Goal: Information Seeking & Learning: Find specific fact

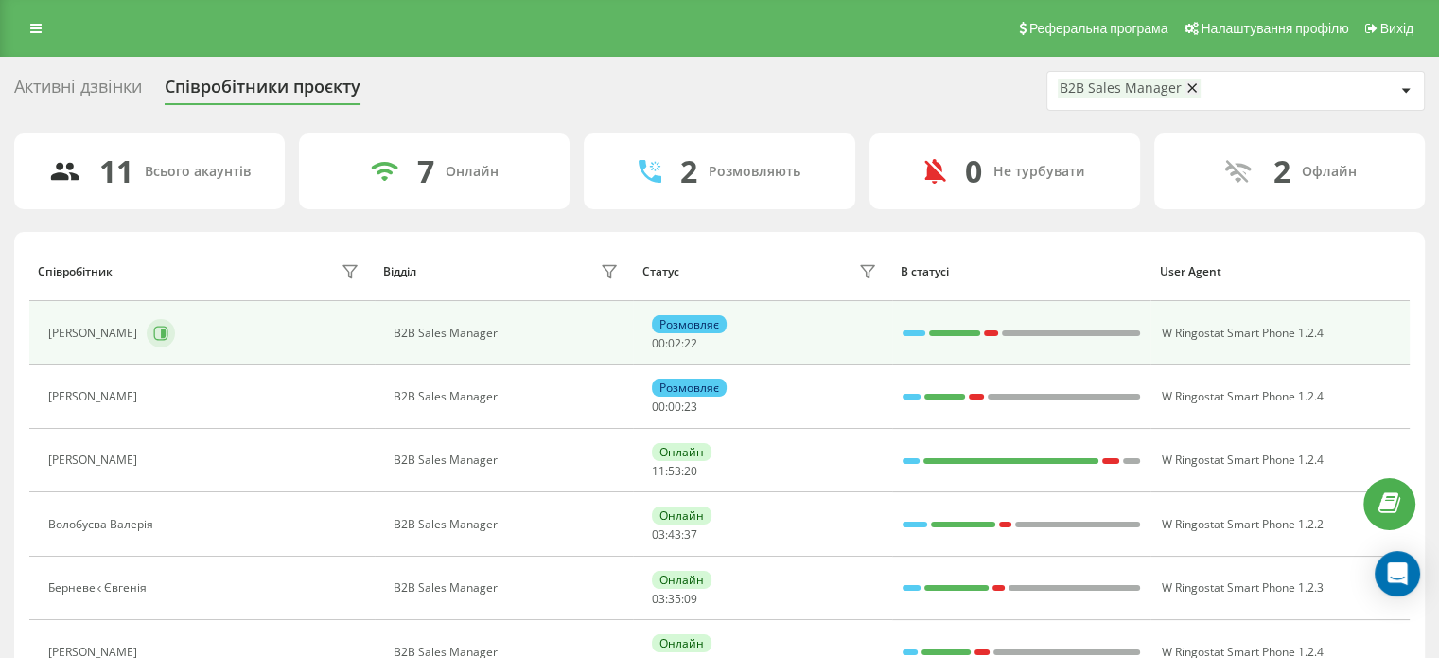
click at [168, 325] on icon at bounding box center [161, 332] width 14 height 14
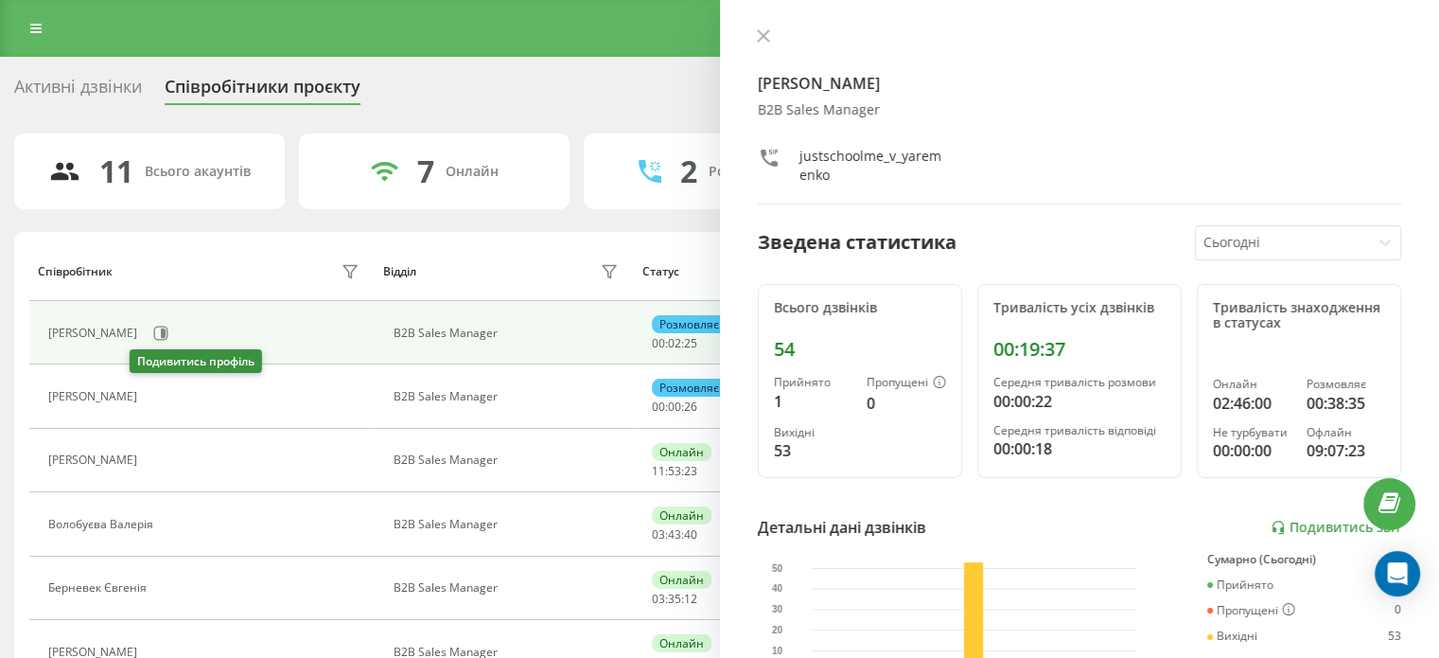
click at [150, 395] on icon at bounding box center [157, 396] width 15 height 15
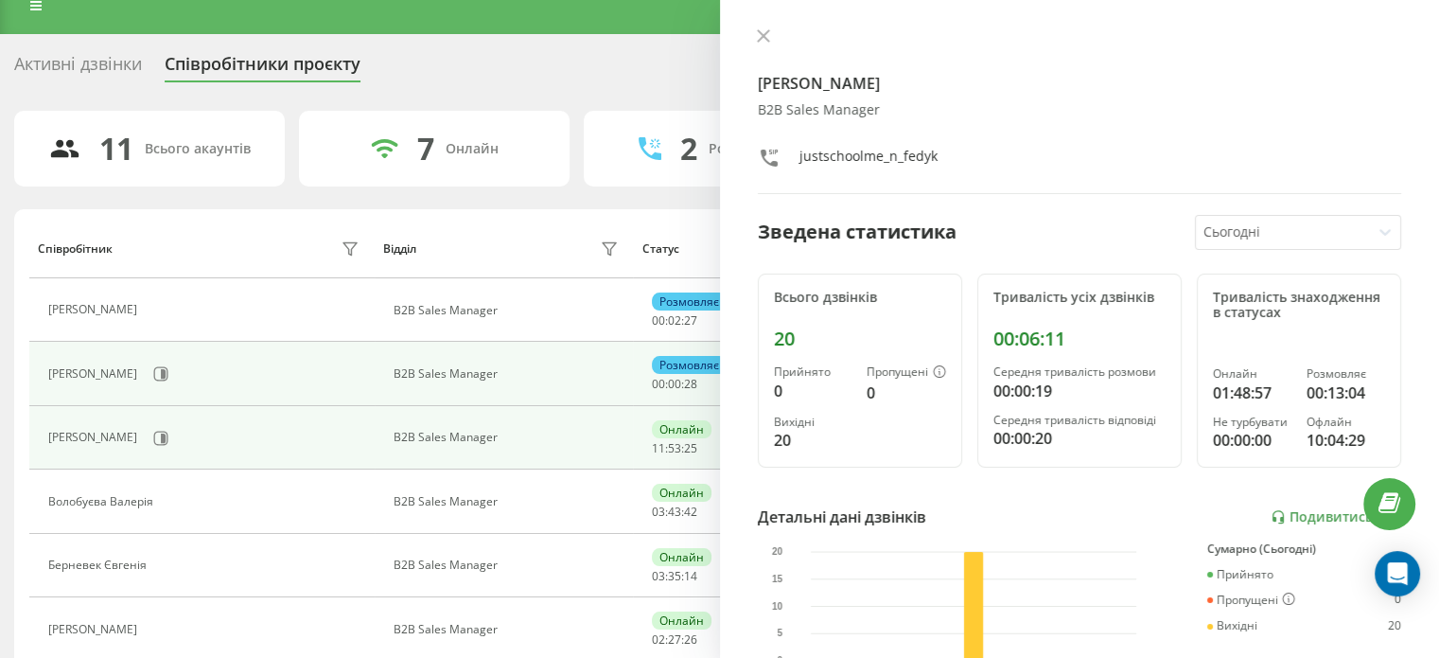
scroll to position [95, 0]
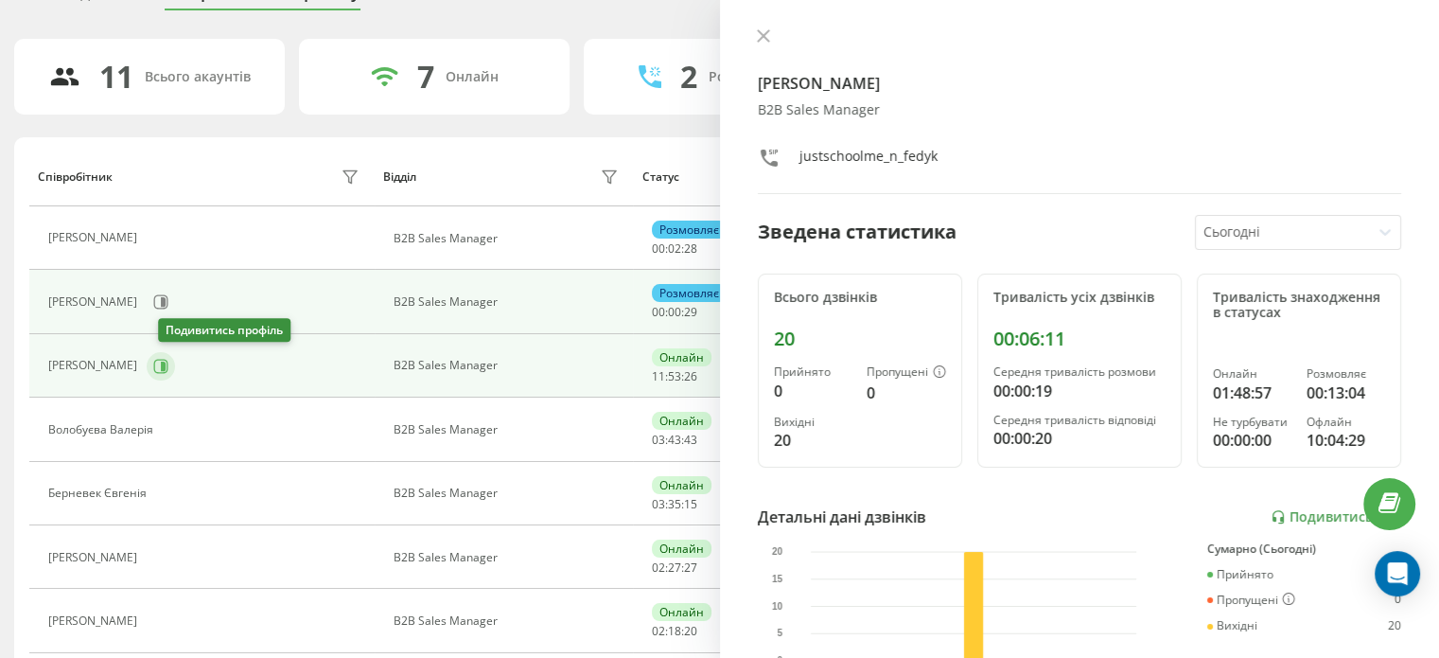
click at [173, 374] on button at bounding box center [161, 366] width 28 height 28
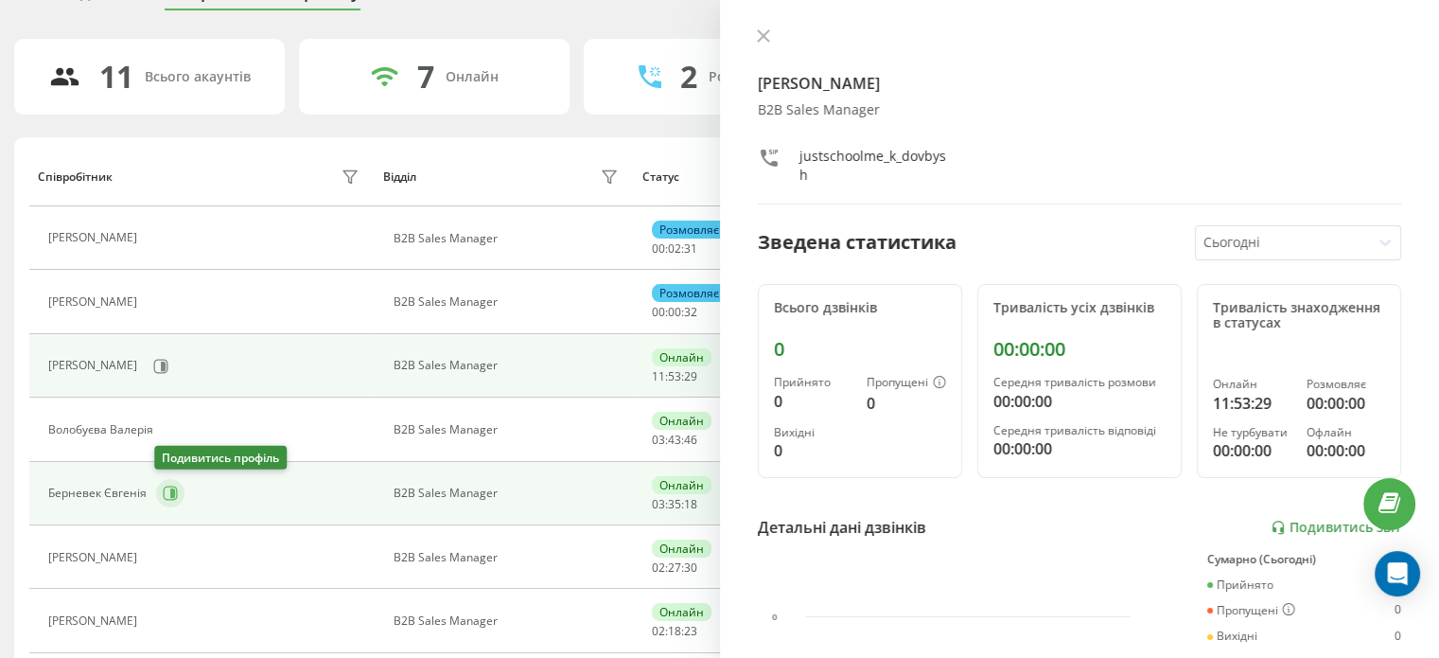
click at [172, 492] on icon at bounding box center [172, 492] width 5 height 9
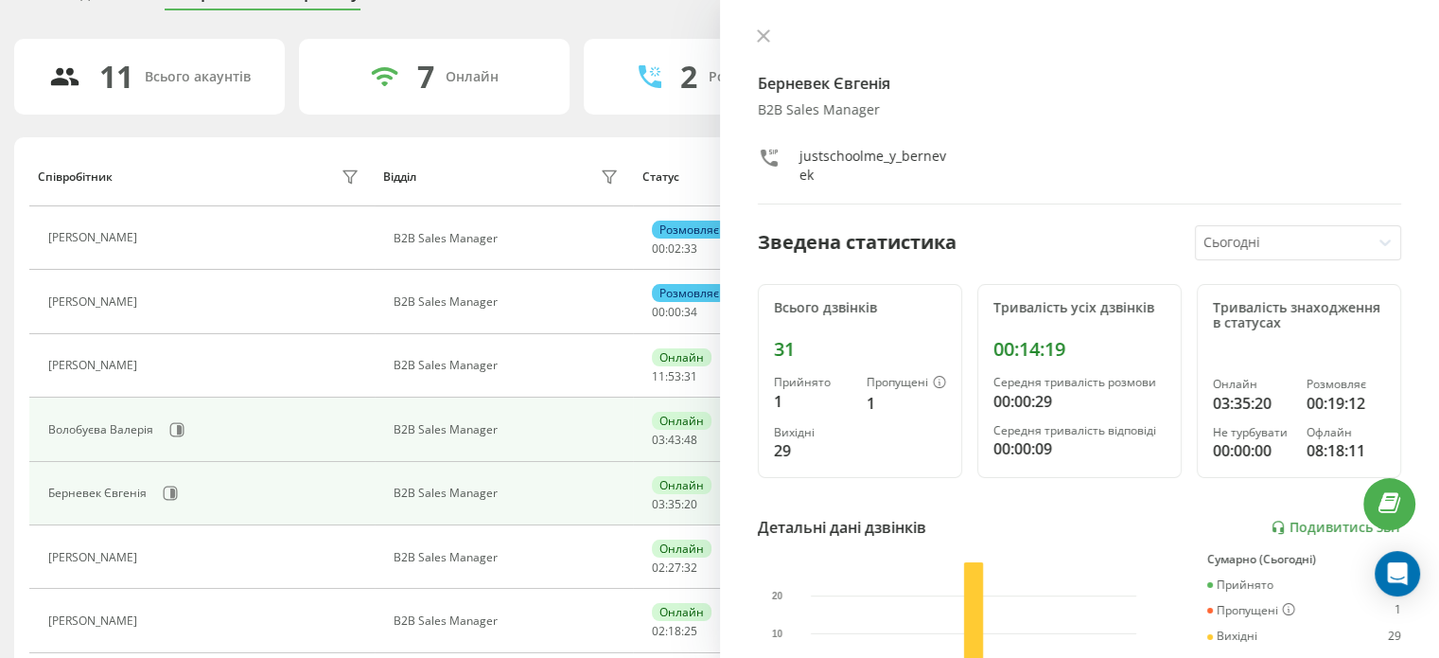
scroll to position [284, 0]
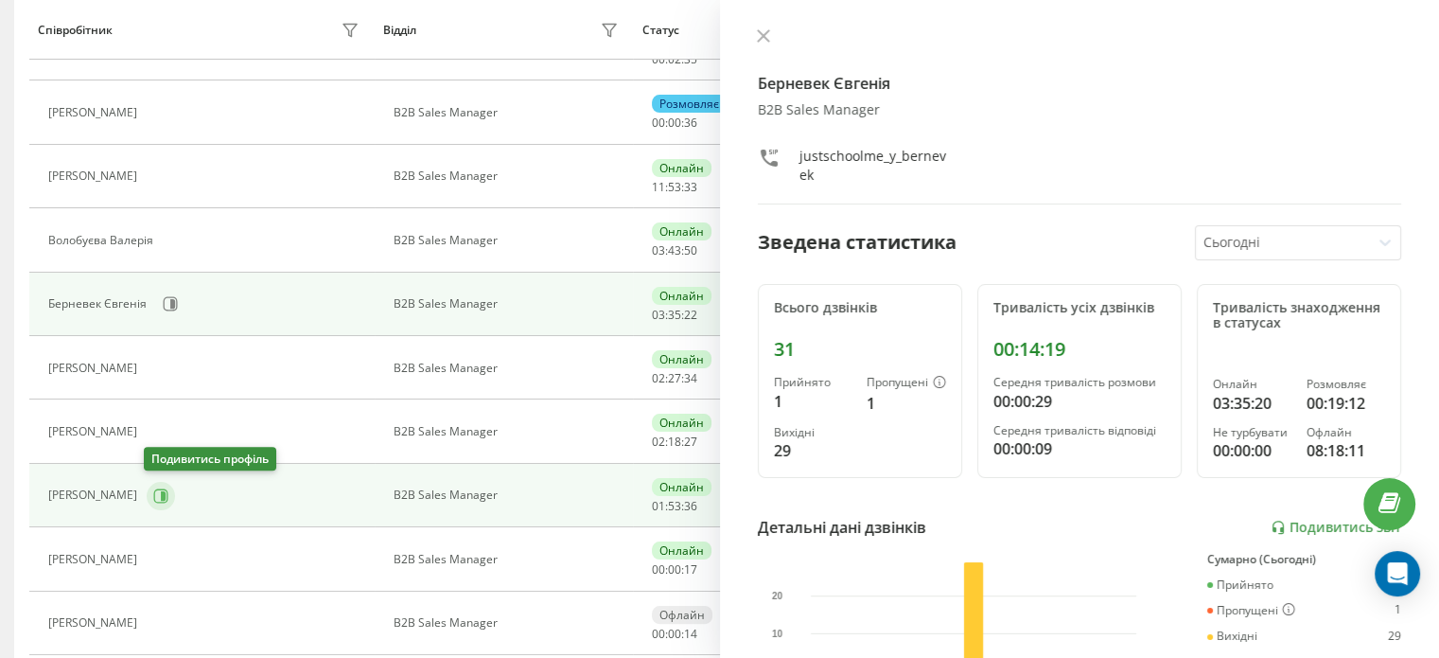
click at [156, 492] on icon at bounding box center [160, 495] width 15 height 15
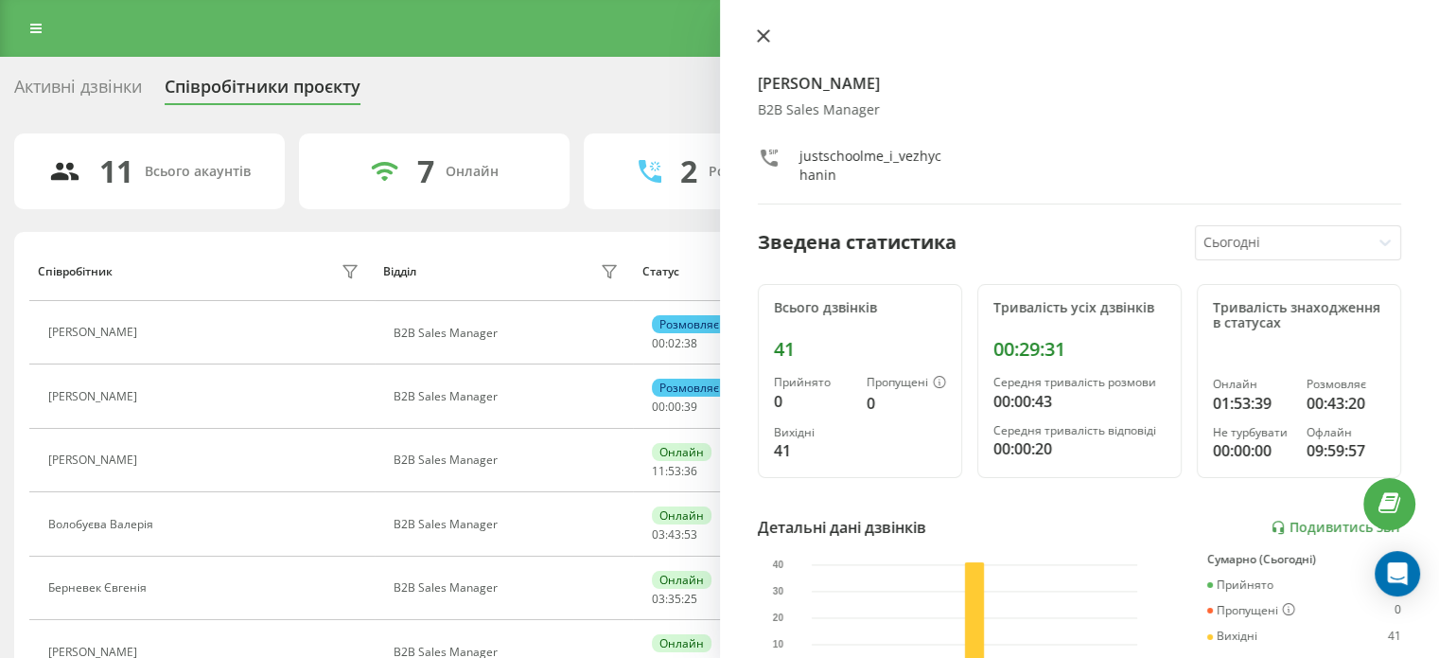
click at [764, 33] on icon at bounding box center [762, 35] width 11 height 11
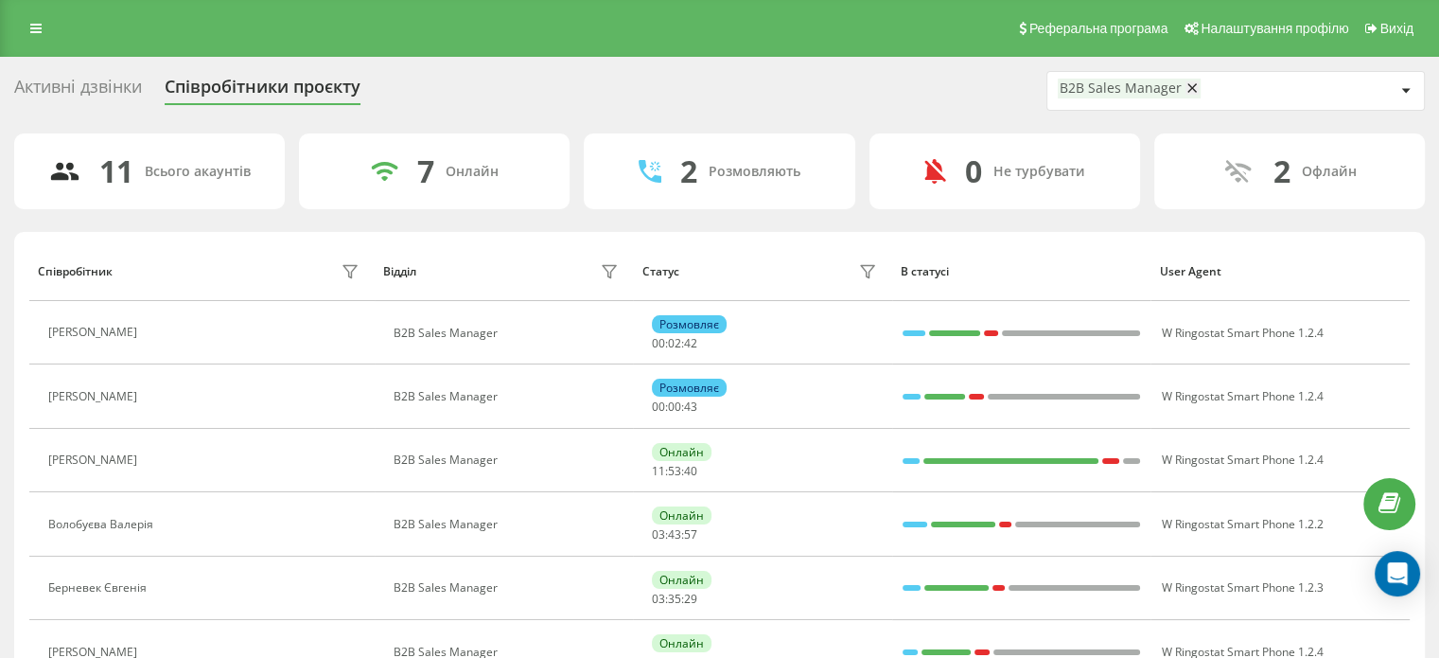
click at [220, 31] on div "Реферальна програма Налаштування профілю Вихід" at bounding box center [719, 28] width 1439 height 57
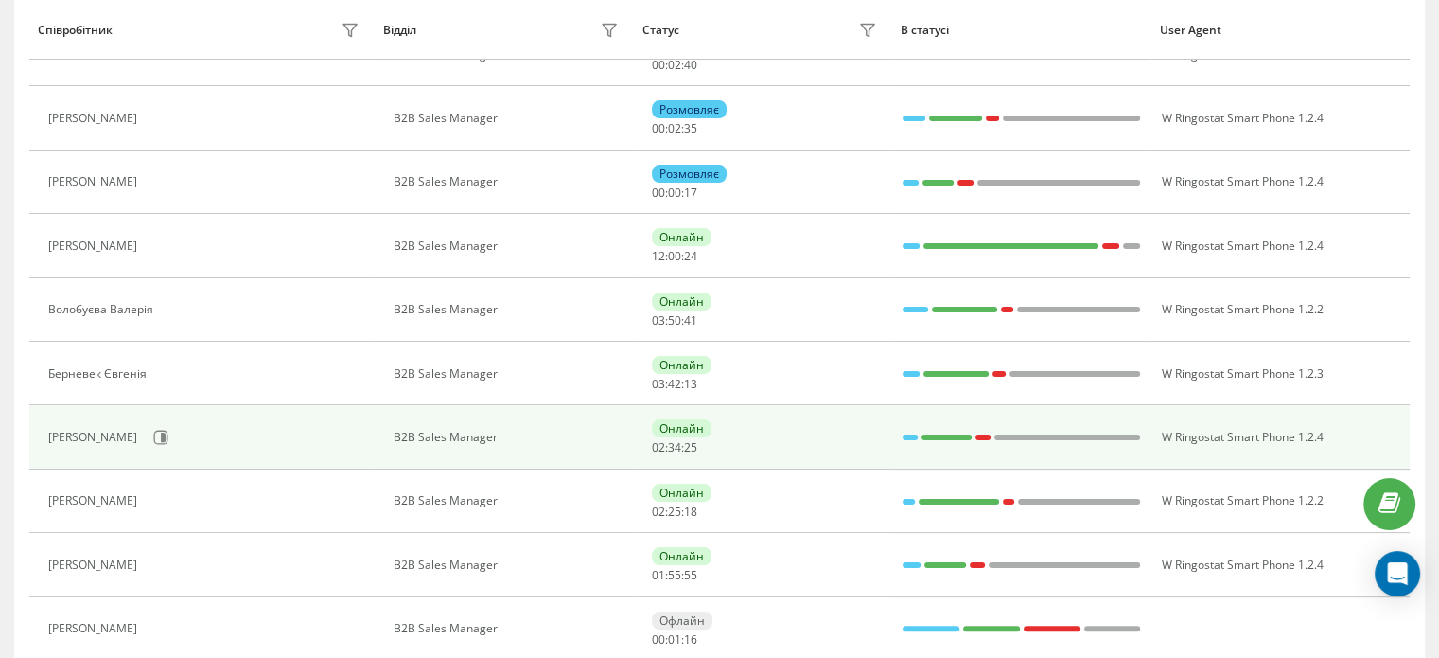
scroll to position [284, 0]
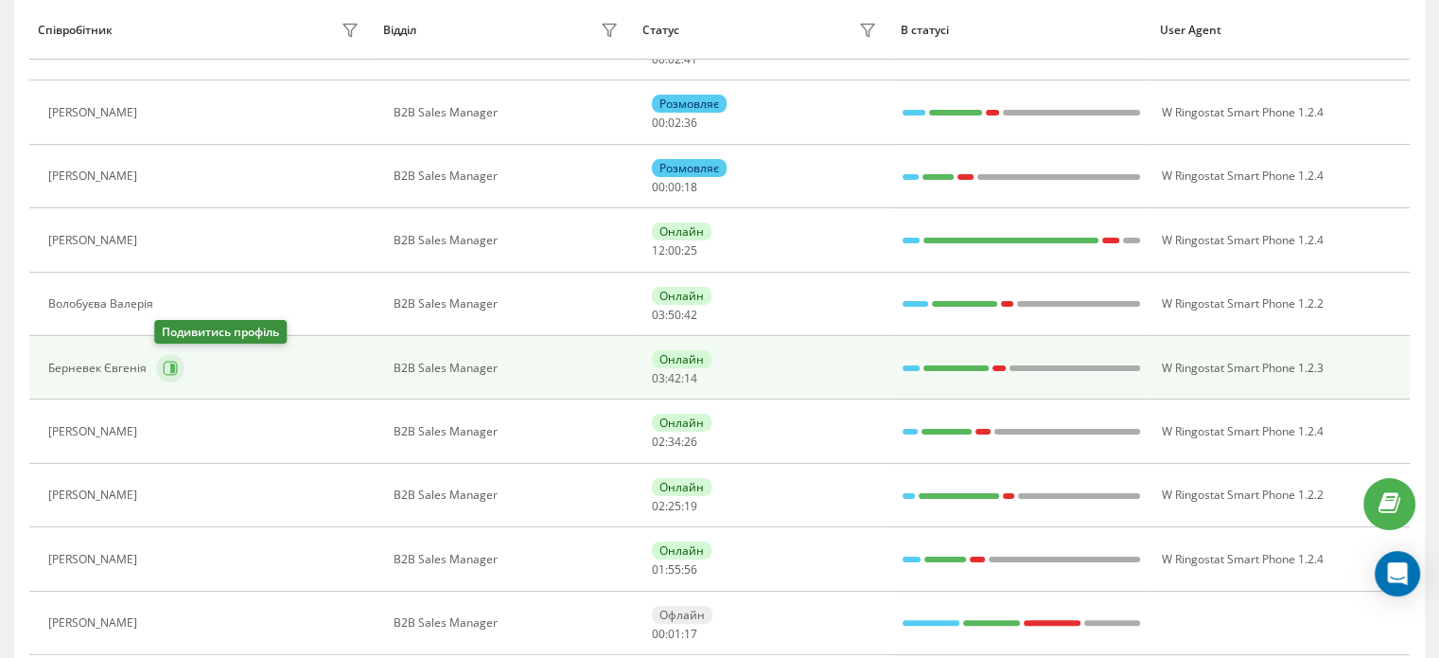
click at [171, 371] on icon at bounding box center [170, 367] width 15 height 15
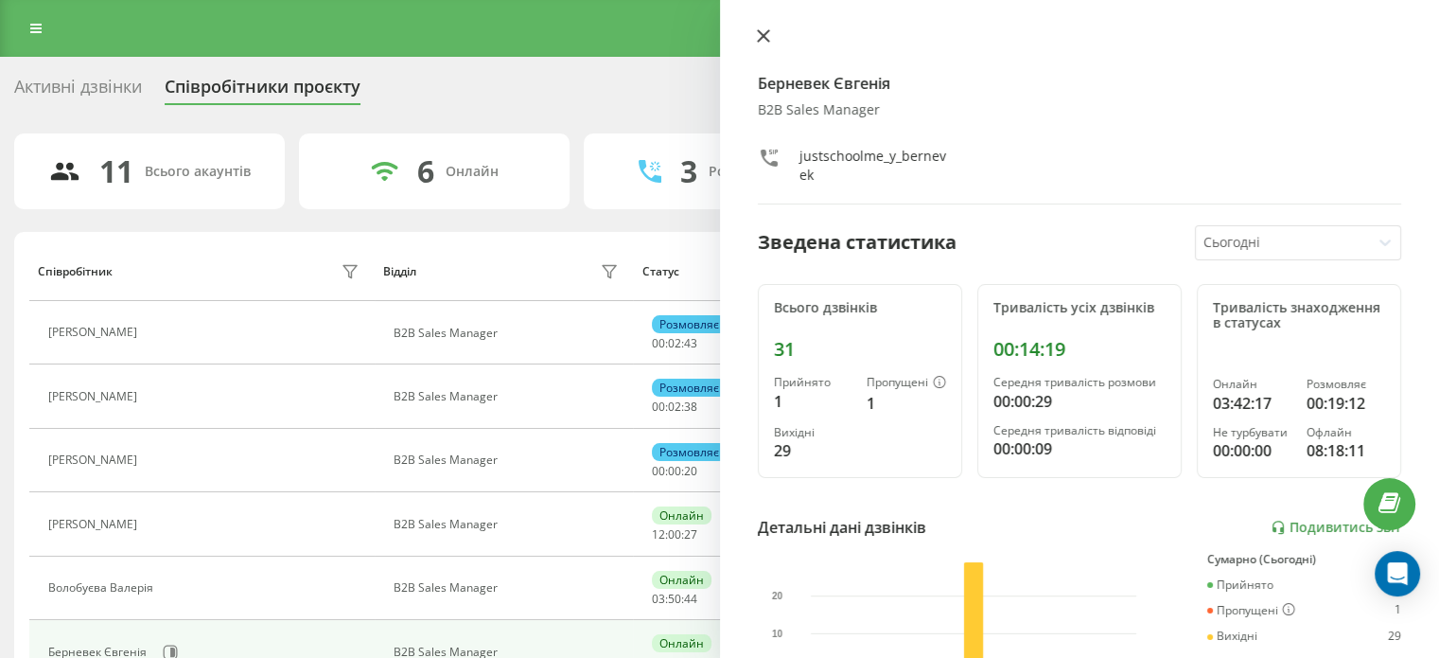
click at [767, 34] on icon at bounding box center [763, 35] width 13 height 13
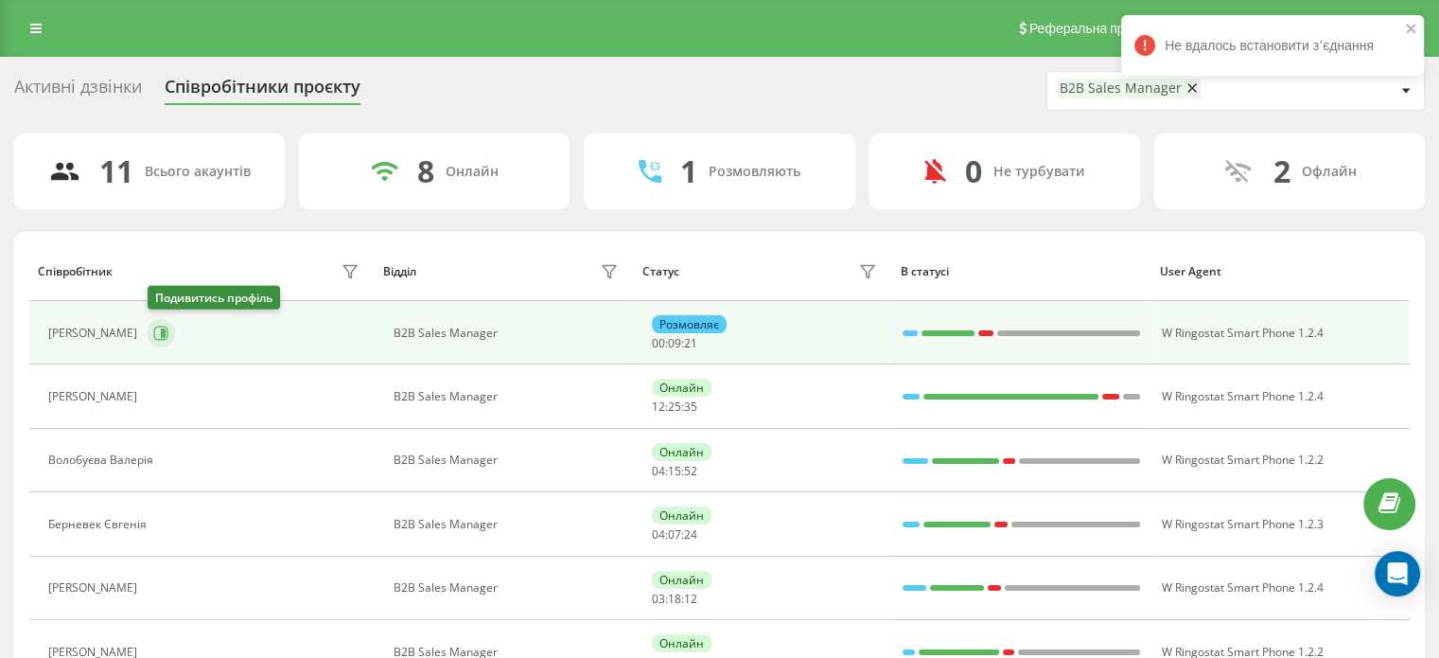
click at [168, 333] on icon at bounding box center [161, 332] width 14 height 14
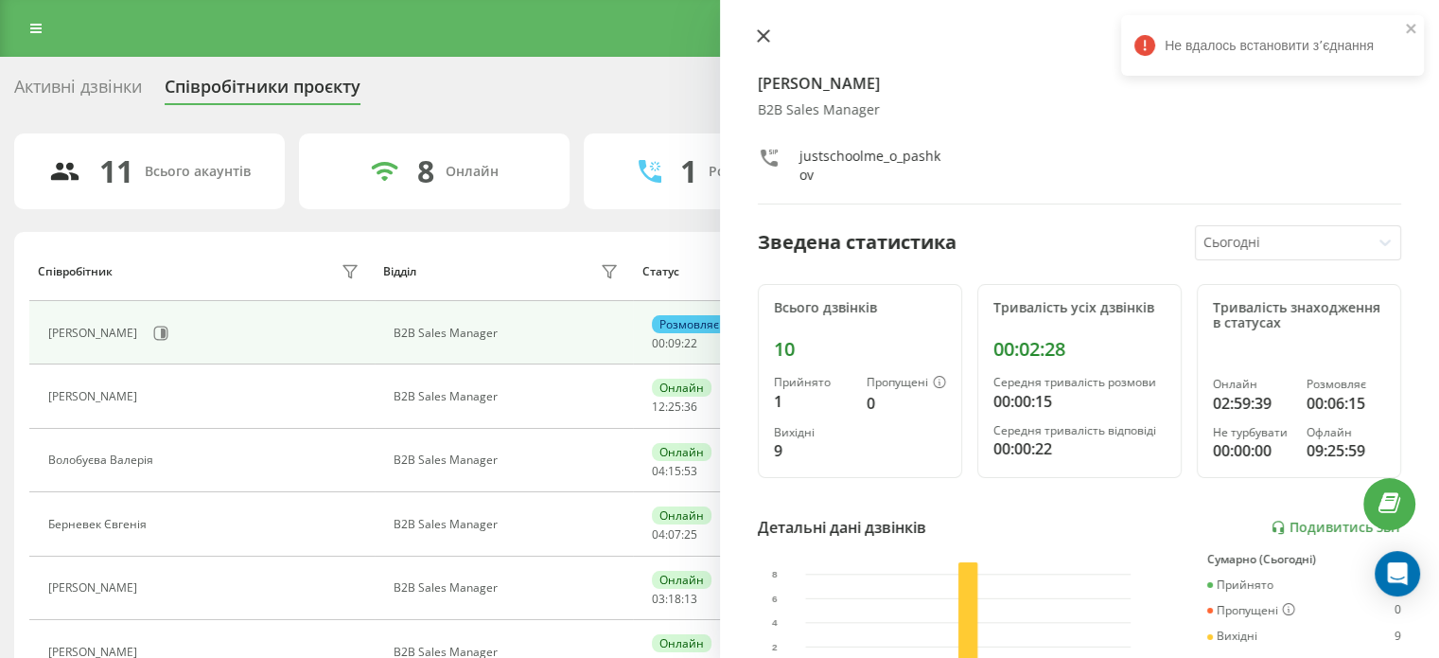
click at [761, 42] on icon at bounding box center [763, 35] width 13 height 13
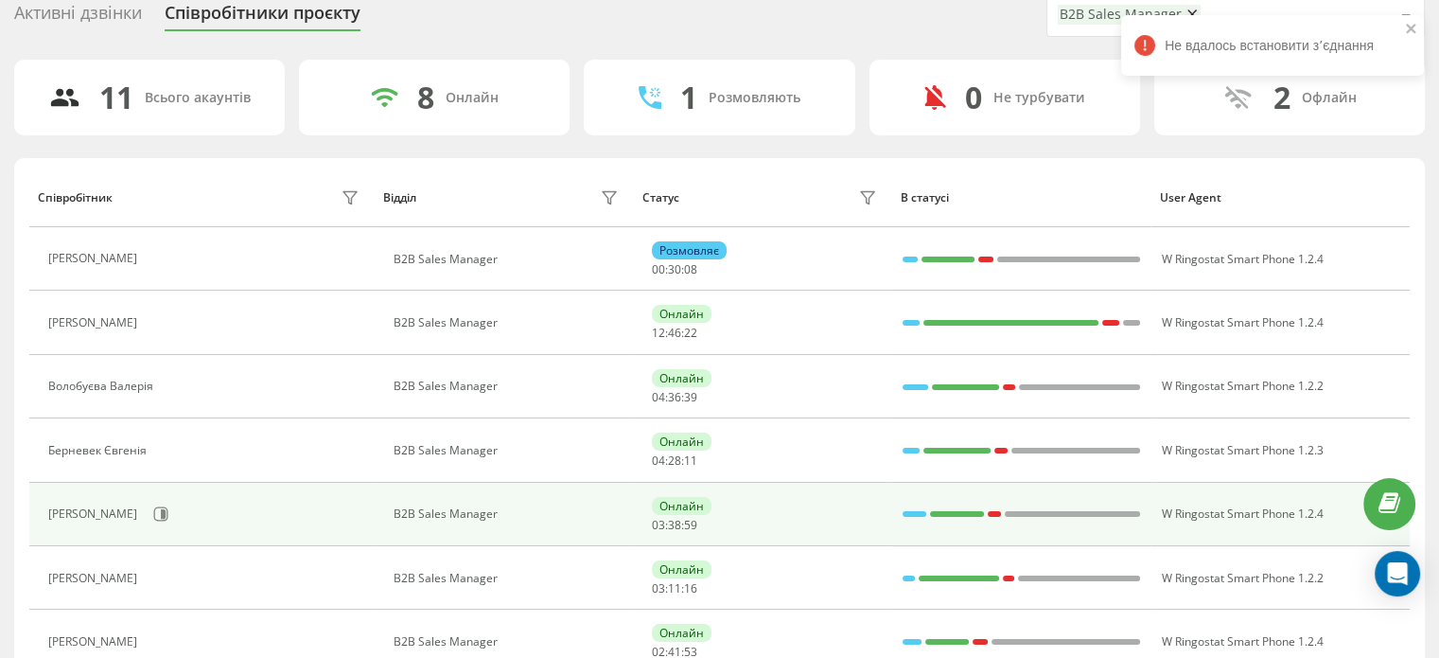
scroll to position [189, 0]
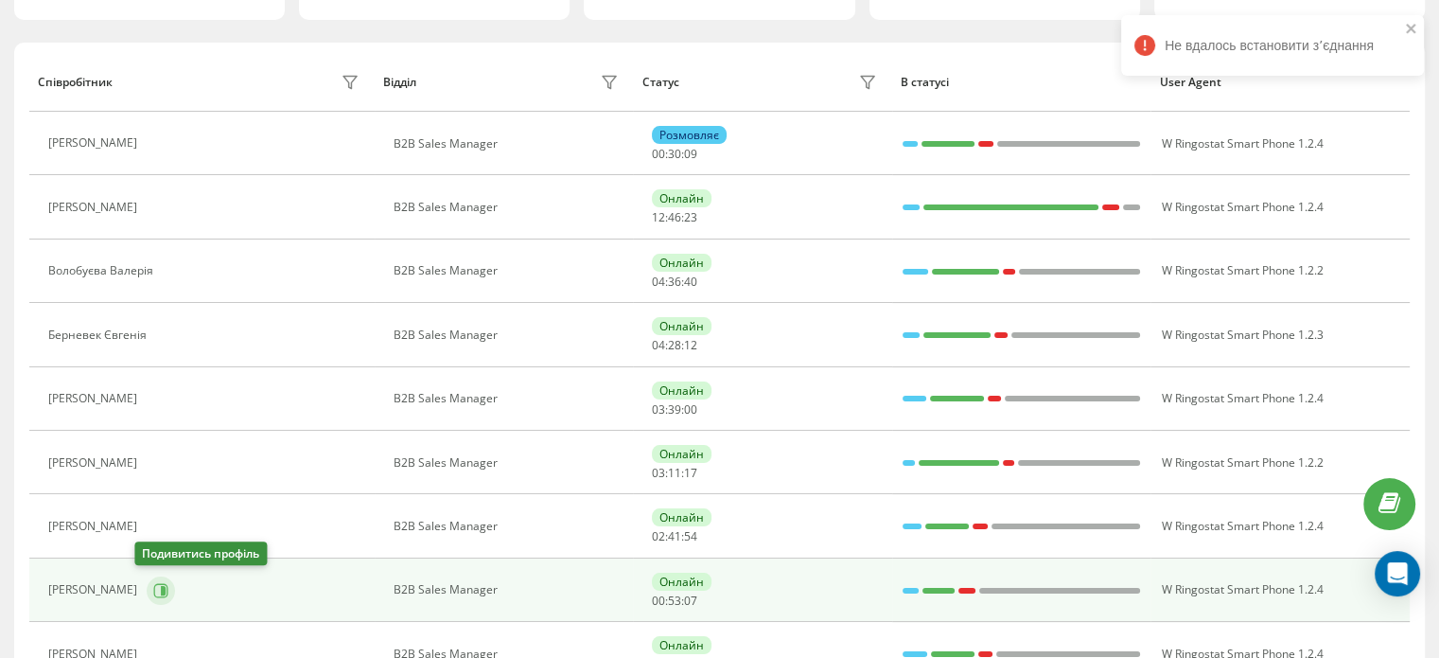
click at [153, 583] on icon at bounding box center [160, 590] width 15 height 15
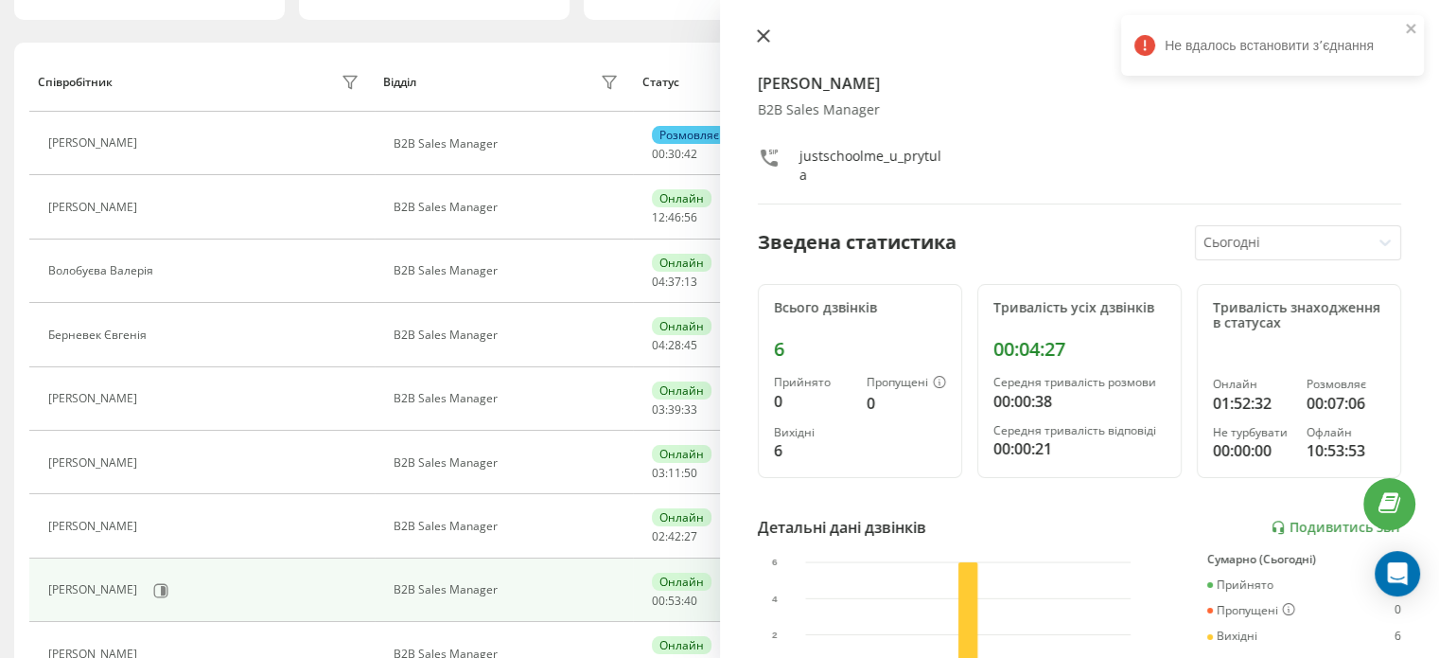
click at [764, 38] on icon at bounding box center [762, 35] width 11 height 11
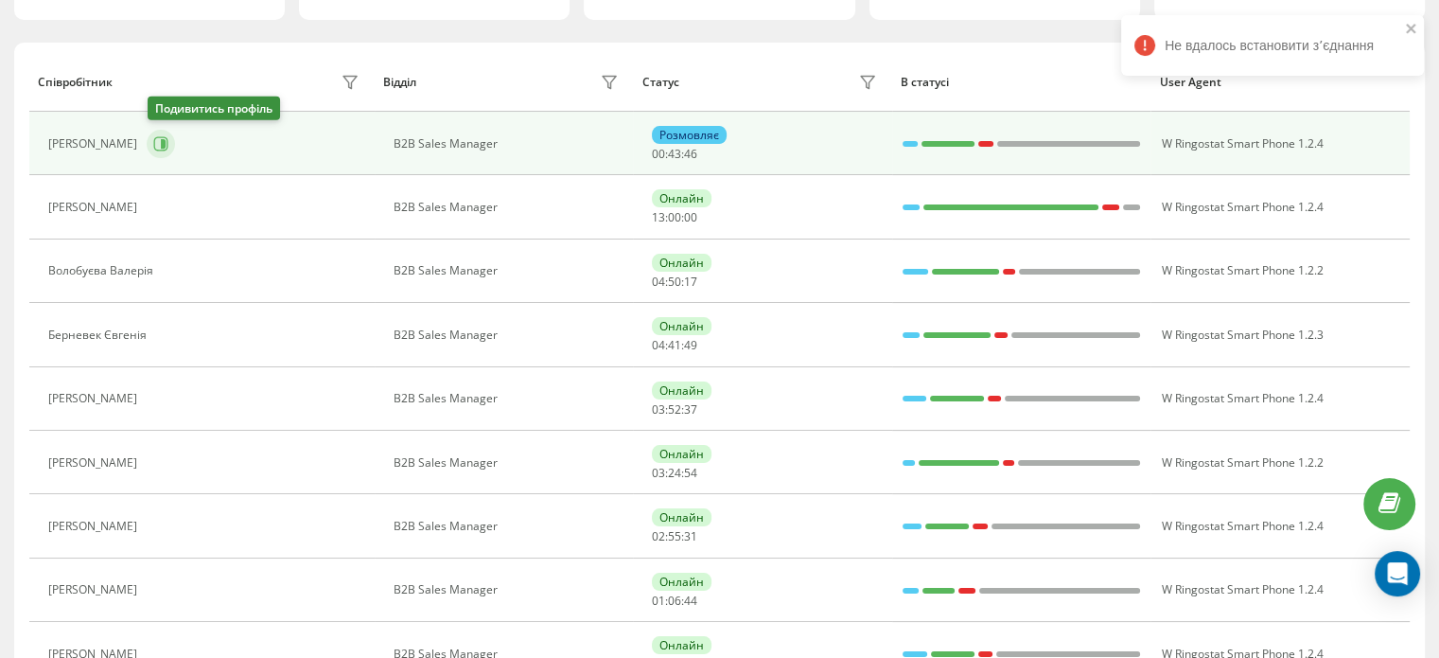
click at [165, 137] on icon at bounding box center [160, 143] width 15 height 15
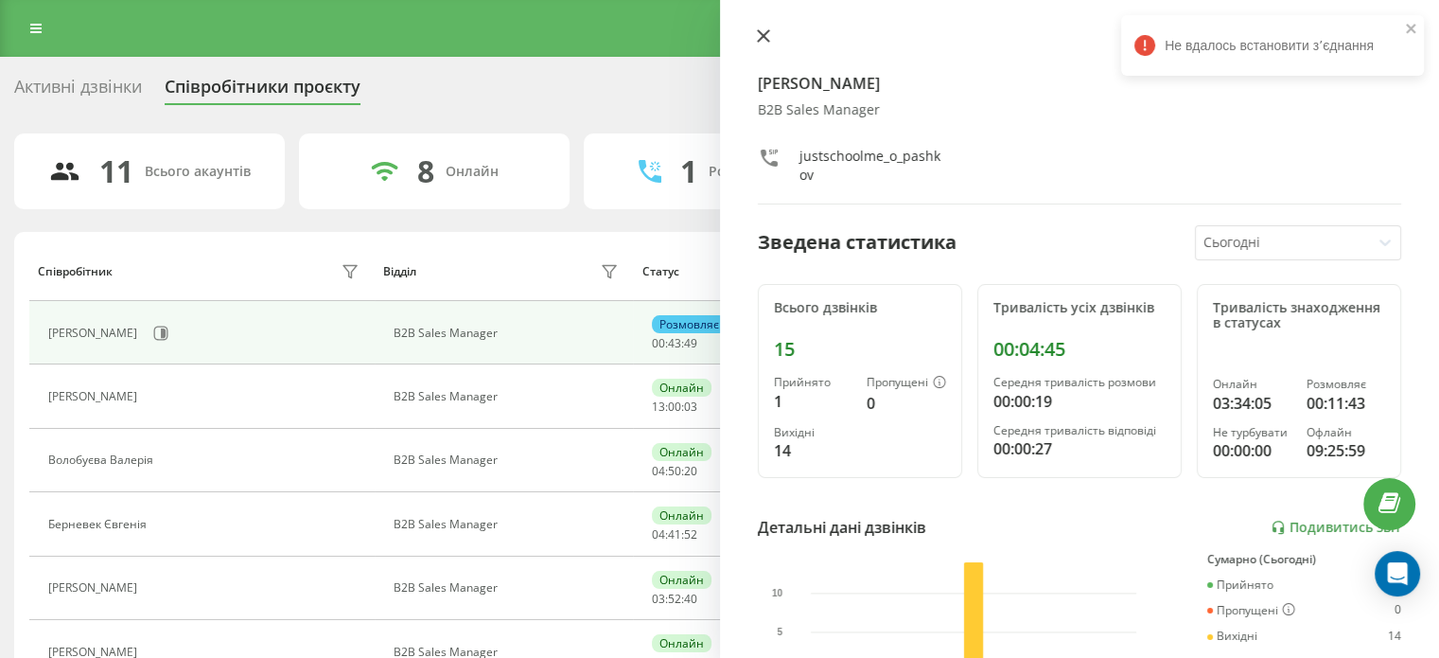
click at [759, 38] on icon at bounding box center [763, 35] width 13 height 13
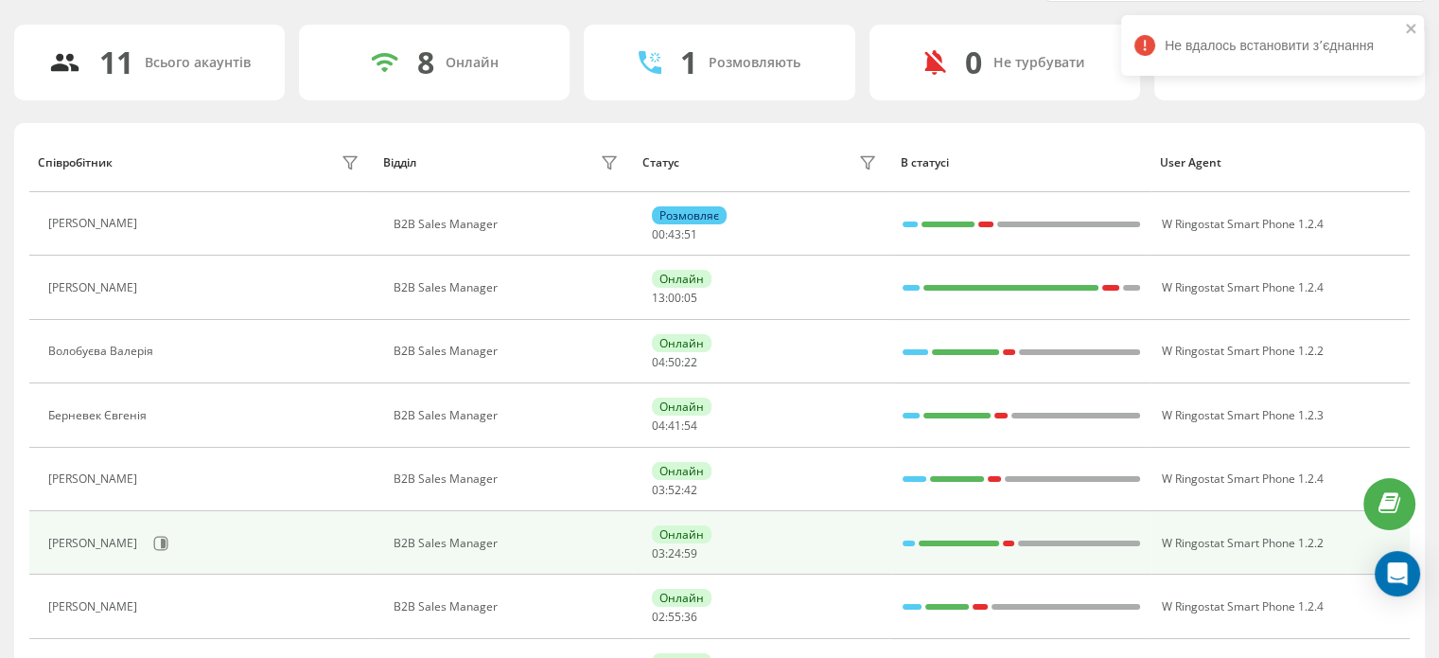
scroll to position [189, 0]
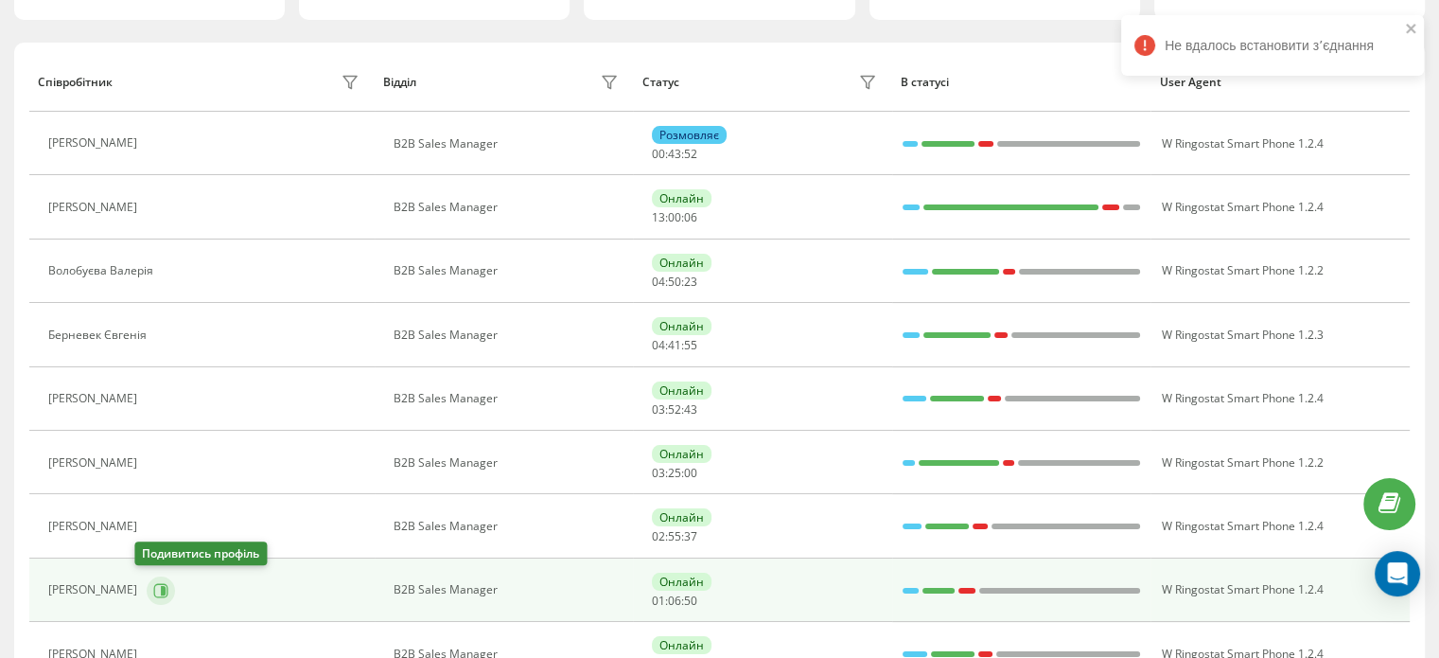
click at [154, 589] on icon at bounding box center [161, 590] width 14 height 14
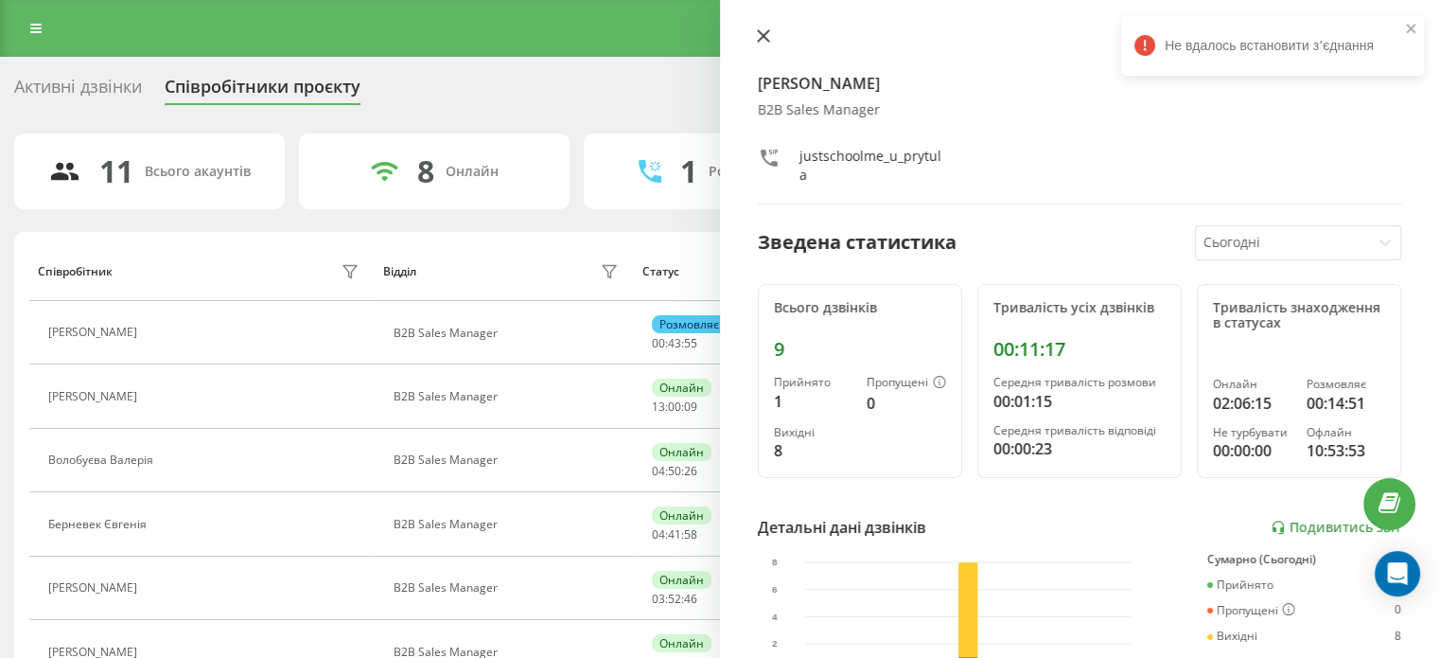
click at [761, 37] on icon at bounding box center [763, 35] width 13 height 13
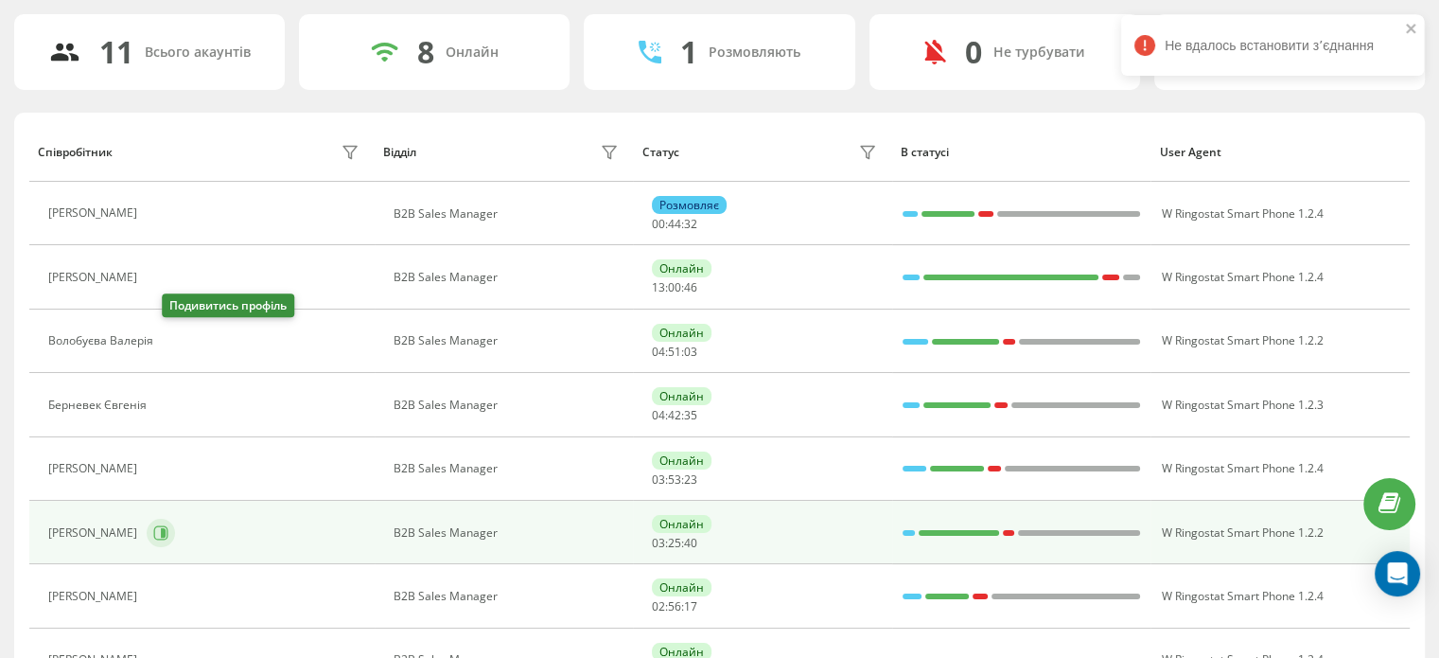
scroll to position [189, 0]
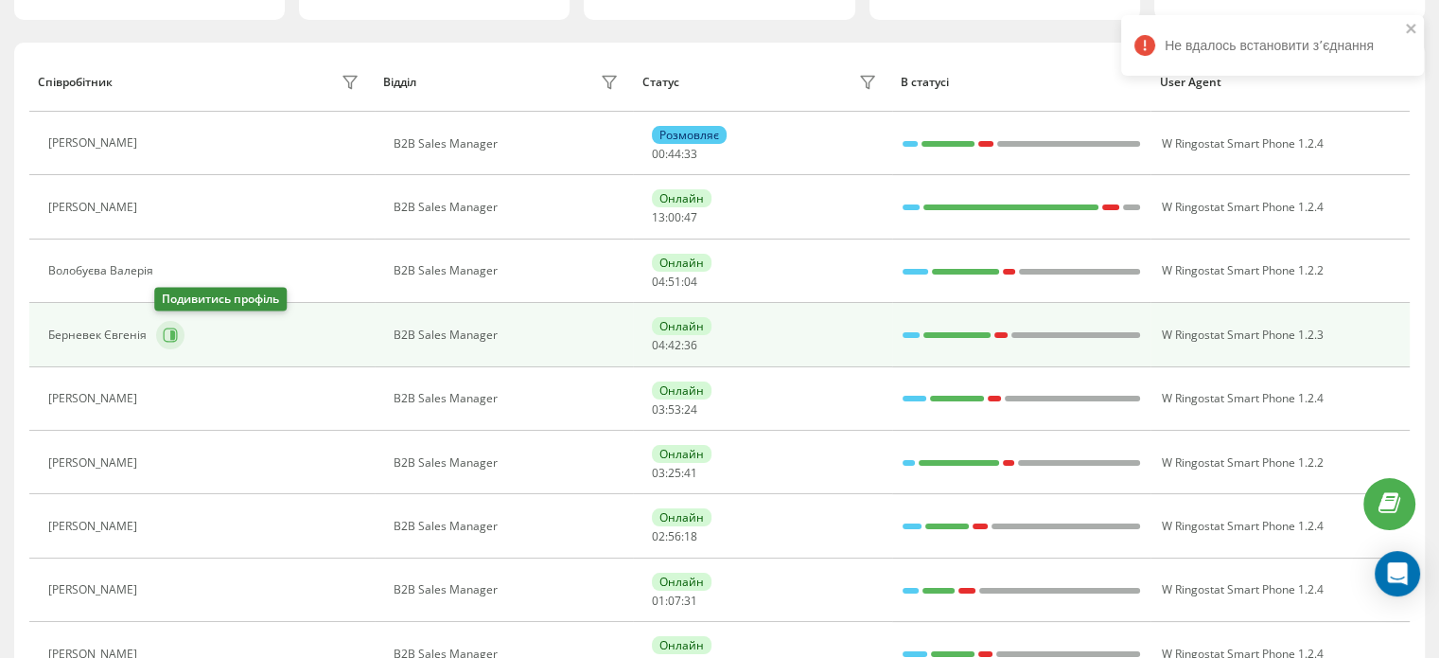
click at [170, 332] on icon at bounding box center [172, 334] width 5 height 9
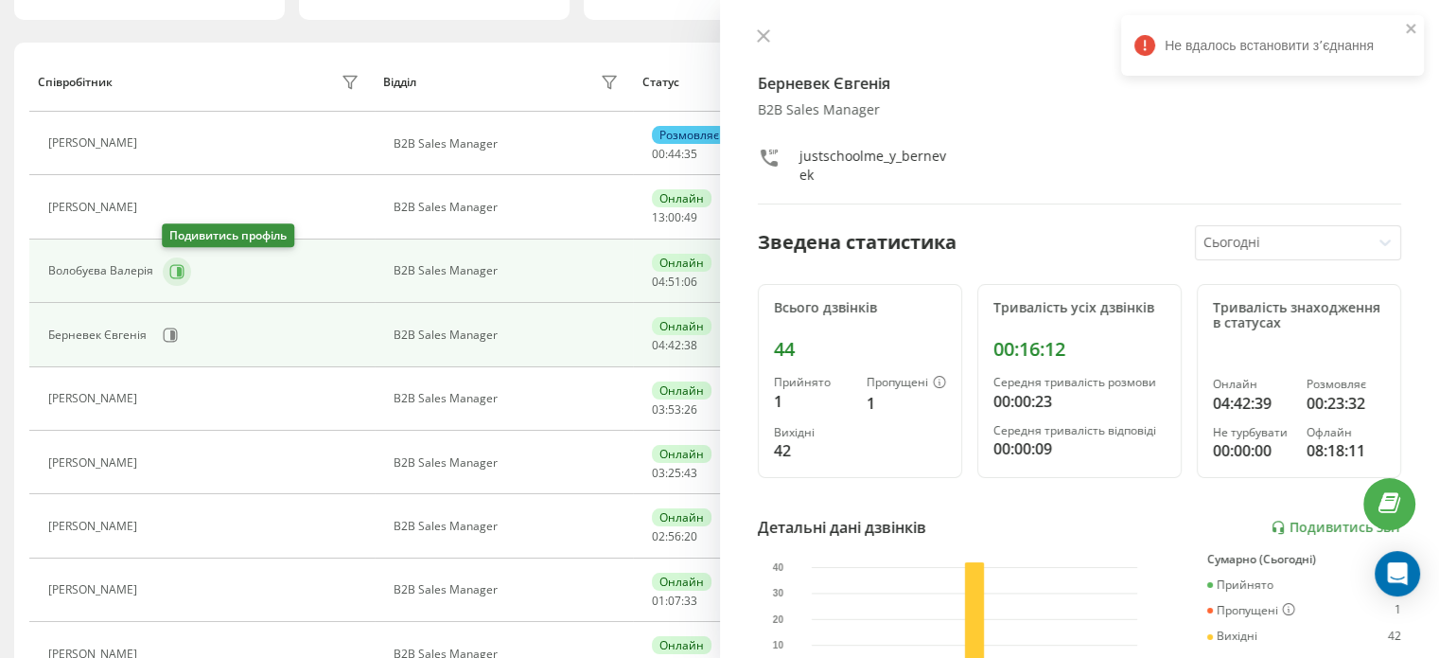
click at [177, 280] on button at bounding box center [177, 271] width 28 height 28
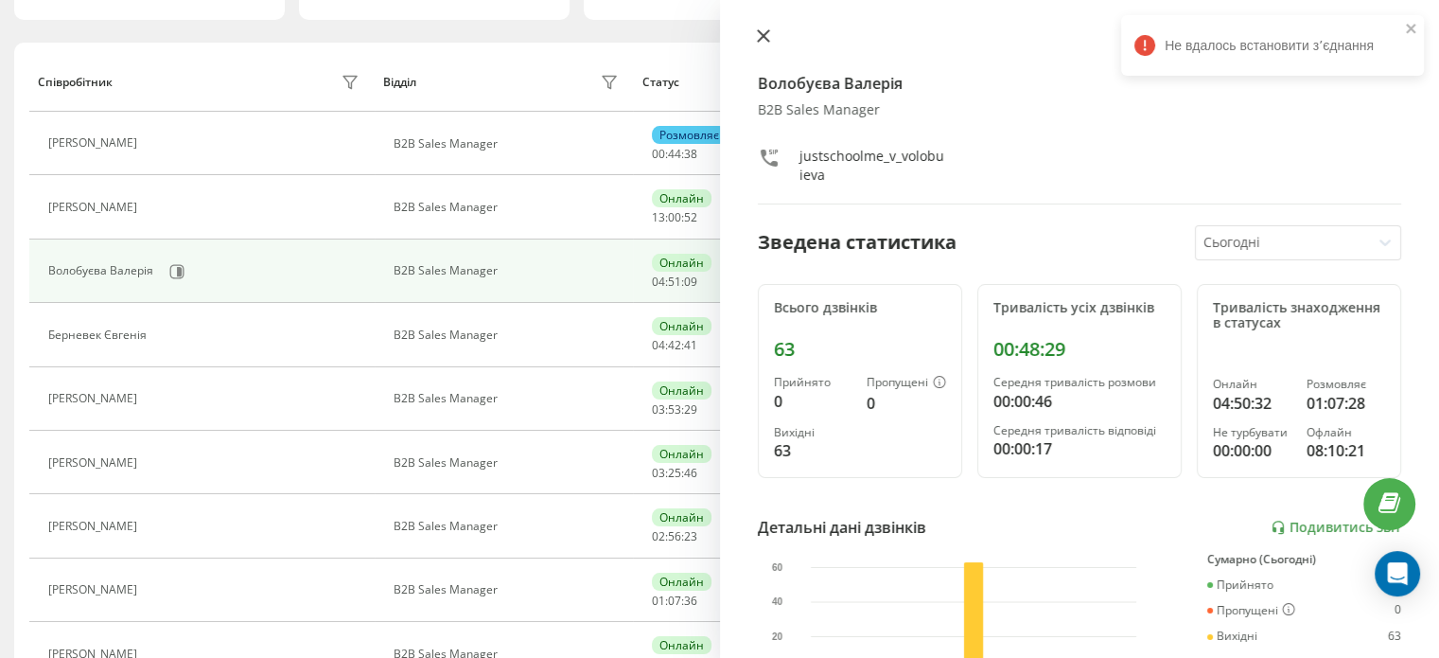
click at [769, 30] on button at bounding box center [763, 37] width 25 height 18
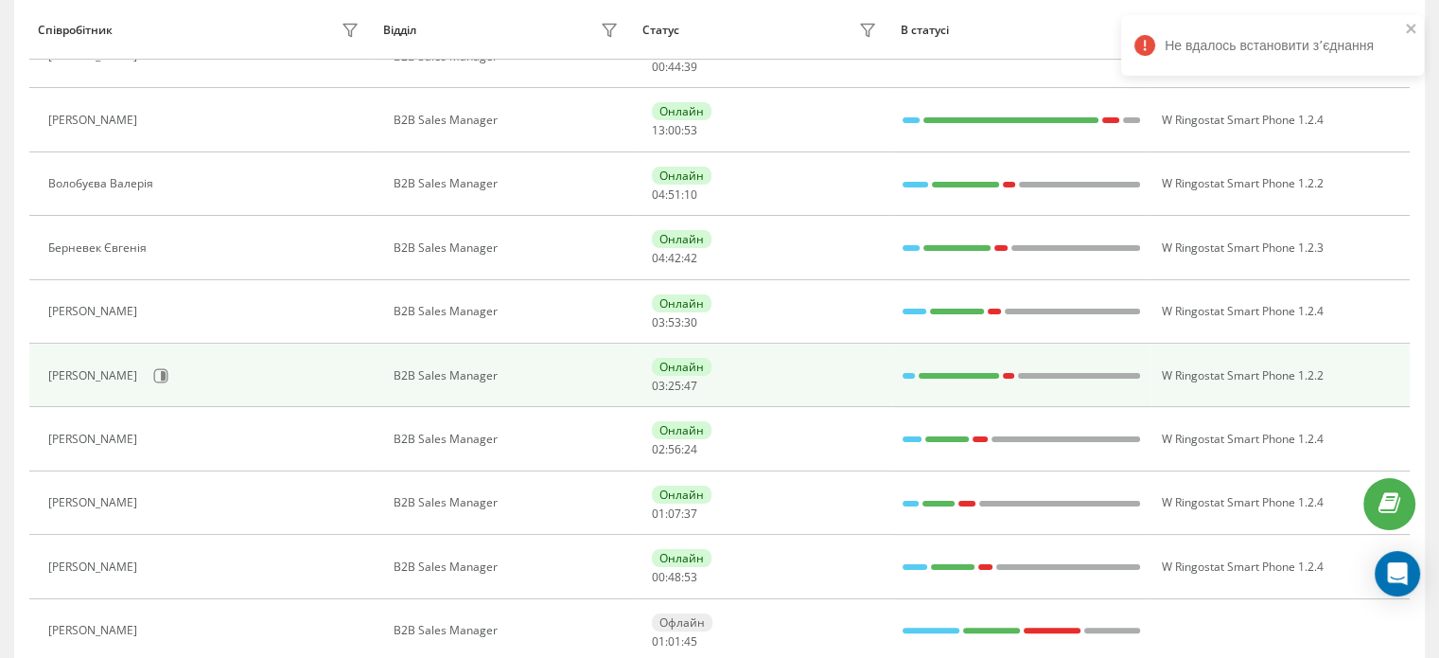
scroll to position [378, 0]
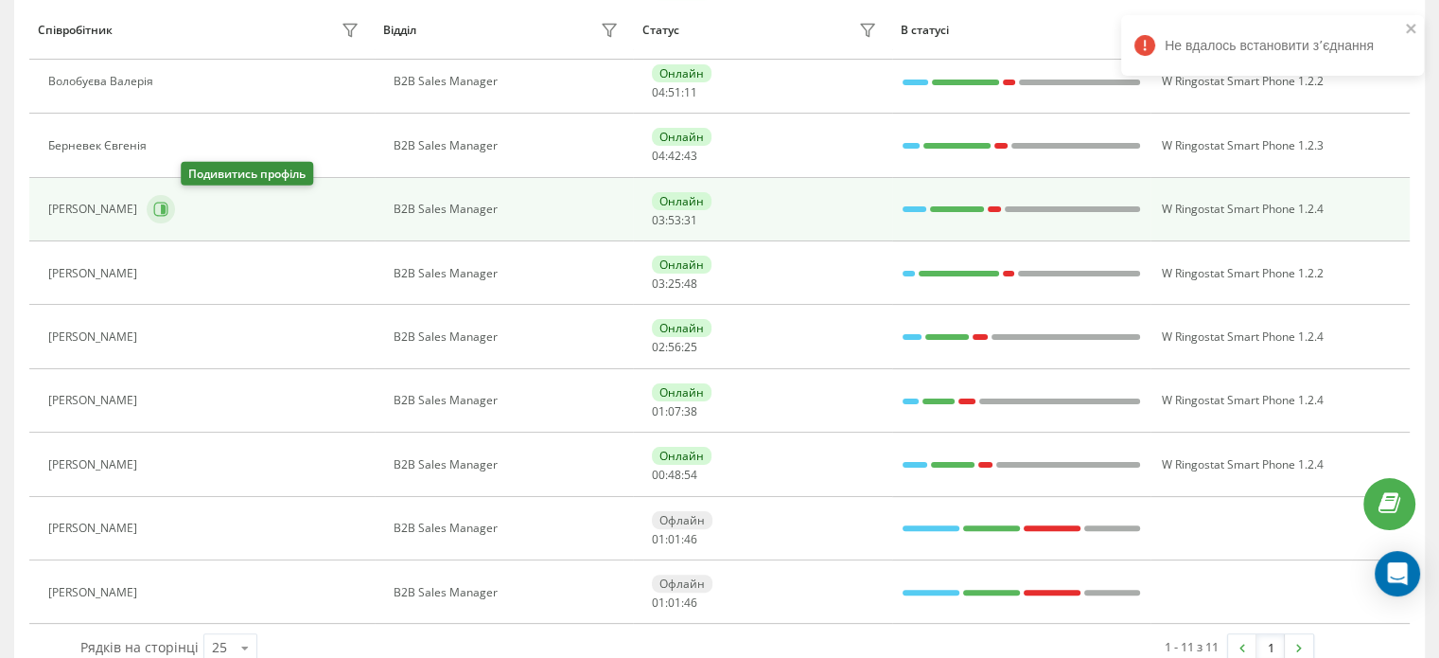
click at [168, 215] on icon at bounding box center [161, 209] width 14 height 14
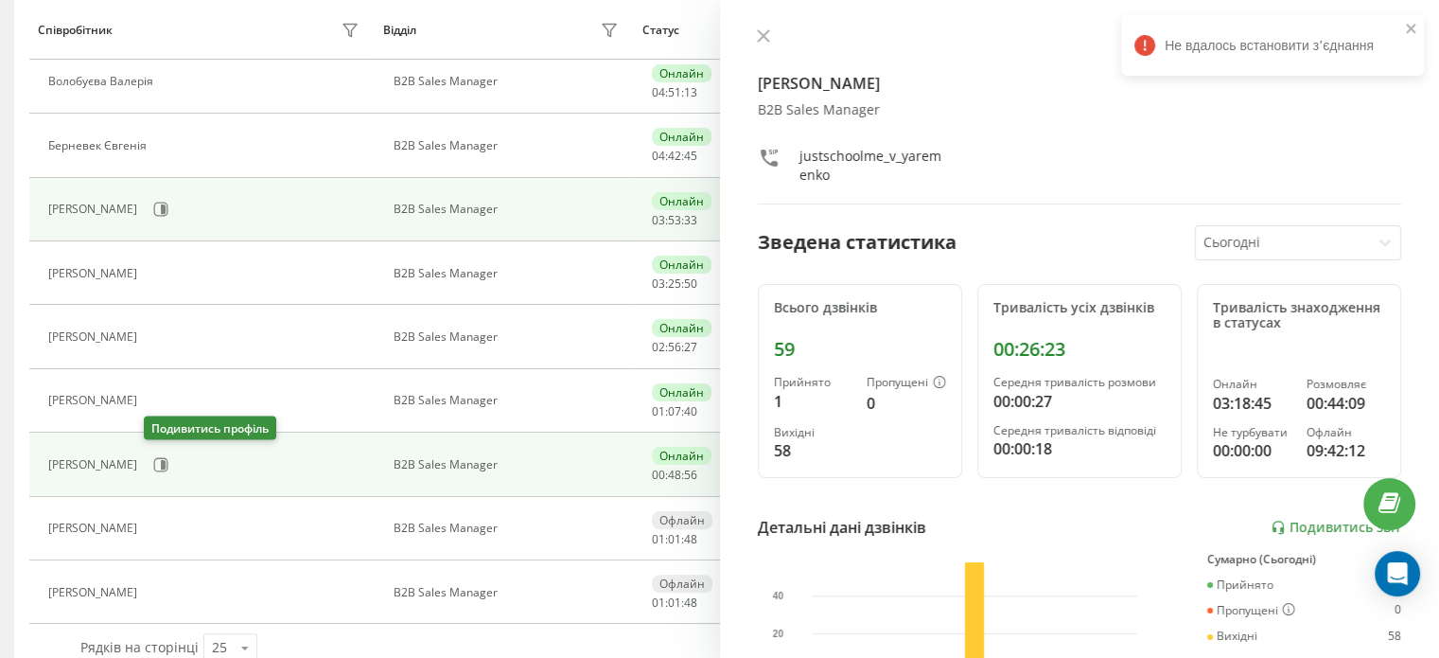
click at [162, 460] on icon at bounding box center [163, 464] width 5 height 9
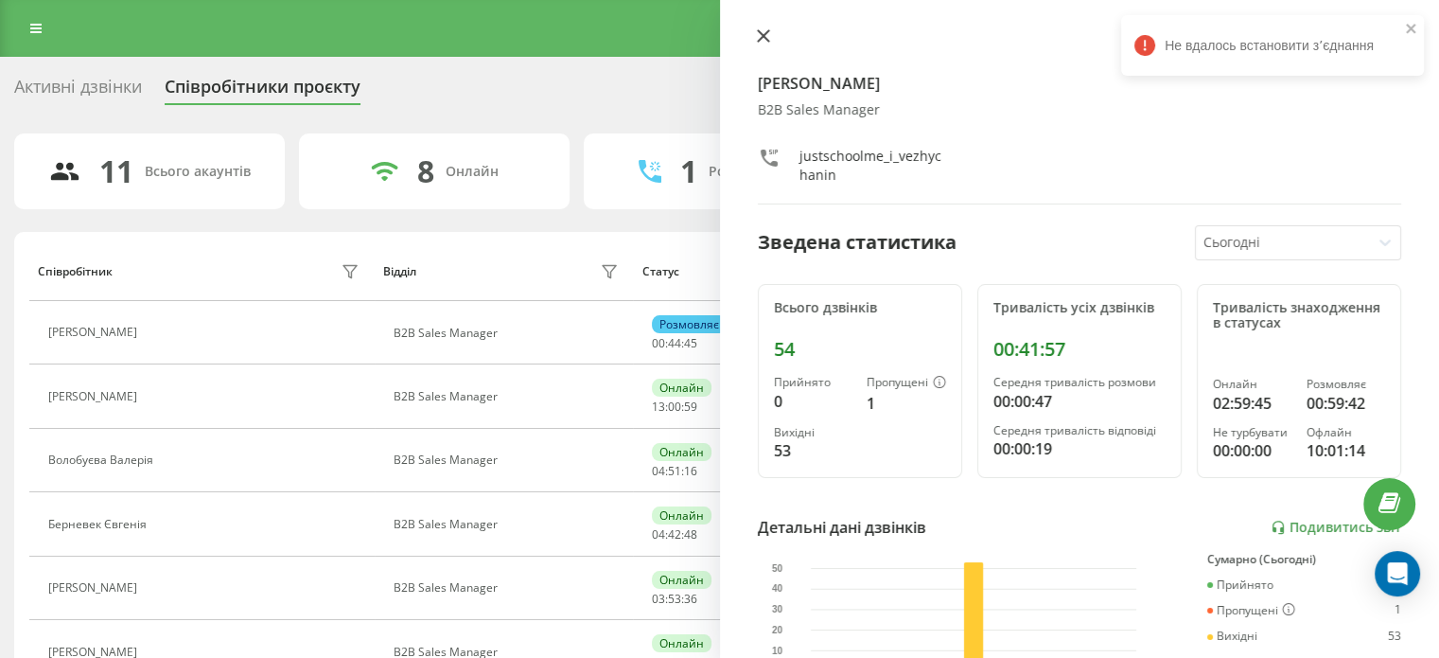
click at [764, 34] on icon at bounding box center [762, 35] width 11 height 11
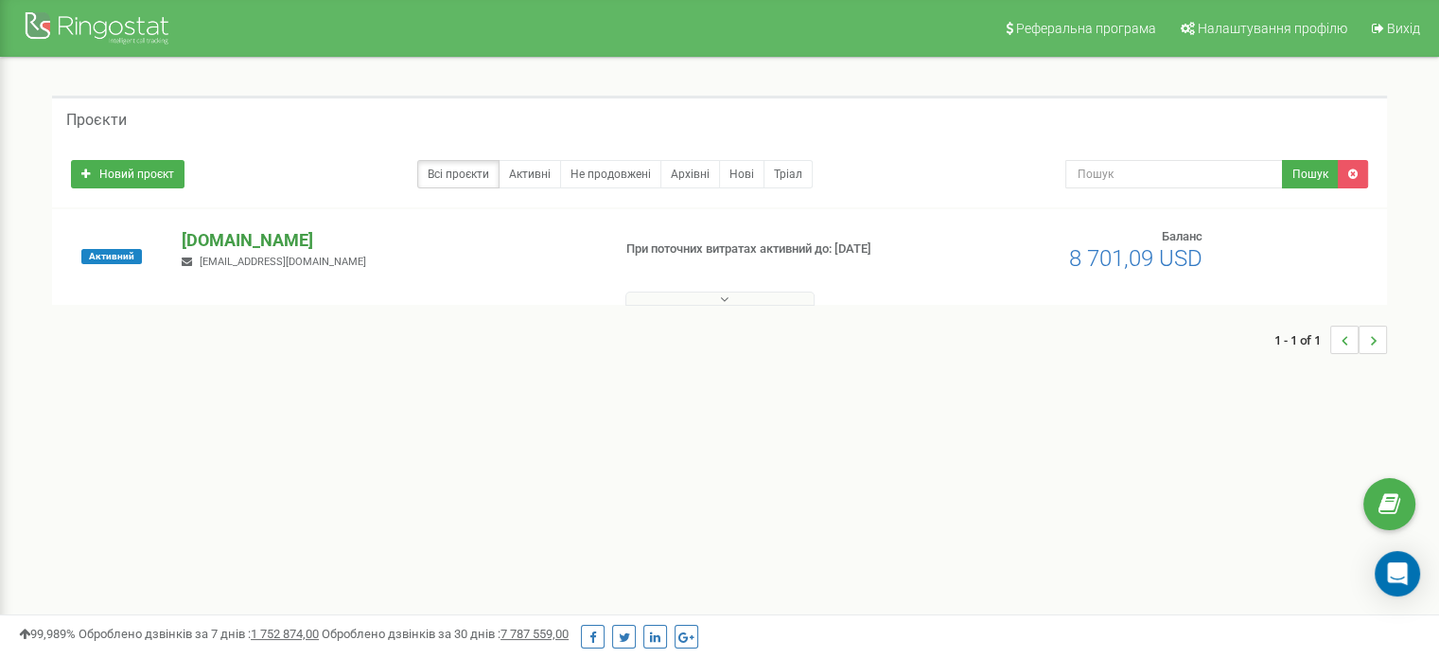
click at [235, 237] on p "[DOMAIN_NAME]" at bounding box center [388, 240] width 413 height 25
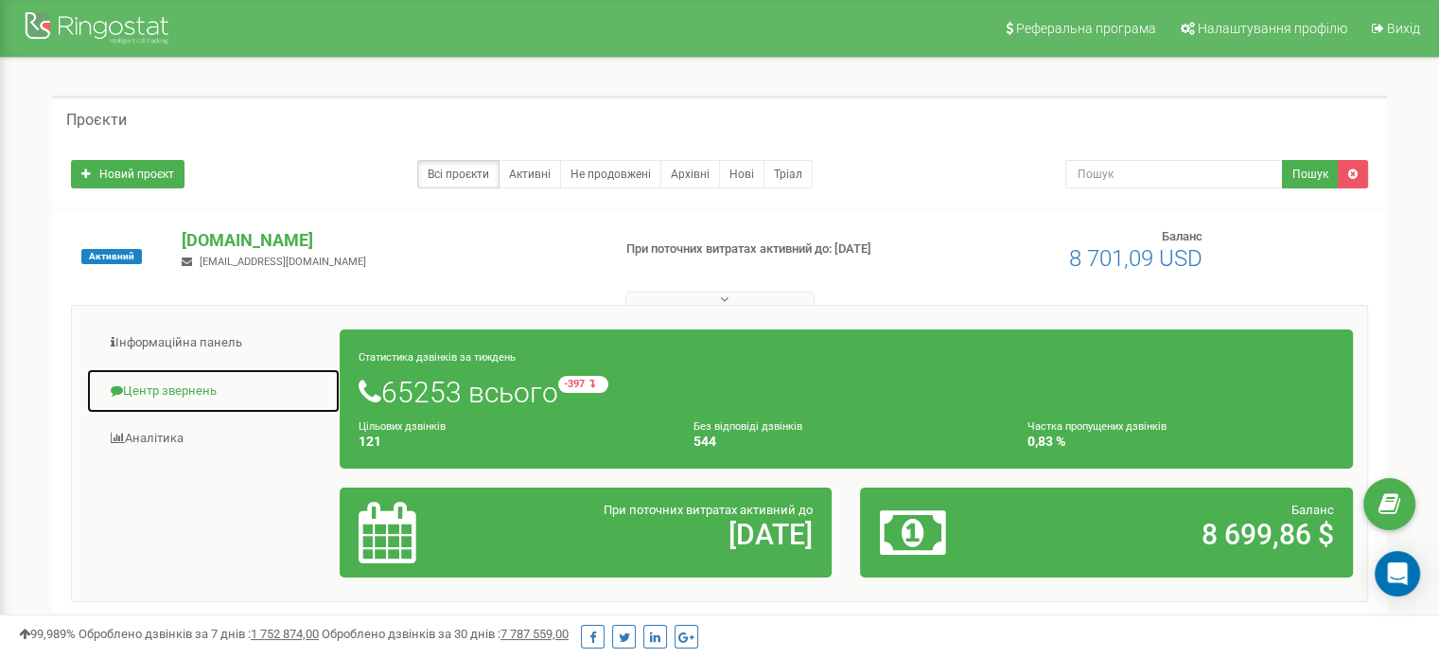
click at [142, 404] on link "Центр звернень" at bounding box center [213, 391] width 255 height 46
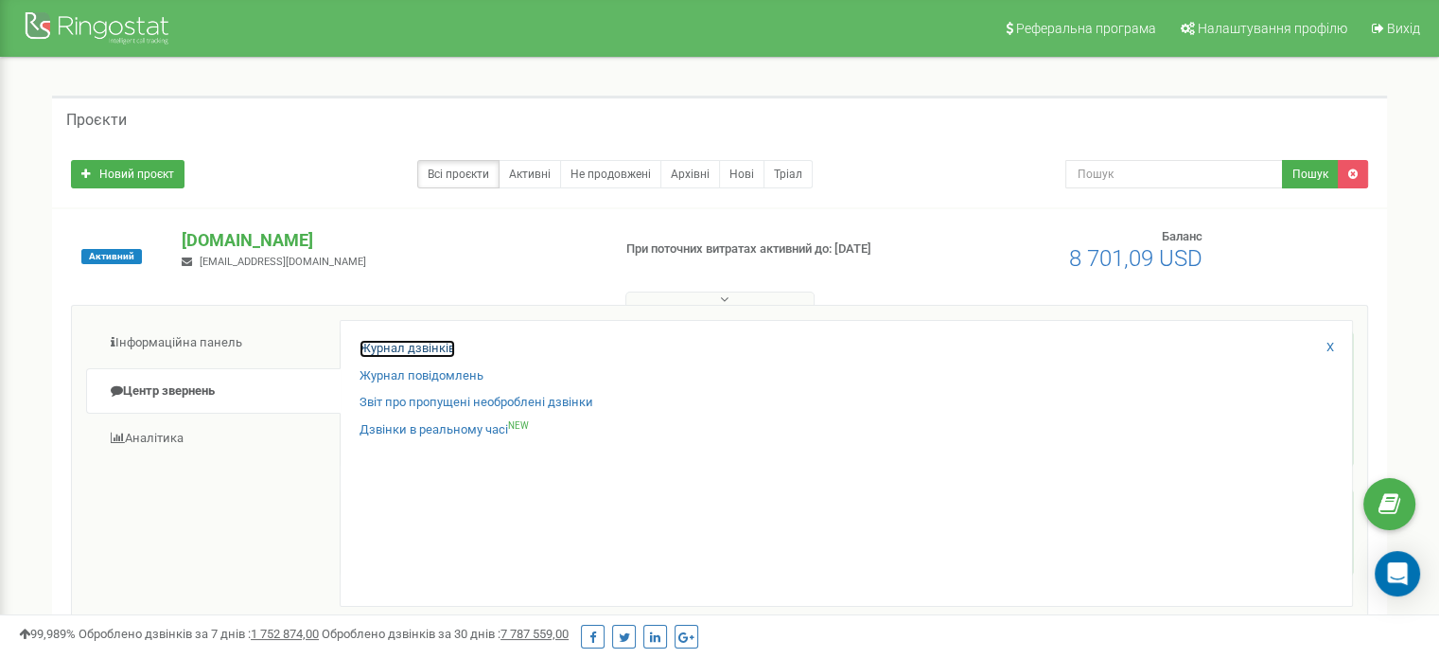
click at [377, 356] on link "Журнал дзвінків" at bounding box center [408, 349] width 96 height 18
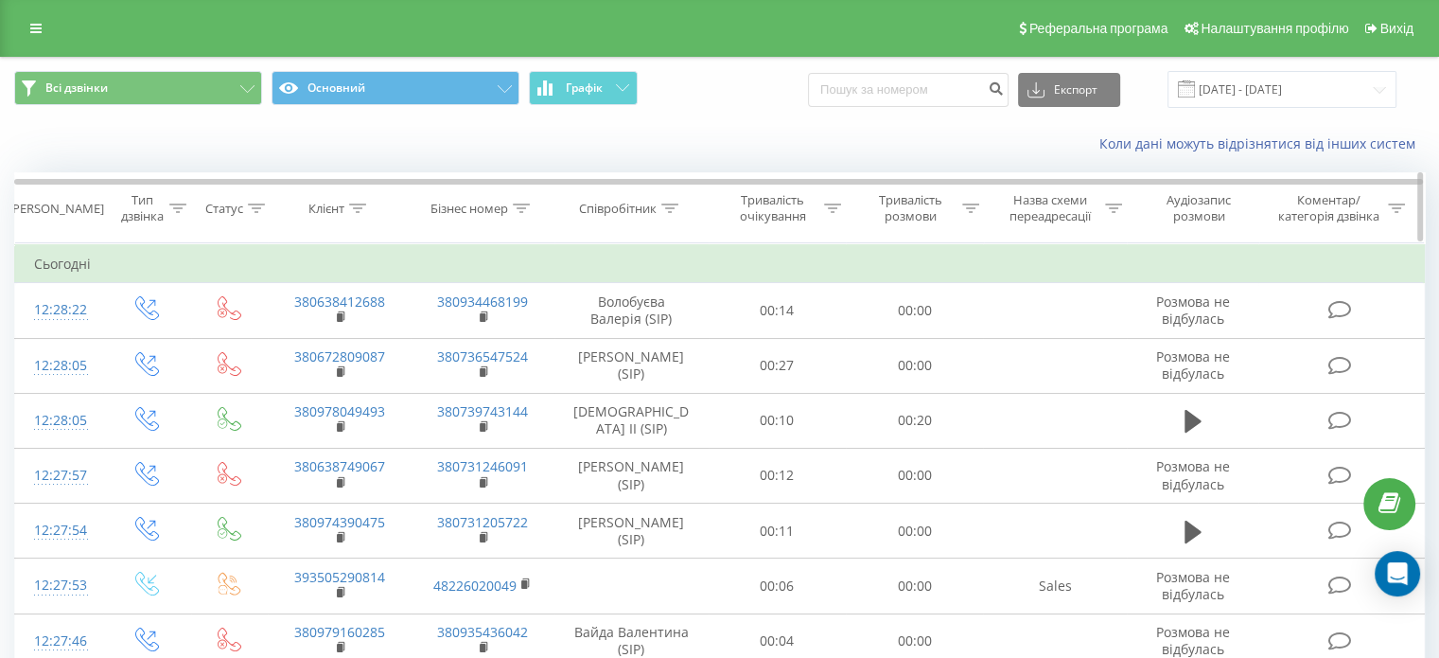
click at [671, 201] on div at bounding box center [669, 209] width 17 height 16
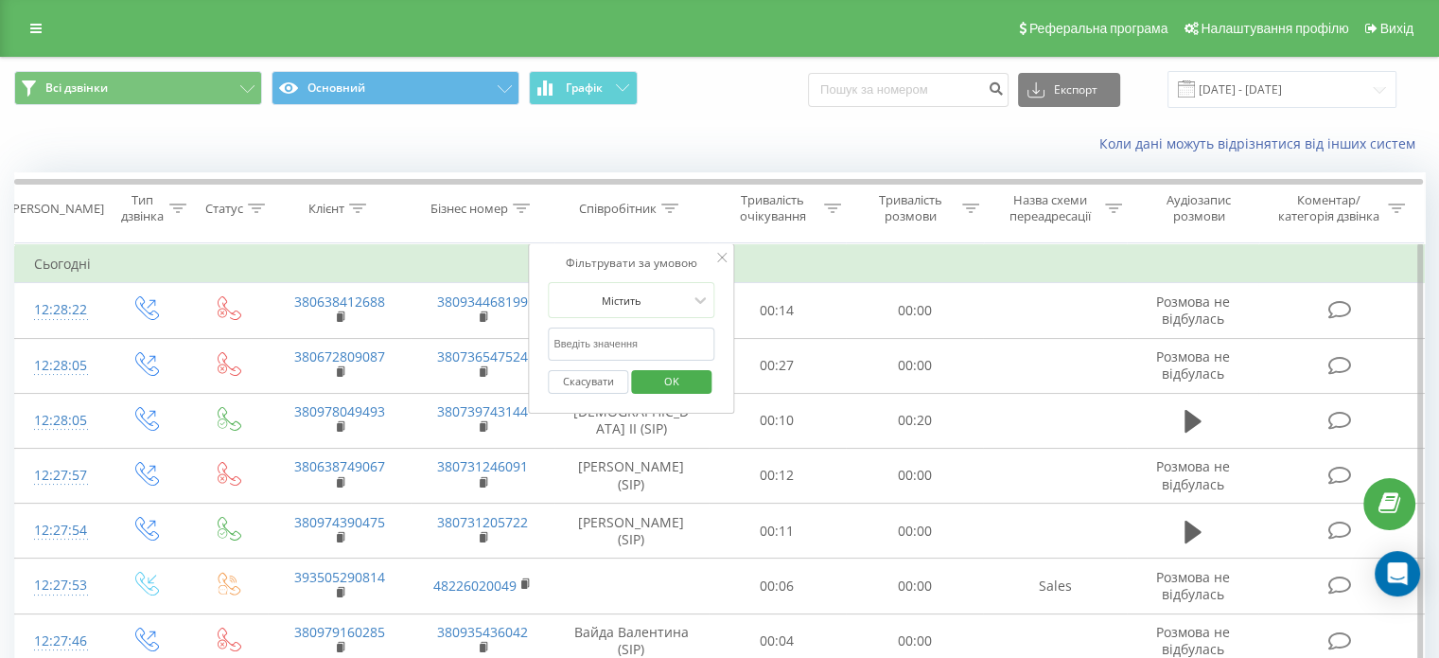
click at [677, 347] on input "text" at bounding box center [631, 343] width 167 height 33
type input "Притула"
click at [669, 374] on span "OK" at bounding box center [671, 380] width 53 height 29
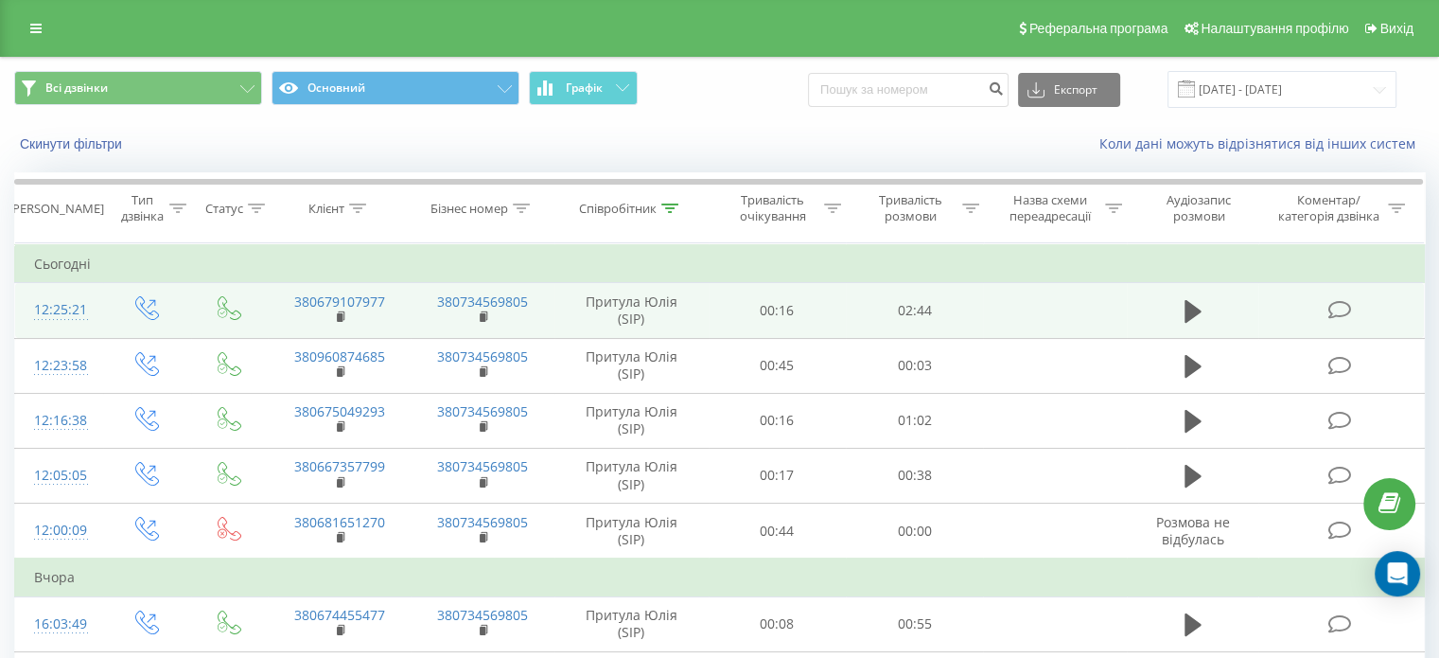
click at [1207, 309] on td at bounding box center [1193, 310] width 132 height 55
click at [1199, 309] on icon at bounding box center [1193, 311] width 17 height 23
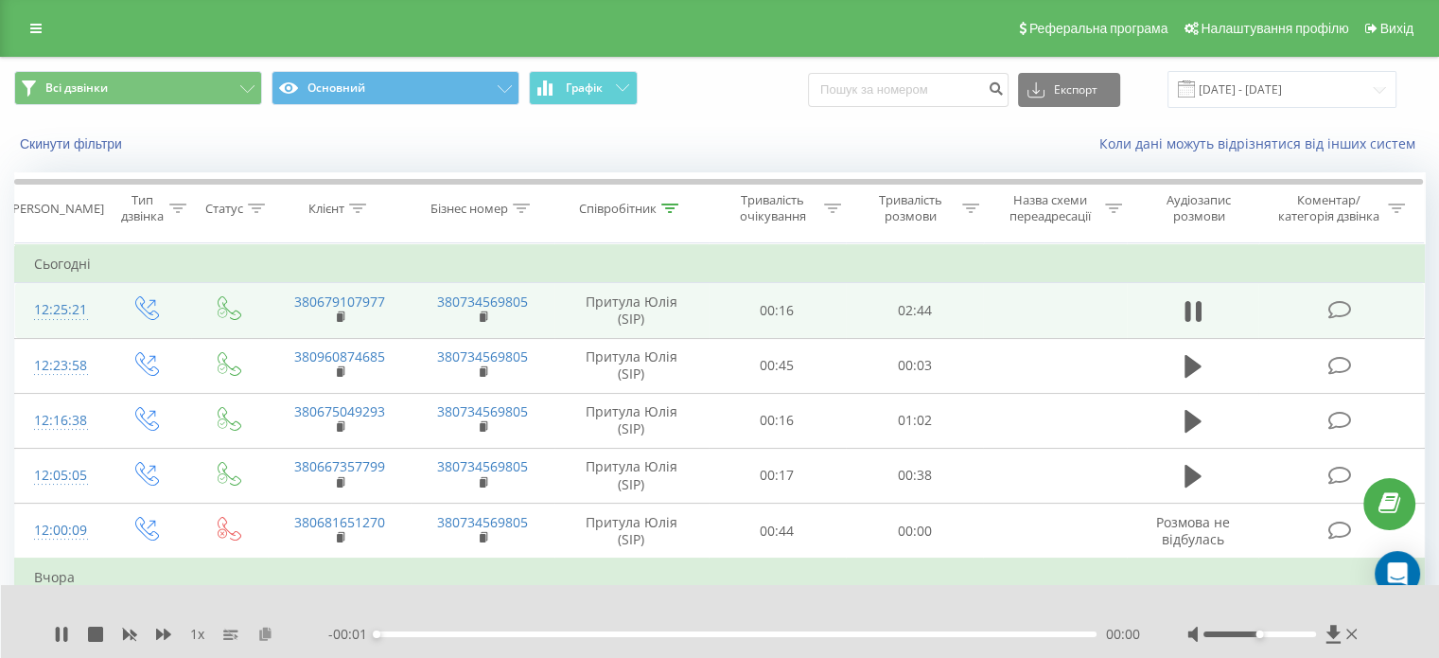
click at [270, 633] on icon at bounding box center [265, 632] width 16 height 13
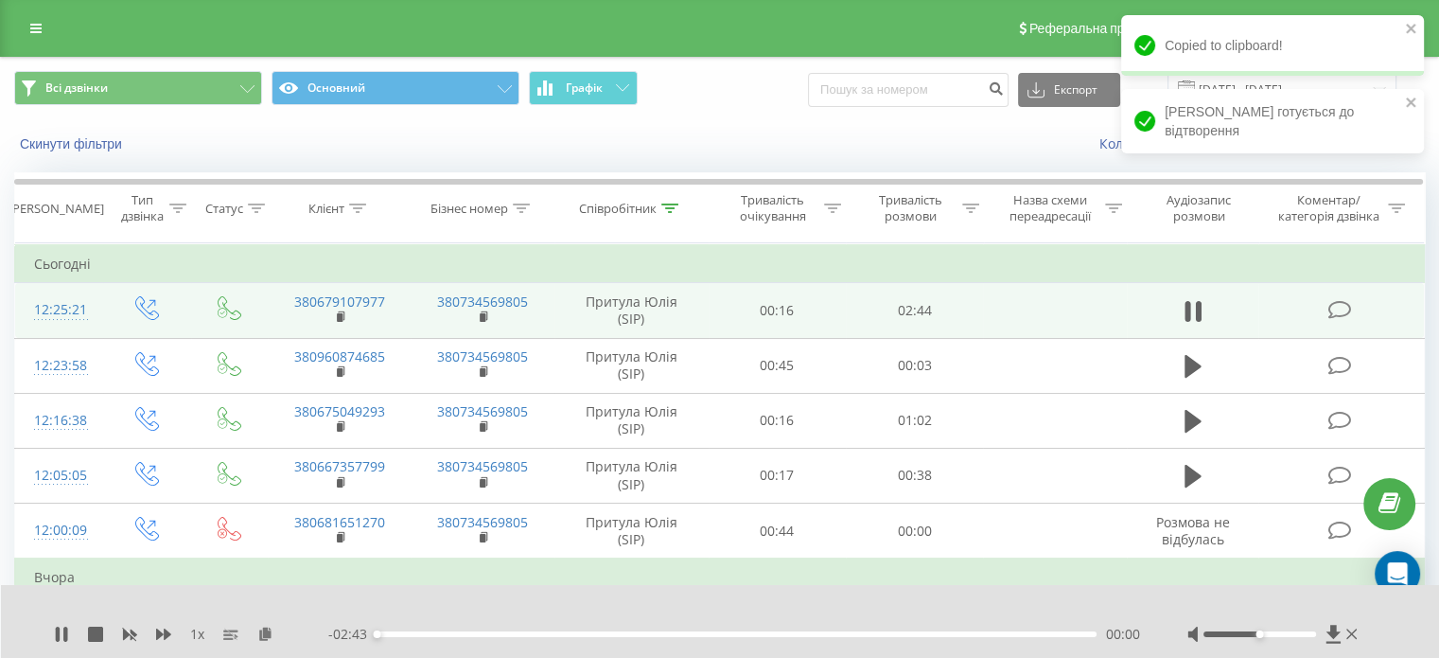
click at [510, 632] on div "00:00" at bounding box center [737, 634] width 720 height 6
click at [561, 629] on div "- 02:12 00:31 00:31" at bounding box center [734, 633] width 812 height 19
click at [576, 635] on div "00:31" at bounding box center [737, 634] width 720 height 6
drag, startPoint x: 602, startPoint y: 635, endPoint x: 617, endPoint y: 629, distance: 16.2
click at [606, 635] on div "00:46" at bounding box center [737, 634] width 720 height 6
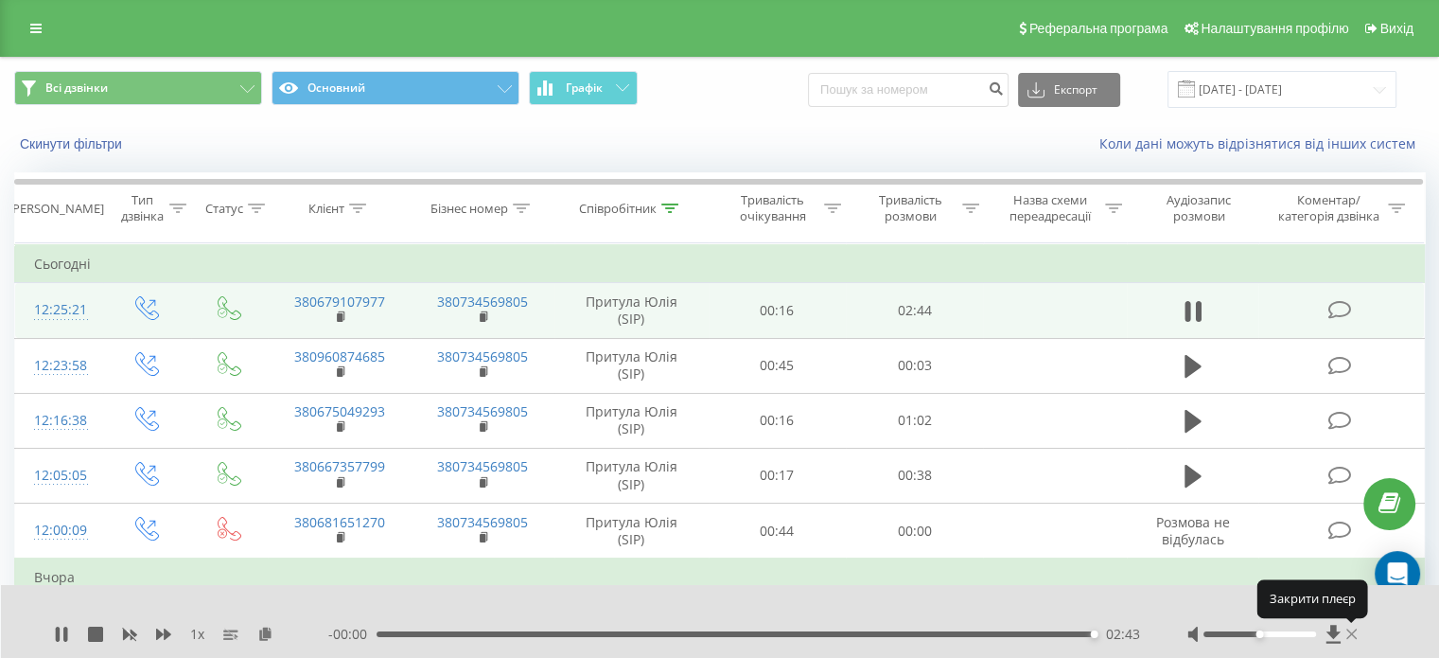
click at [1351, 639] on icon at bounding box center [1351, 633] width 11 height 15
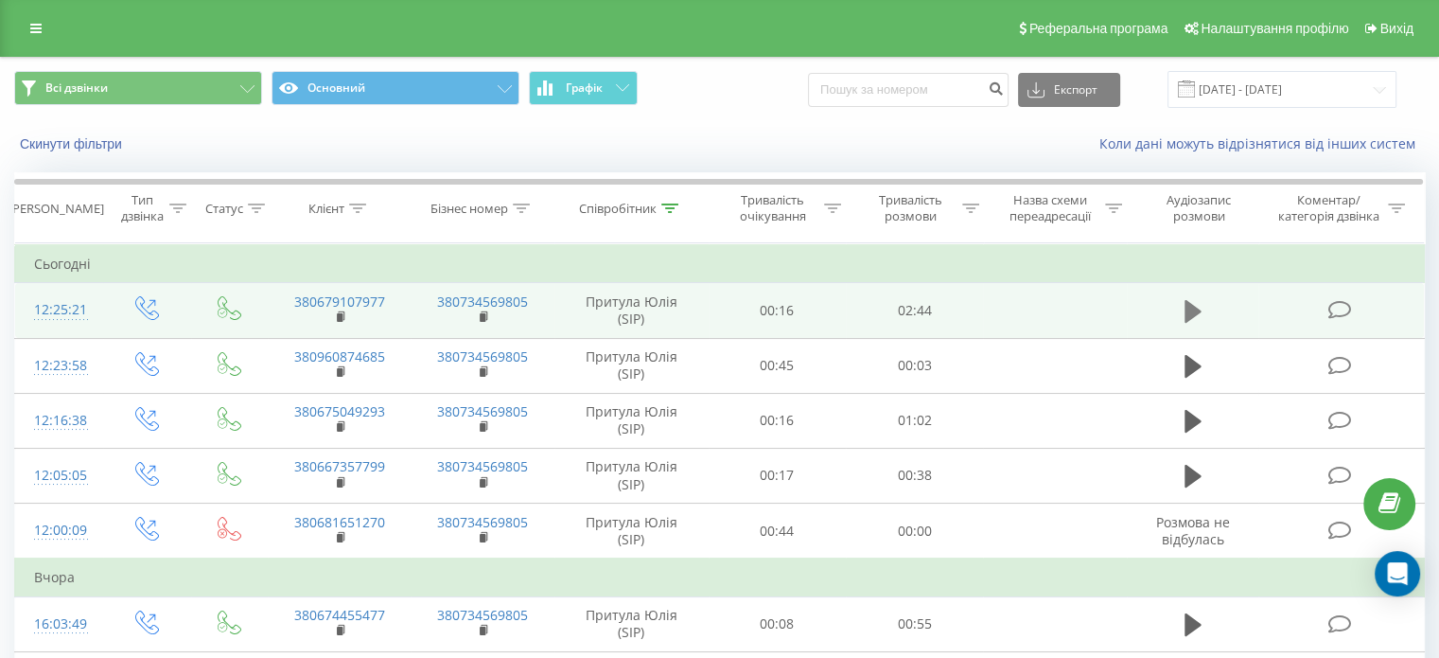
click at [1181, 306] on button at bounding box center [1193, 311] width 28 height 28
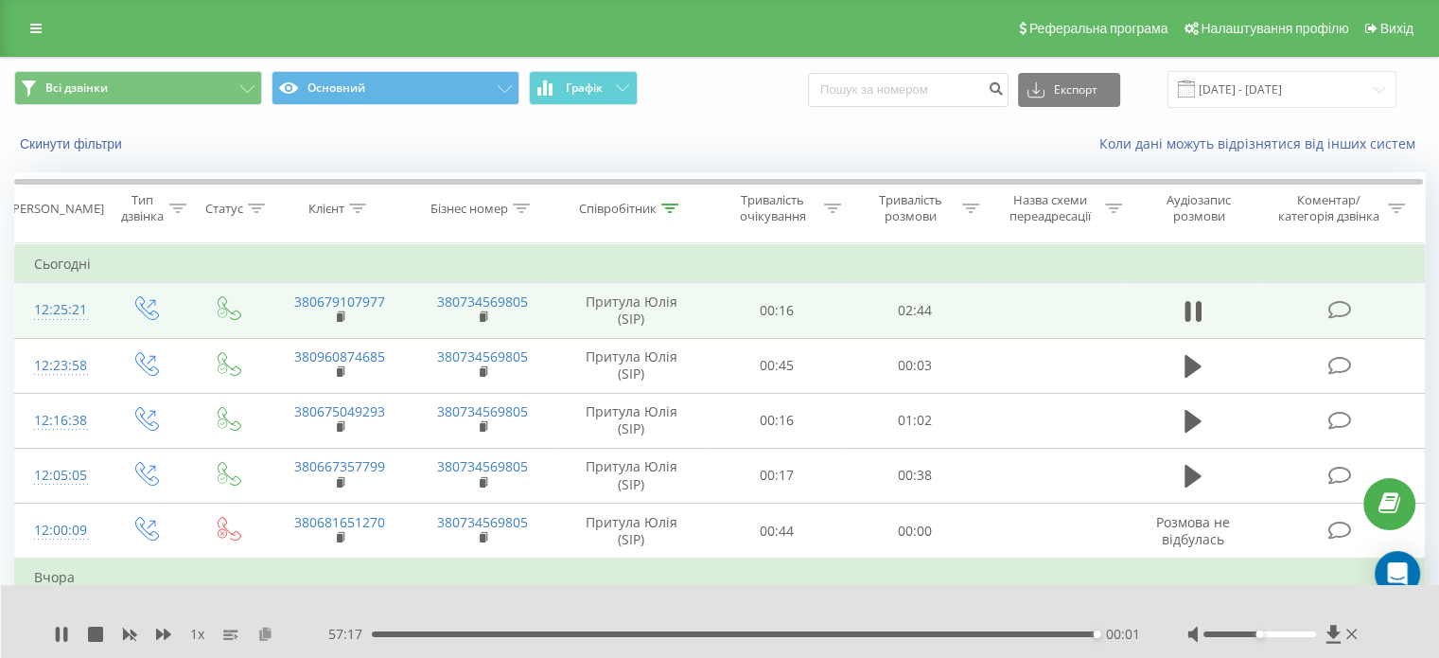
click at [267, 632] on icon at bounding box center [265, 632] width 16 height 13
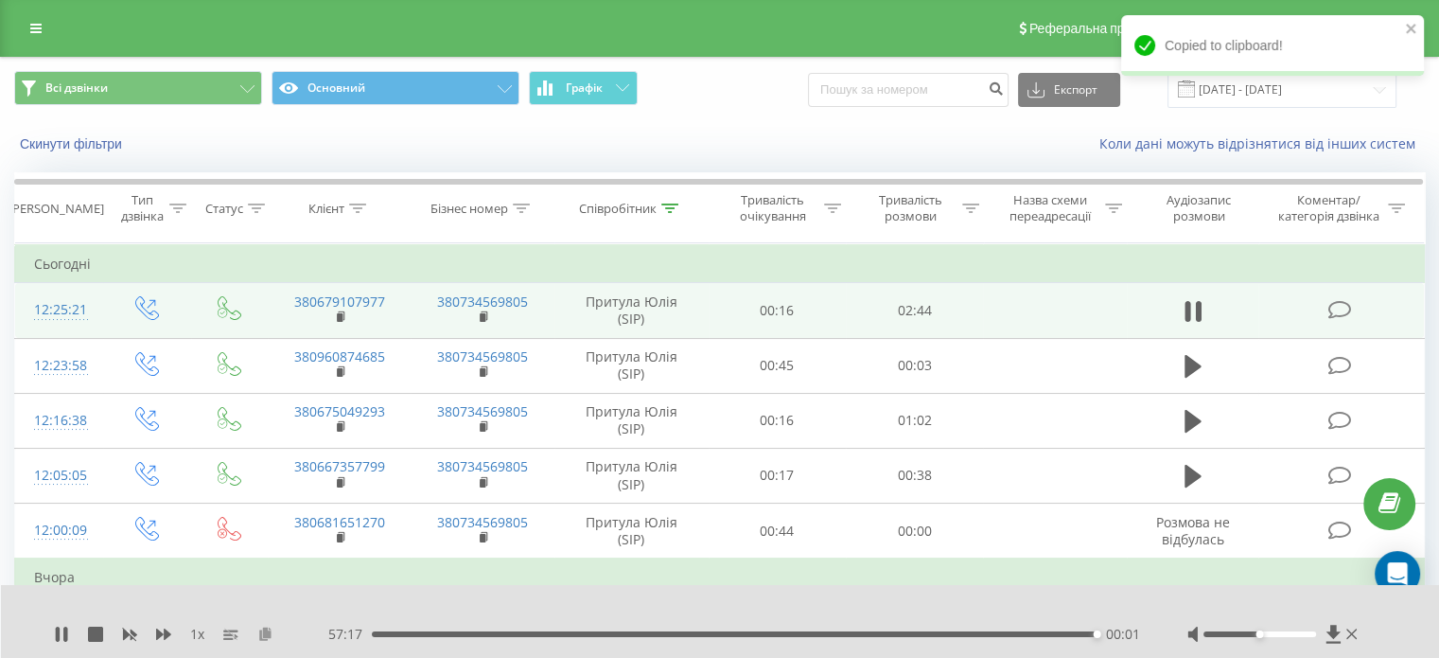
click at [265, 632] on icon at bounding box center [265, 632] width 16 height 13
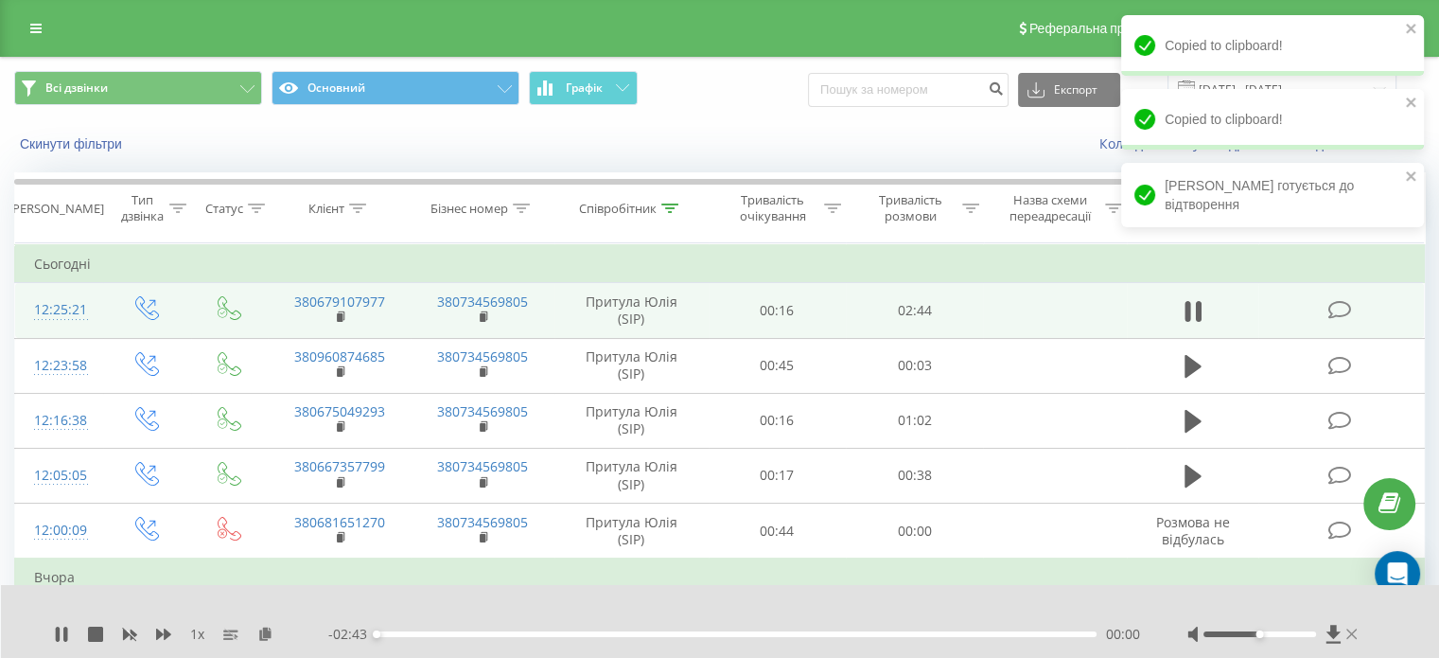
click at [1347, 627] on icon at bounding box center [1351, 633] width 11 height 15
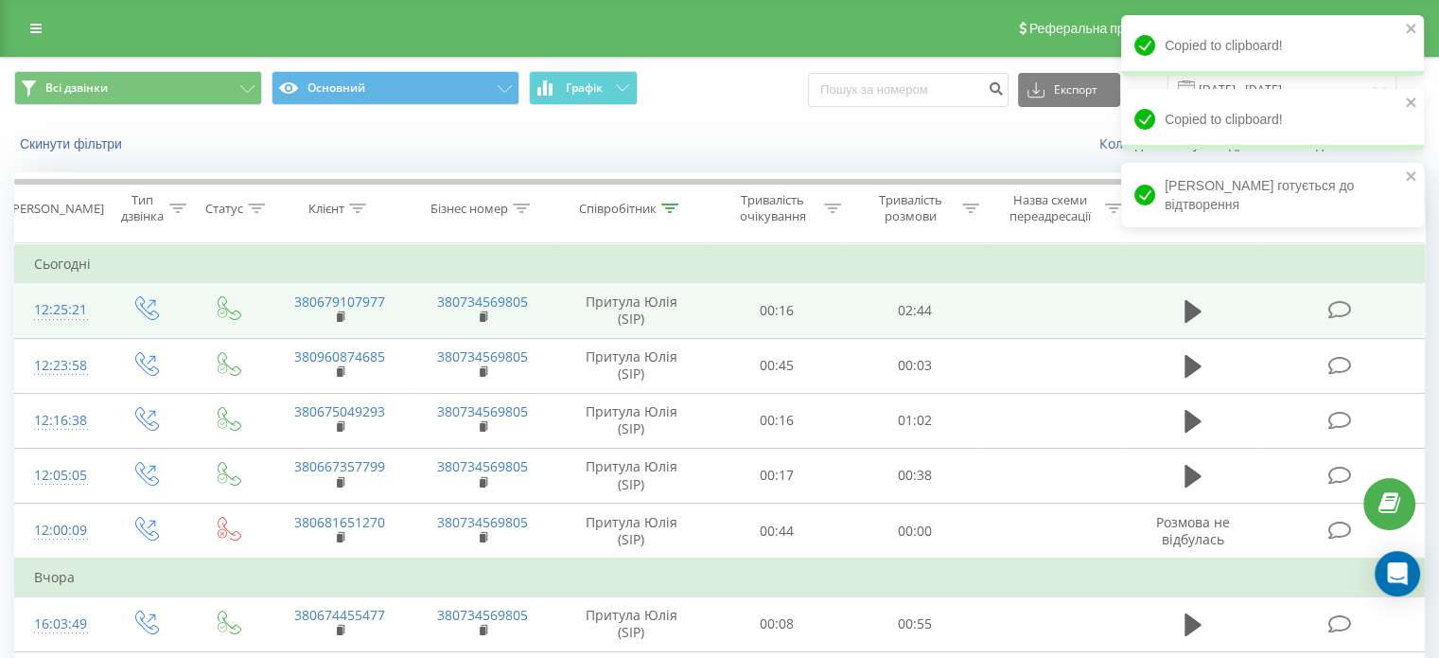
click at [273, 141] on div "Скинути фільтри" at bounding box center [270, 143] width 539 height 19
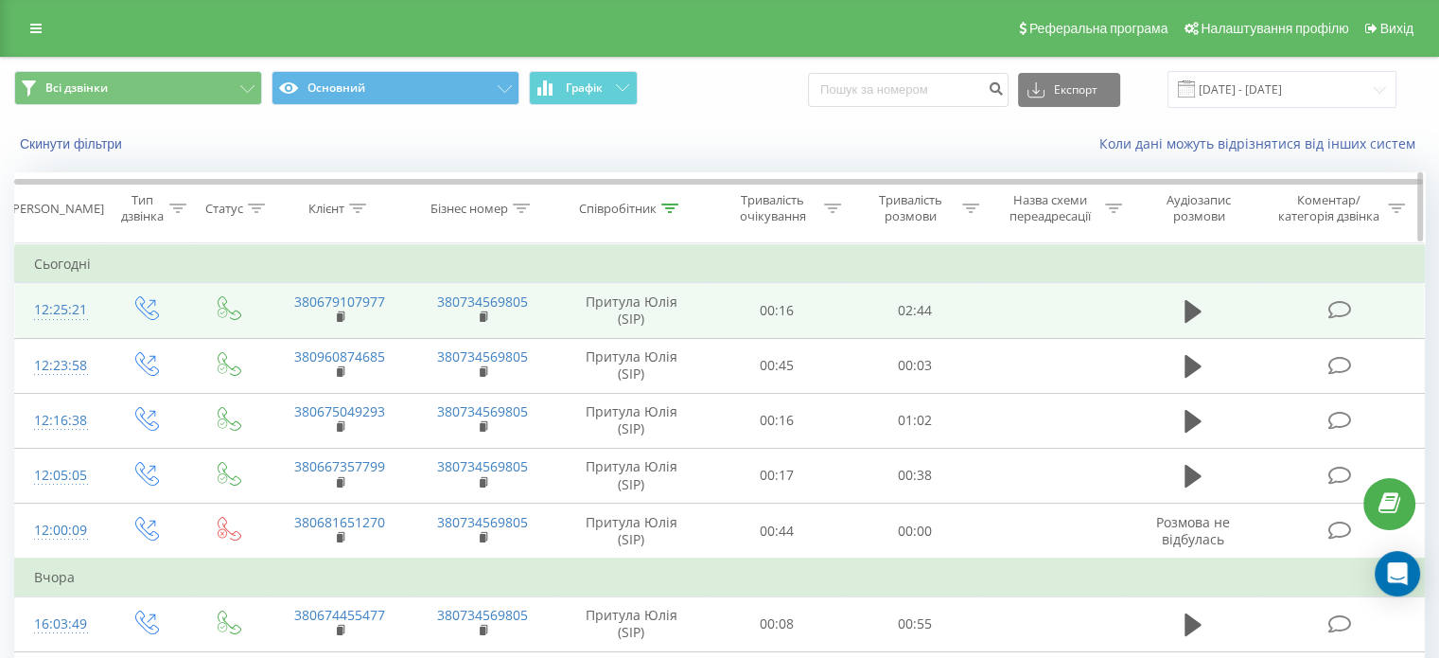
click at [672, 205] on icon at bounding box center [669, 207] width 17 height 9
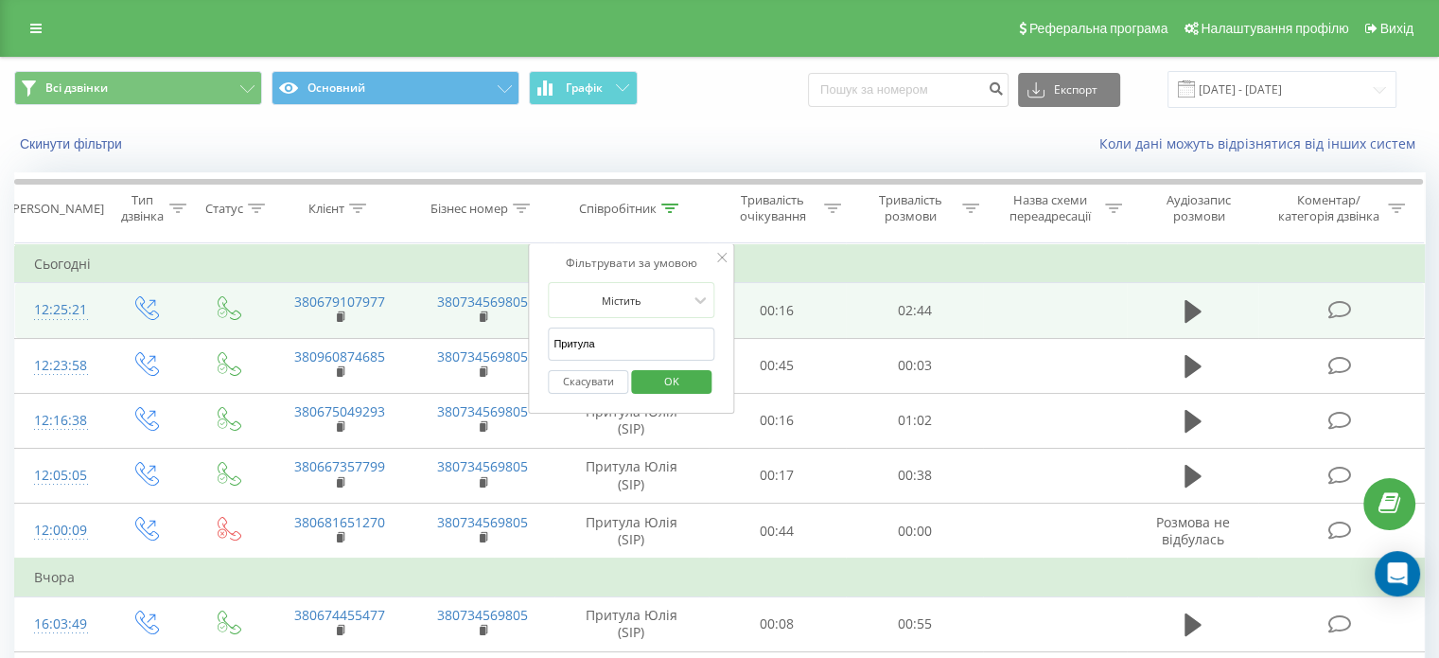
click at [687, 378] on span "OK" at bounding box center [671, 380] width 53 height 29
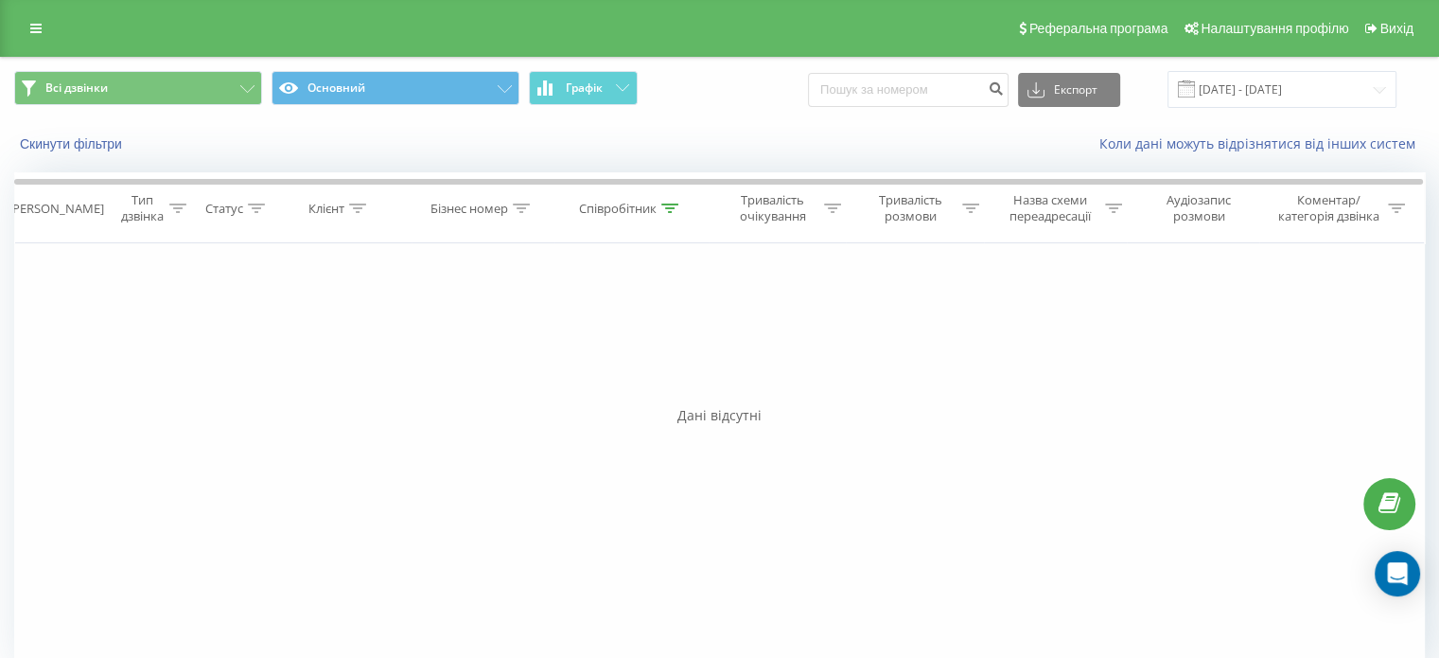
click at [150, 320] on div "Фільтрувати за умовою Дорівнює Введіть значення Скасувати OK Фільтрувати за умо…" at bounding box center [719, 456] width 1411 height 426
click at [666, 207] on icon at bounding box center [669, 207] width 17 height 9
click at [669, 378] on span "OK" at bounding box center [671, 380] width 53 height 29
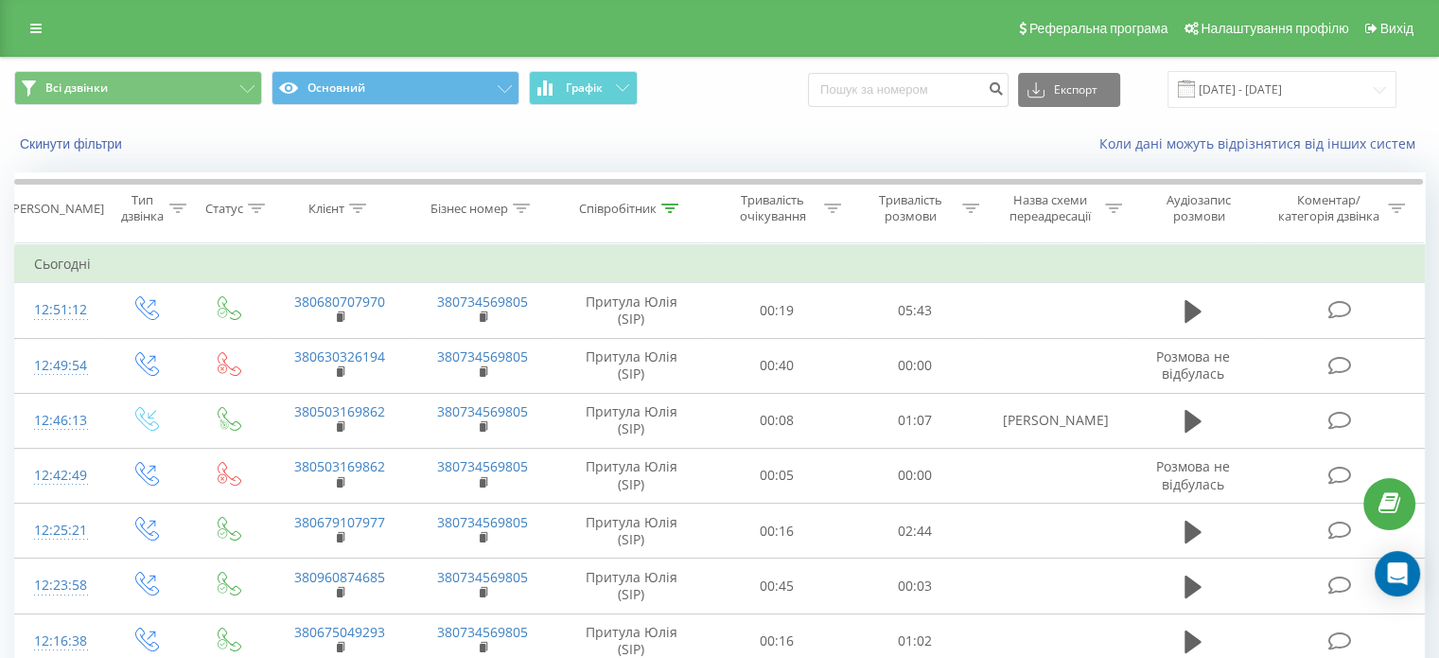
drag, startPoint x: 279, startPoint y: 143, endPoint x: 326, endPoint y: 132, distance: 48.4
click at [279, 143] on div "Скинути фільтри" at bounding box center [270, 143] width 539 height 19
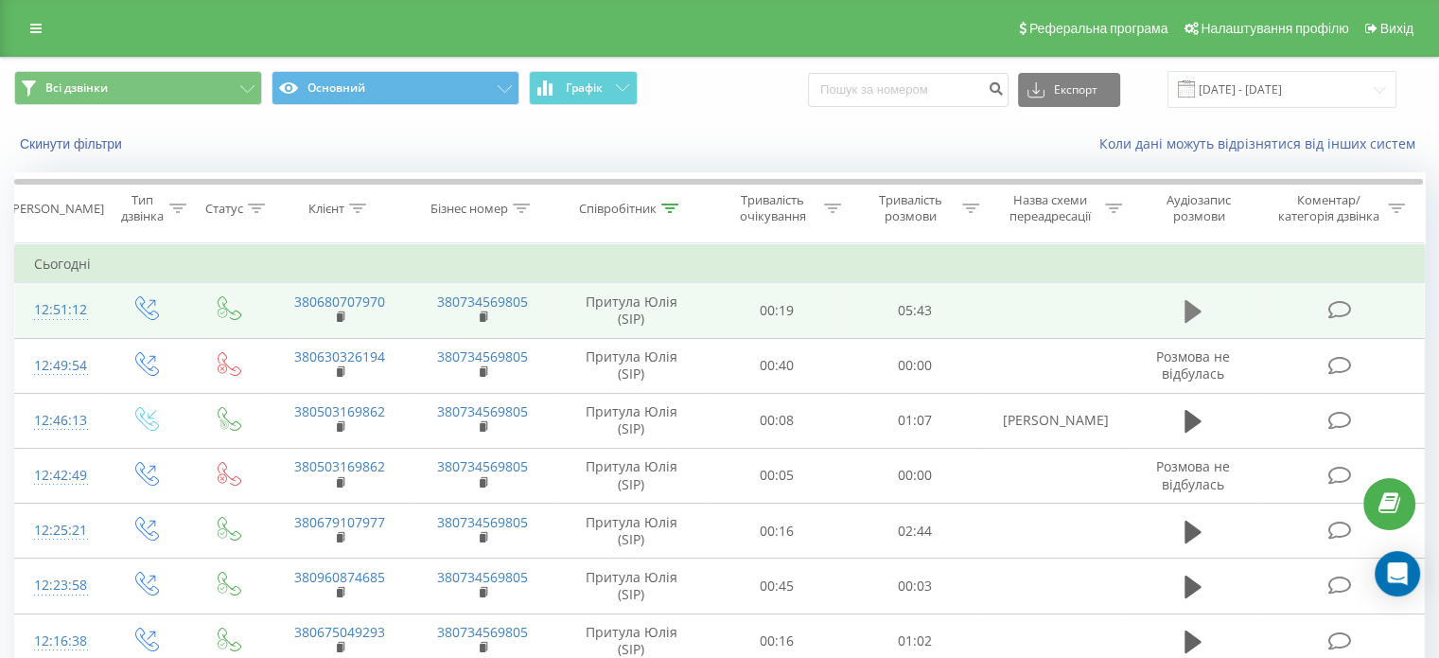
click at [1196, 311] on icon at bounding box center [1193, 311] width 17 height 23
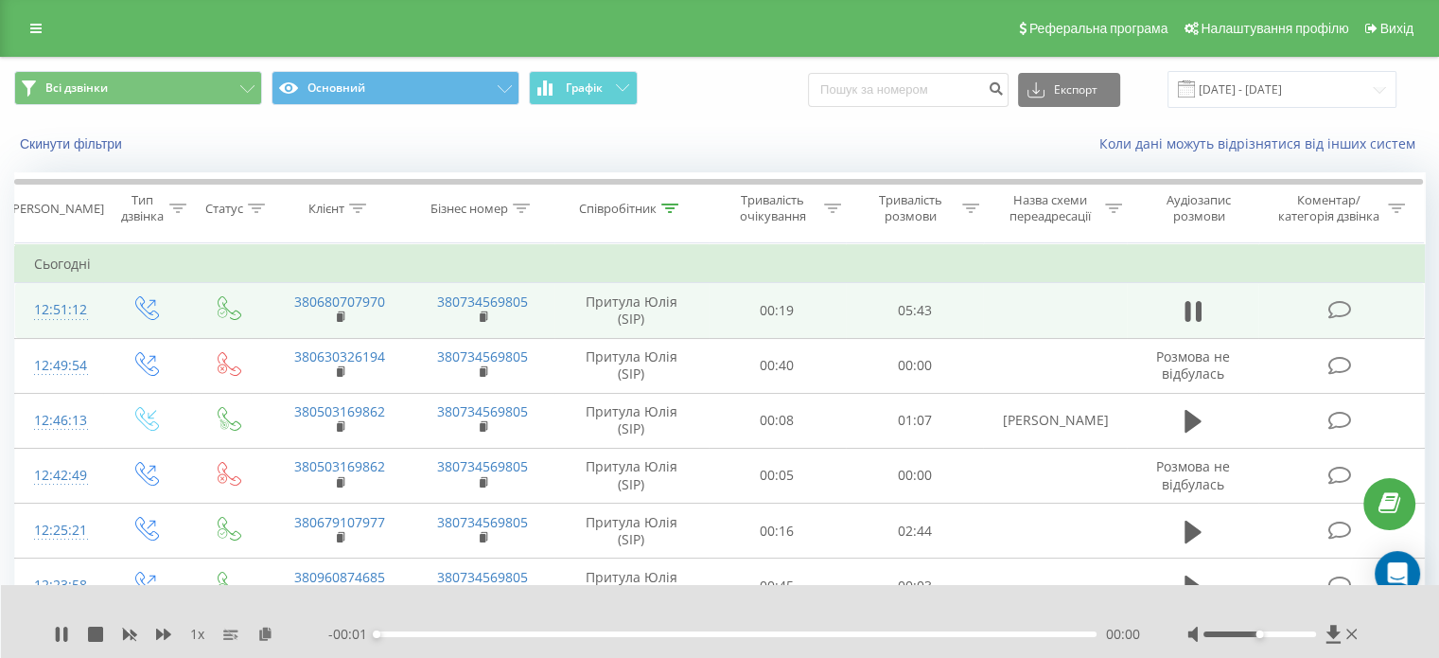
click at [403, 635] on div "00:00" at bounding box center [737, 634] width 720 height 6
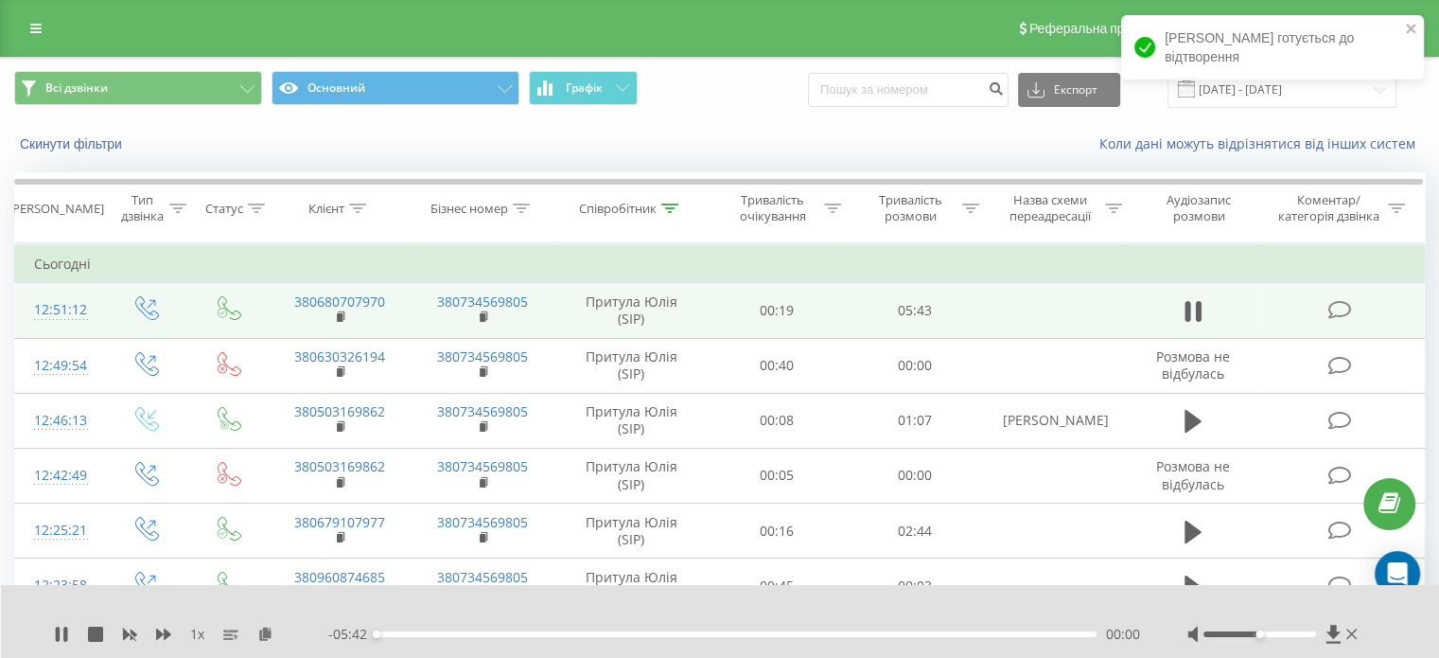
click at [441, 631] on div "00:00" at bounding box center [737, 634] width 720 height 6
drag, startPoint x: 473, startPoint y: 633, endPoint x: 528, endPoint y: 633, distance: 54.9
click at [483, 633] on div "00:47" at bounding box center [737, 634] width 720 height 6
click at [525, 633] on div "01:10" at bounding box center [737, 634] width 720 height 6
click at [553, 631] on div "01:24" at bounding box center [737, 634] width 720 height 6
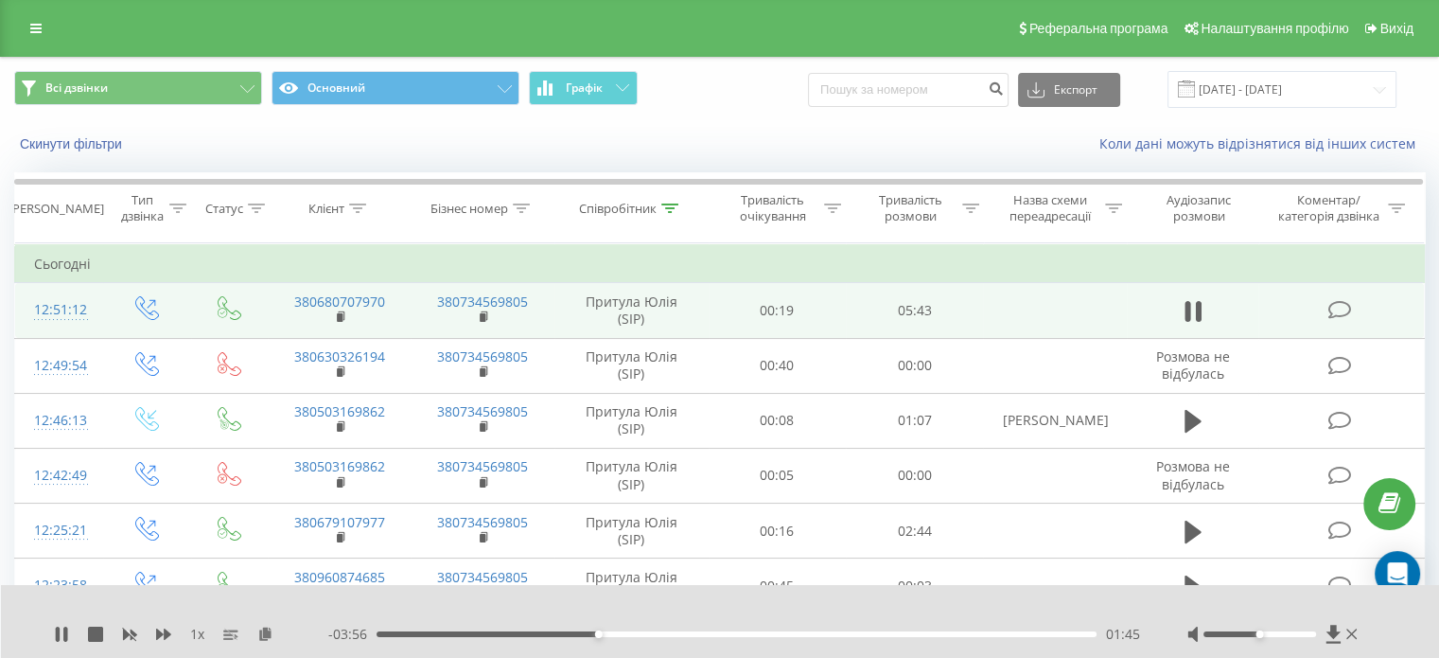
click at [162, 625] on div "1 x" at bounding box center [191, 633] width 274 height 19
click at [162, 631] on icon at bounding box center [163, 633] width 15 height 15
drag, startPoint x: 787, startPoint y: 633, endPoint x: 795, endPoint y: 640, distance: 10.1
click at [788, 633] on div "02:15" at bounding box center [737, 634] width 720 height 6
click at [828, 632] on div "00:00" at bounding box center [737, 634] width 720 height 6
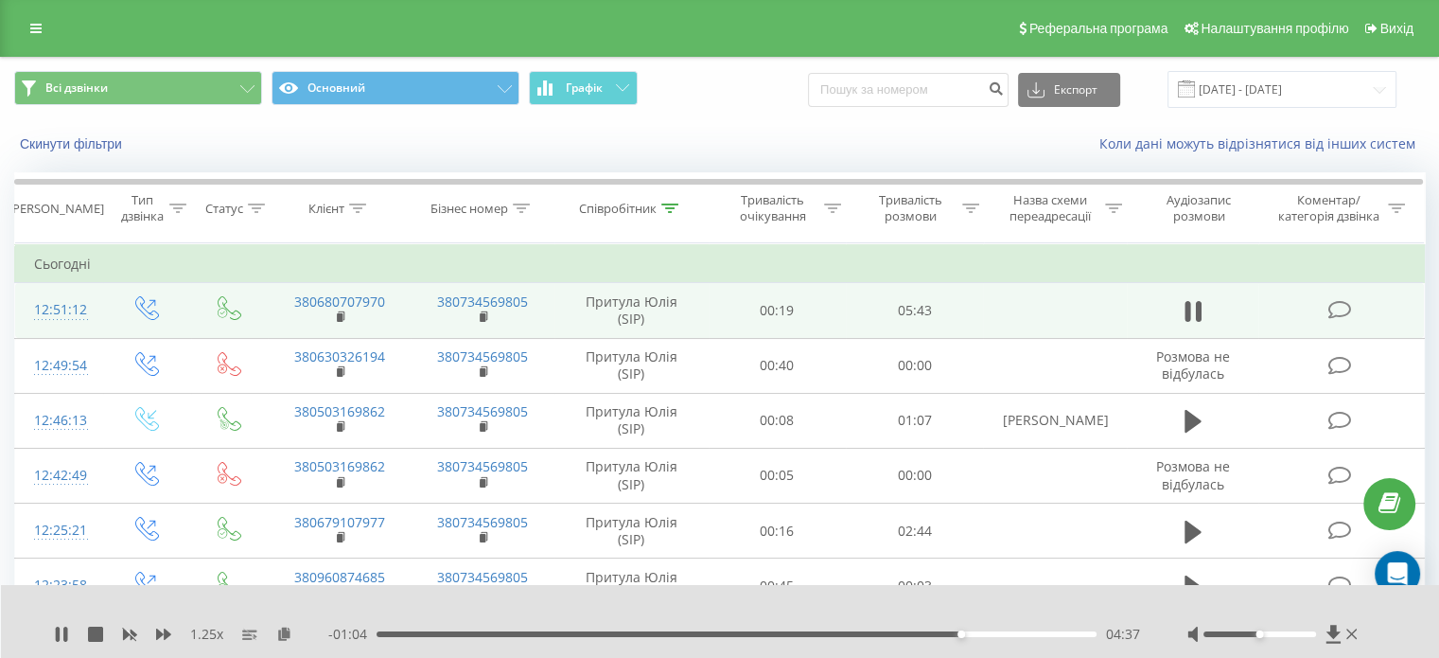
drag, startPoint x: 1258, startPoint y: 648, endPoint x: 1285, endPoint y: 638, distance: 28.5
click at [1284, 641] on div "1.25 x - 01:04 04:37 04:37" at bounding box center [720, 621] width 1439 height 73
click at [1290, 635] on div at bounding box center [1259, 634] width 113 height 6
click at [1350, 636] on icon at bounding box center [1351, 633] width 11 height 15
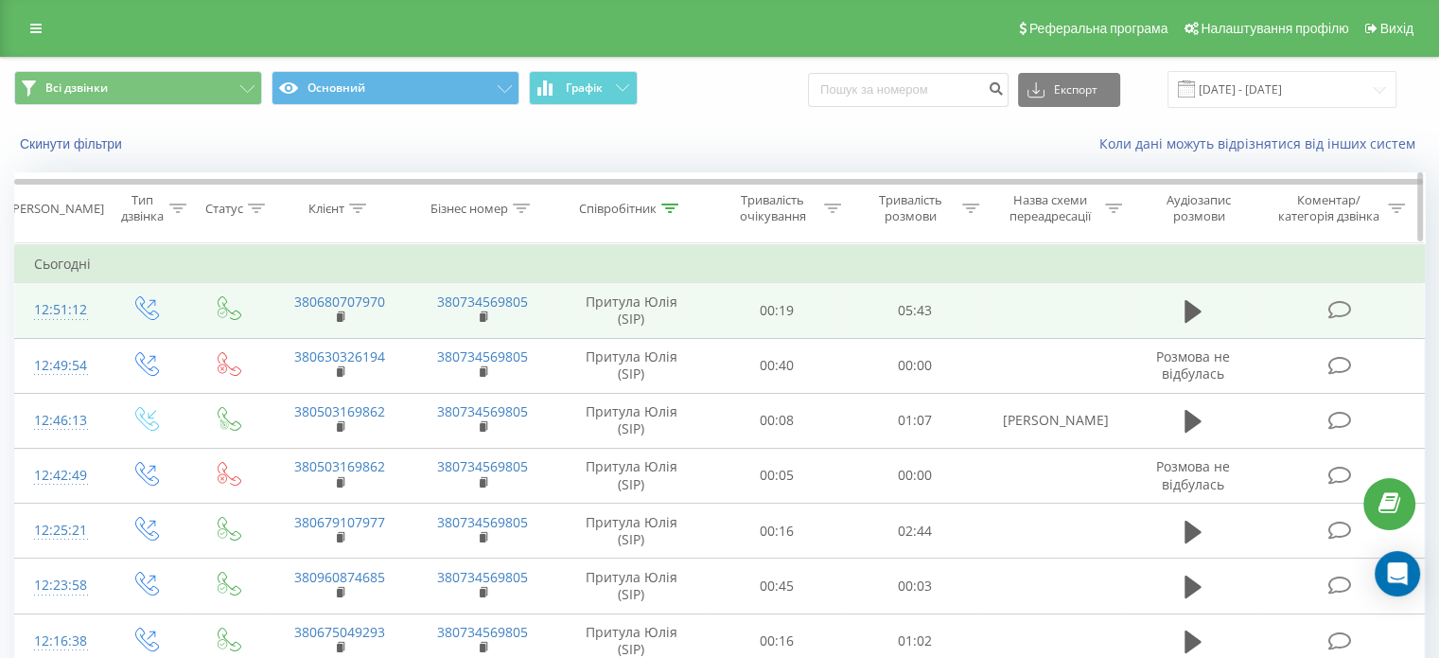
click at [671, 204] on icon at bounding box center [669, 207] width 17 height 9
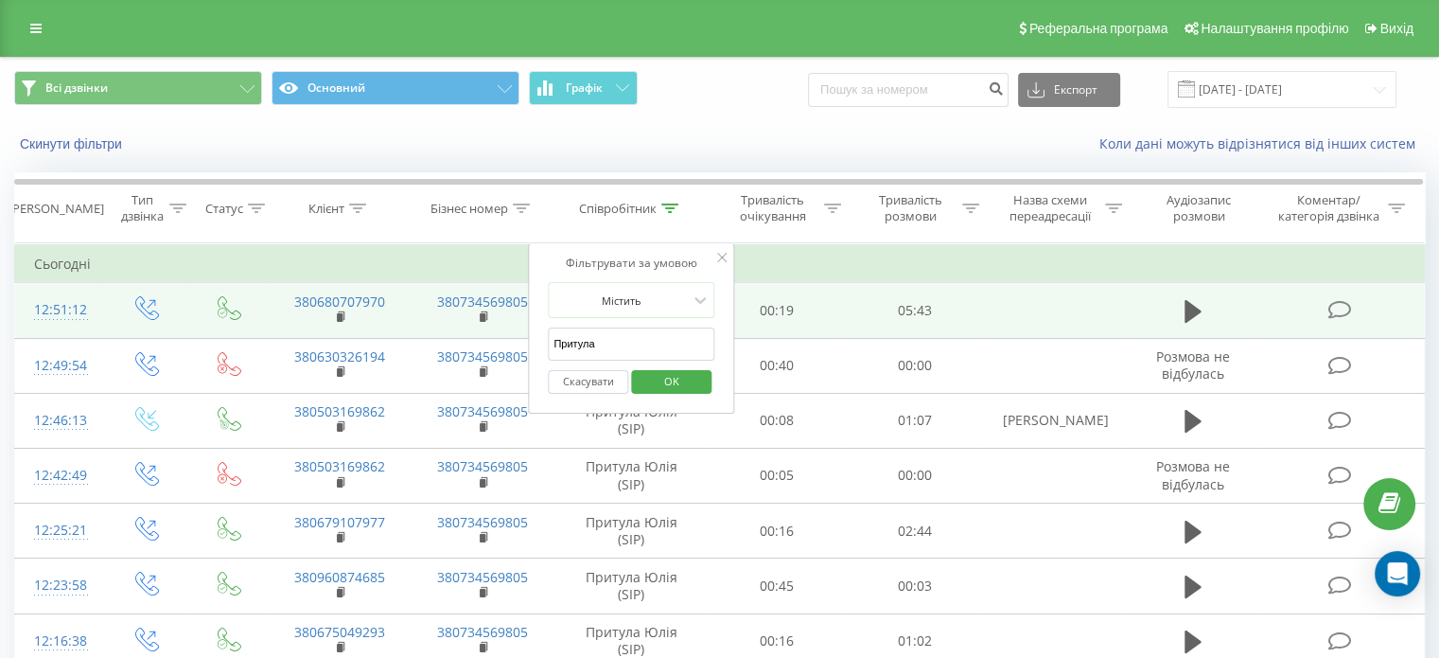
click at [684, 384] on span "OK" at bounding box center [671, 380] width 53 height 29
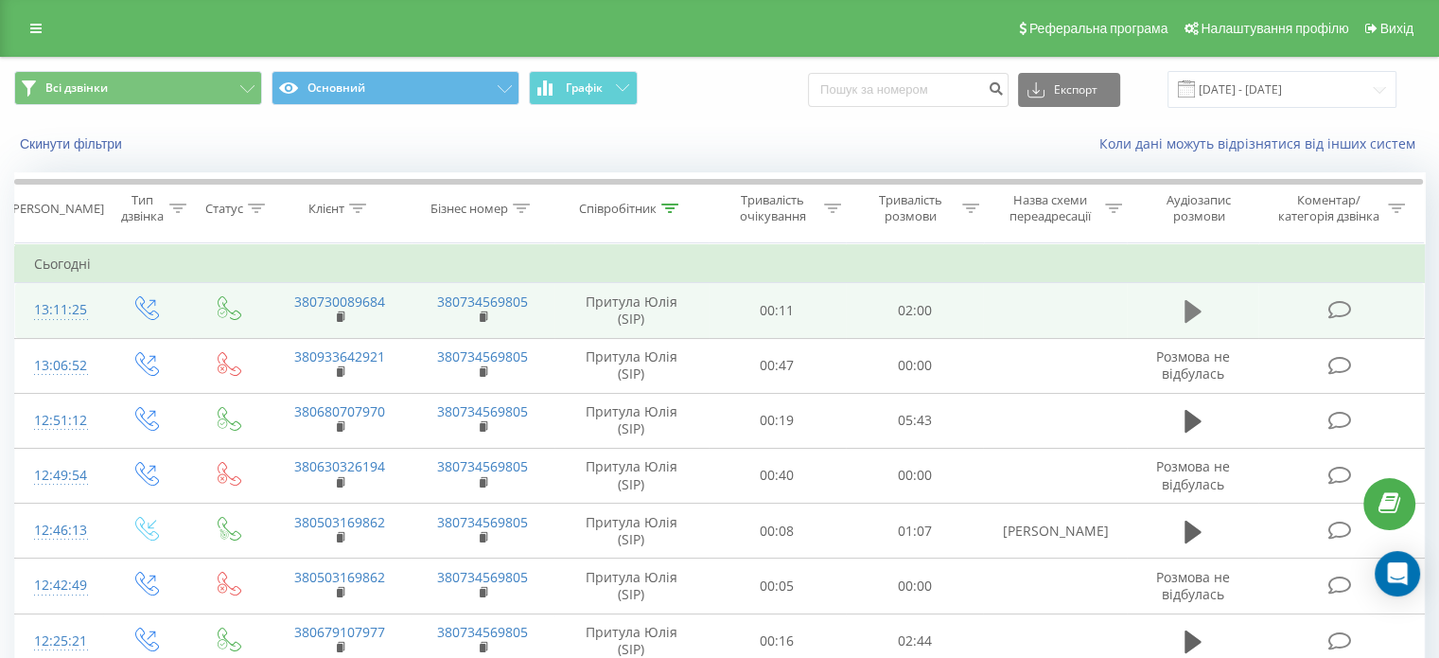
click at [1187, 319] on button at bounding box center [1193, 311] width 28 height 28
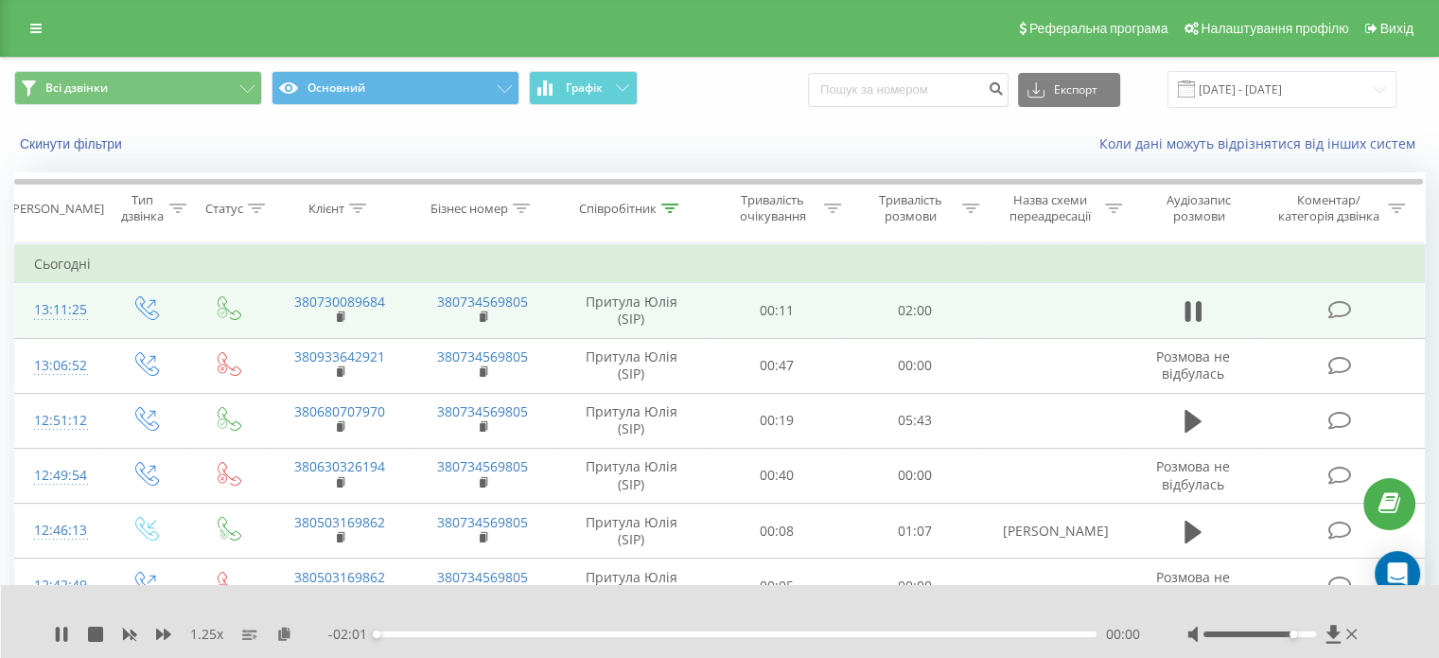
drag, startPoint x: 433, startPoint y: 634, endPoint x: 447, endPoint y: 627, distance: 14.8
click at [436, 634] on div "00:00" at bounding box center [737, 634] width 720 height 6
drag, startPoint x: 501, startPoint y: 634, endPoint x: 518, endPoint y: 635, distance: 18.0
click at [510, 635] on div "00:20" at bounding box center [737, 634] width 720 height 6
drag, startPoint x: 536, startPoint y: 635, endPoint x: 560, endPoint y: 632, distance: 24.8
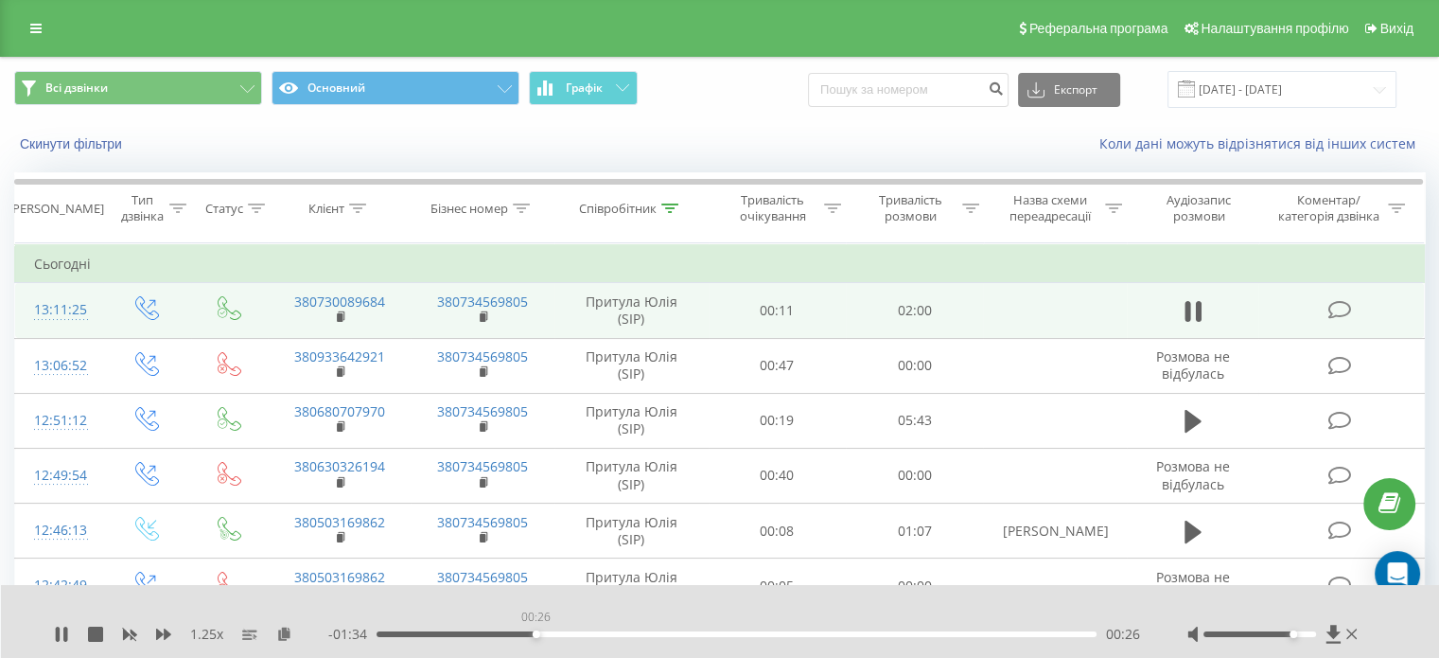
click at [544, 634] on div "00:26" at bounding box center [737, 634] width 720 height 6
click at [599, 630] on div "- 01:31 00:29 00:29" at bounding box center [734, 633] width 812 height 19
drag, startPoint x: 875, startPoint y: 631, endPoint x: 904, endPoint y: 631, distance: 29.3
click at [880, 633] on div "01:11" at bounding box center [737, 634] width 720 height 6
click at [929, 635] on div "01:32" at bounding box center [737, 634] width 720 height 6
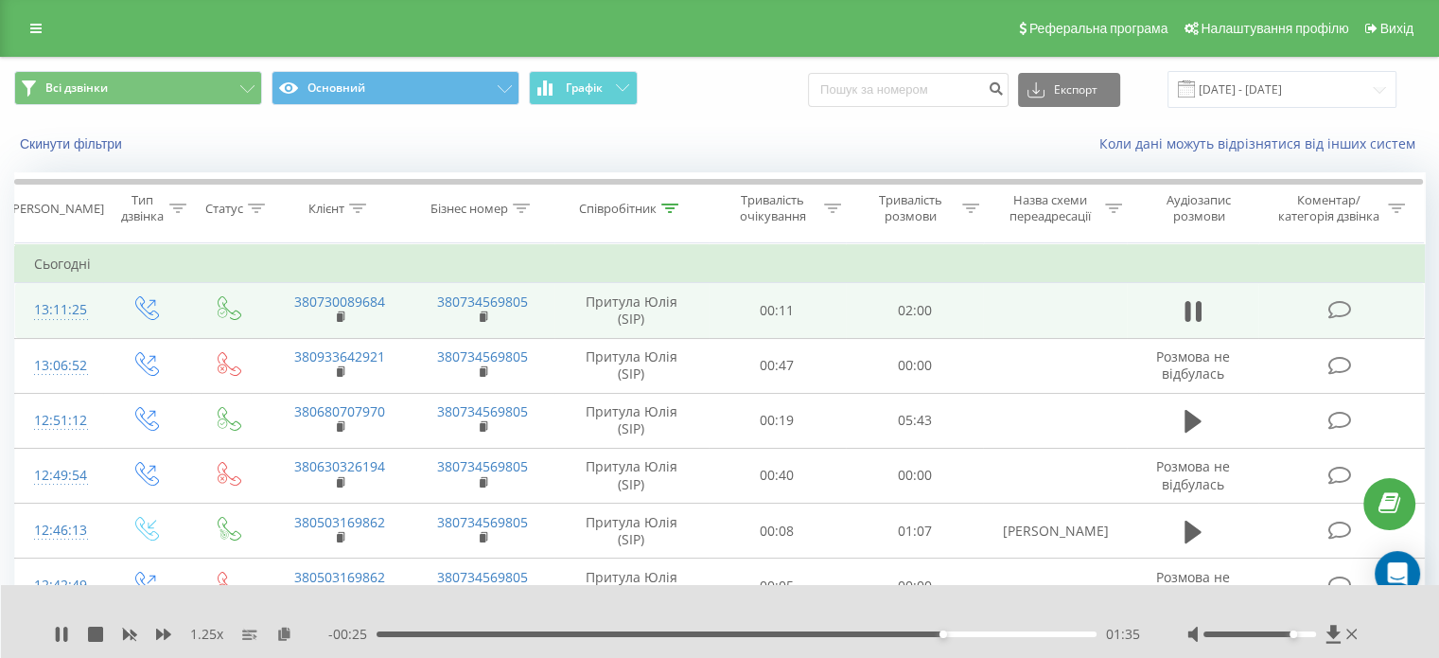
click at [908, 634] on div "01:35" at bounding box center [737, 634] width 720 height 6
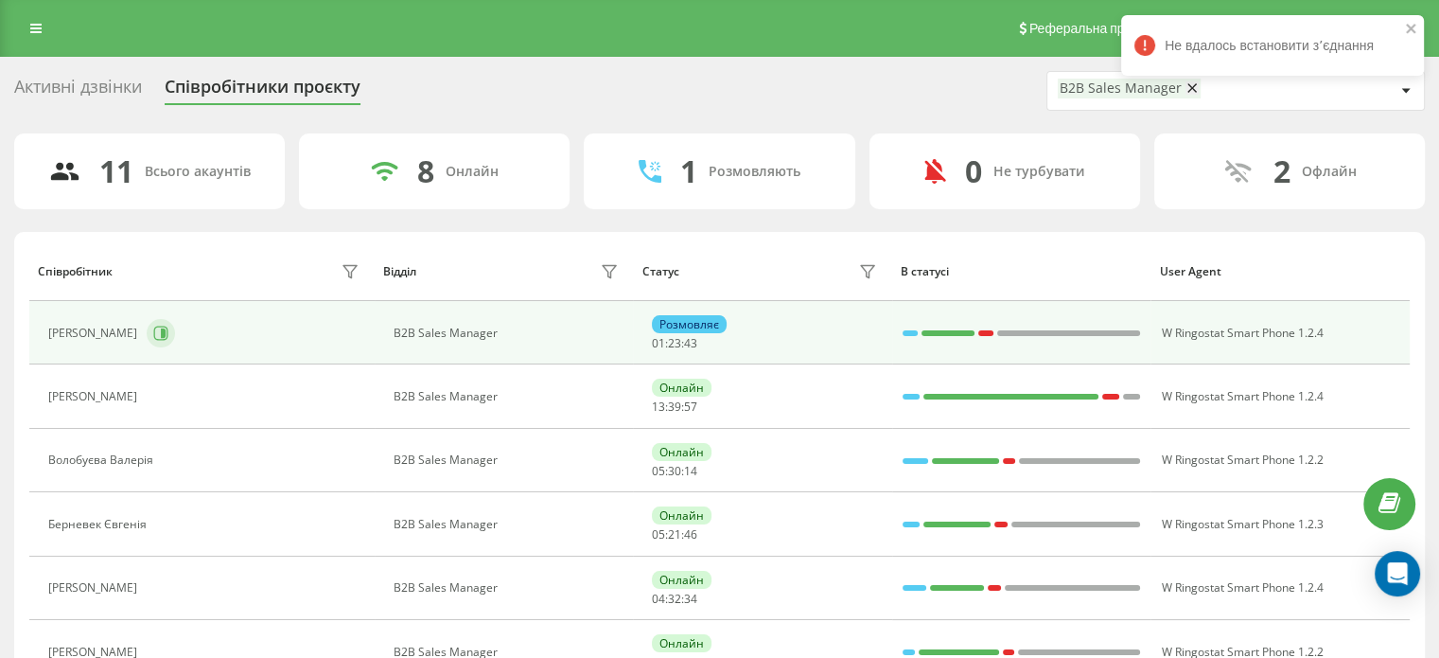
click at [162, 337] on icon at bounding box center [160, 332] width 15 height 15
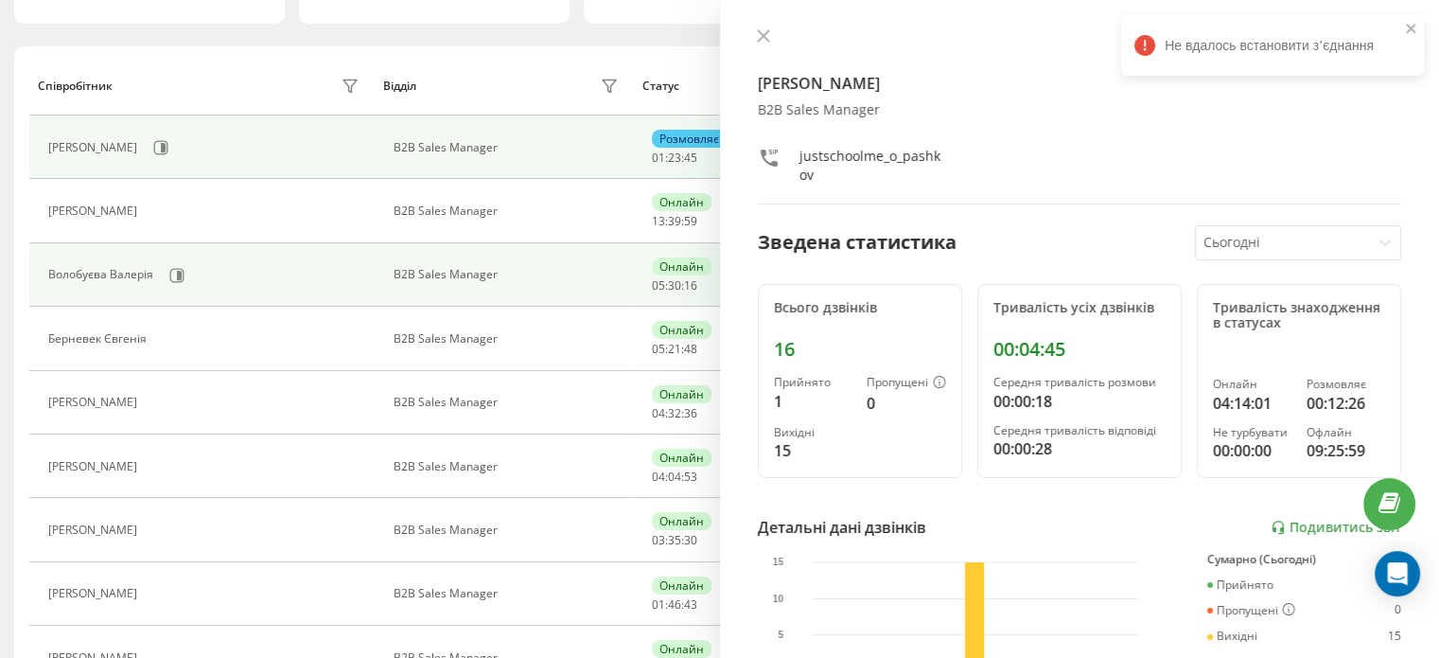
scroll to position [189, 0]
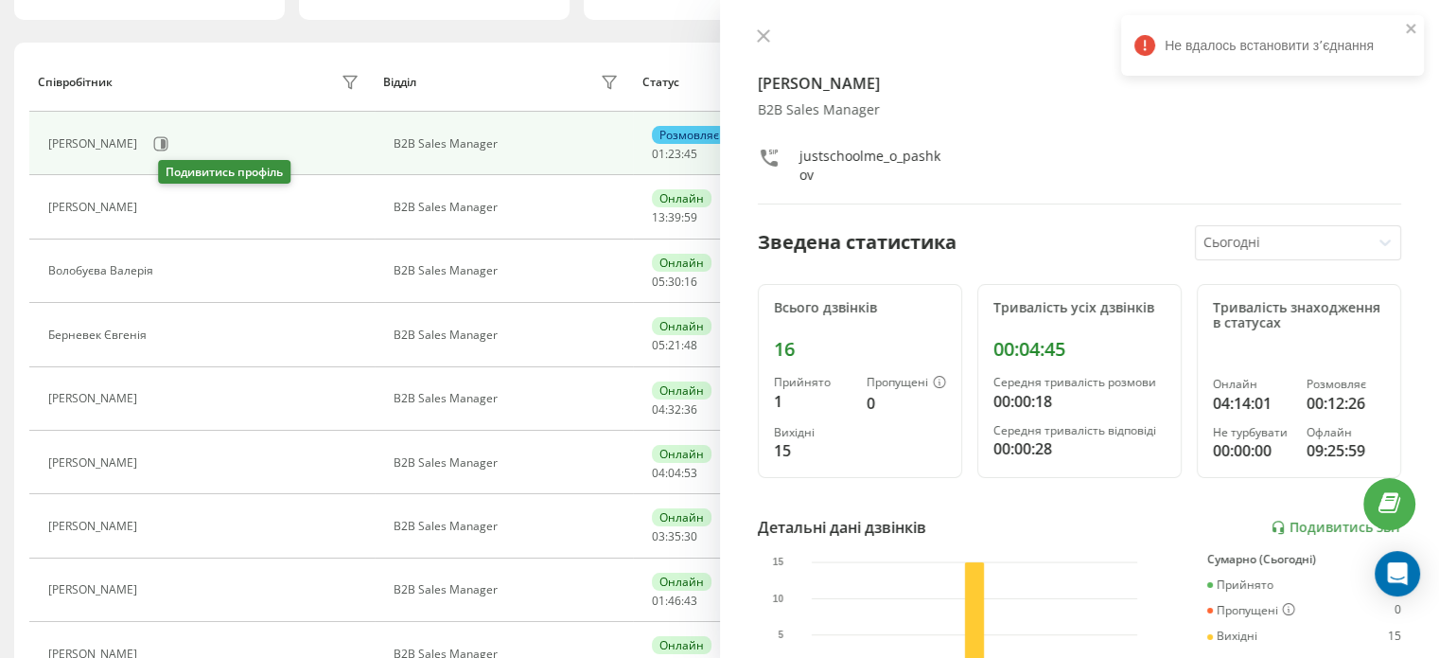
drag, startPoint x: 167, startPoint y: 208, endPoint x: 168, endPoint y: 238, distance: 30.3
click at [166, 207] on icon at bounding box center [157, 207] width 15 height 15
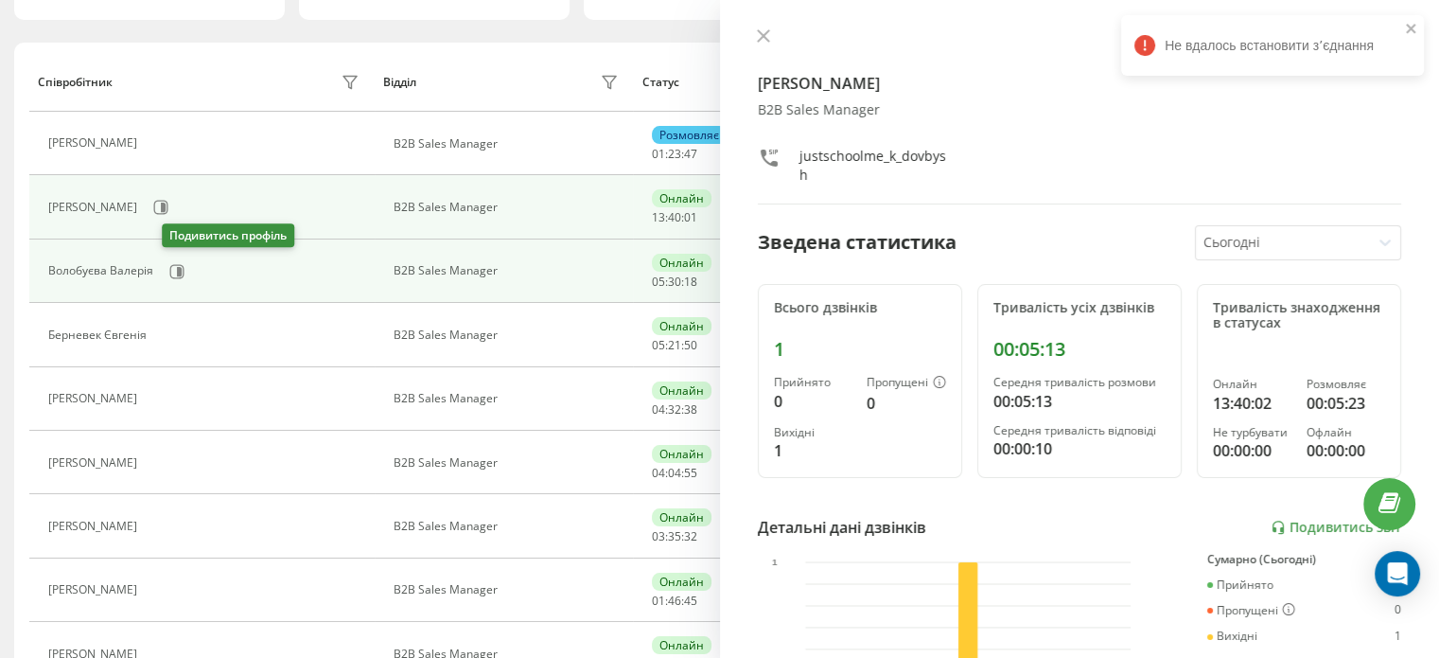
click at [172, 272] on icon at bounding box center [176, 271] width 15 height 15
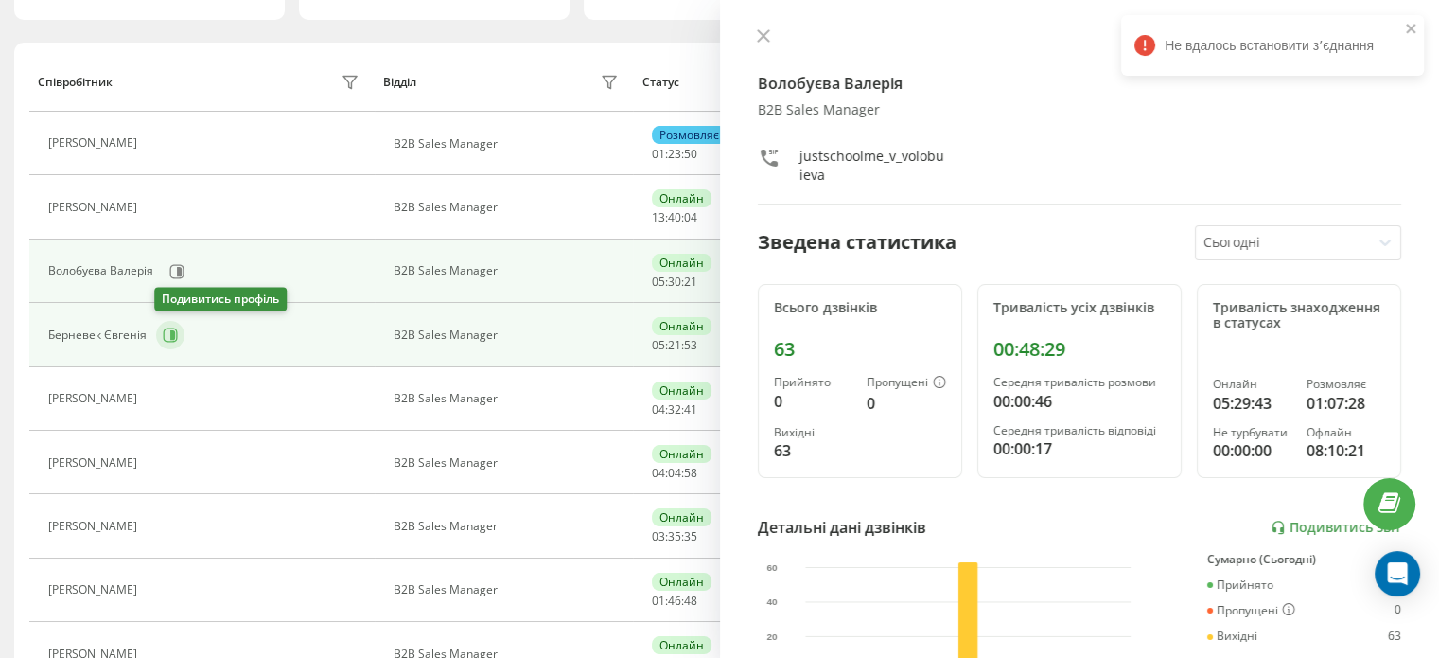
click at [168, 337] on icon at bounding box center [170, 334] width 15 height 15
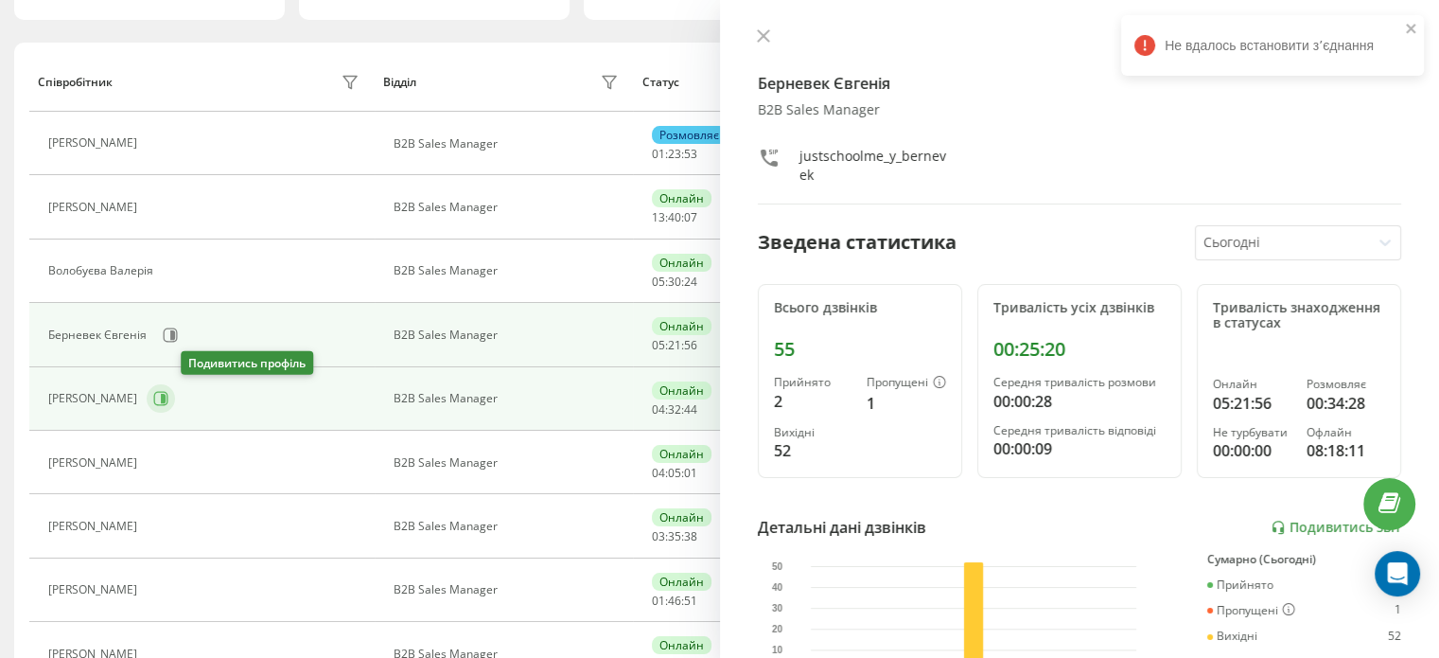
click at [168, 402] on icon at bounding box center [160, 398] width 15 height 15
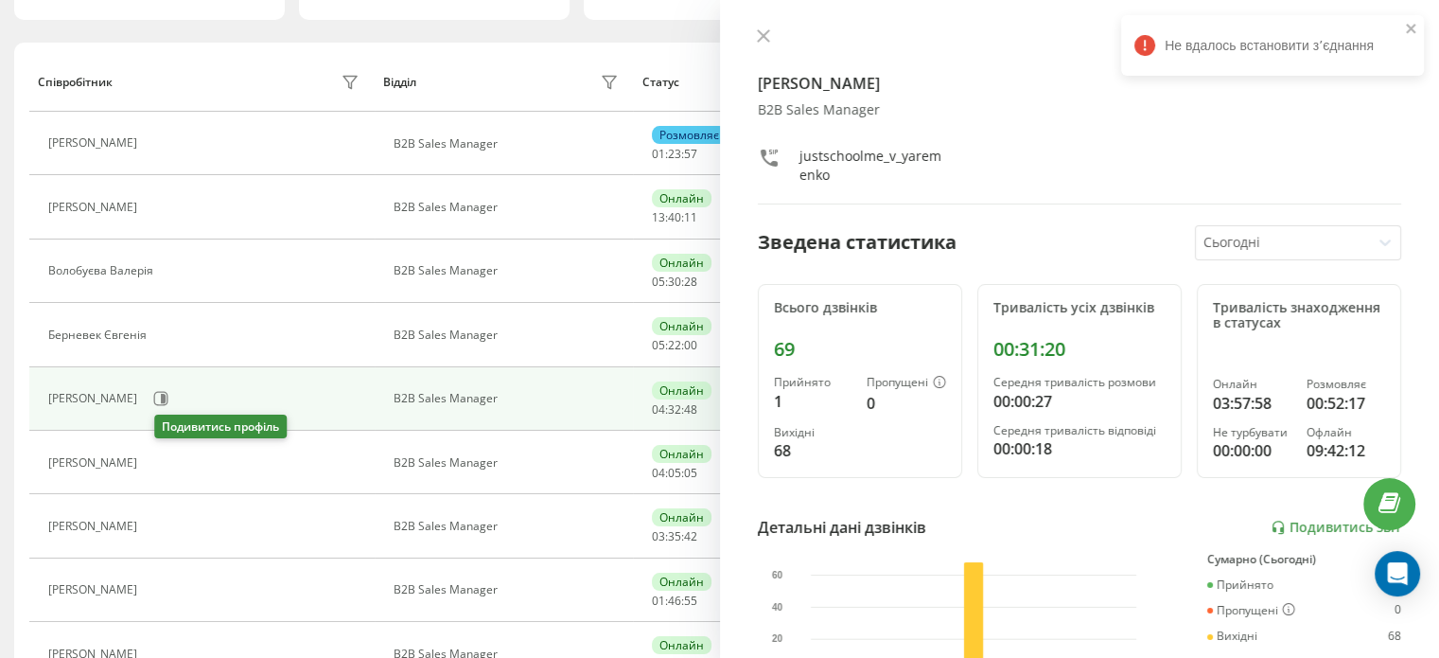
click at [169, 470] on button at bounding box center [158, 464] width 23 height 26
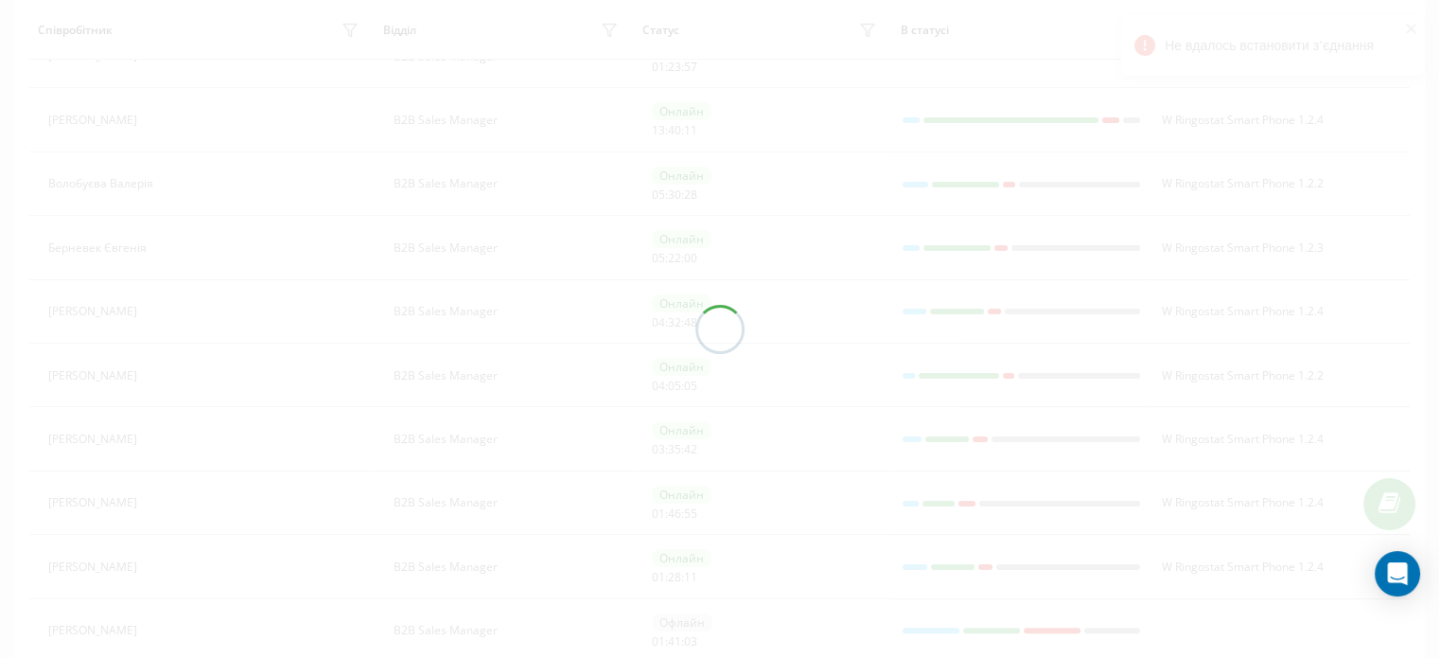
scroll to position [378, 0]
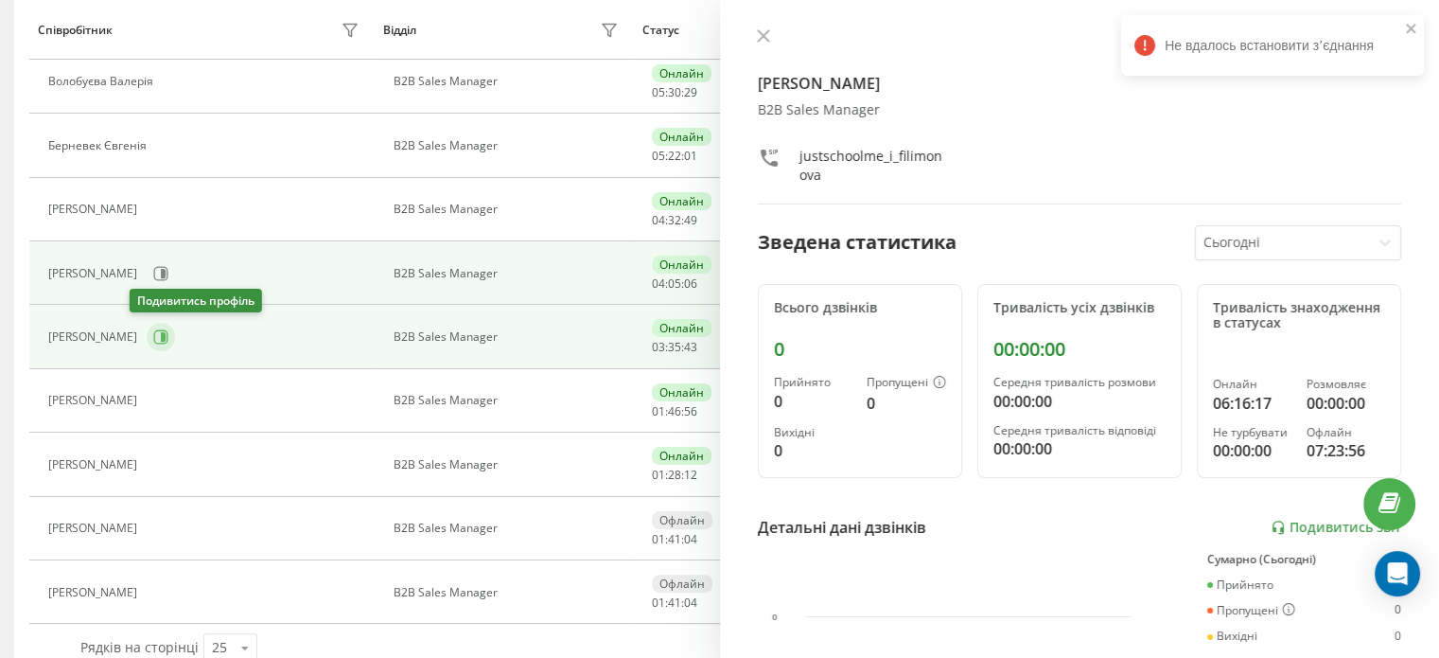
click at [153, 340] on icon at bounding box center [160, 336] width 15 height 15
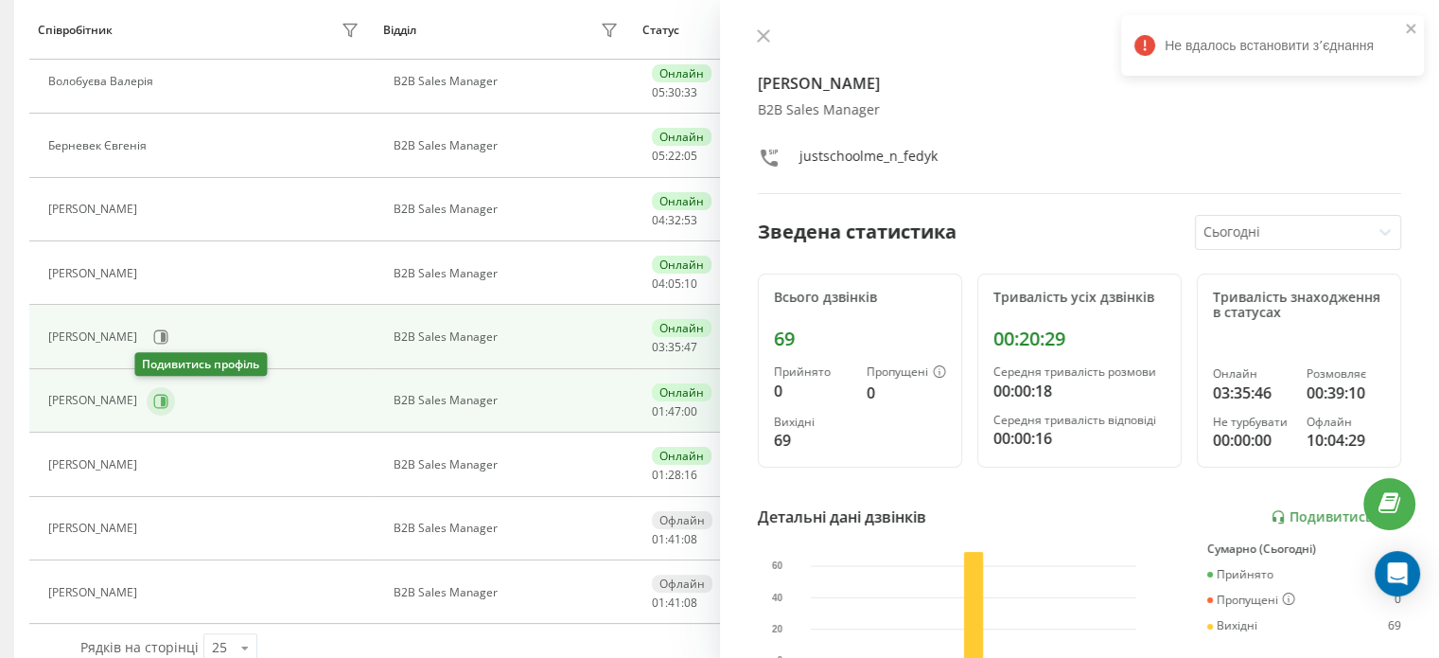
click at [154, 404] on icon at bounding box center [161, 401] width 14 height 14
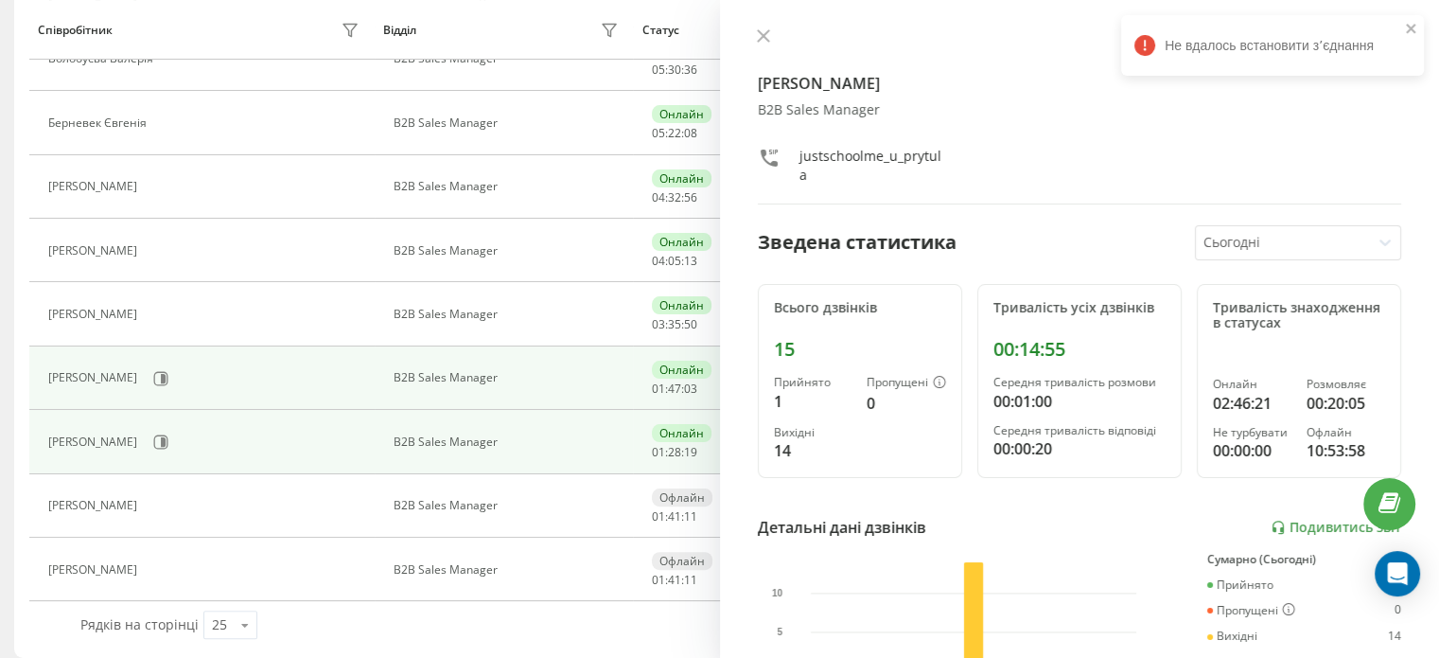
scroll to position [413, 0]
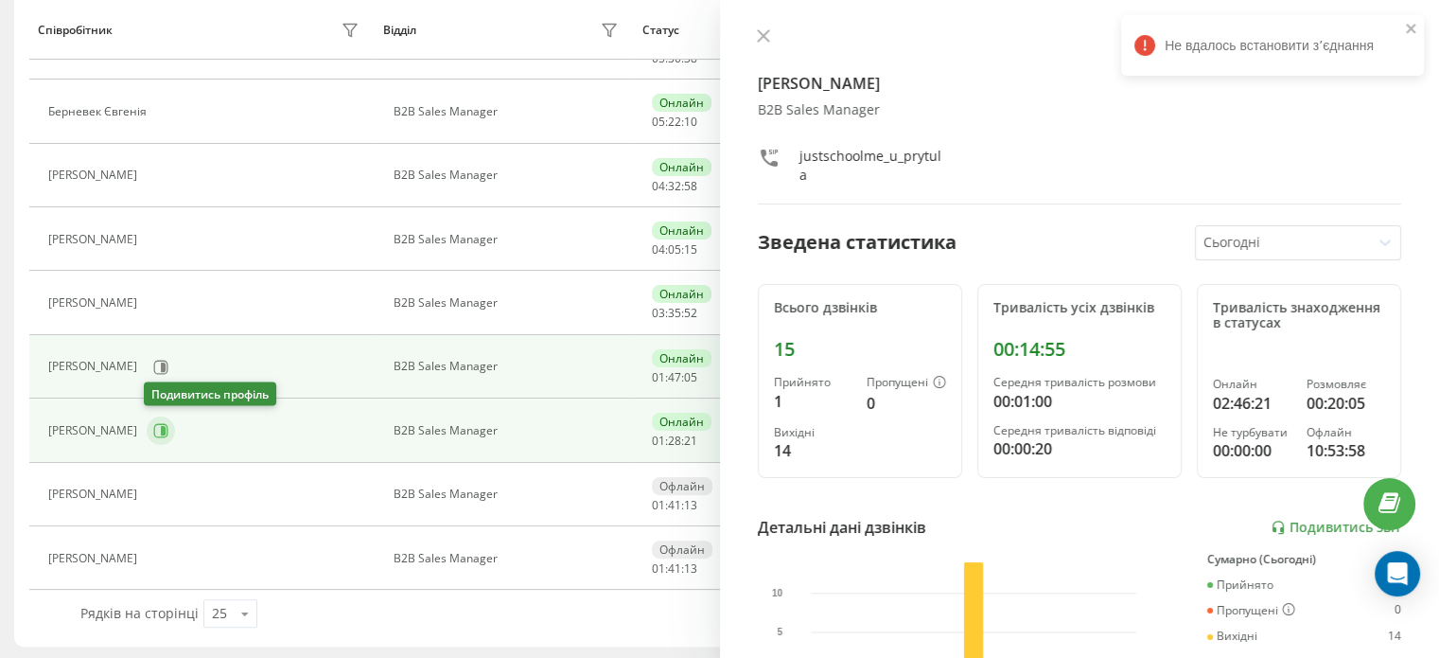
click at [164, 433] on icon at bounding box center [160, 430] width 15 height 15
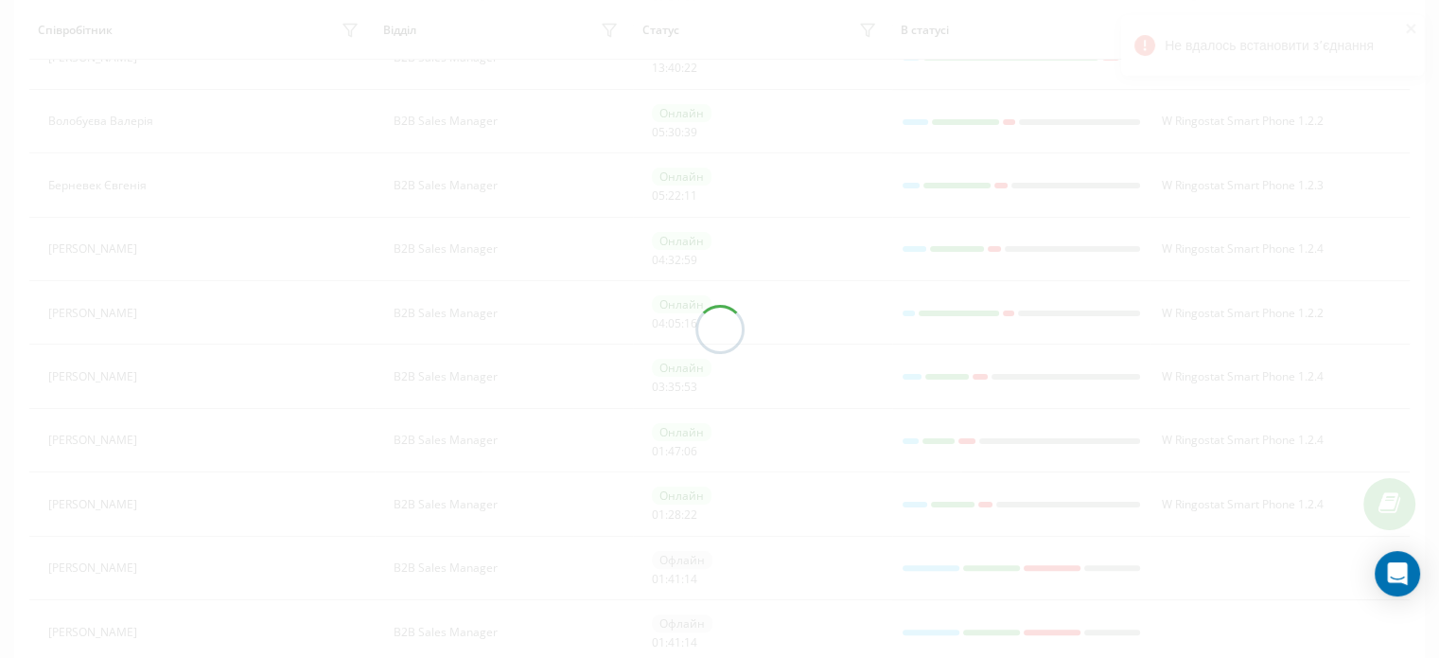
scroll to position [318, 0]
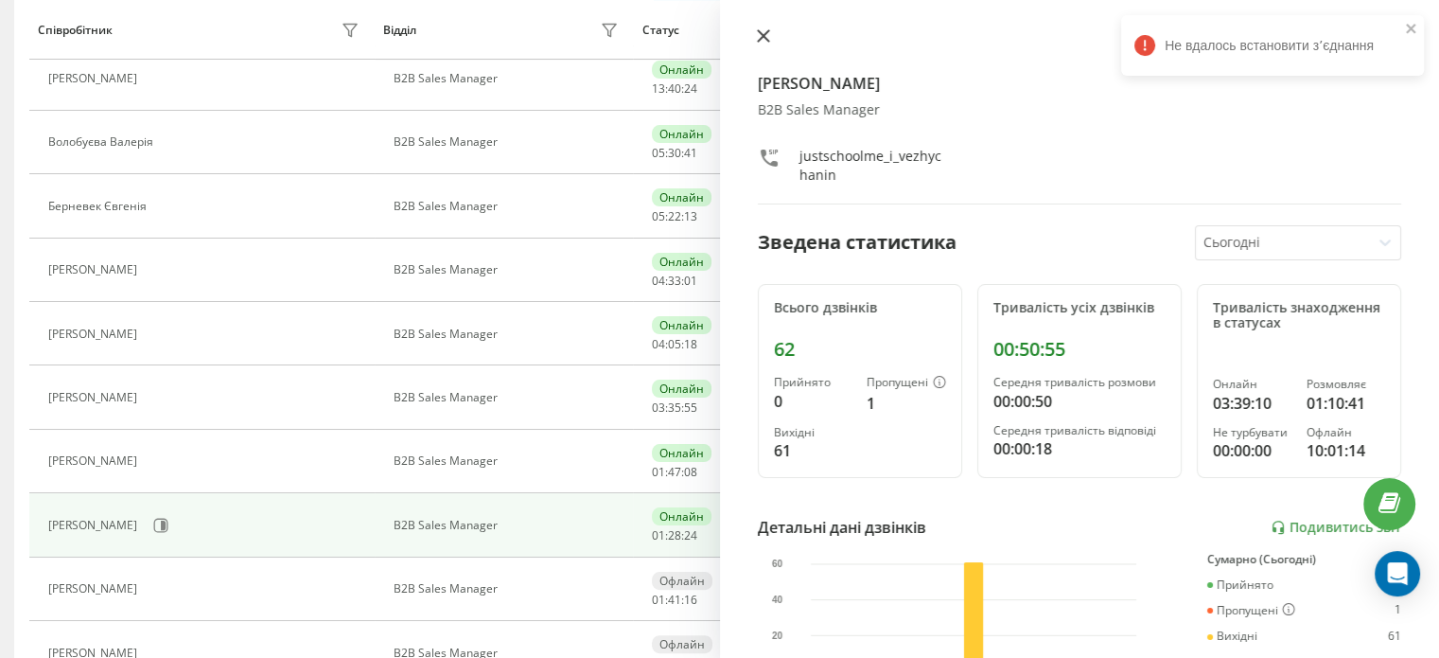
click at [765, 38] on icon at bounding box center [762, 35] width 11 height 11
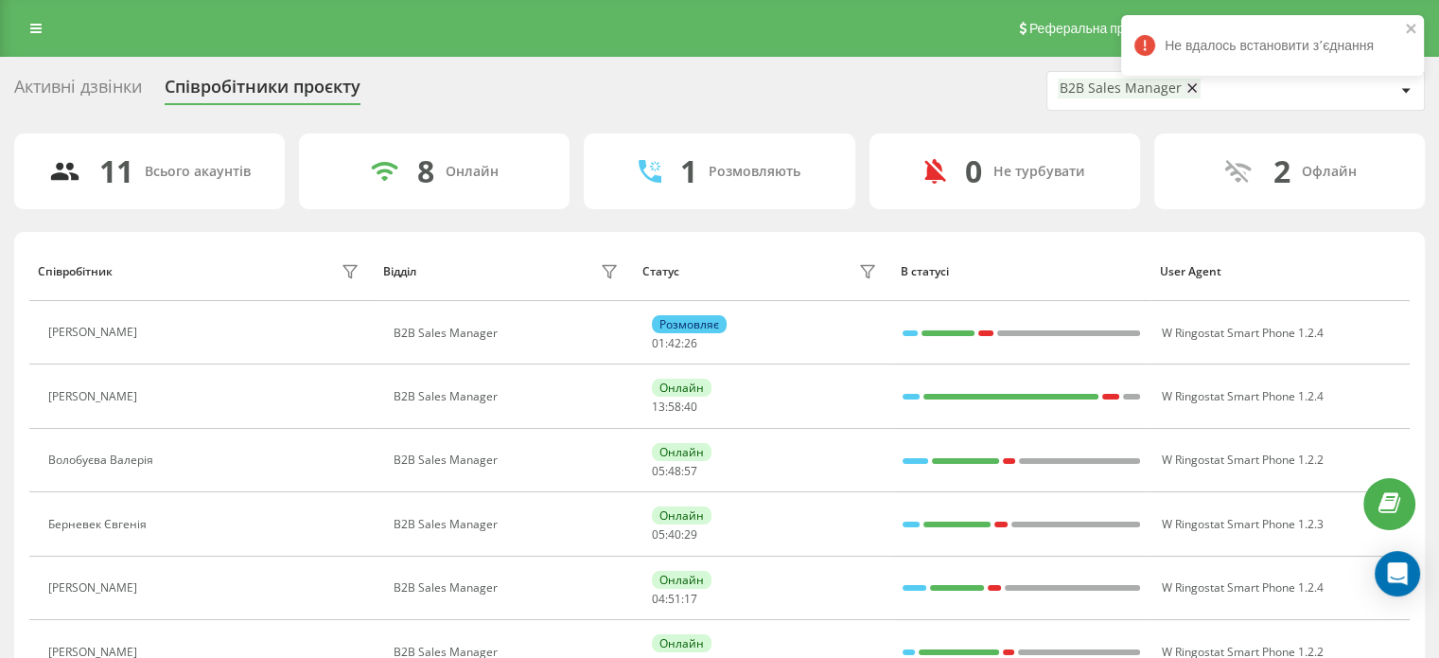
click at [1188, 94] on icon at bounding box center [1191, 87] width 9 height 13
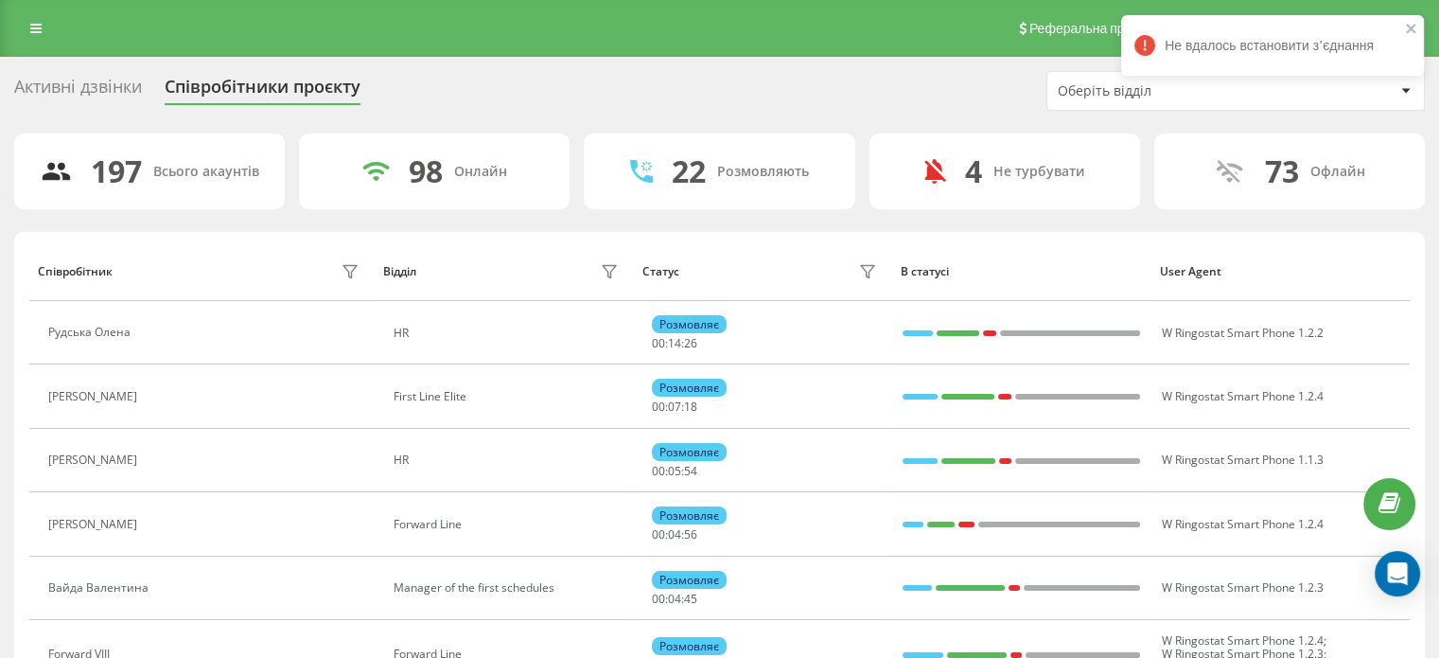
click at [1128, 95] on div "Оберіть відділ" at bounding box center [1171, 91] width 226 height 16
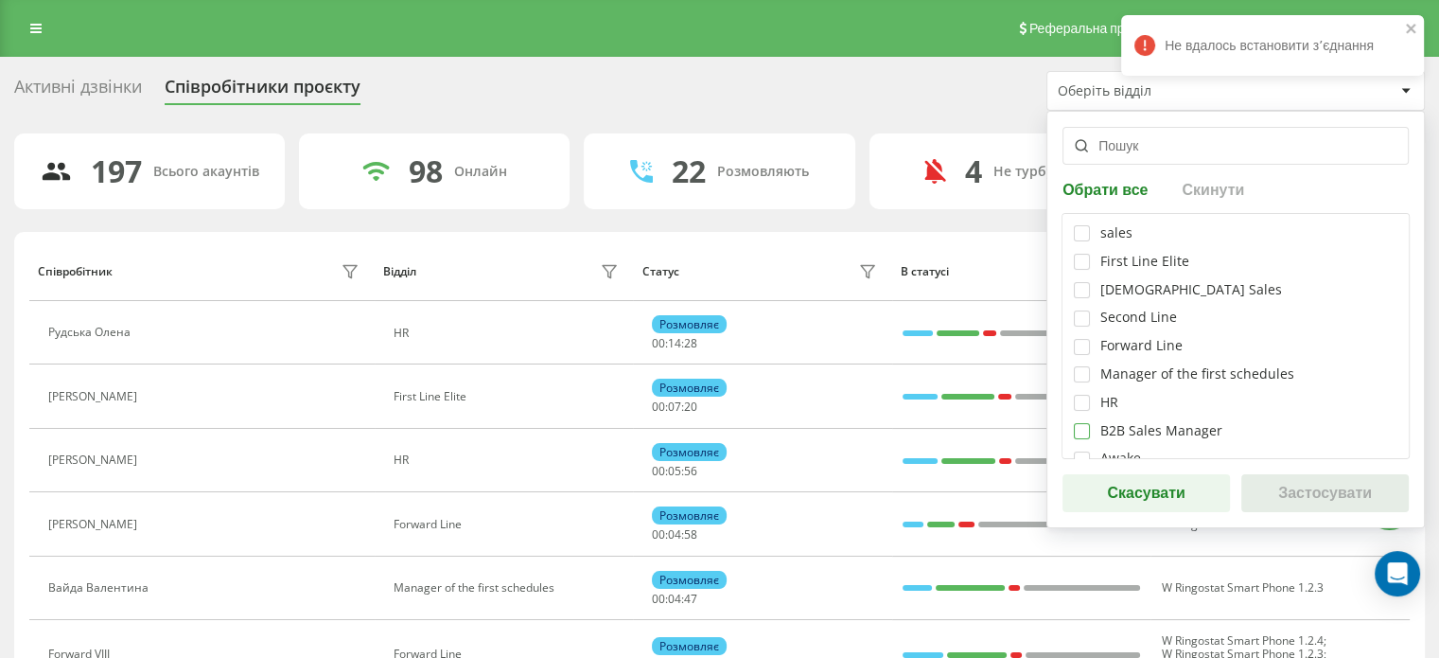
click at [1082, 423] on label at bounding box center [1082, 423] width 16 height 0
checkbox input "true"
click at [1312, 483] on button "Застосувати" at bounding box center [1324, 493] width 167 height 38
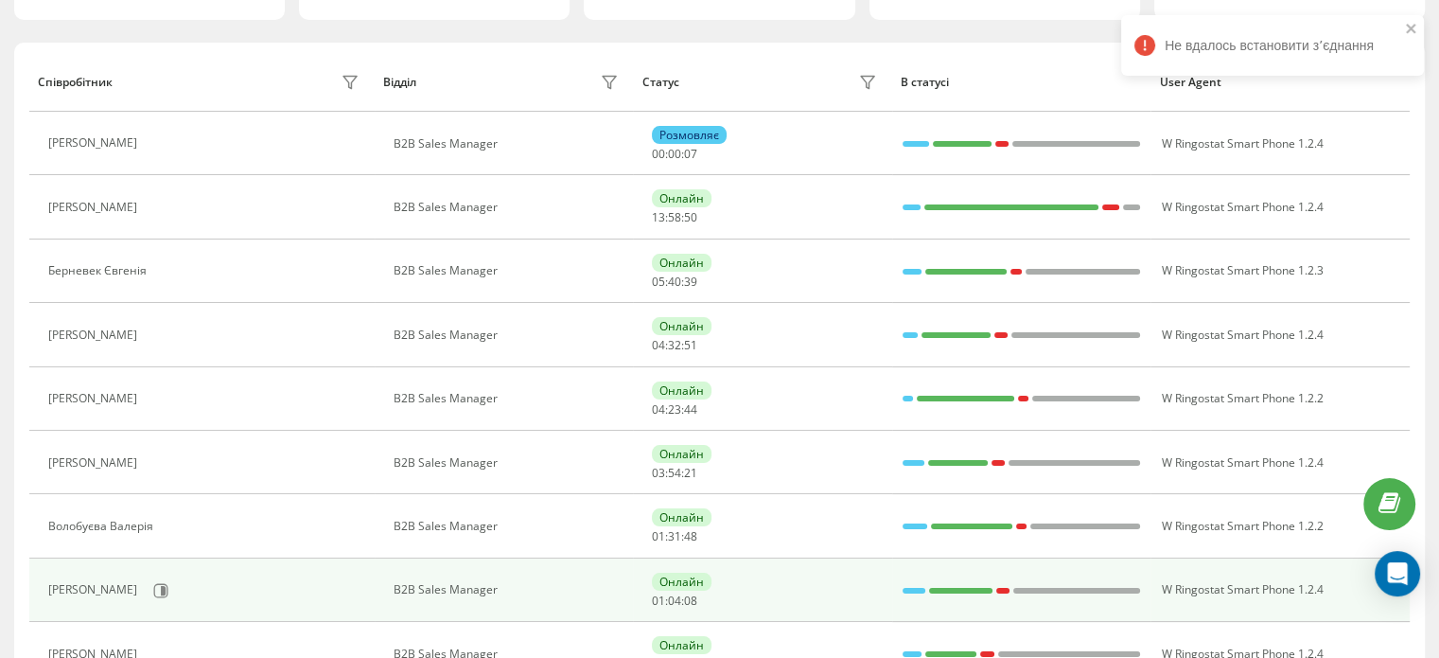
scroll to position [378, 0]
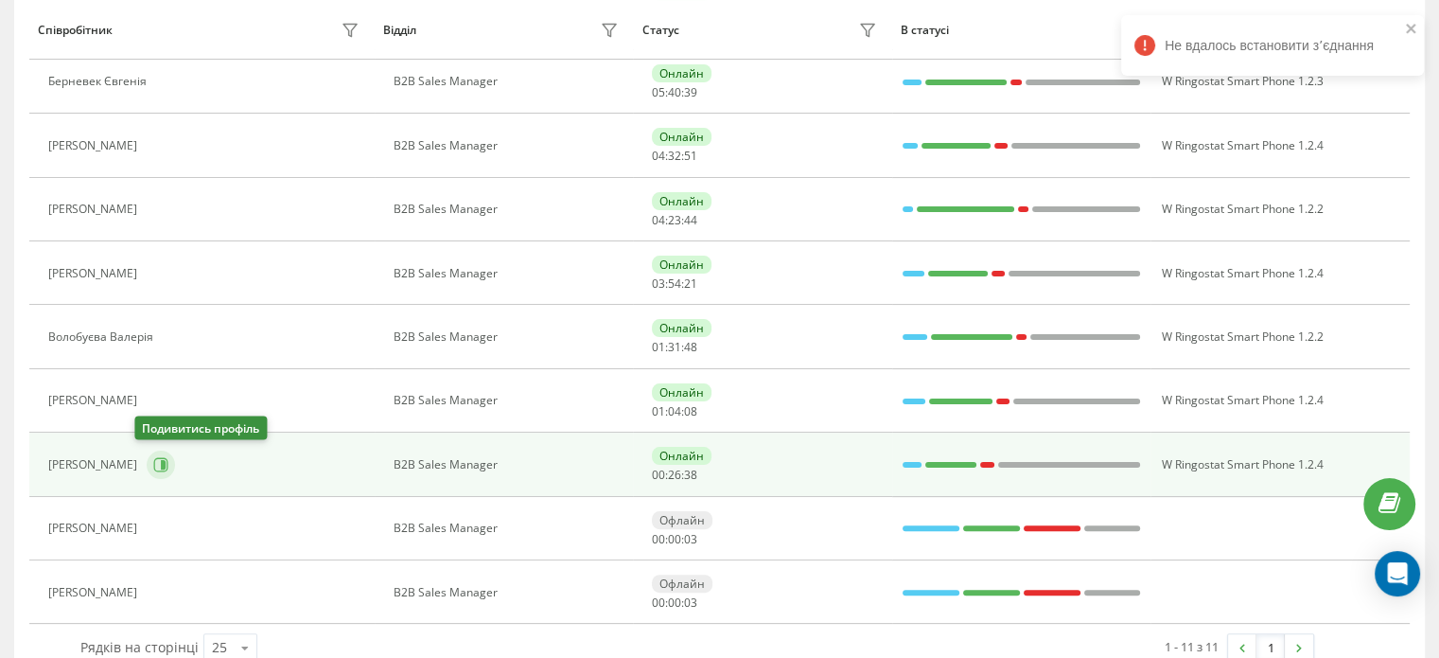
click at [153, 467] on icon at bounding box center [160, 464] width 15 height 15
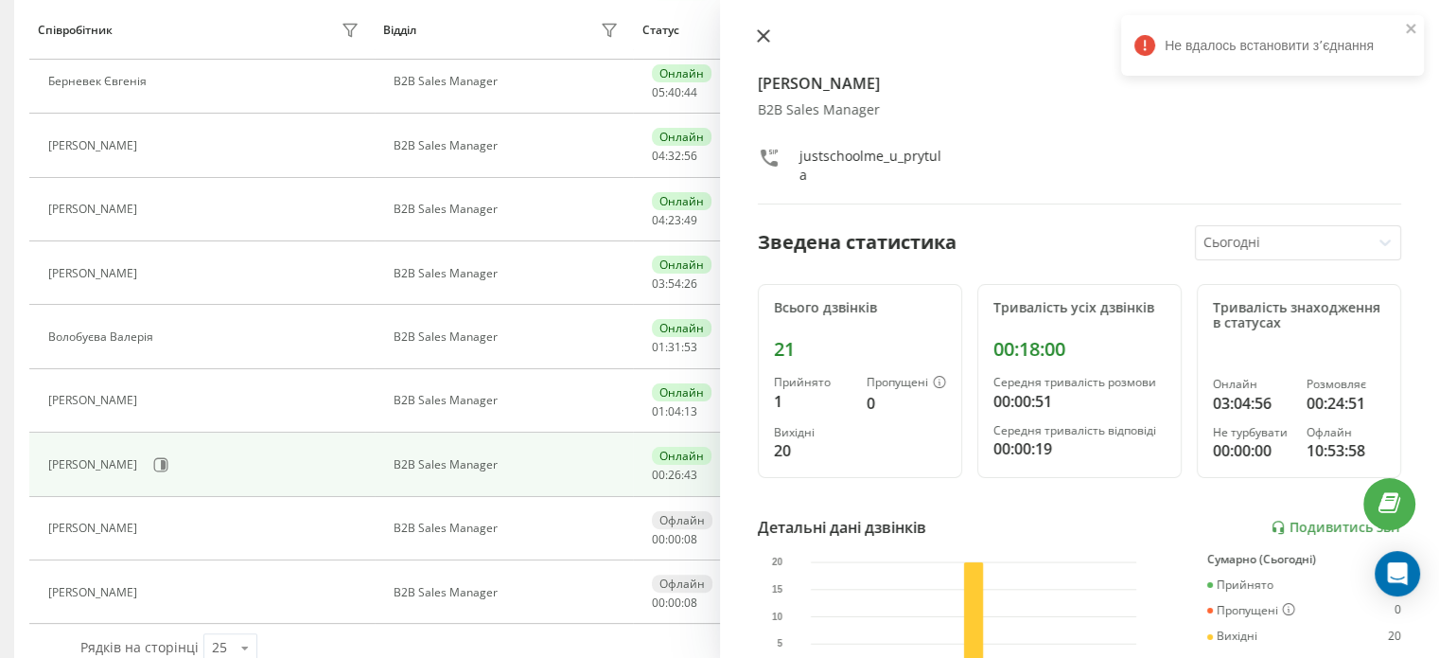
click at [764, 42] on icon at bounding box center [763, 35] width 13 height 13
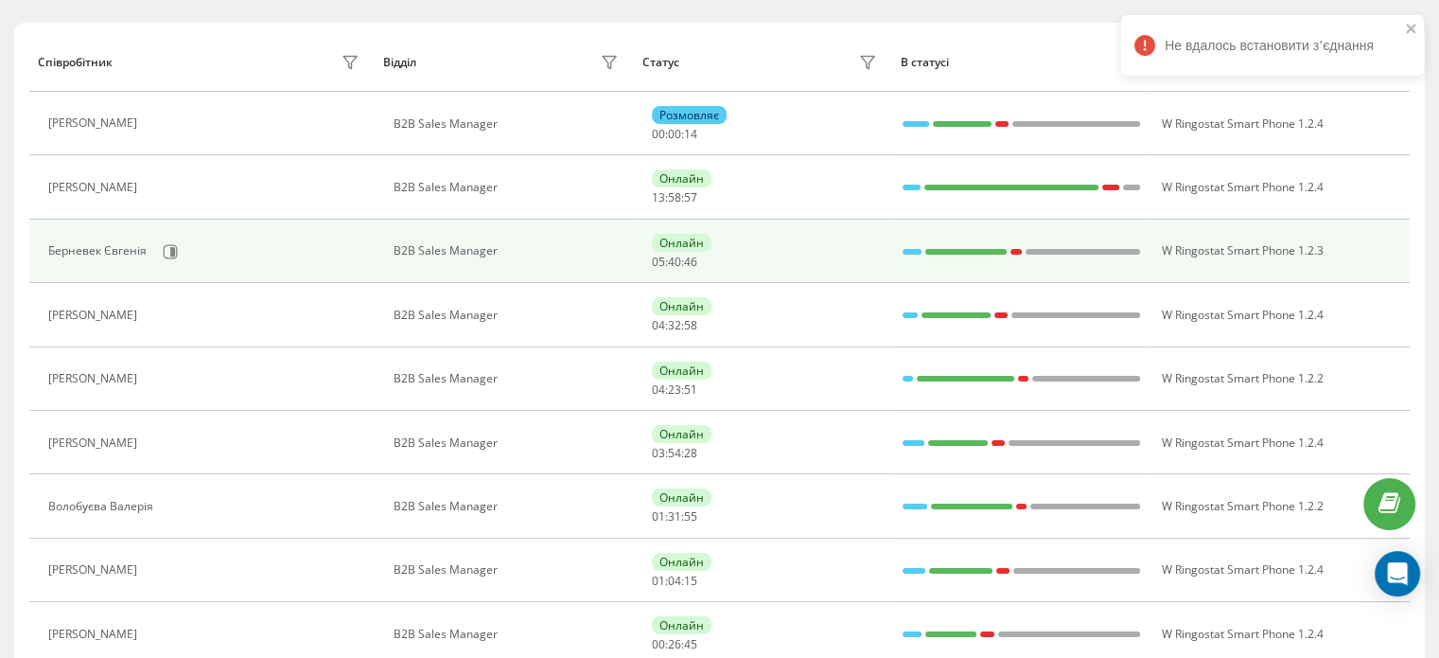
scroll to position [189, 0]
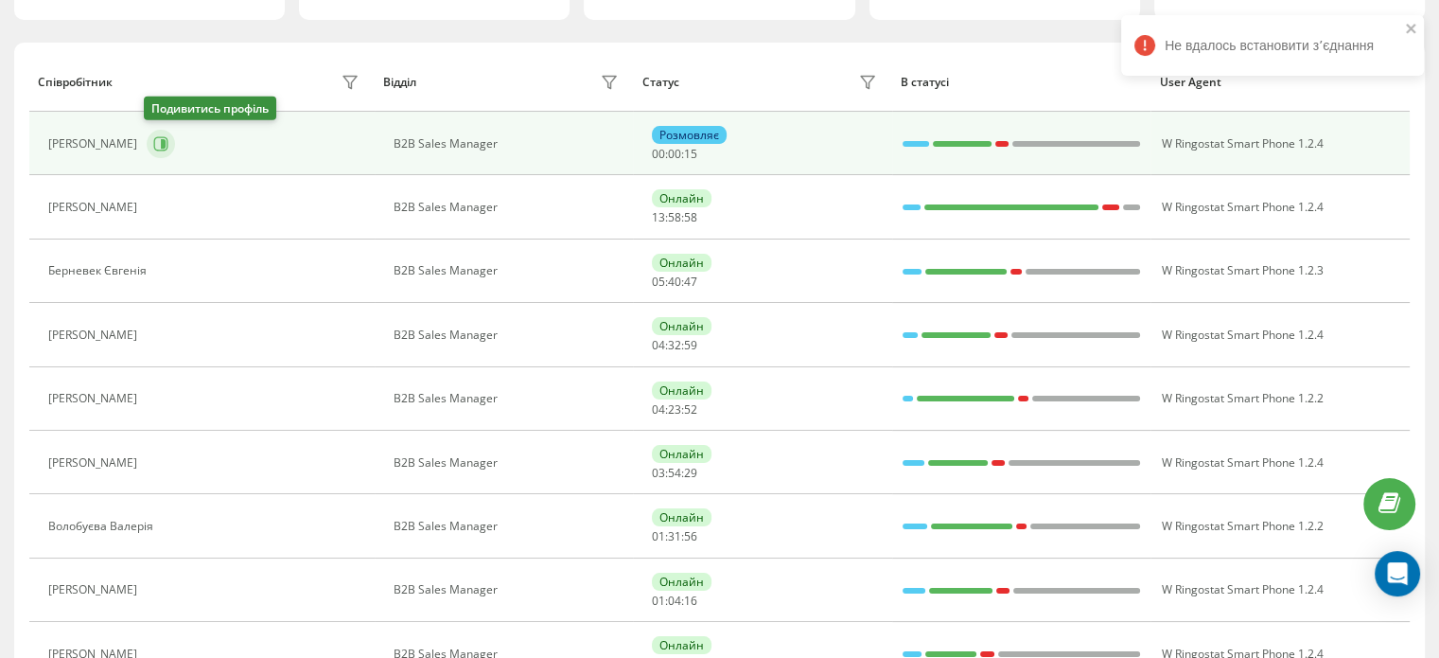
click at [161, 147] on icon at bounding box center [163, 143] width 5 height 9
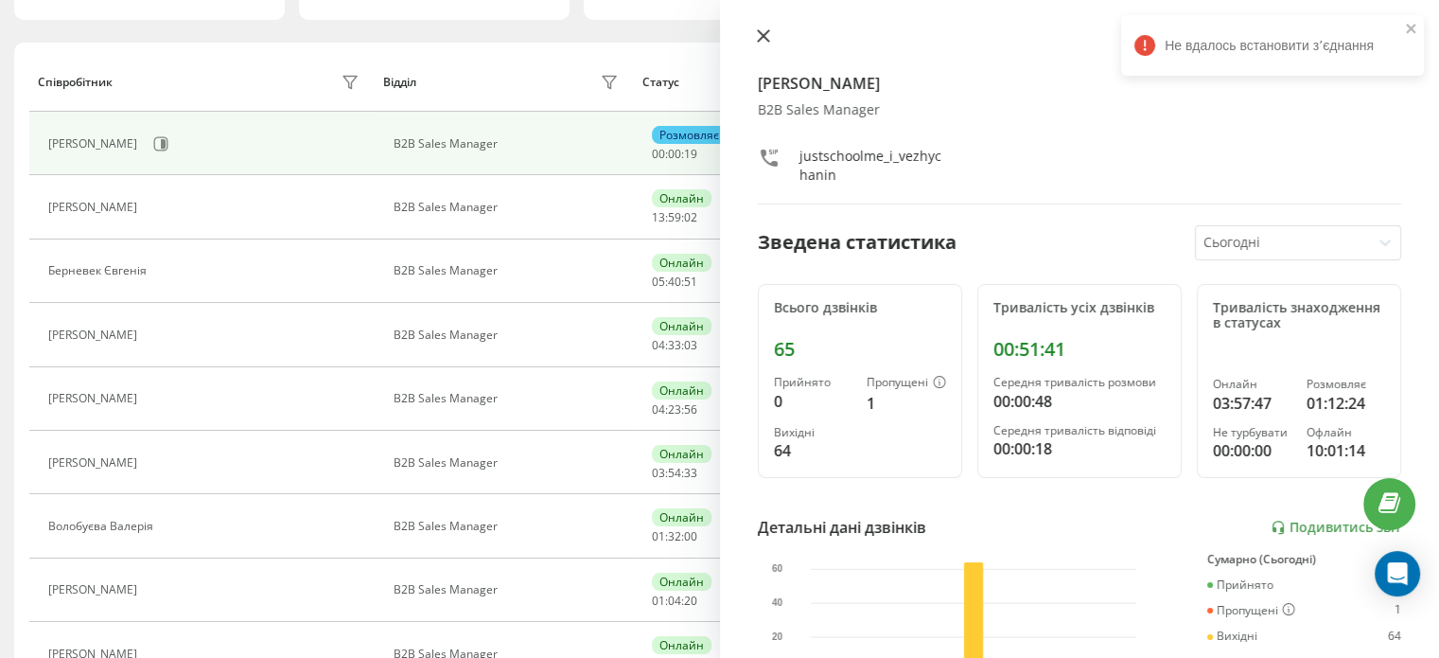
click at [753, 44] on button at bounding box center [763, 37] width 25 height 18
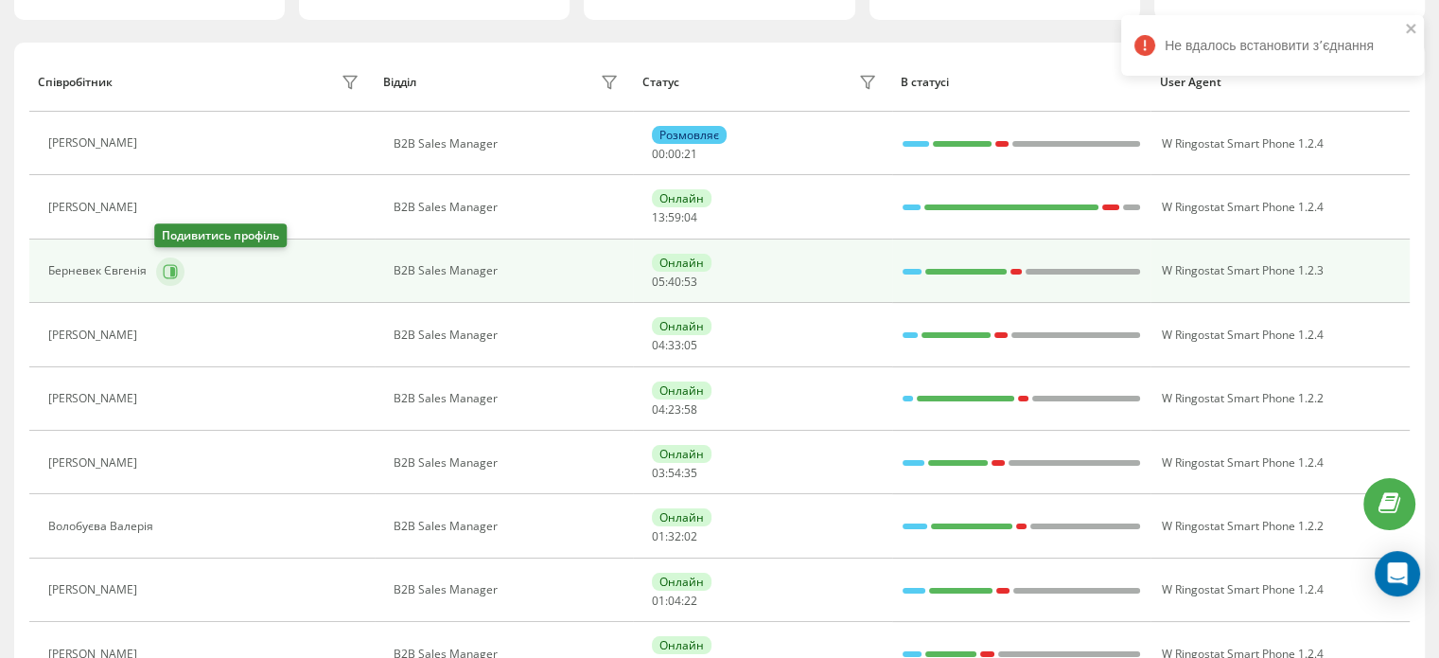
click at [164, 268] on icon at bounding box center [170, 271] width 15 height 15
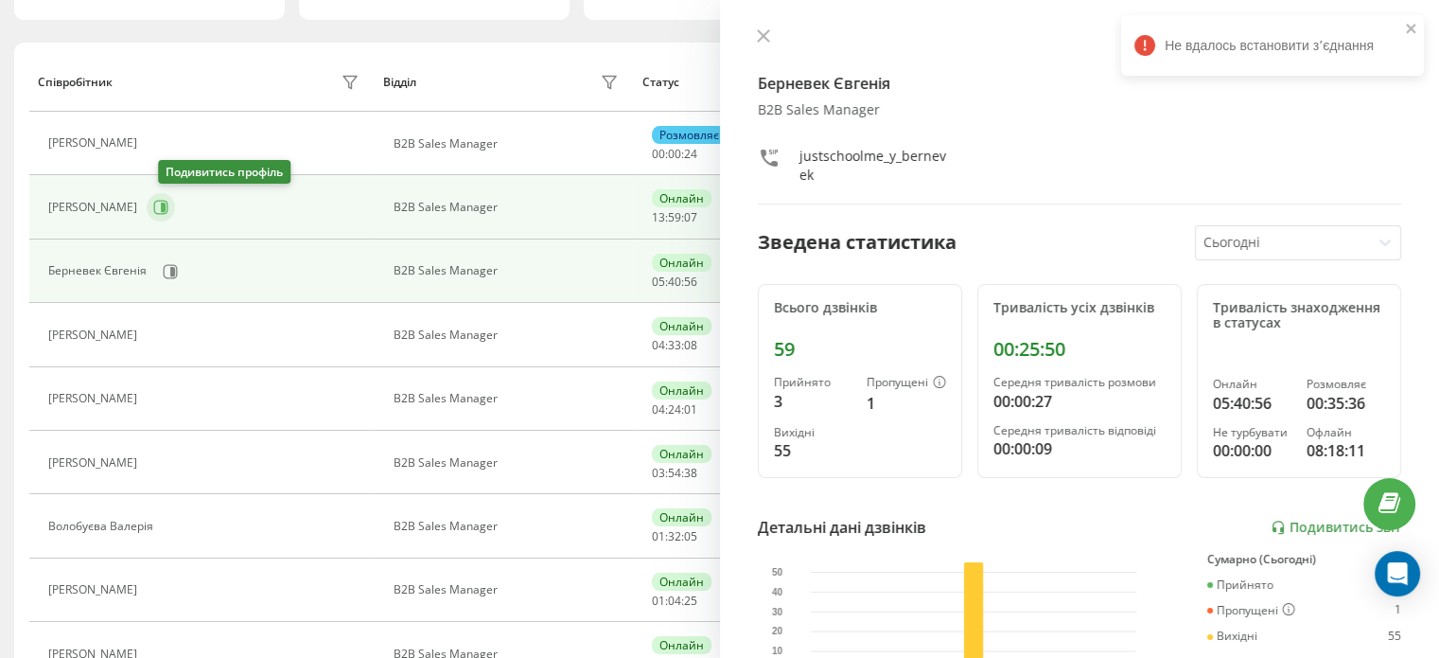
click at [168, 213] on icon at bounding box center [161, 208] width 14 height 14
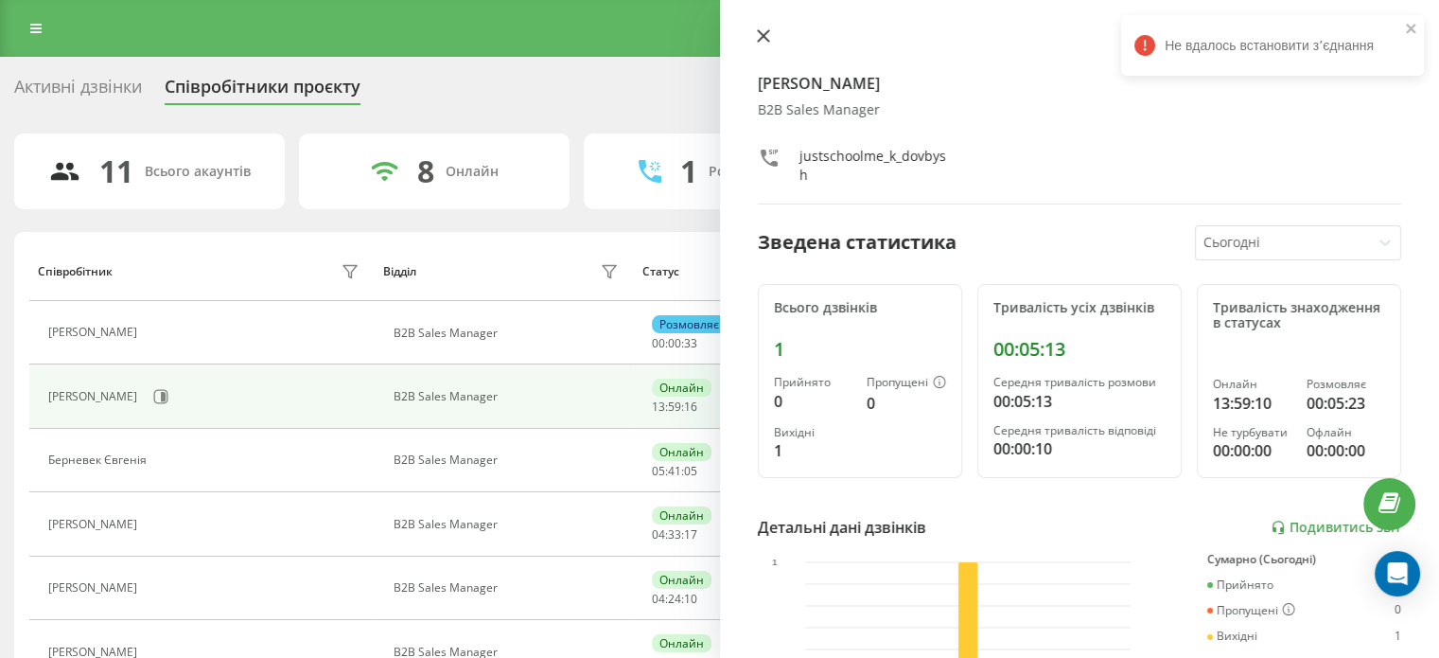
click at [759, 40] on icon at bounding box center [762, 35] width 11 height 11
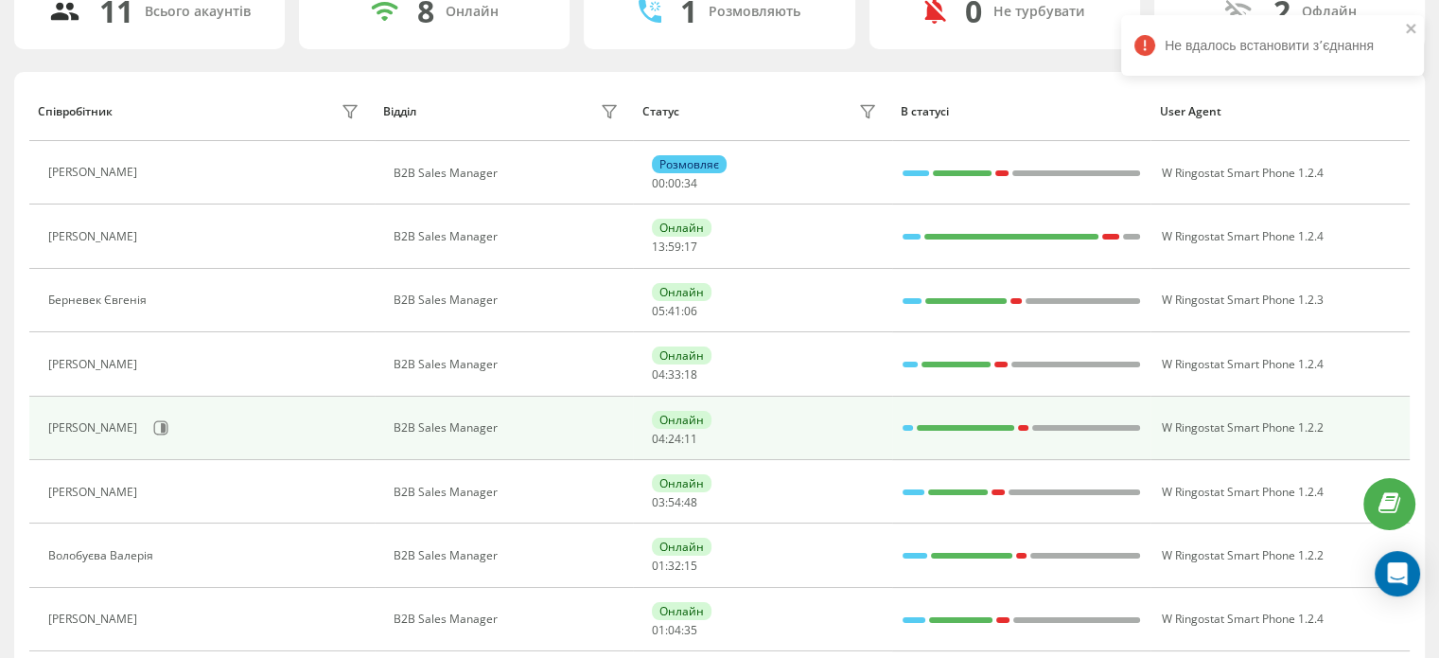
scroll to position [189, 0]
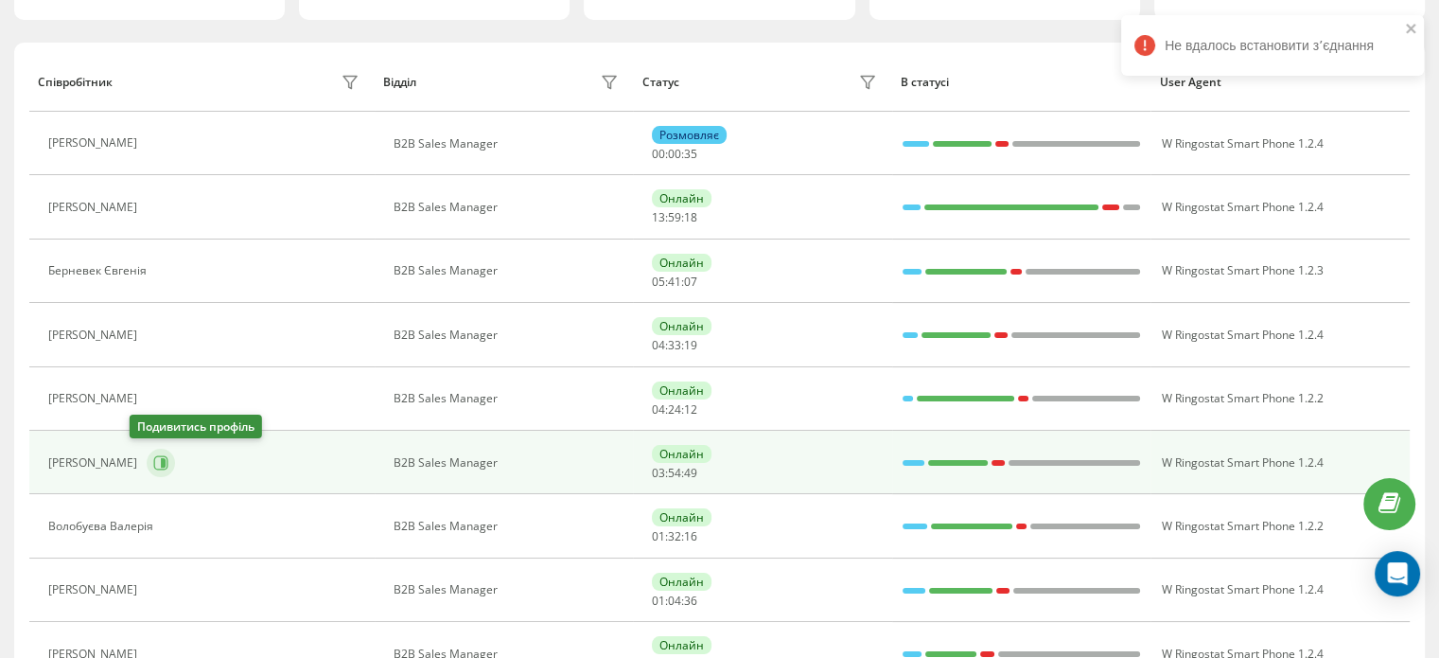
click at [161, 465] on icon at bounding box center [163, 462] width 5 height 9
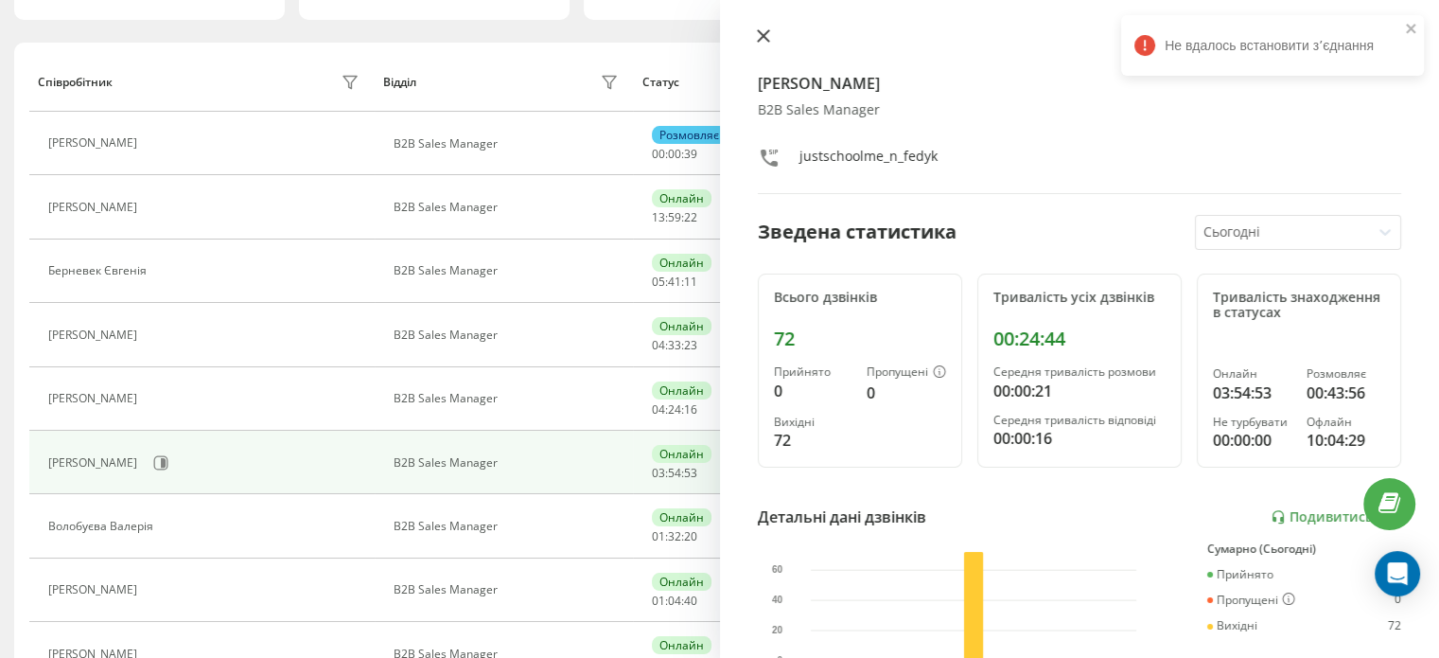
click at [764, 37] on icon at bounding box center [762, 35] width 11 height 11
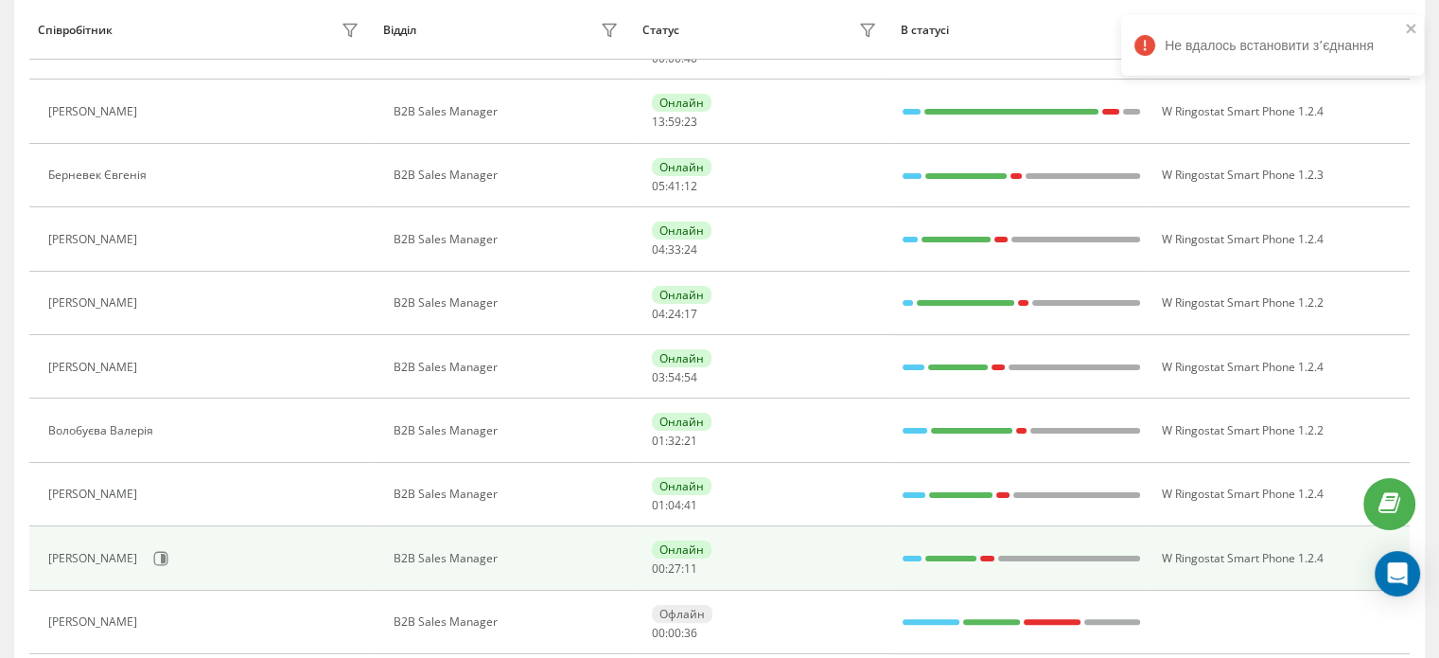
scroll to position [378, 0]
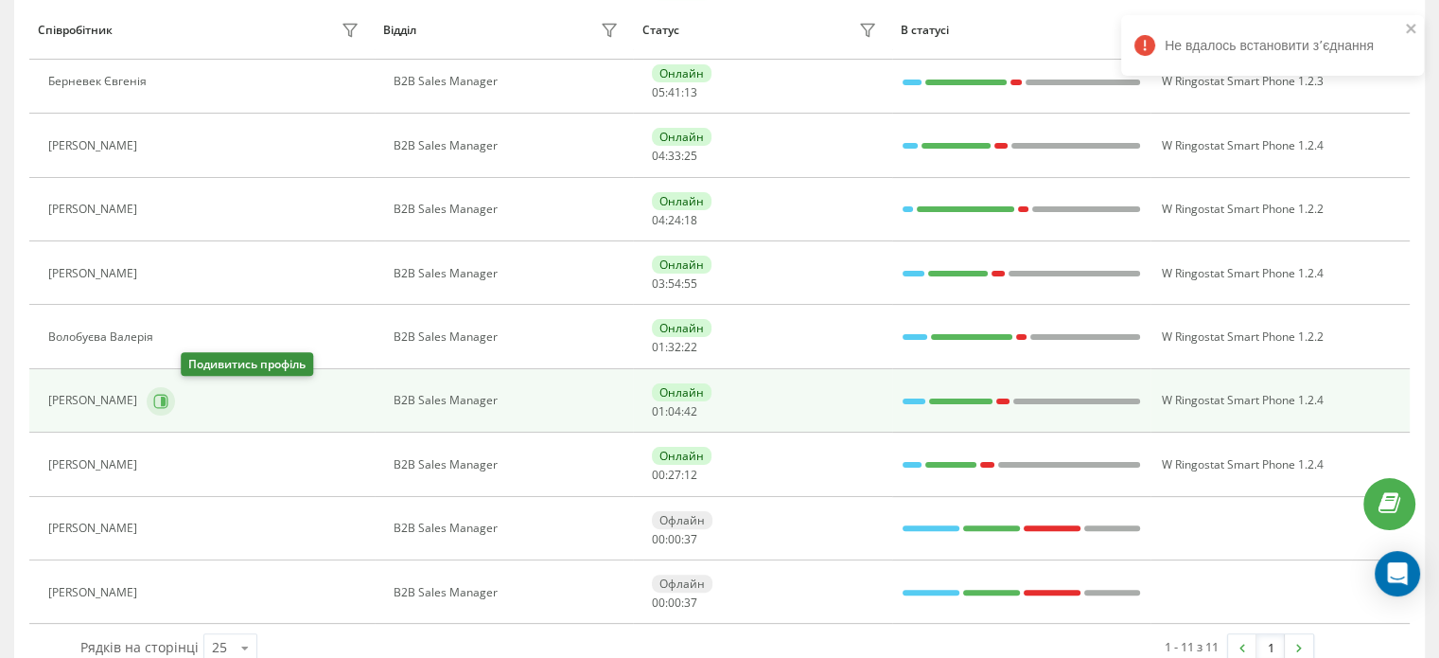
click at [168, 398] on icon at bounding box center [160, 401] width 15 height 15
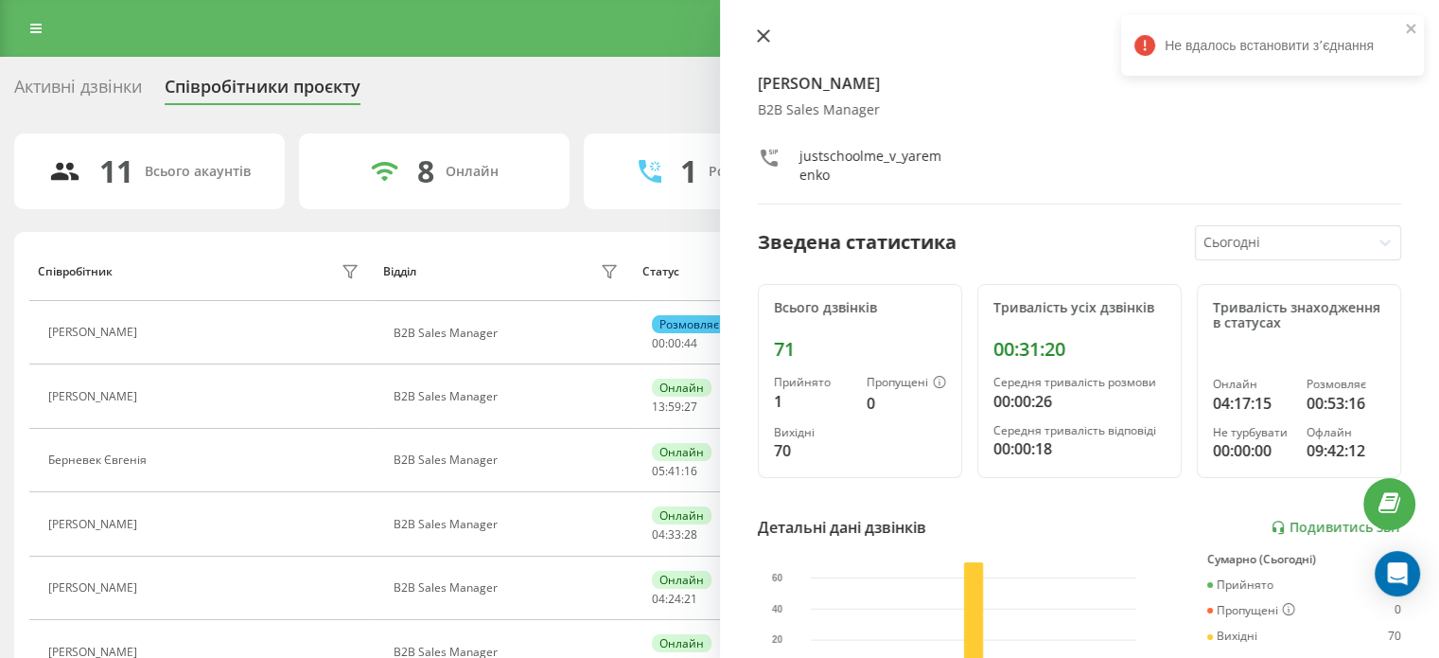
click at [768, 41] on icon at bounding box center [762, 35] width 11 height 11
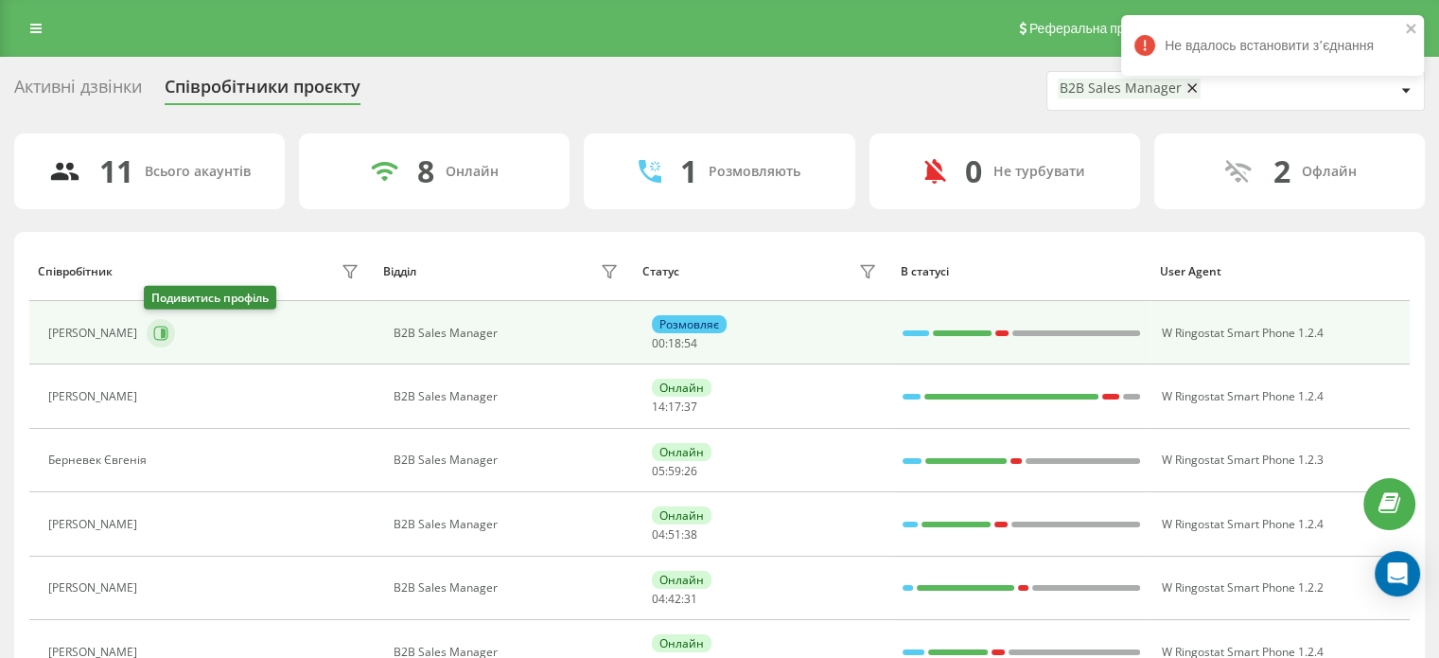
click at [160, 338] on icon at bounding box center [161, 332] width 14 height 14
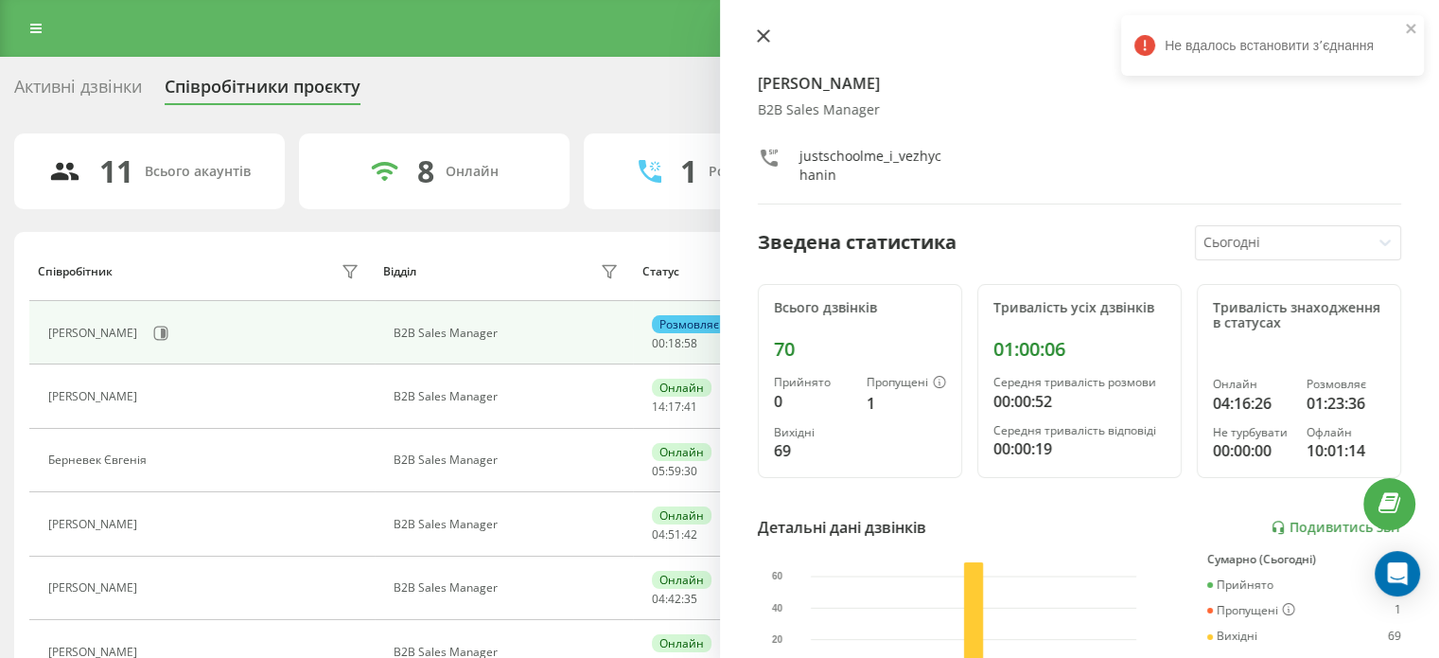
click at [770, 43] on button at bounding box center [763, 37] width 25 height 18
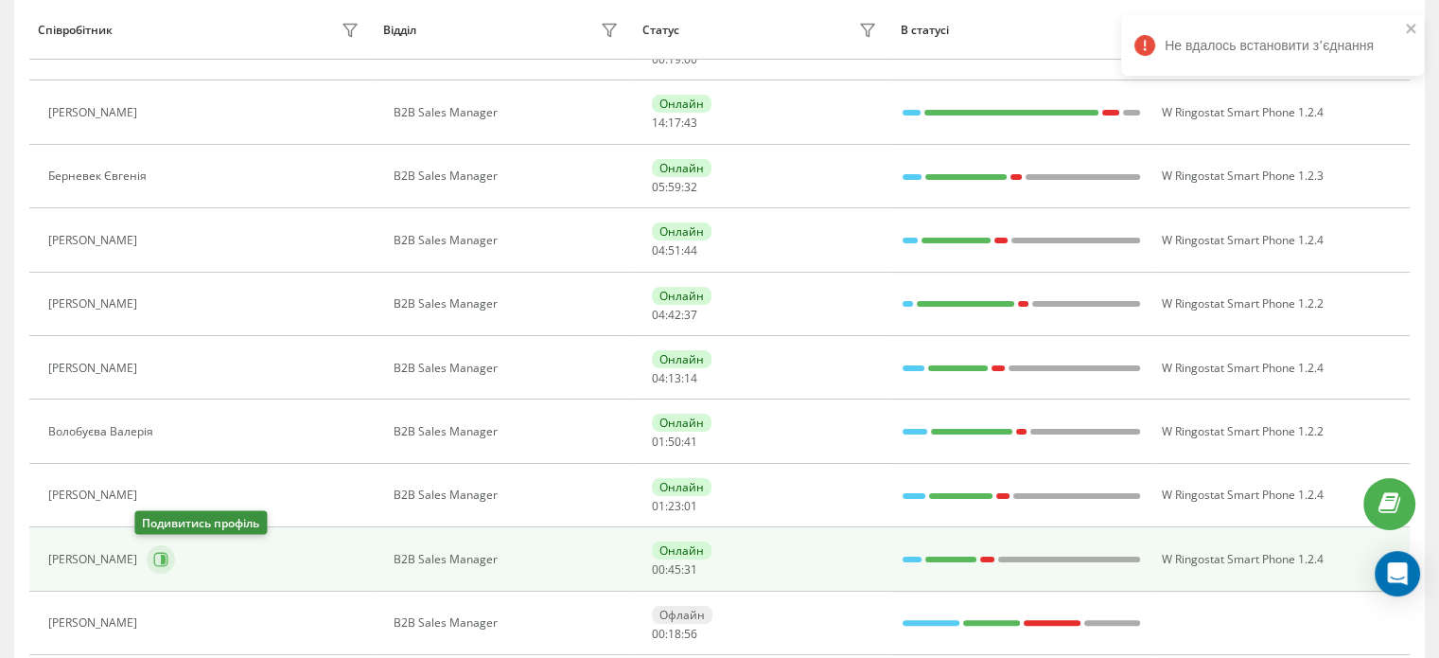
click at [153, 552] on icon at bounding box center [160, 559] width 15 height 15
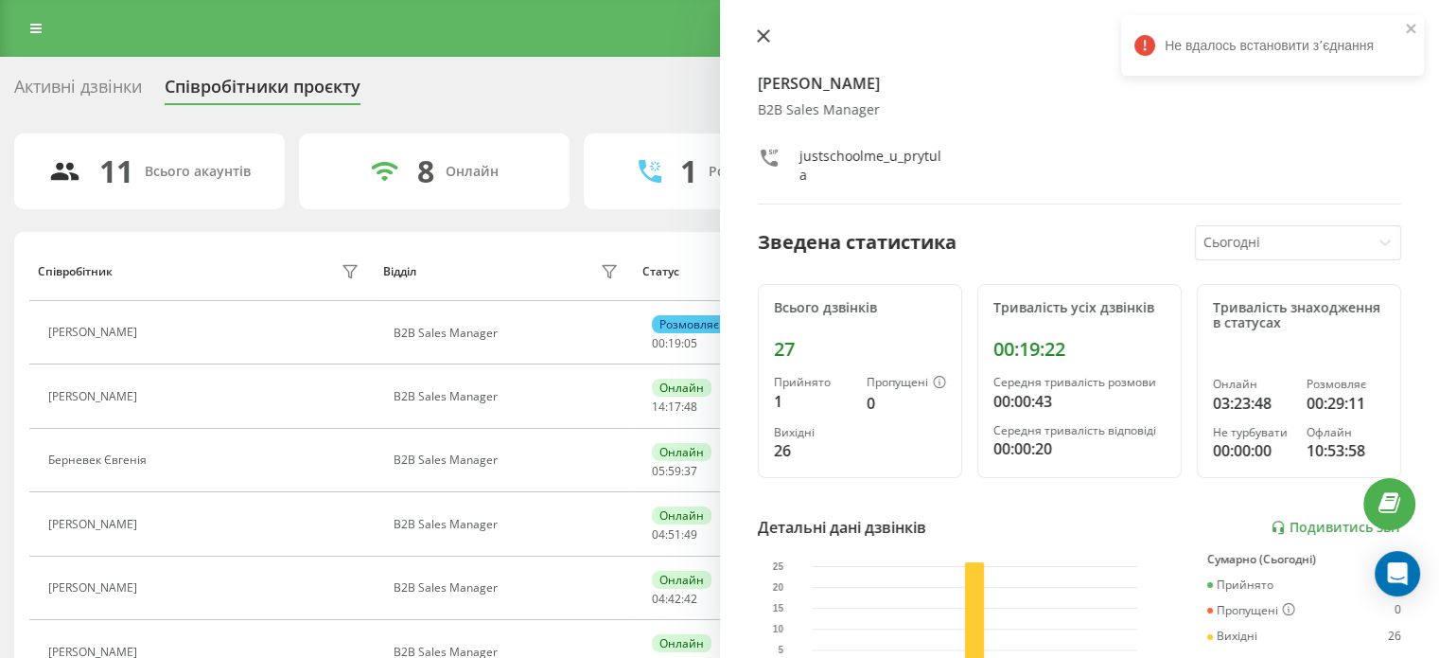
click at [766, 30] on icon at bounding box center [763, 35] width 13 height 13
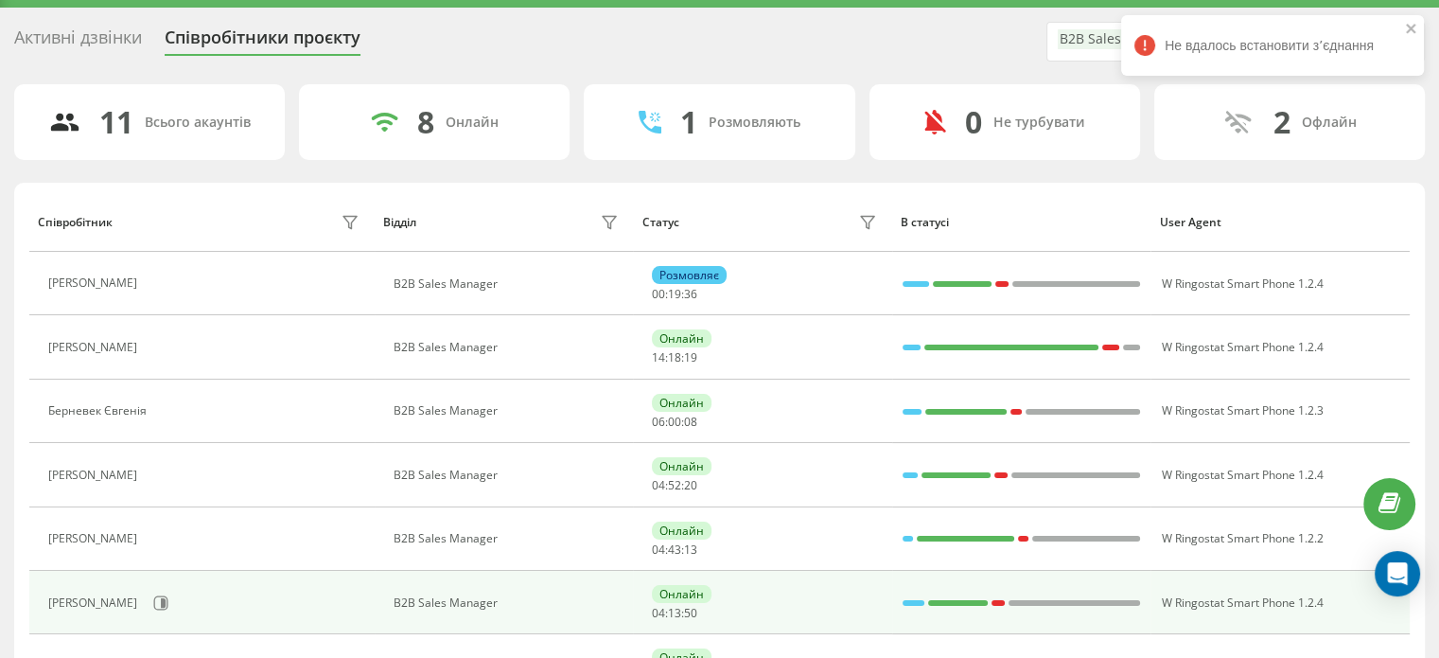
scroll to position [95, 0]
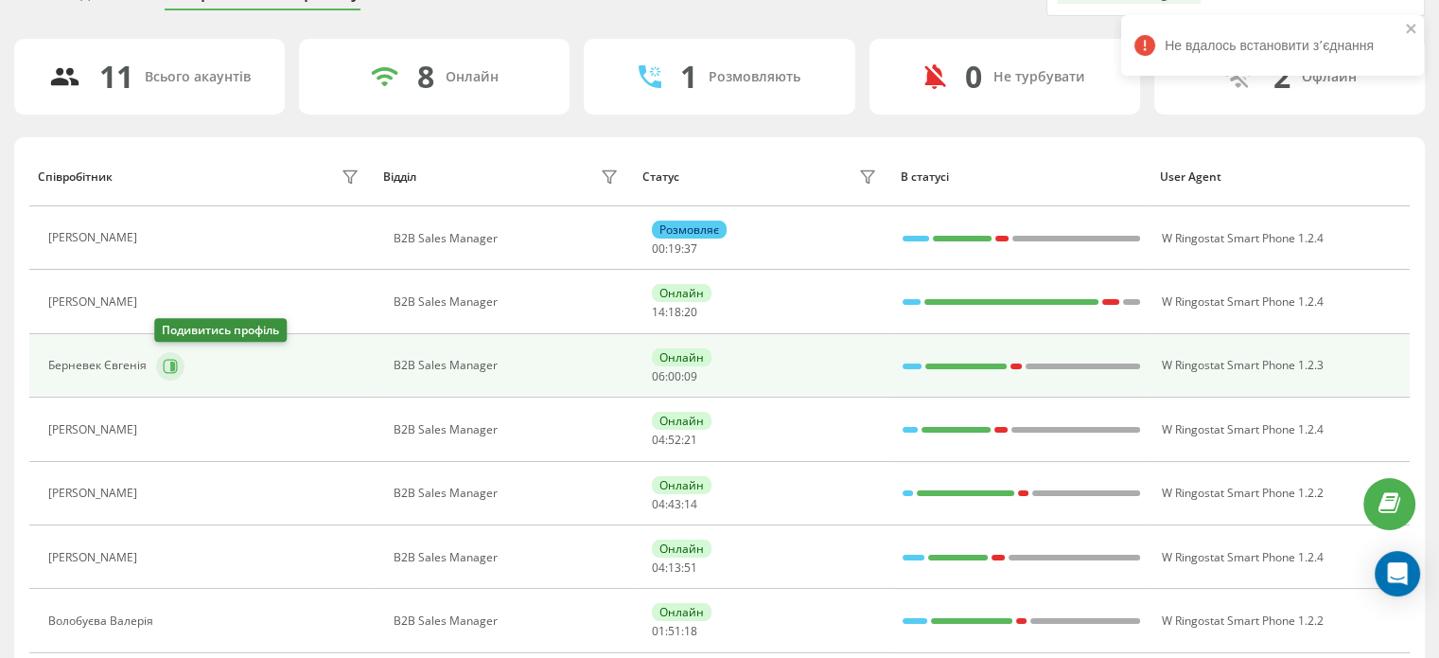
click at [164, 368] on icon at bounding box center [170, 366] width 15 height 15
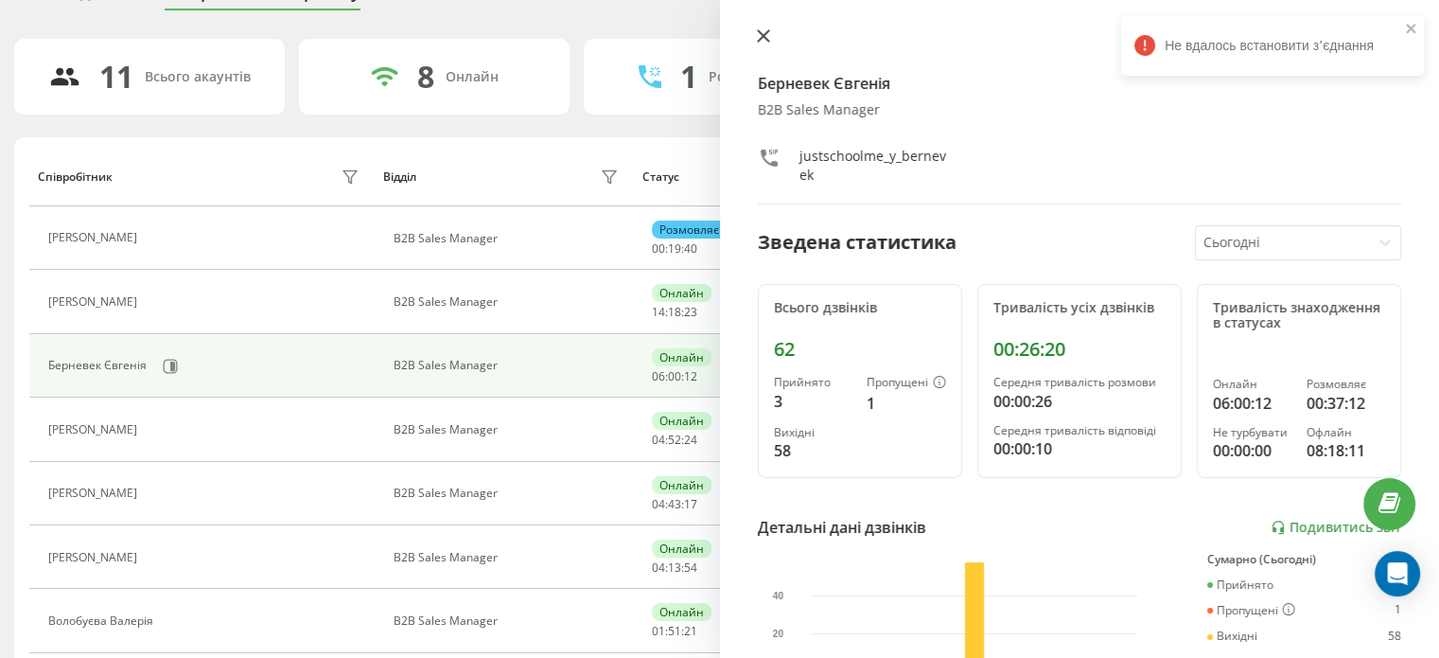
click at [765, 38] on icon at bounding box center [762, 35] width 11 height 11
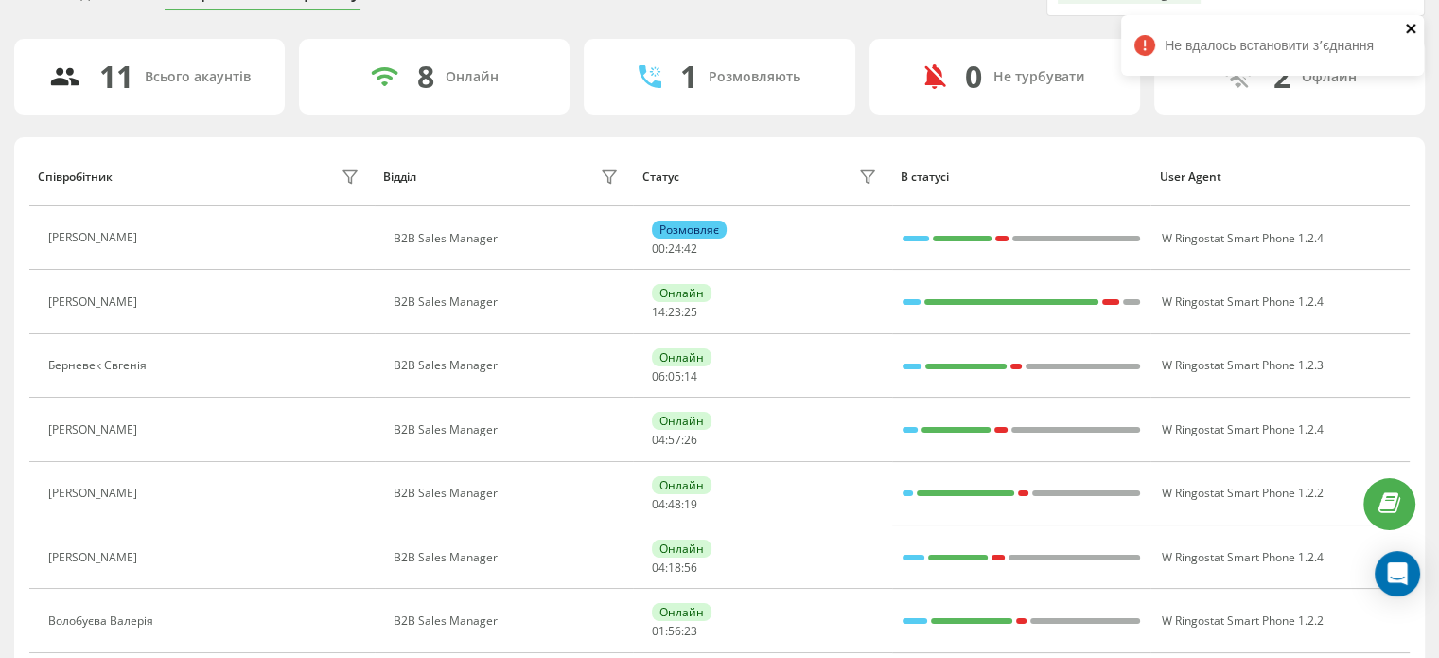
click at [1414, 27] on icon "close" at bounding box center [1411, 28] width 13 height 15
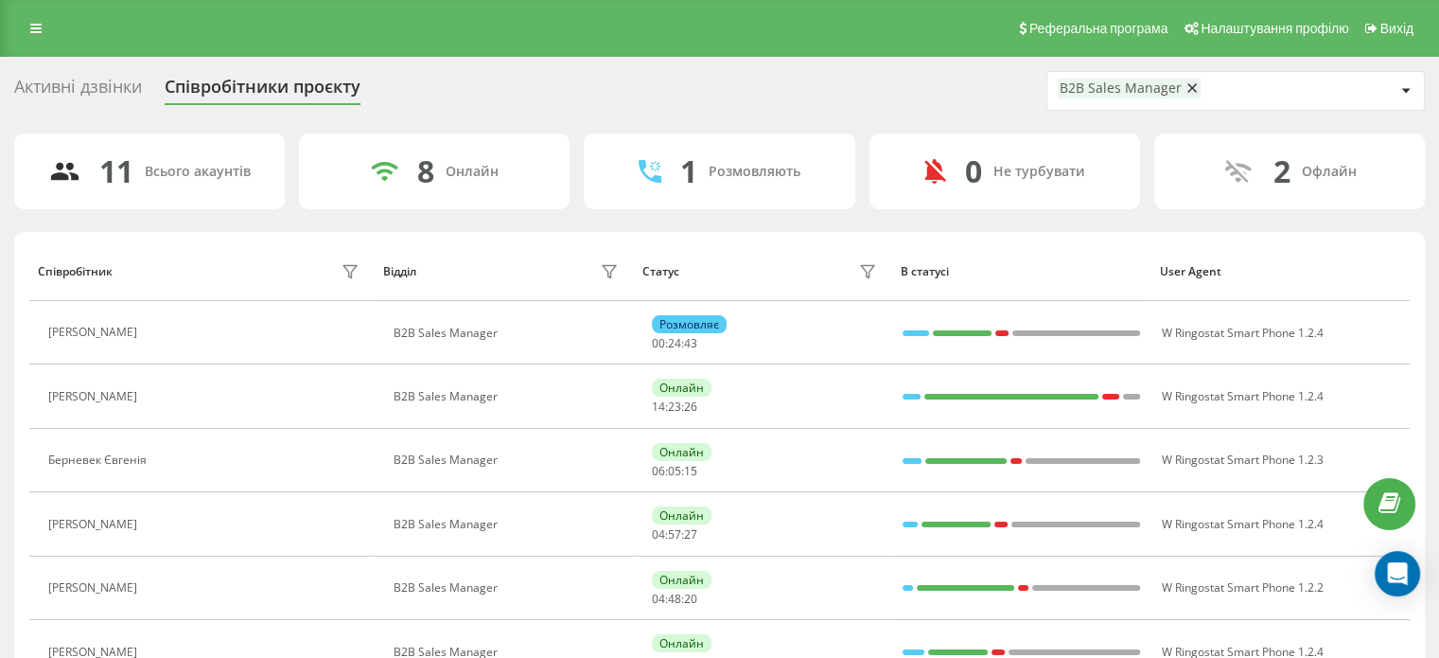
click at [1187, 84] on icon at bounding box center [1191, 87] width 9 height 13
click at [1132, 88] on div "Оберіть відділ" at bounding box center [1171, 91] width 226 height 16
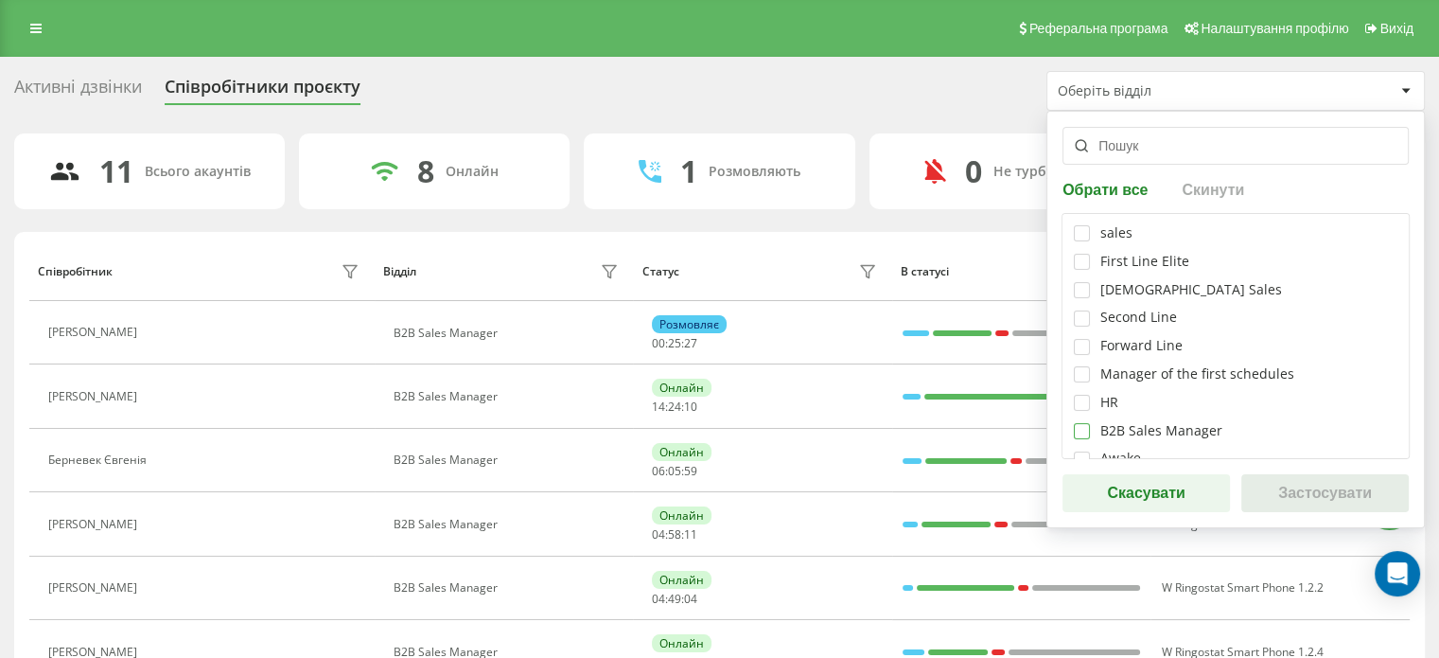
click at [1077, 423] on label at bounding box center [1082, 423] width 16 height 0
checkbox input "true"
click at [1325, 504] on button "Застосувати" at bounding box center [1324, 493] width 167 height 38
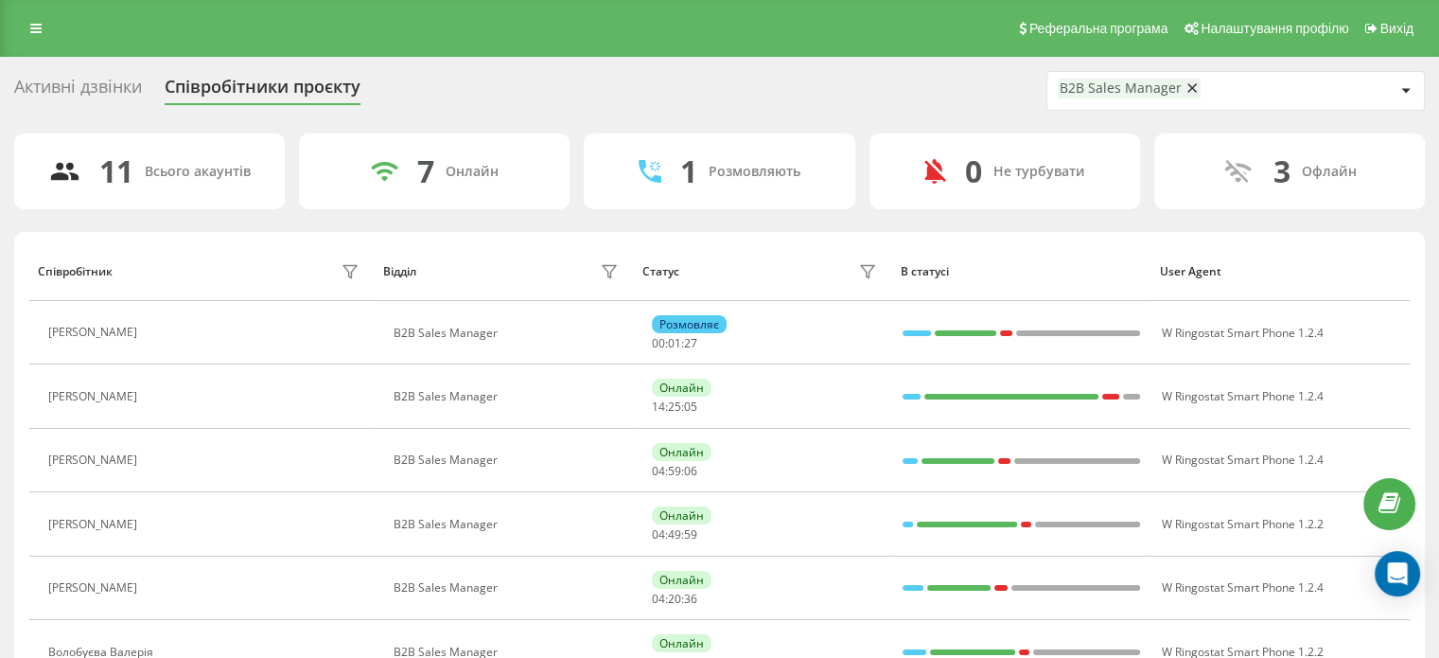
click at [160, 331] on icon at bounding box center [160, 332] width 5 height 9
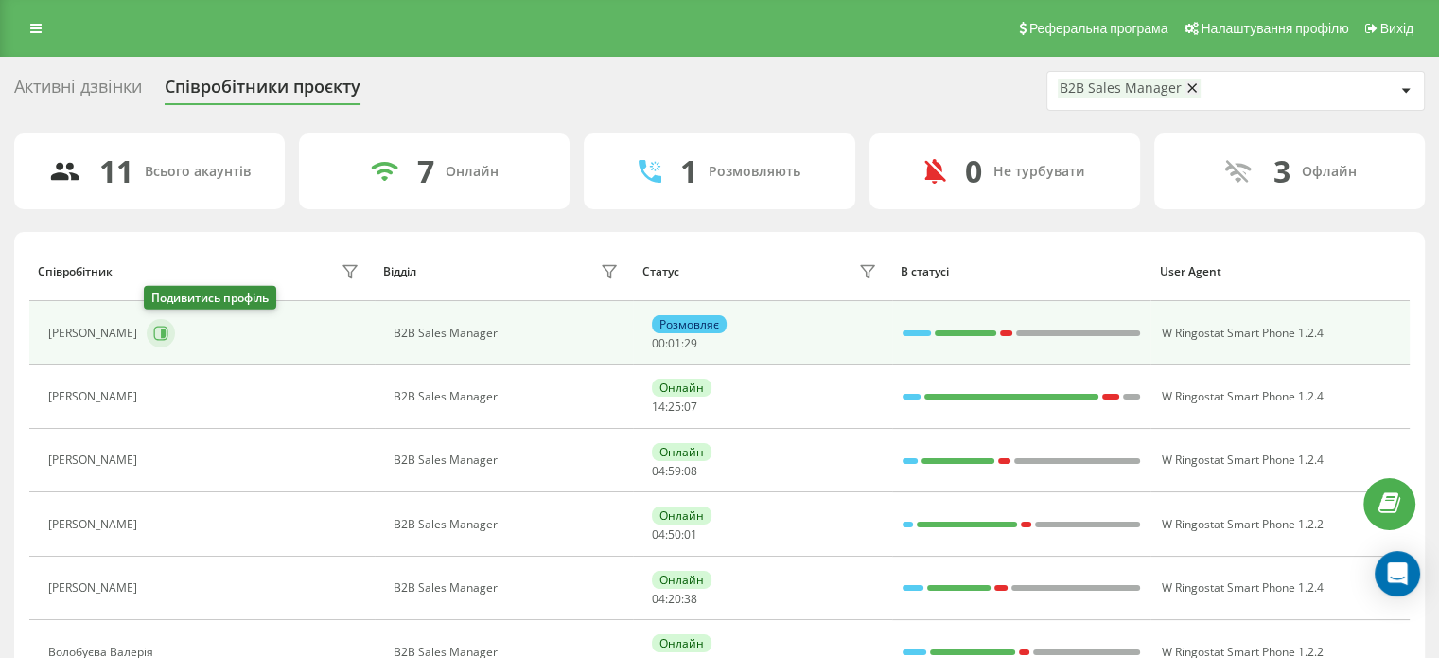
click at [153, 332] on icon at bounding box center [160, 332] width 15 height 15
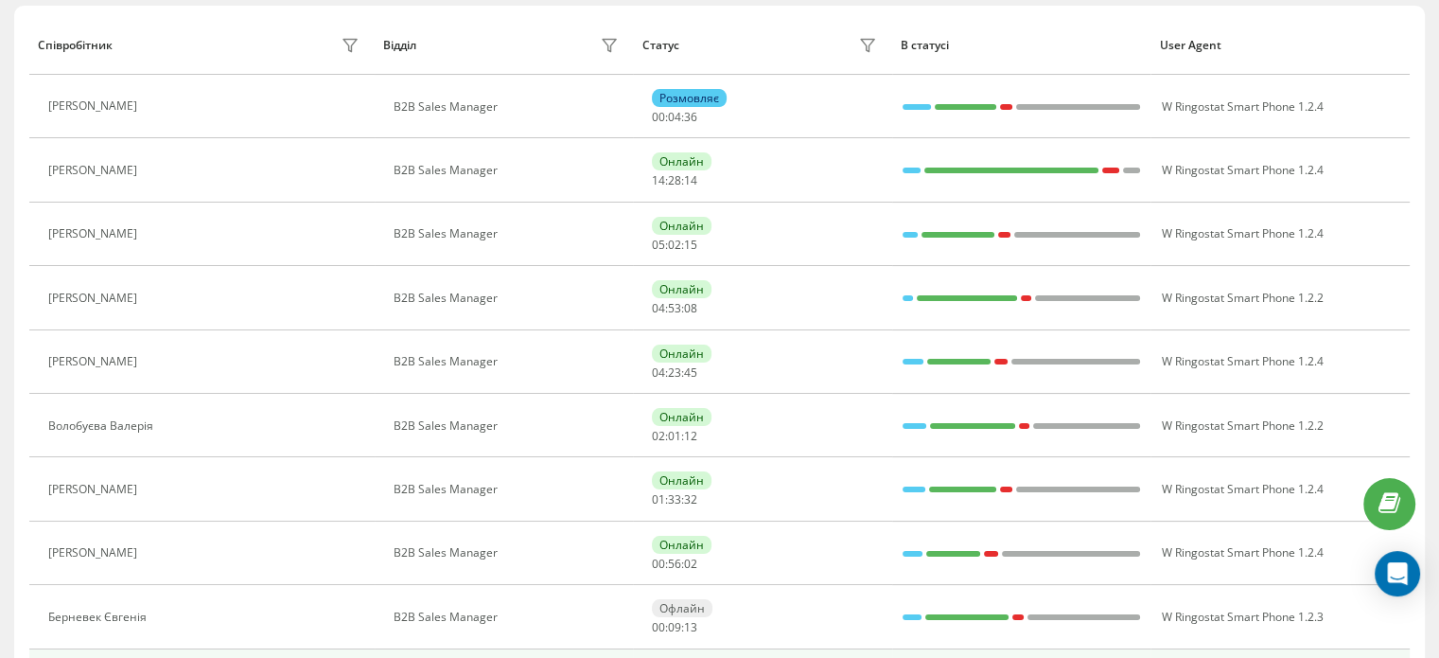
scroll to position [378, 0]
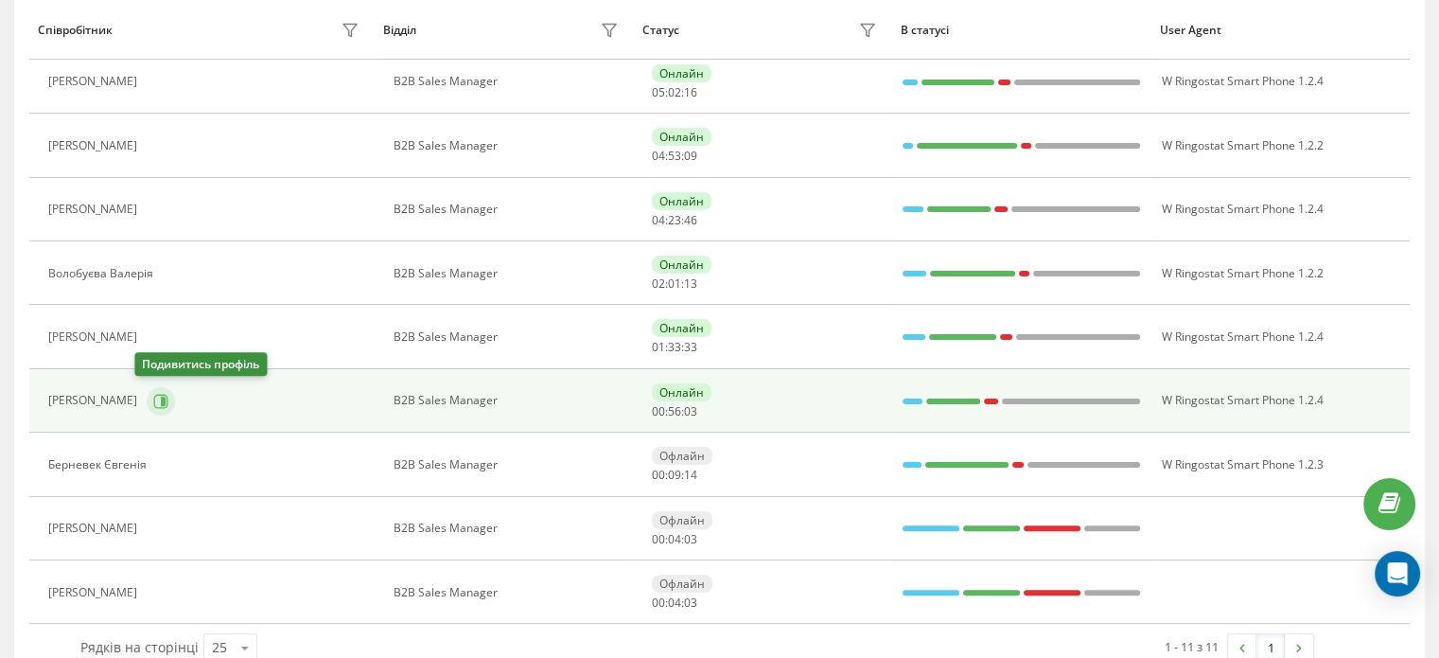
click at [154, 403] on icon at bounding box center [161, 401] width 14 height 14
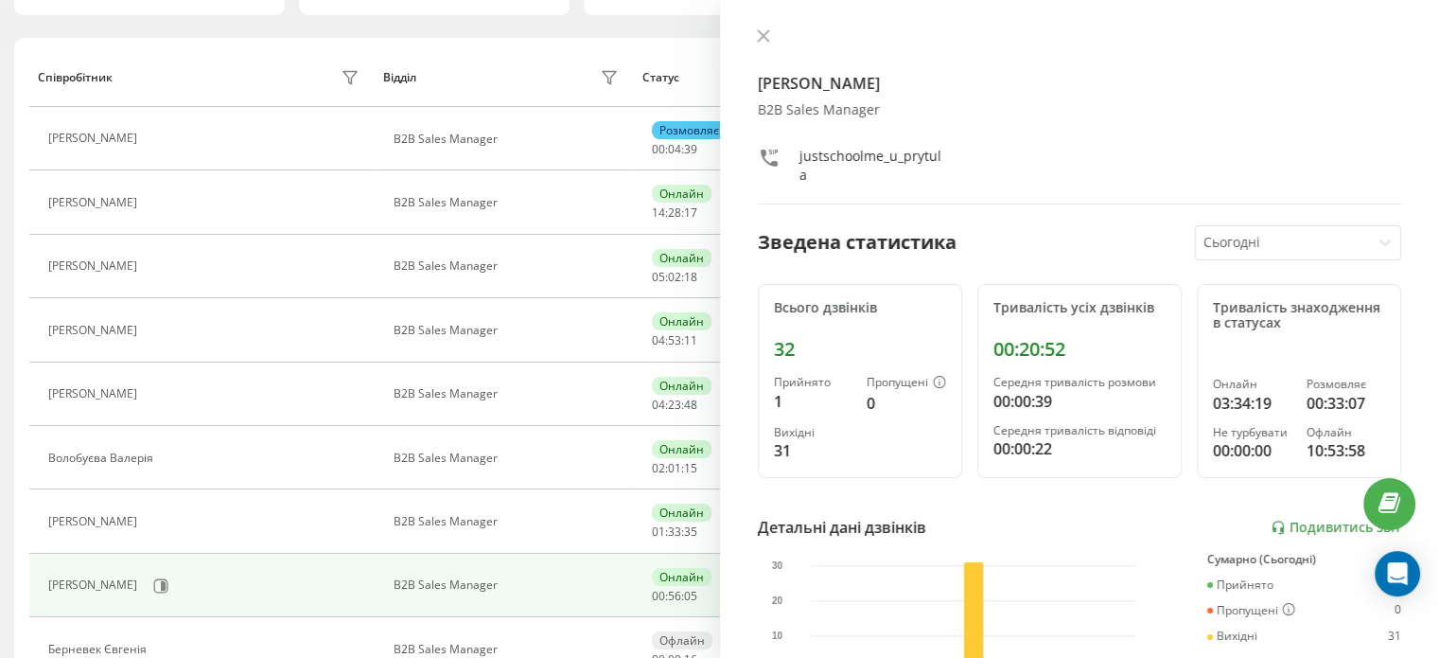
scroll to position [95, 0]
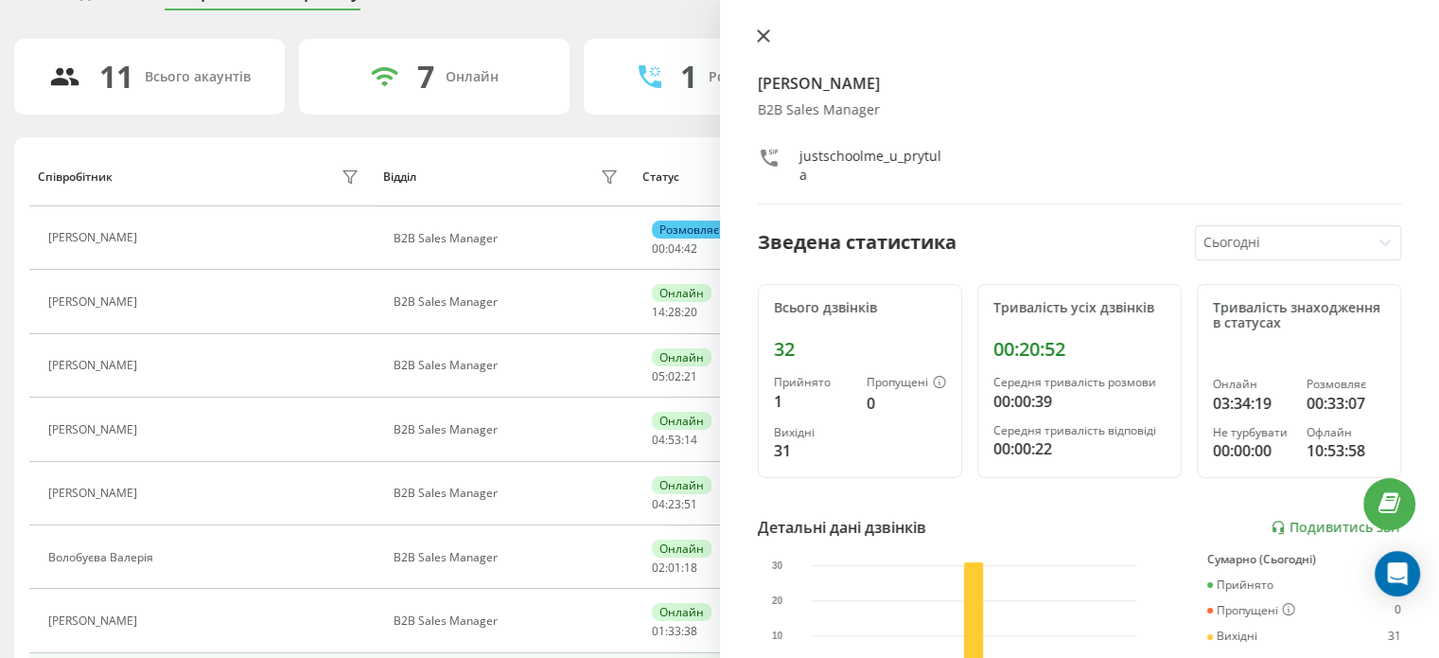
click at [763, 34] on icon at bounding box center [763, 35] width 13 height 13
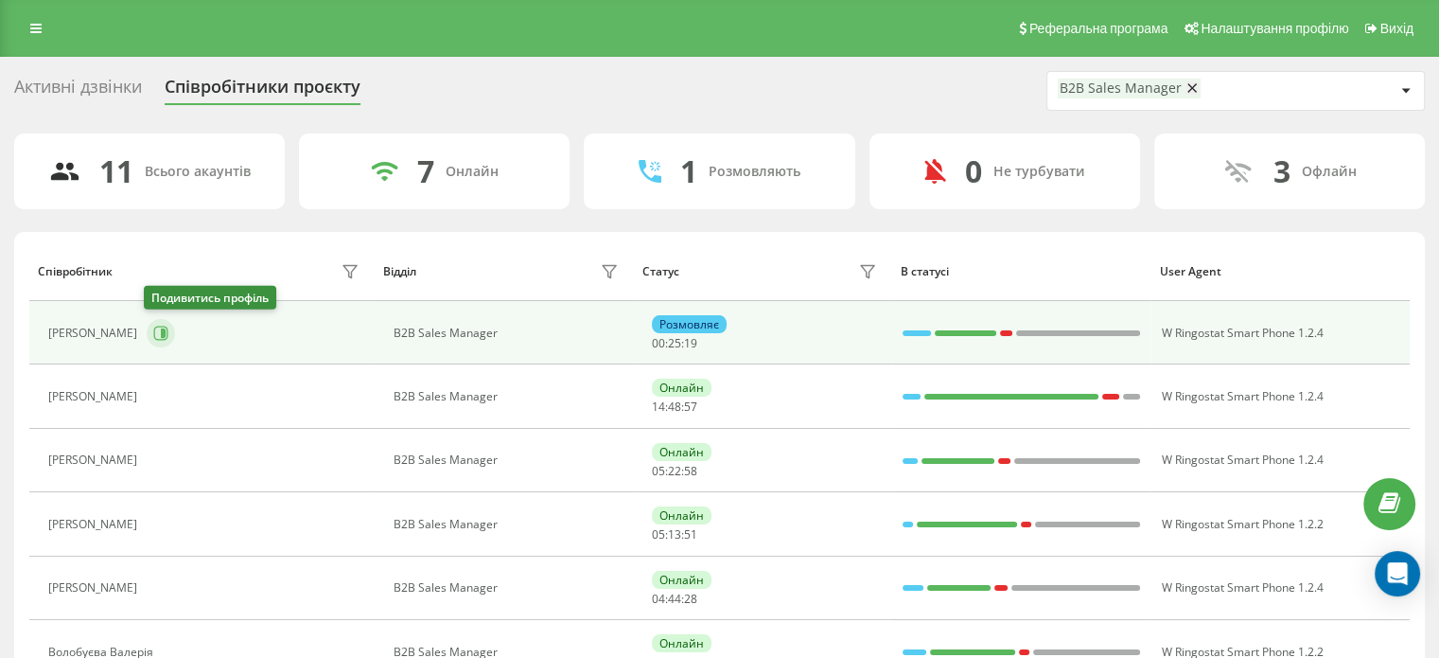
click at [156, 329] on icon at bounding box center [160, 332] width 15 height 15
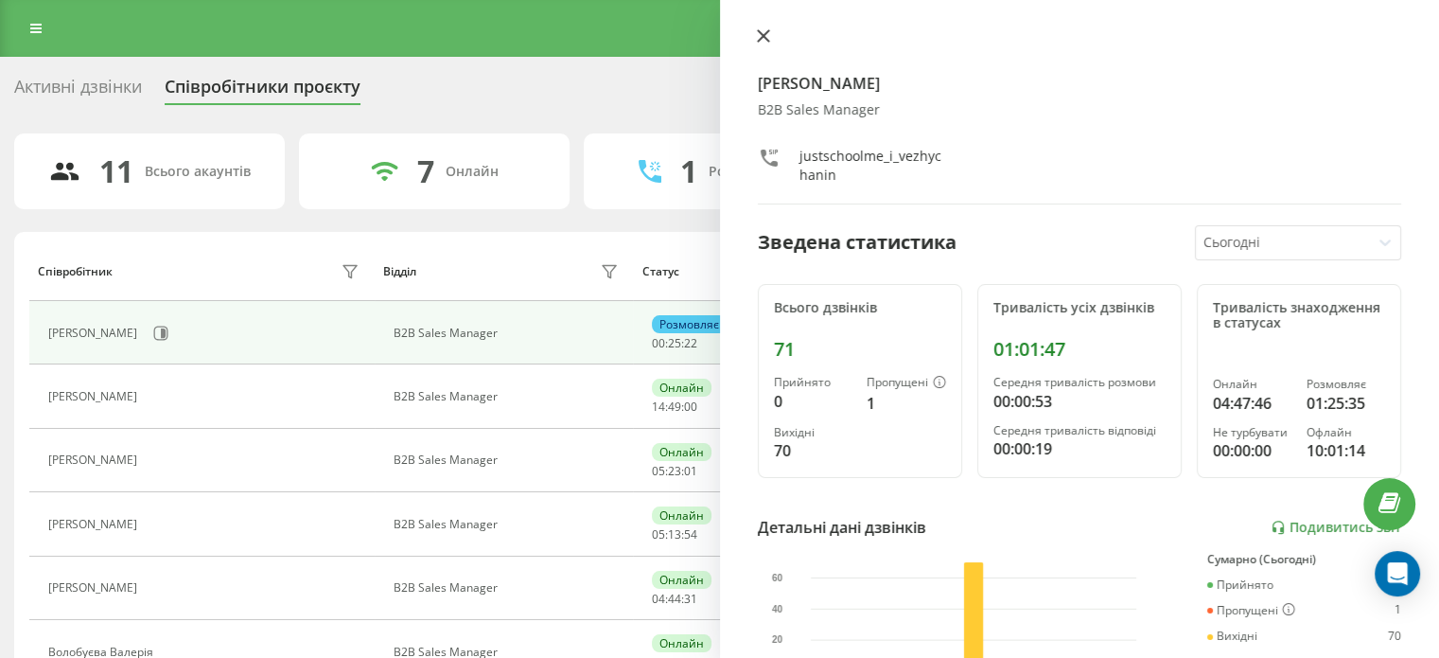
click at [760, 38] on icon at bounding box center [762, 35] width 11 height 11
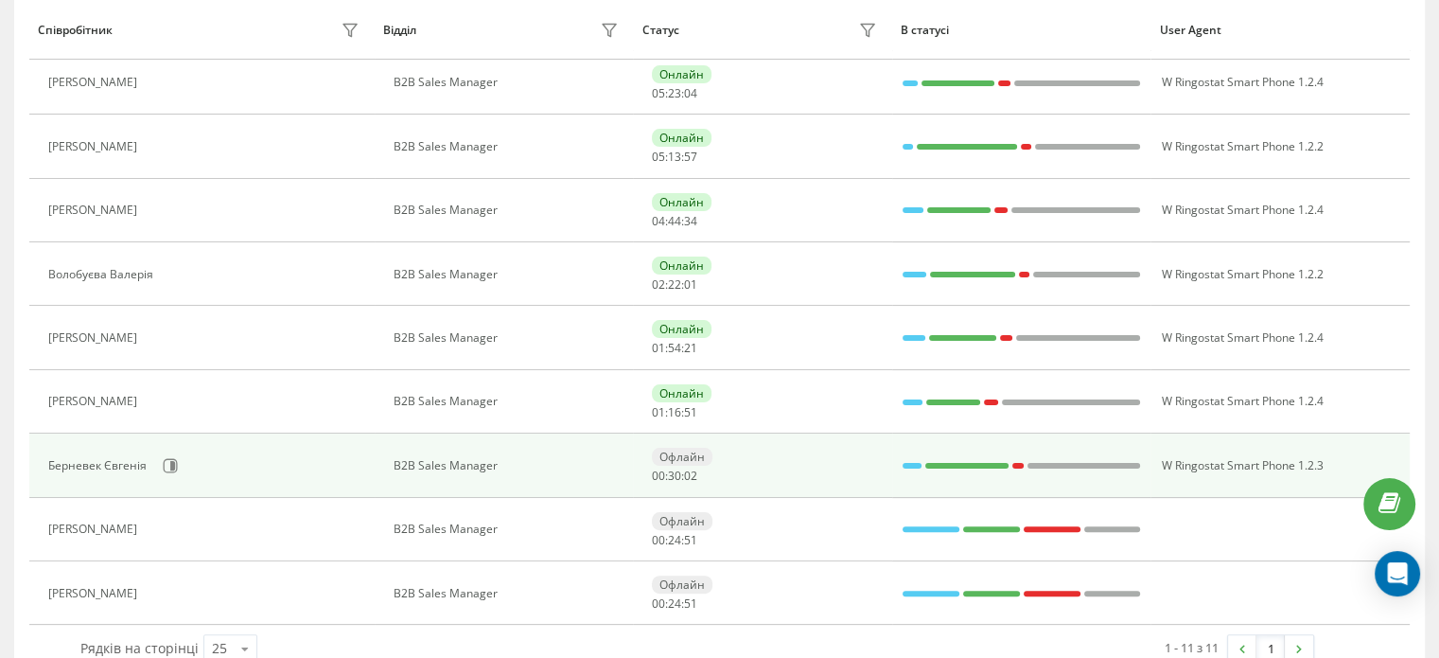
scroll to position [378, 0]
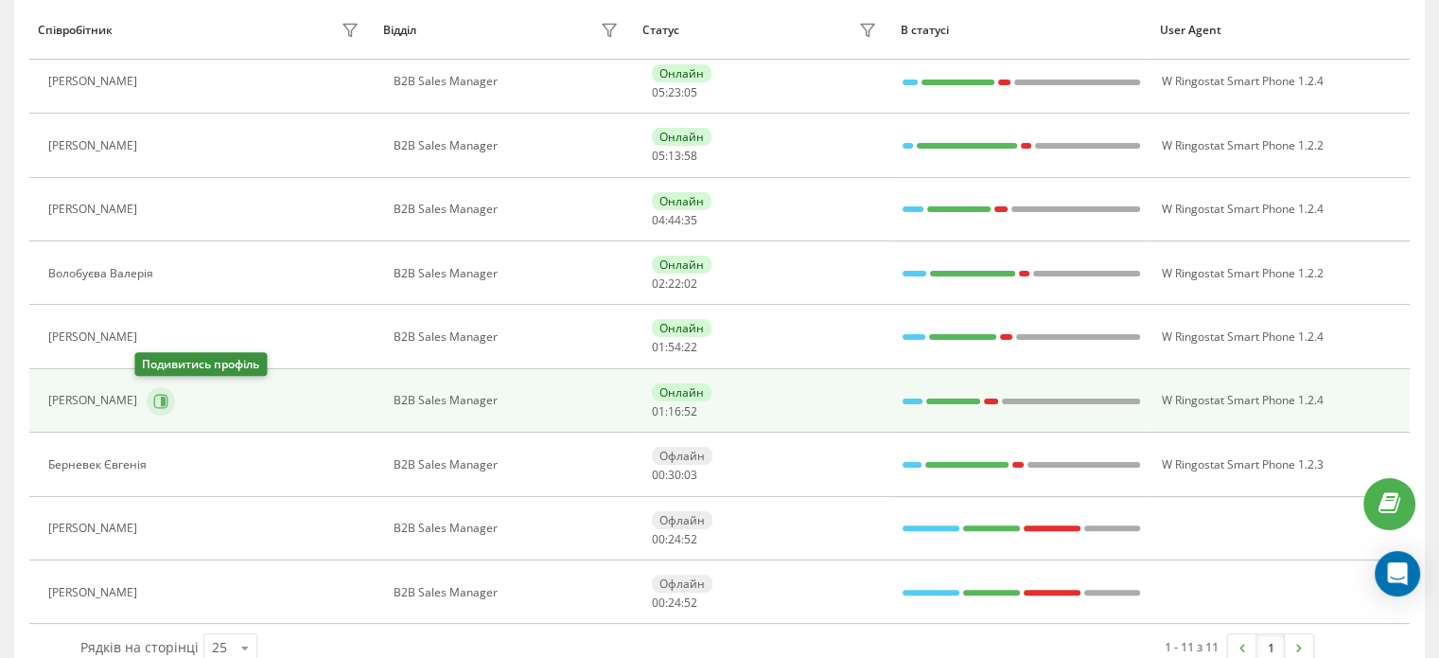
click at [153, 400] on icon at bounding box center [160, 401] width 15 height 15
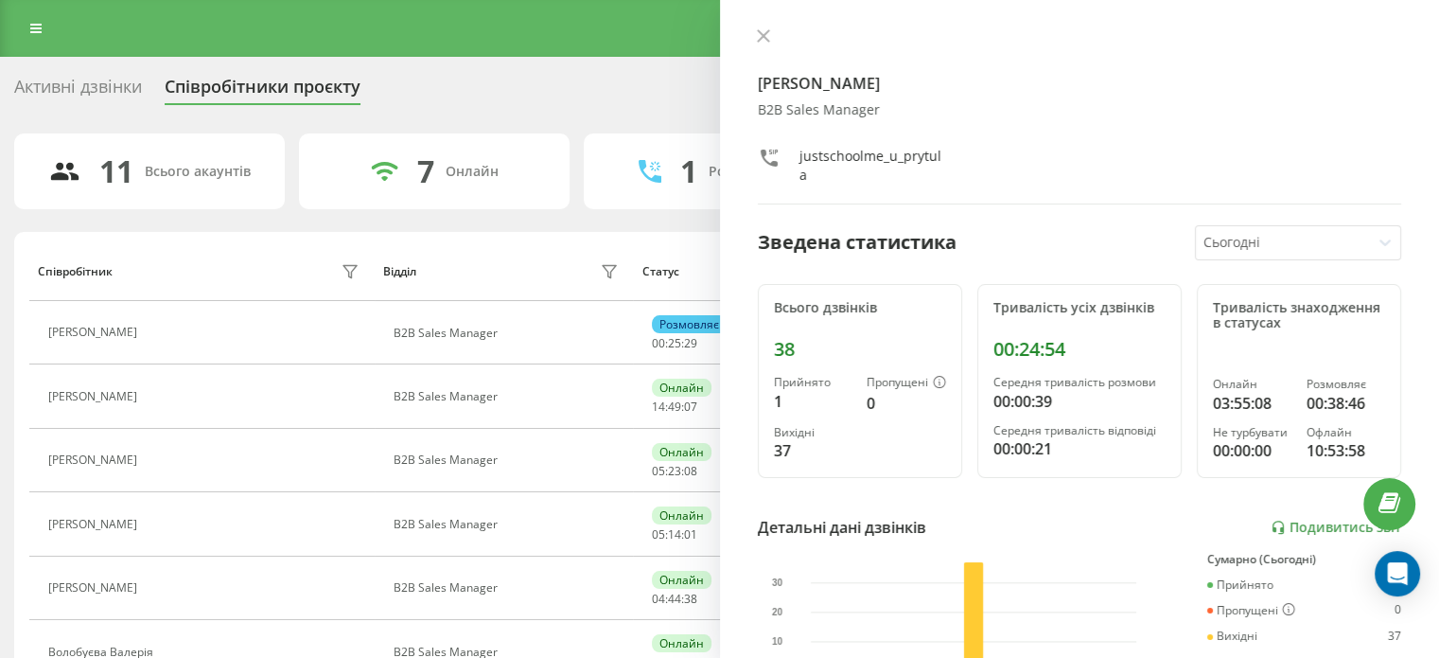
click at [761, 33] on icon at bounding box center [763, 35] width 13 height 13
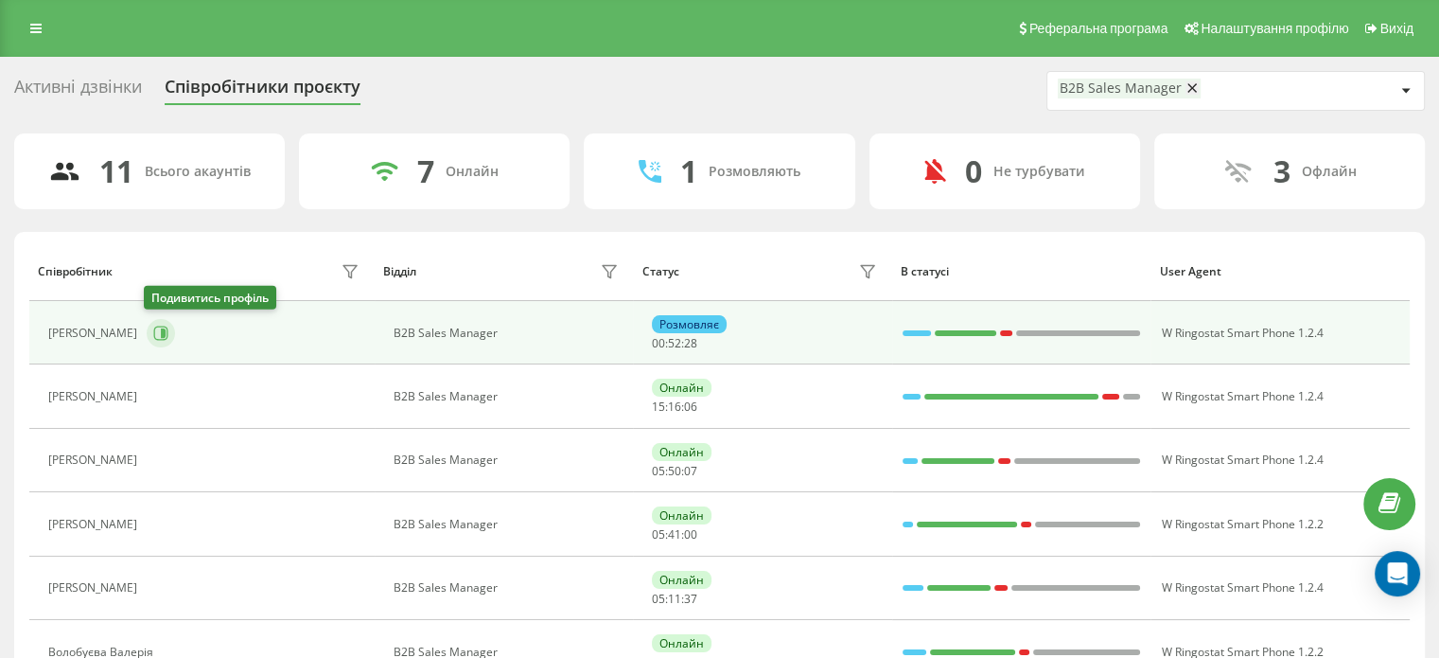
click at [148, 325] on button at bounding box center [161, 333] width 28 height 28
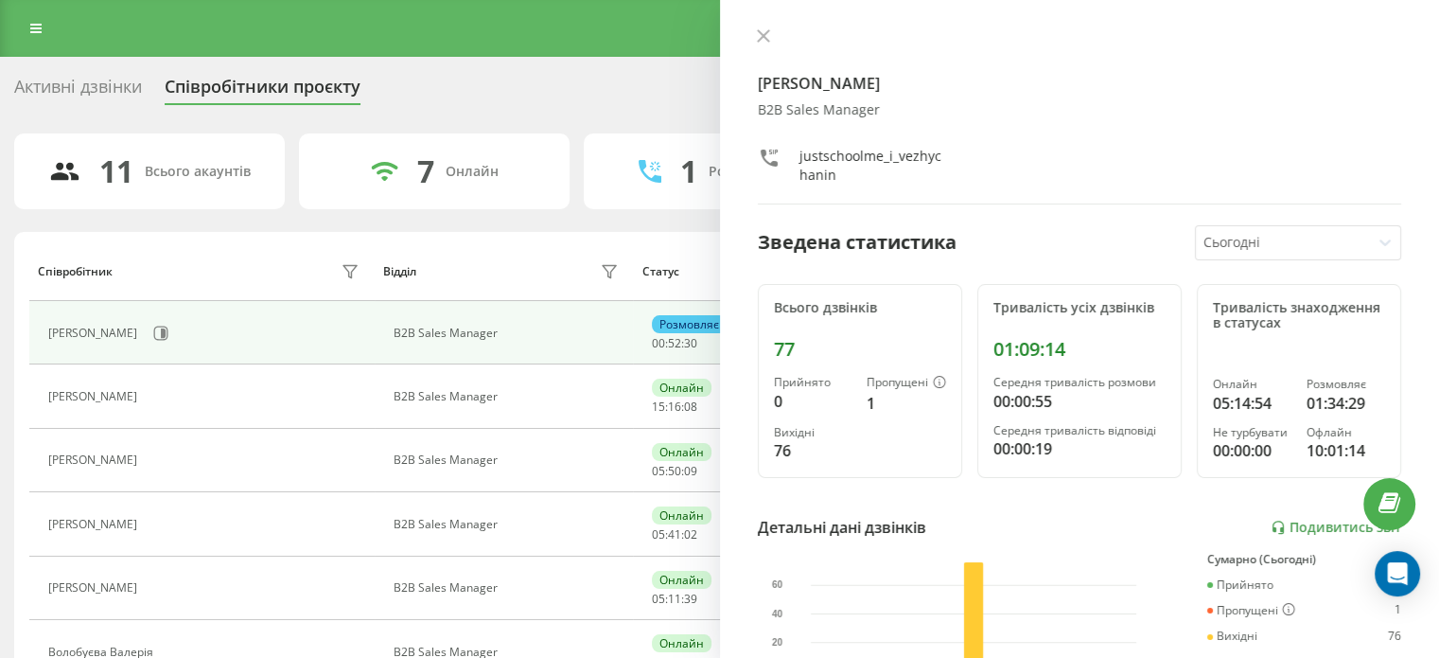
click at [766, 42] on button at bounding box center [763, 37] width 25 height 18
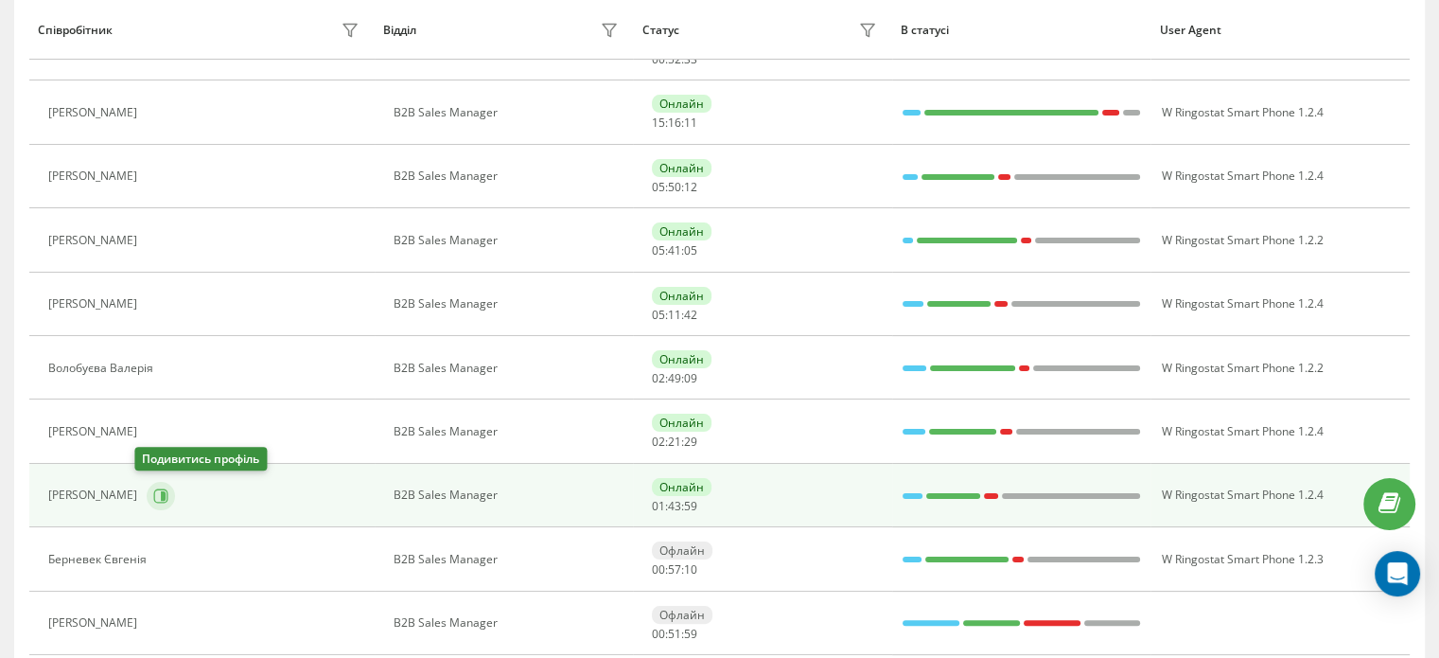
click at [153, 496] on icon at bounding box center [160, 495] width 15 height 15
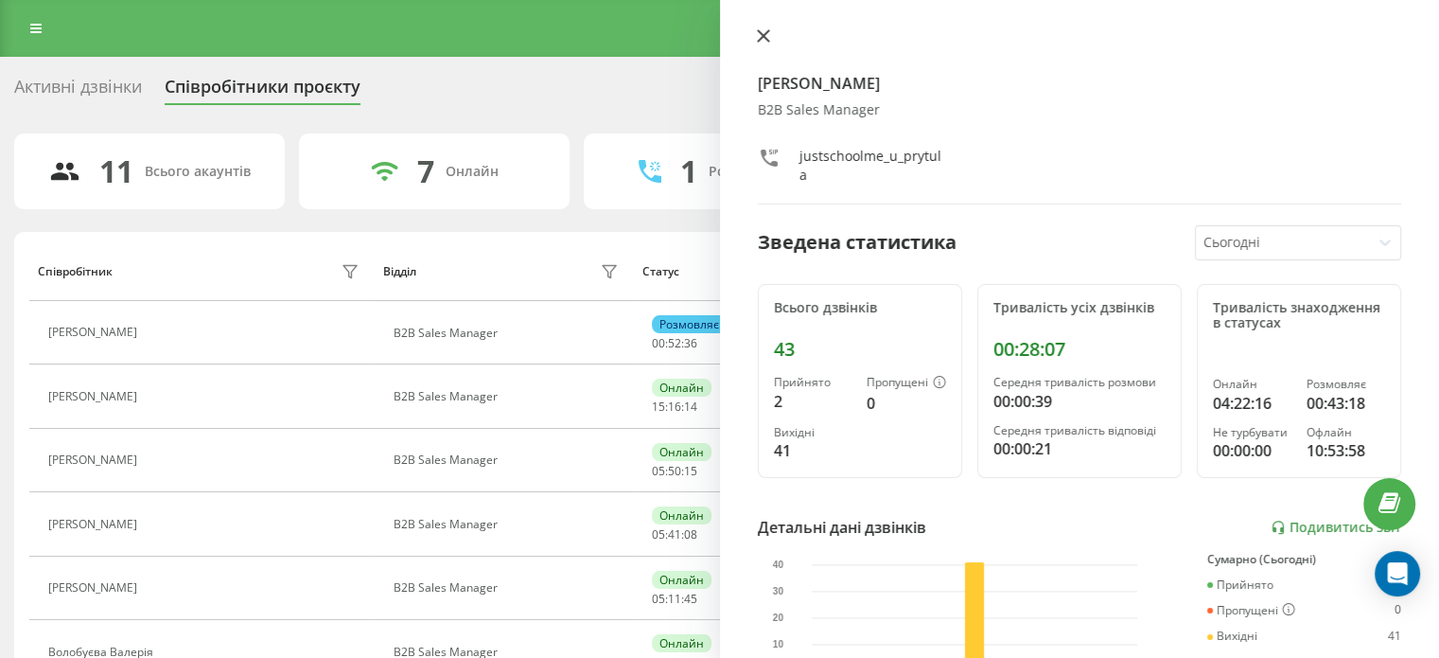
click at [763, 41] on icon at bounding box center [763, 35] width 13 height 13
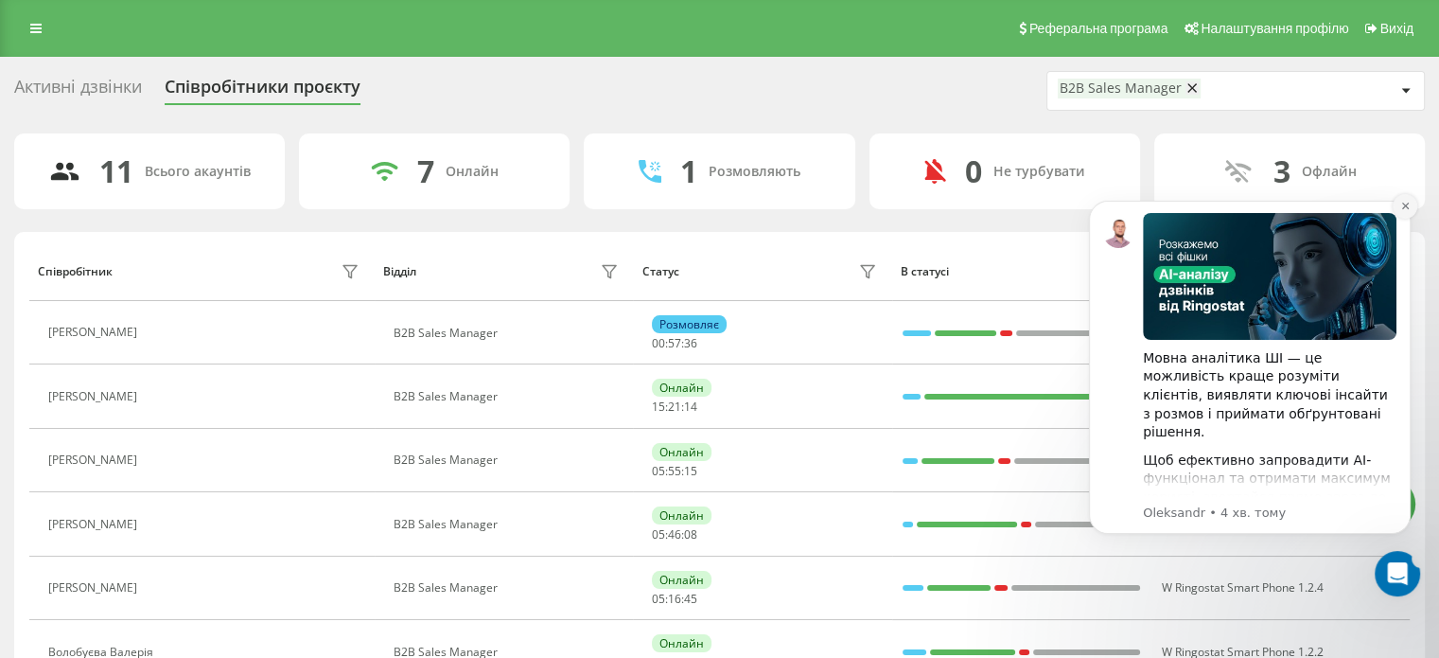
click at [1404, 207] on icon "Dismiss notification" at bounding box center [1404, 205] width 7 height 7
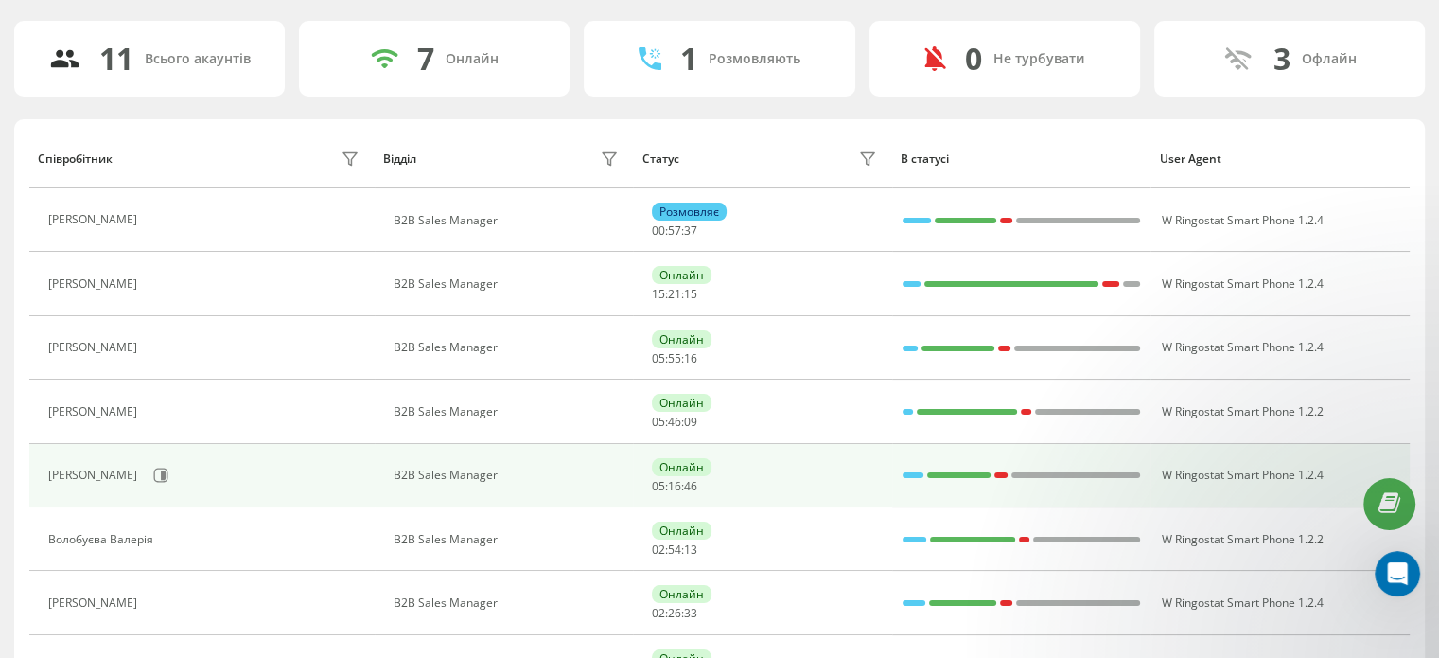
scroll to position [189, 0]
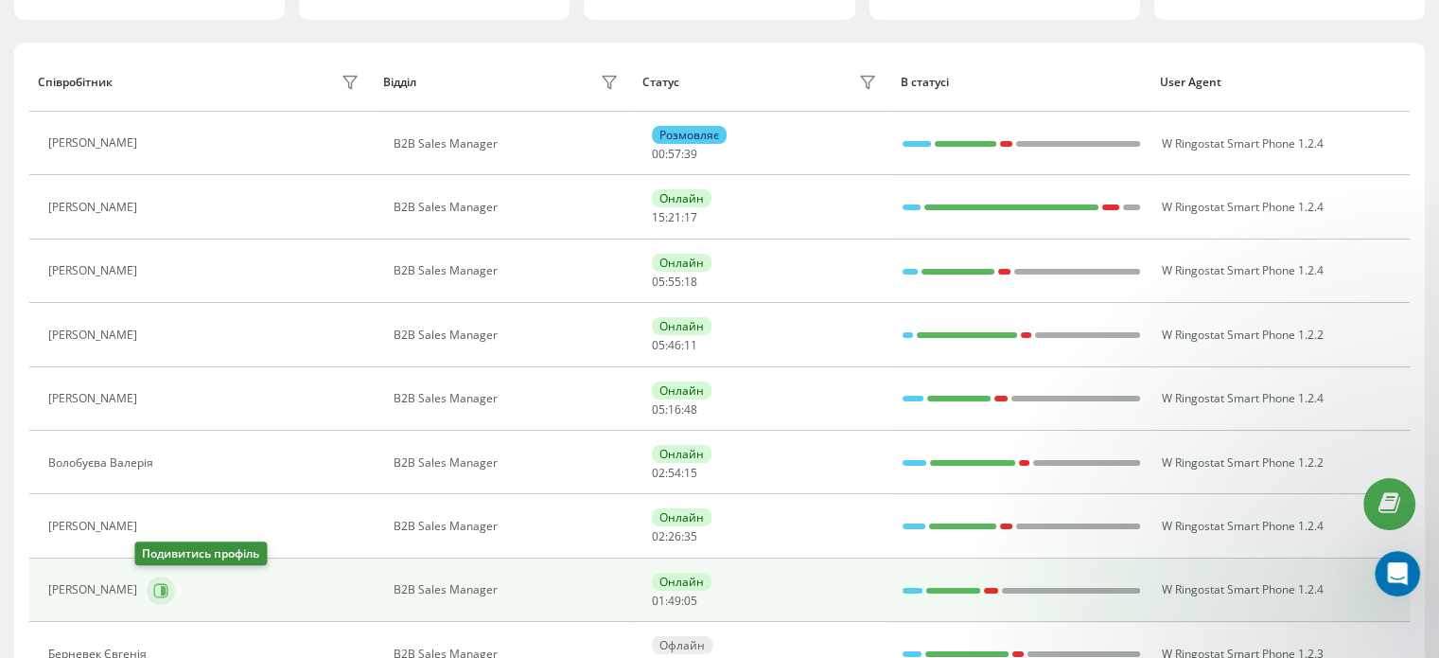
click at [157, 578] on button at bounding box center [161, 590] width 28 height 28
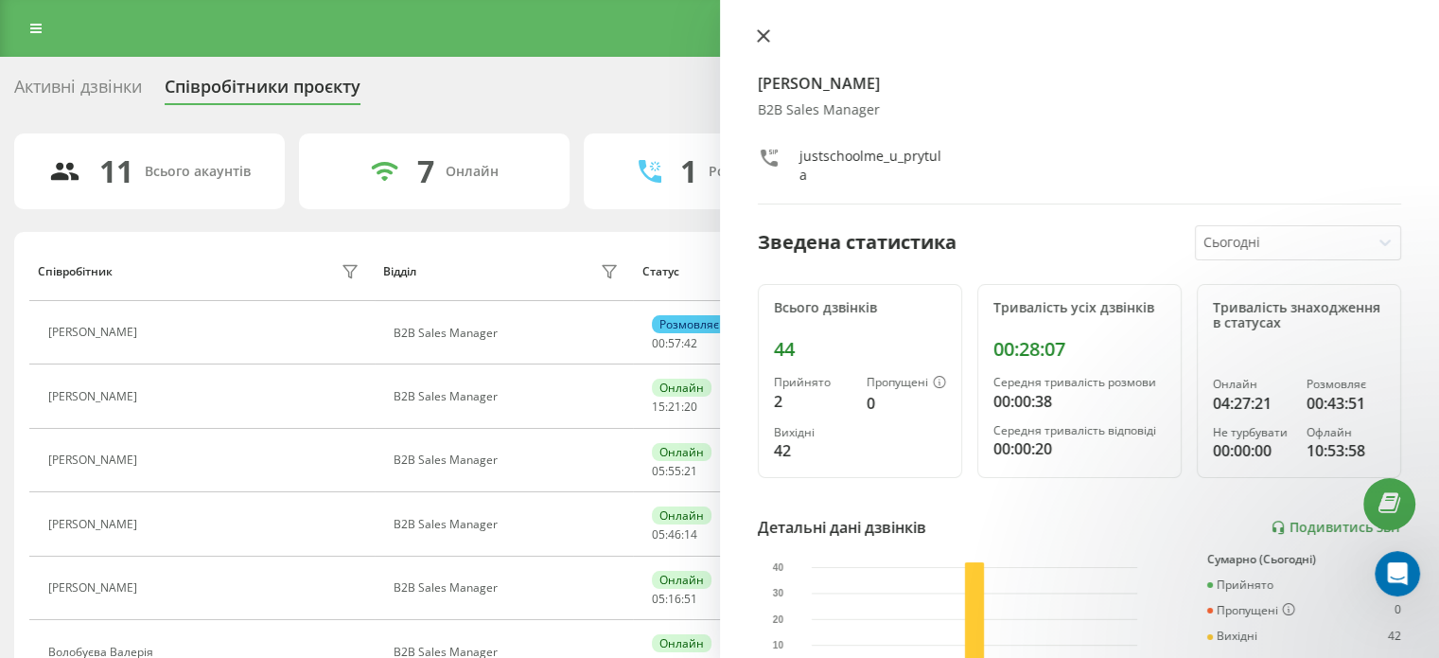
click at [761, 30] on icon at bounding box center [763, 35] width 13 height 13
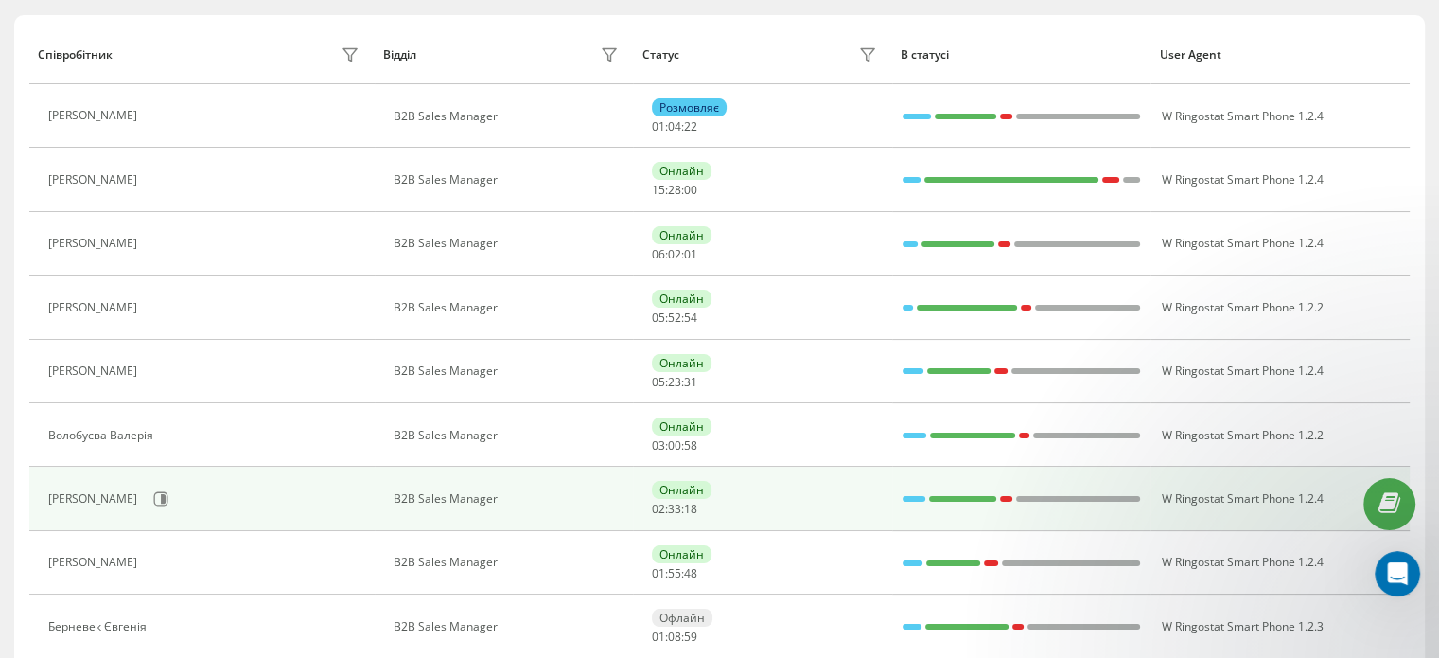
scroll to position [284, 0]
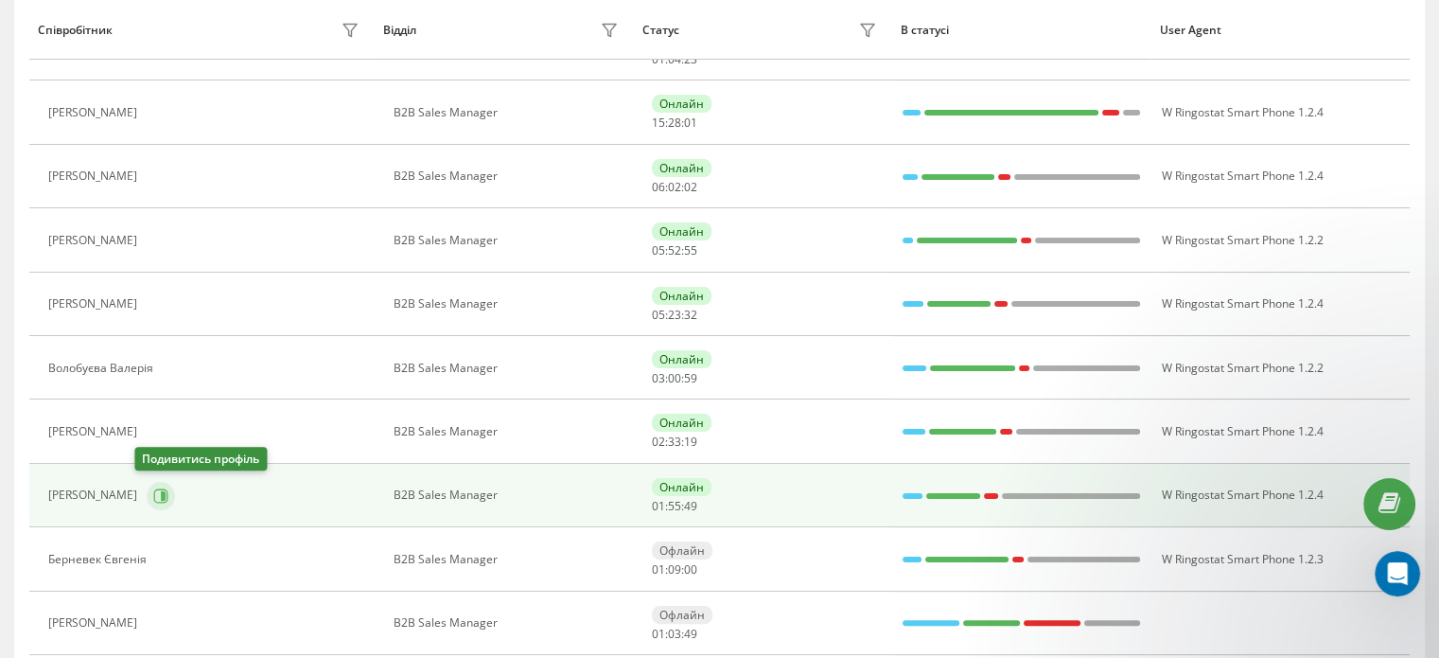
click at [147, 483] on button at bounding box center [161, 496] width 28 height 28
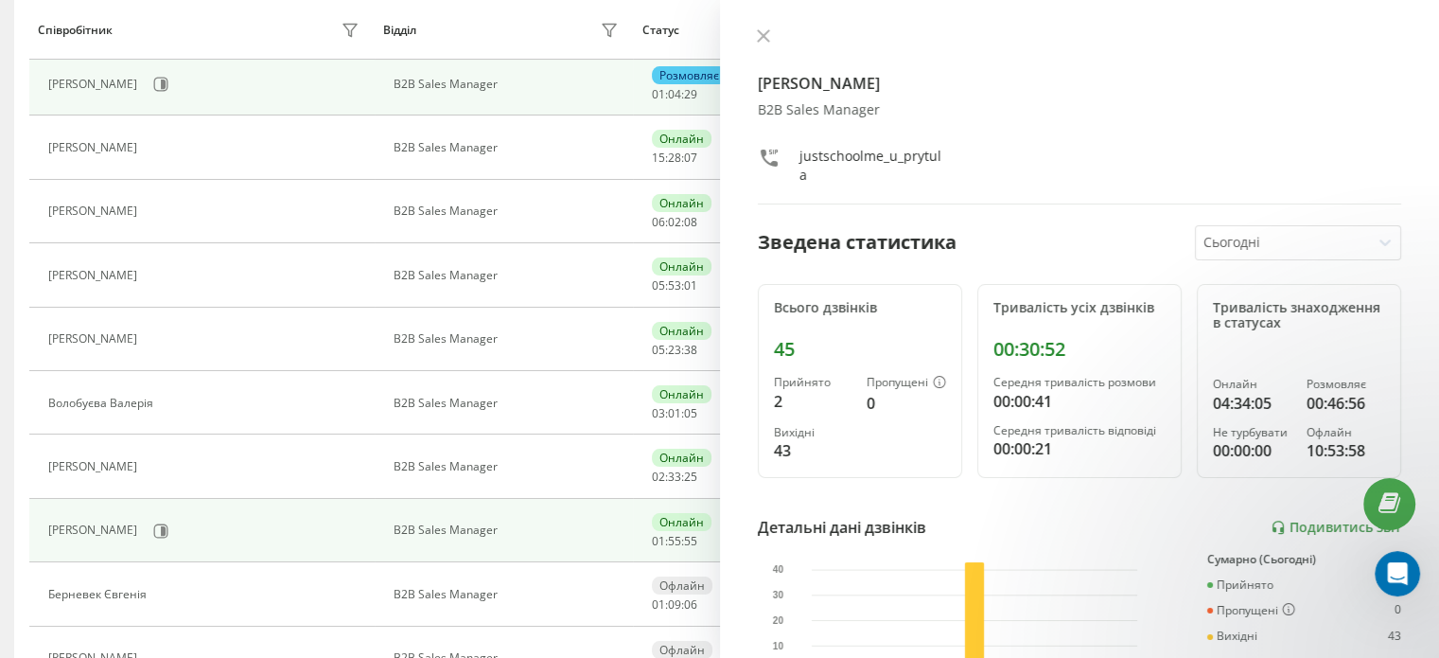
scroll to position [95, 0]
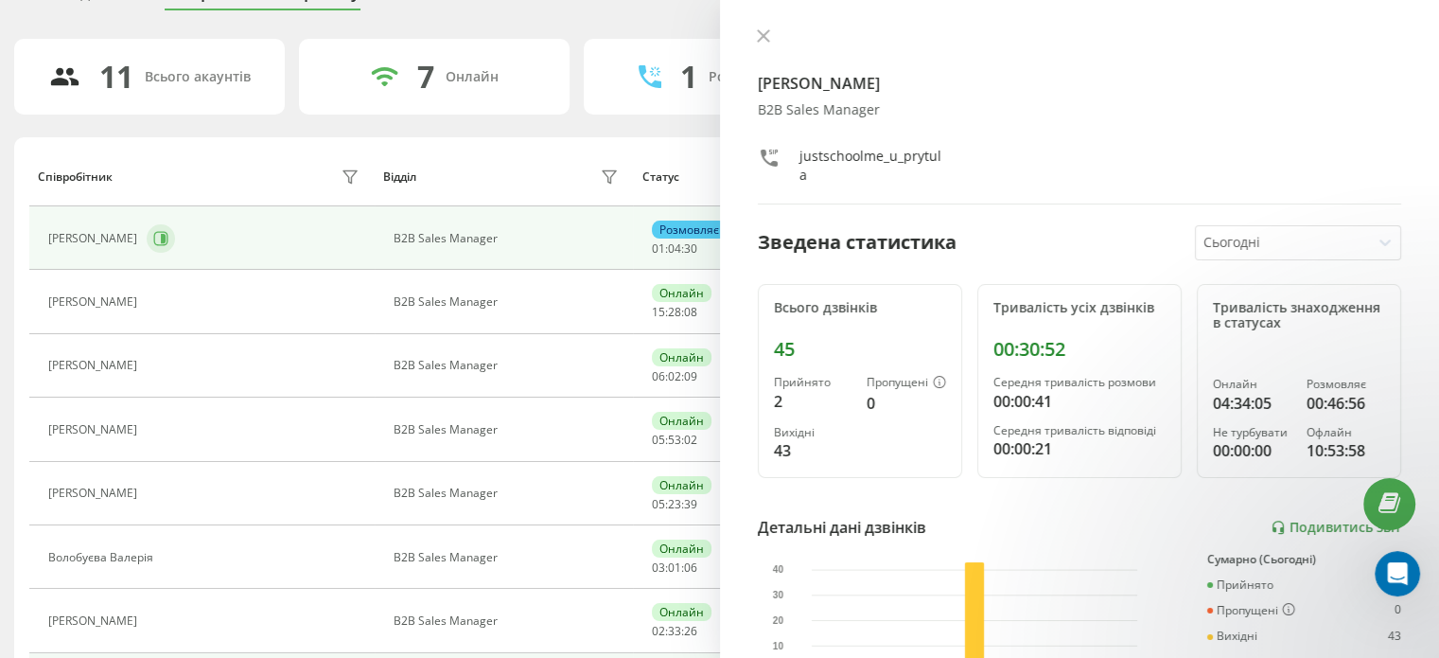
click at [155, 244] on icon at bounding box center [161, 238] width 14 height 14
click at [763, 39] on icon at bounding box center [763, 35] width 13 height 13
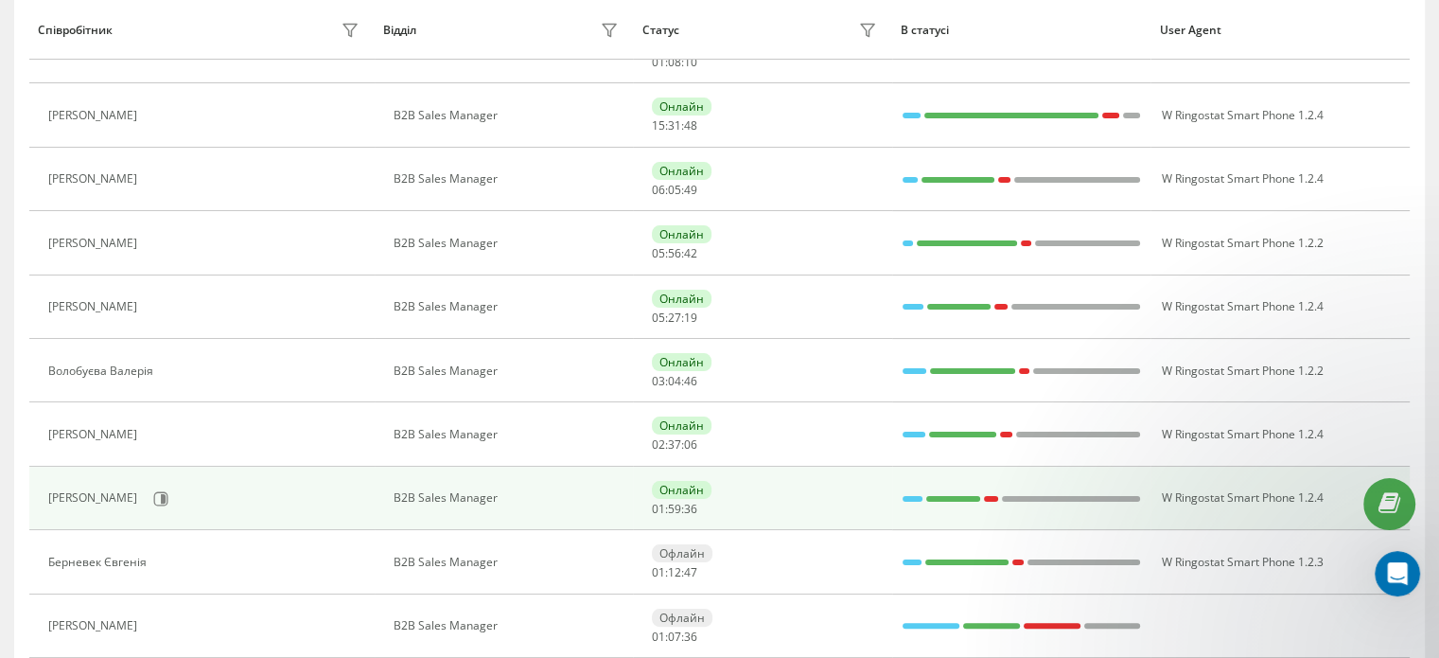
scroll to position [284, 0]
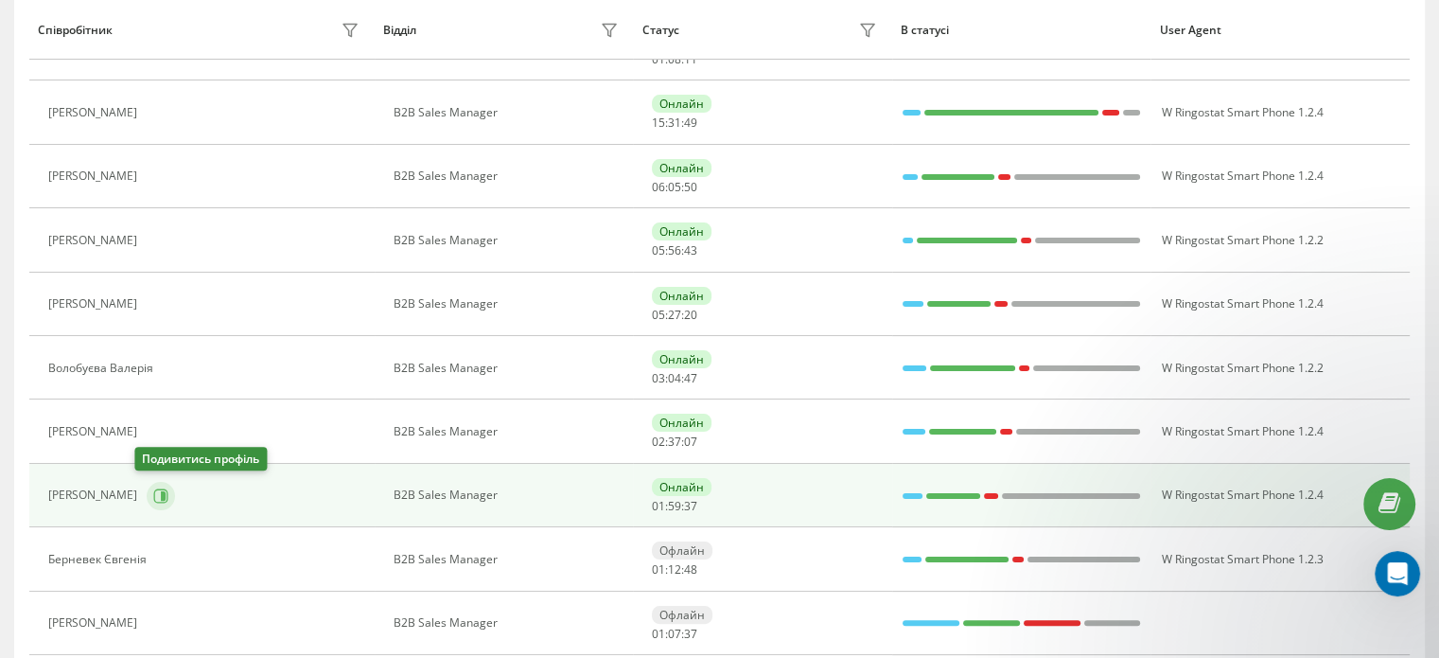
click at [154, 500] on icon at bounding box center [161, 495] width 14 height 14
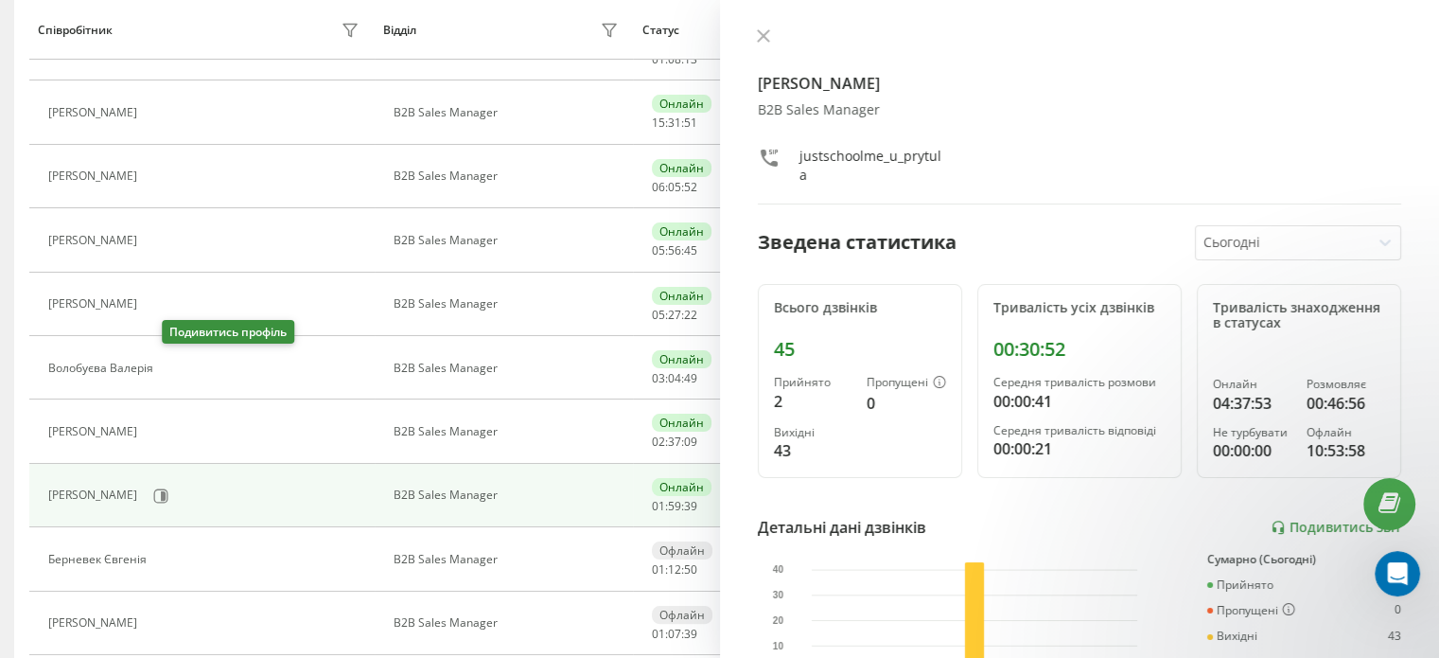
click at [174, 364] on icon at bounding box center [174, 367] width 15 height 15
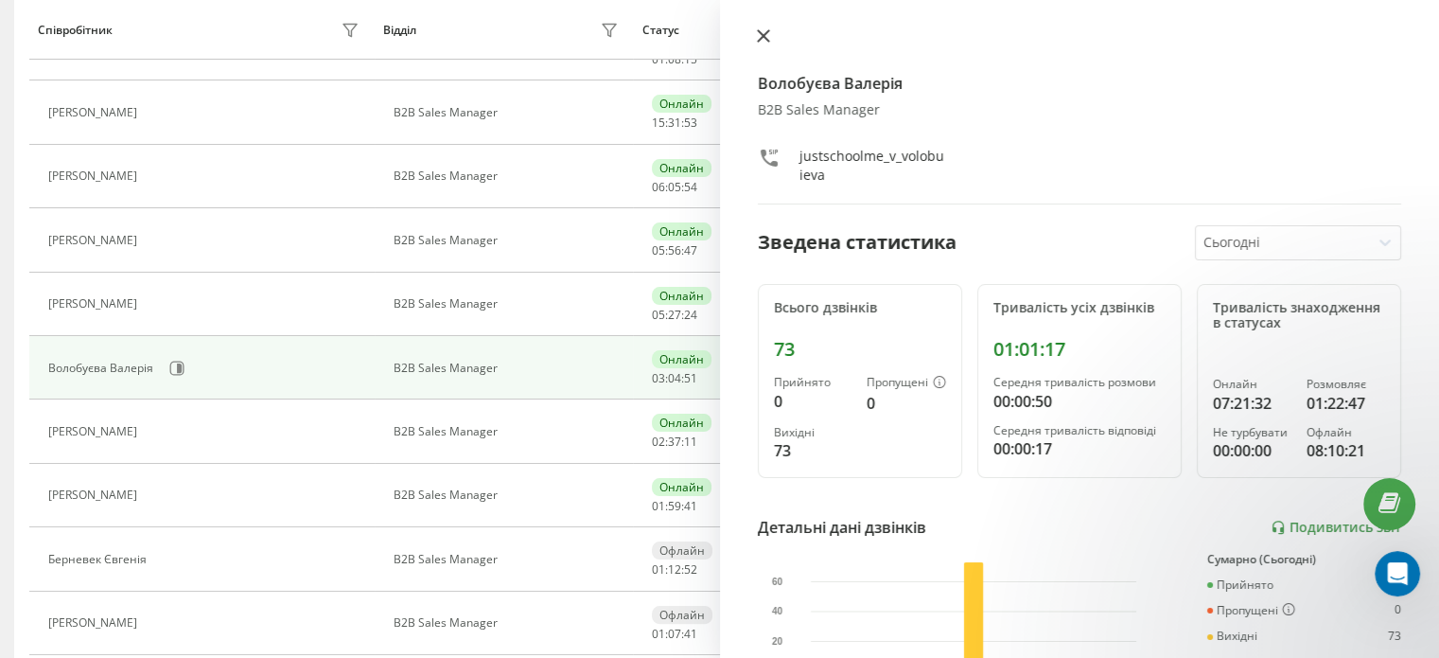
click at [764, 33] on icon at bounding box center [762, 35] width 11 height 11
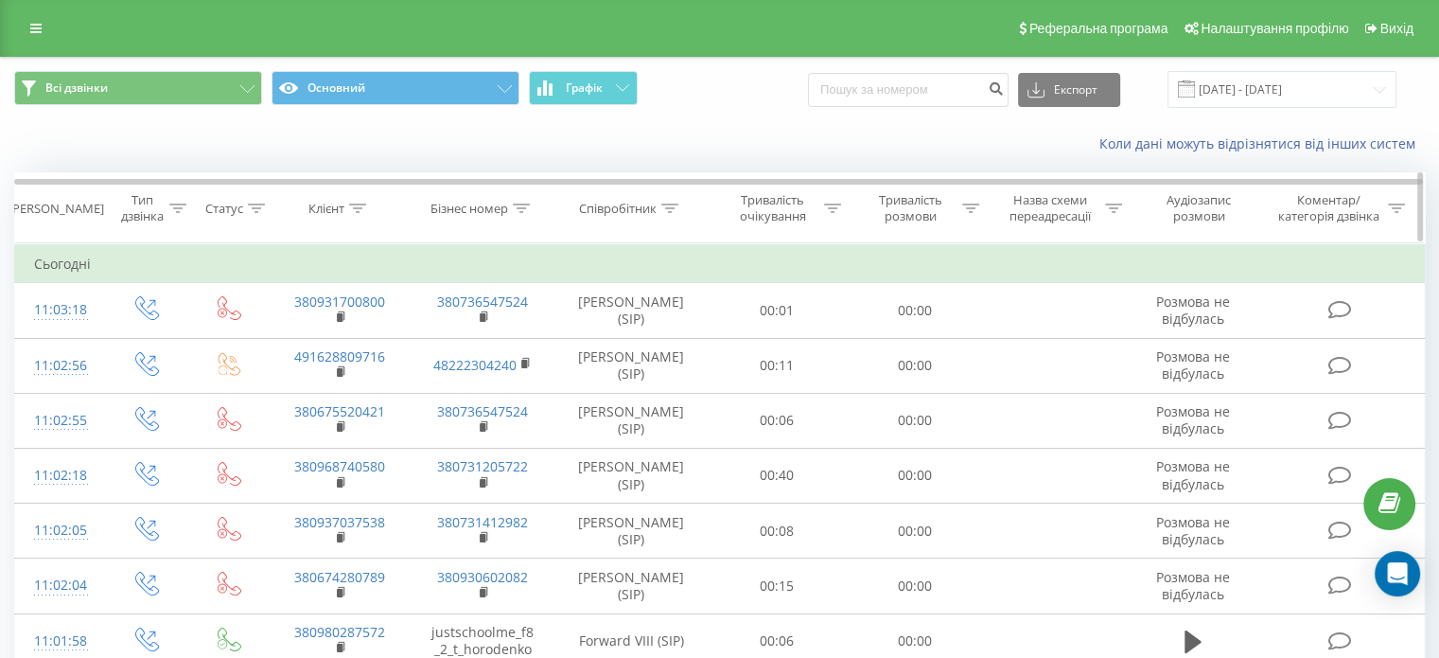
click at [663, 203] on icon at bounding box center [669, 207] width 17 height 9
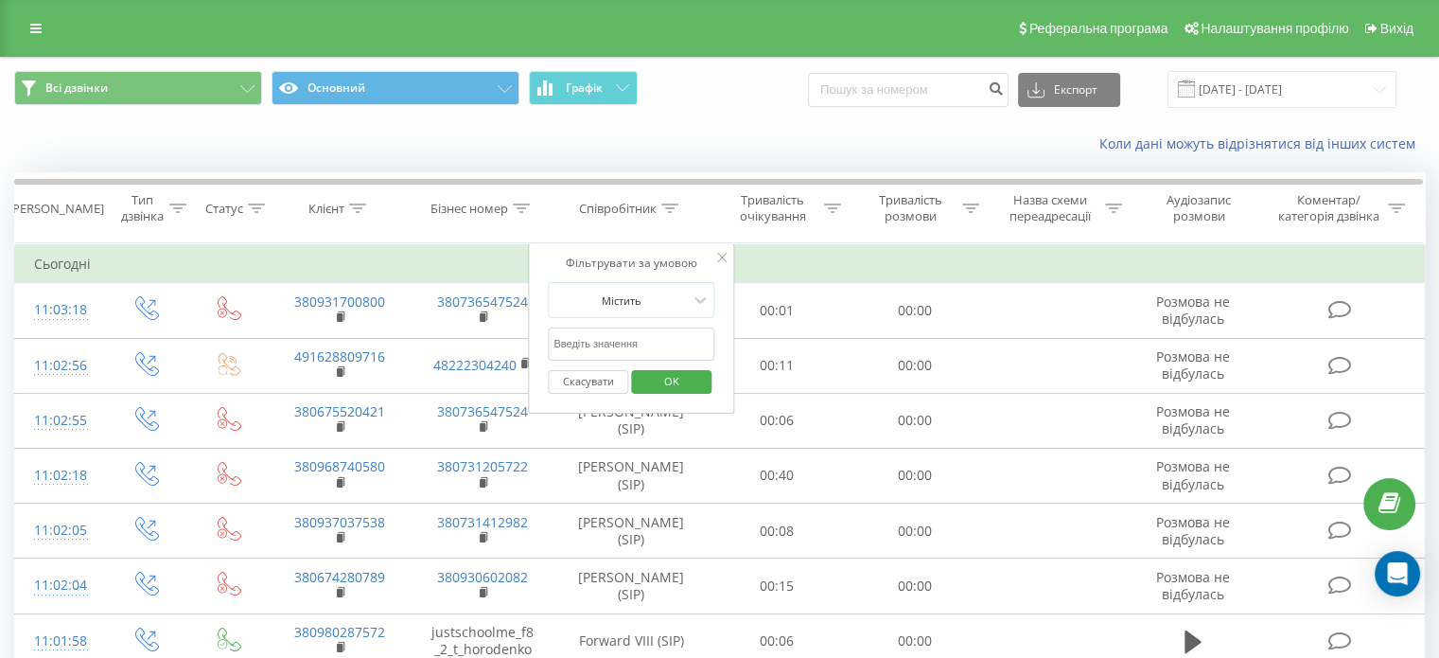
click at [634, 335] on input "text" at bounding box center [631, 343] width 167 height 33
type input "Вежичанін"
click at [680, 378] on span "OK" at bounding box center [671, 380] width 53 height 29
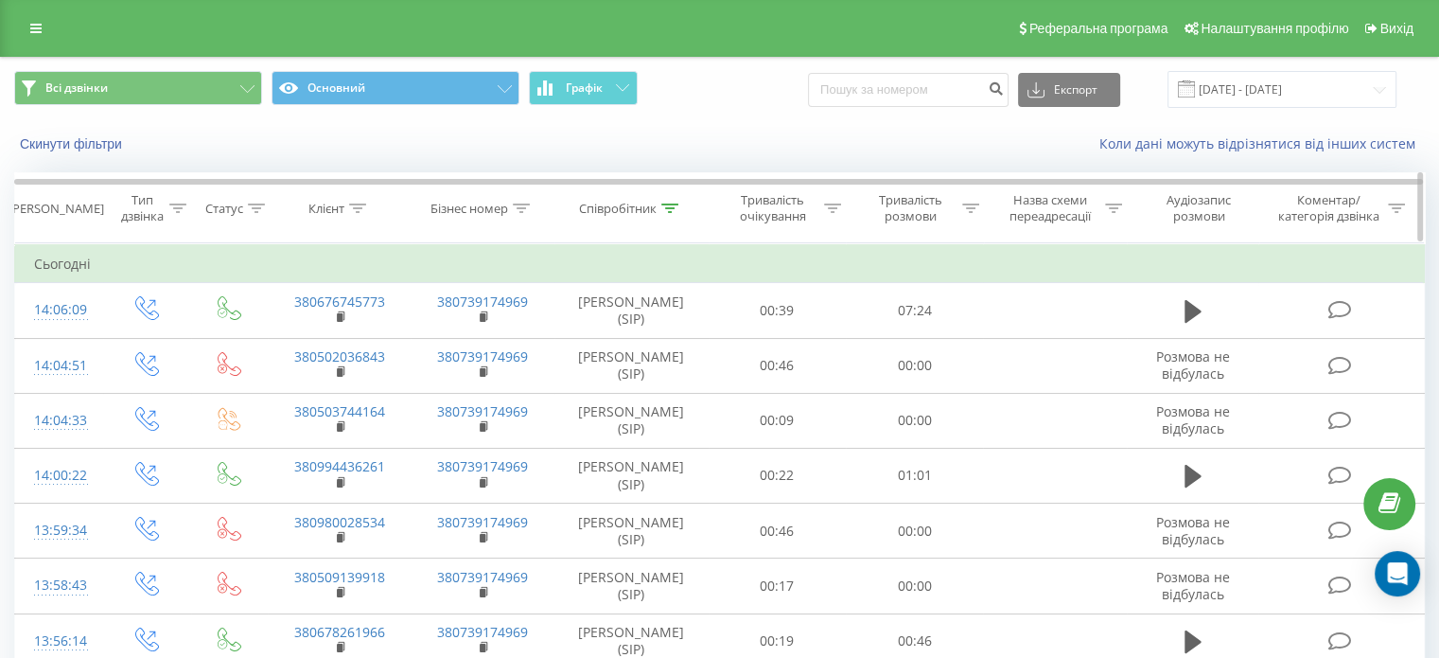
click at [671, 206] on icon at bounding box center [669, 207] width 17 height 9
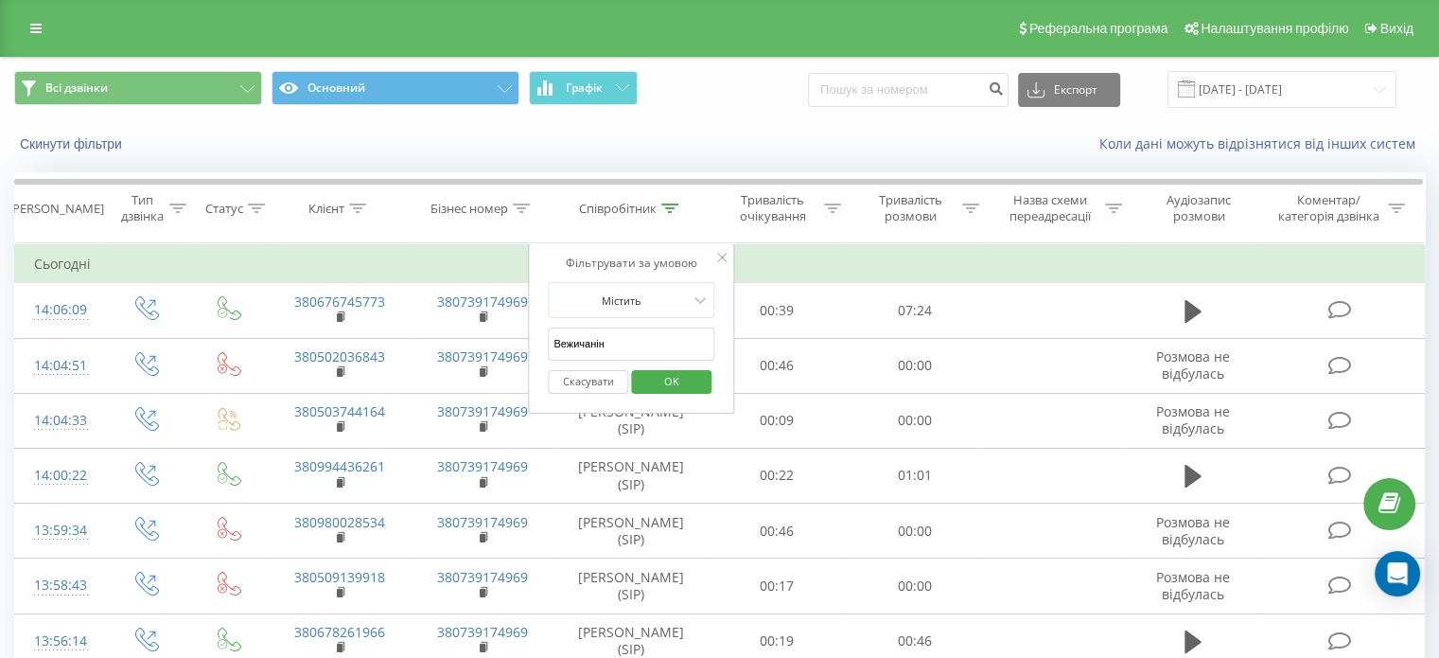
click at [703, 378] on button "OK" at bounding box center [671, 382] width 80 height 24
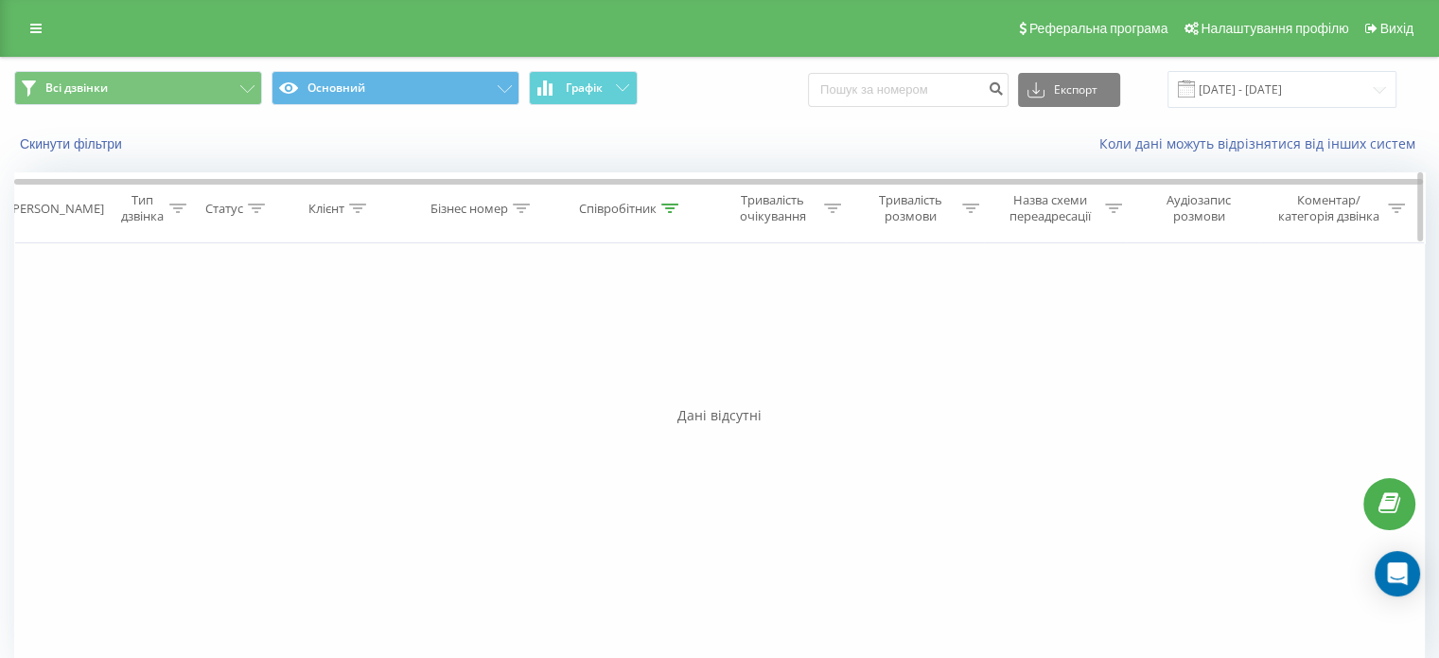
click at [668, 207] on icon at bounding box center [669, 207] width 17 height 9
click at [696, 373] on button "OK" at bounding box center [671, 382] width 80 height 24
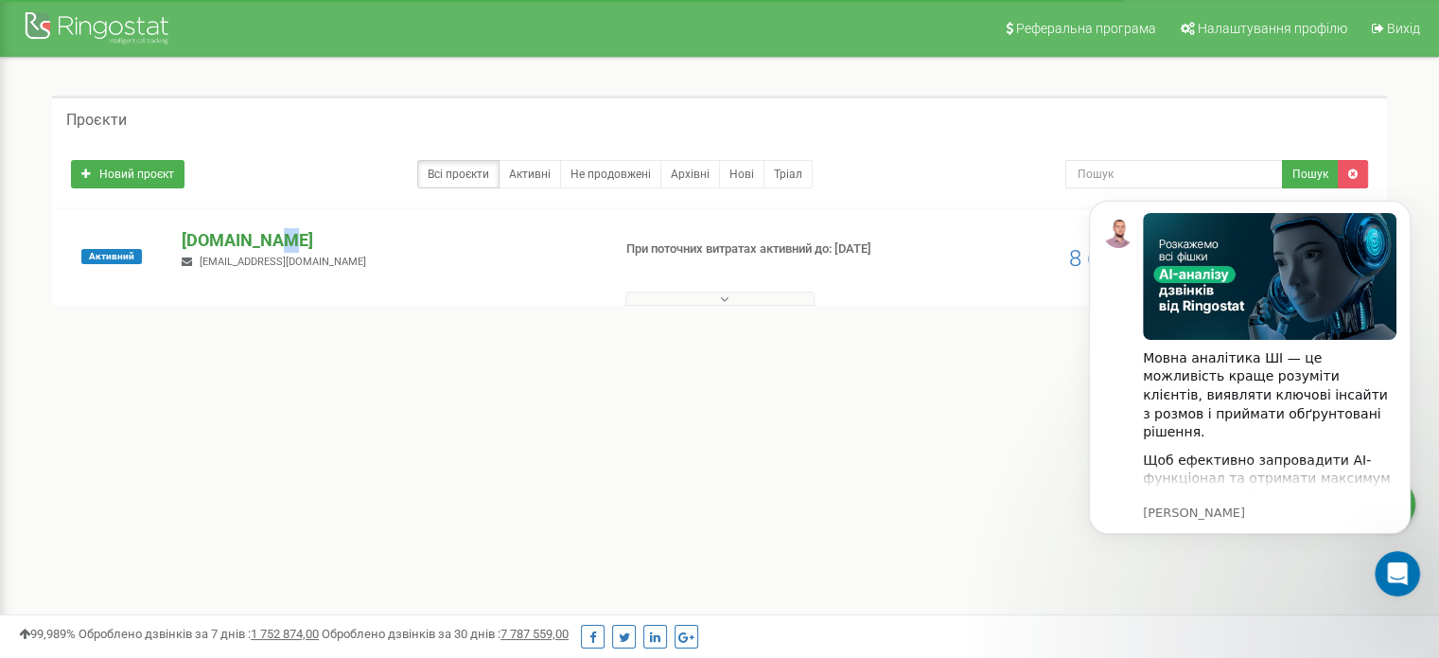
click at [263, 247] on p "[DOMAIN_NAME]" at bounding box center [388, 240] width 413 height 25
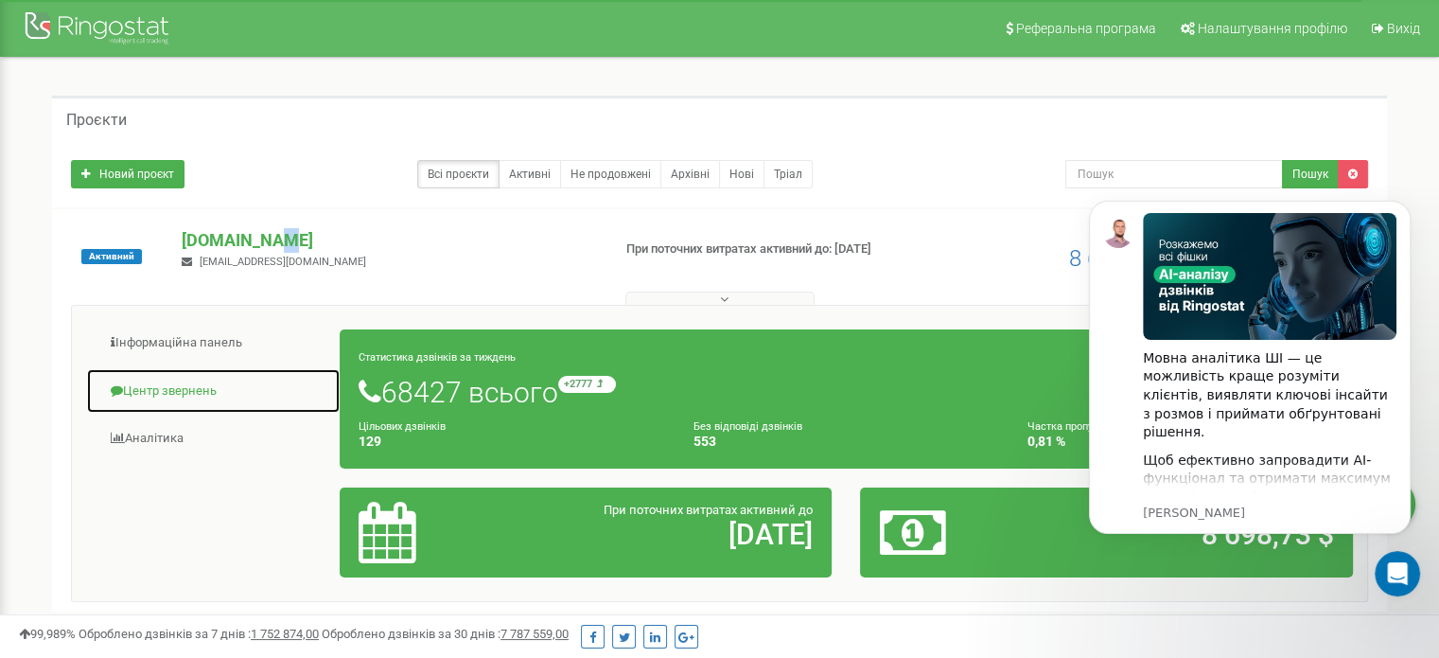
click at [210, 385] on link "Центр звернень" at bounding box center [213, 391] width 255 height 46
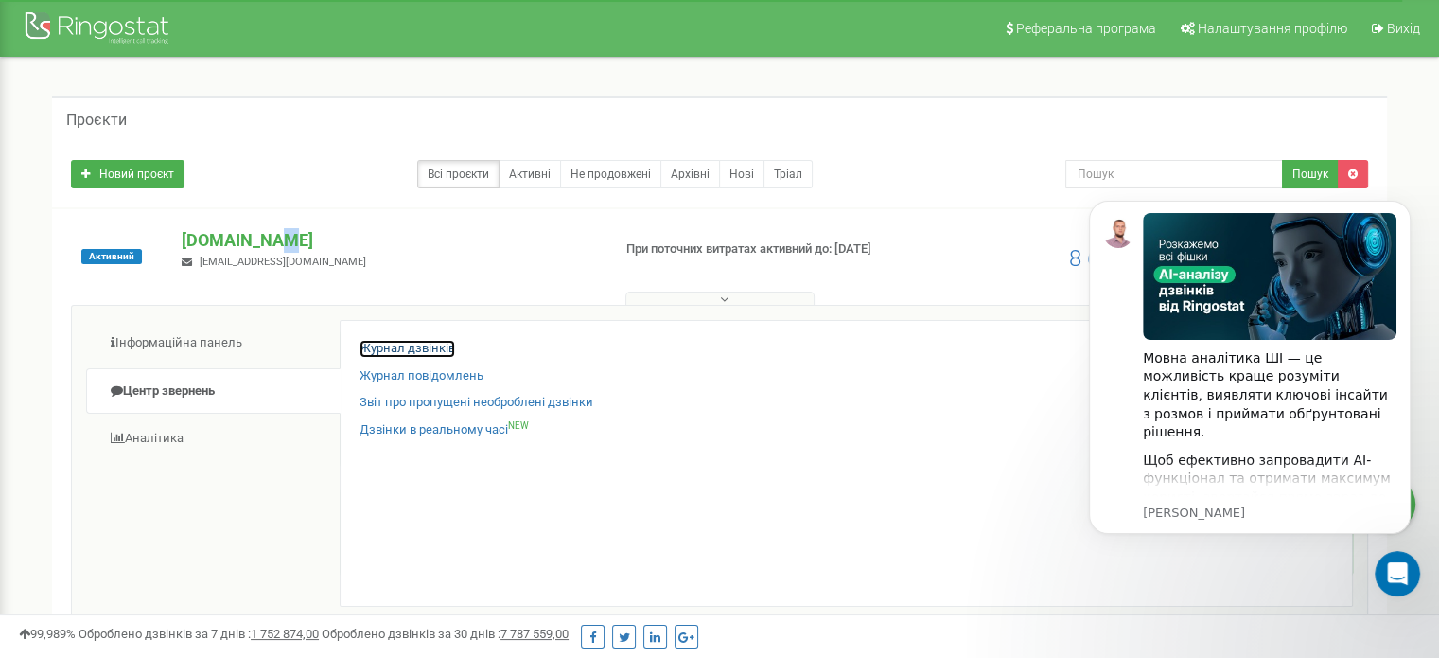
click at [388, 352] on link "Журнал дзвінків" at bounding box center [408, 349] width 96 height 18
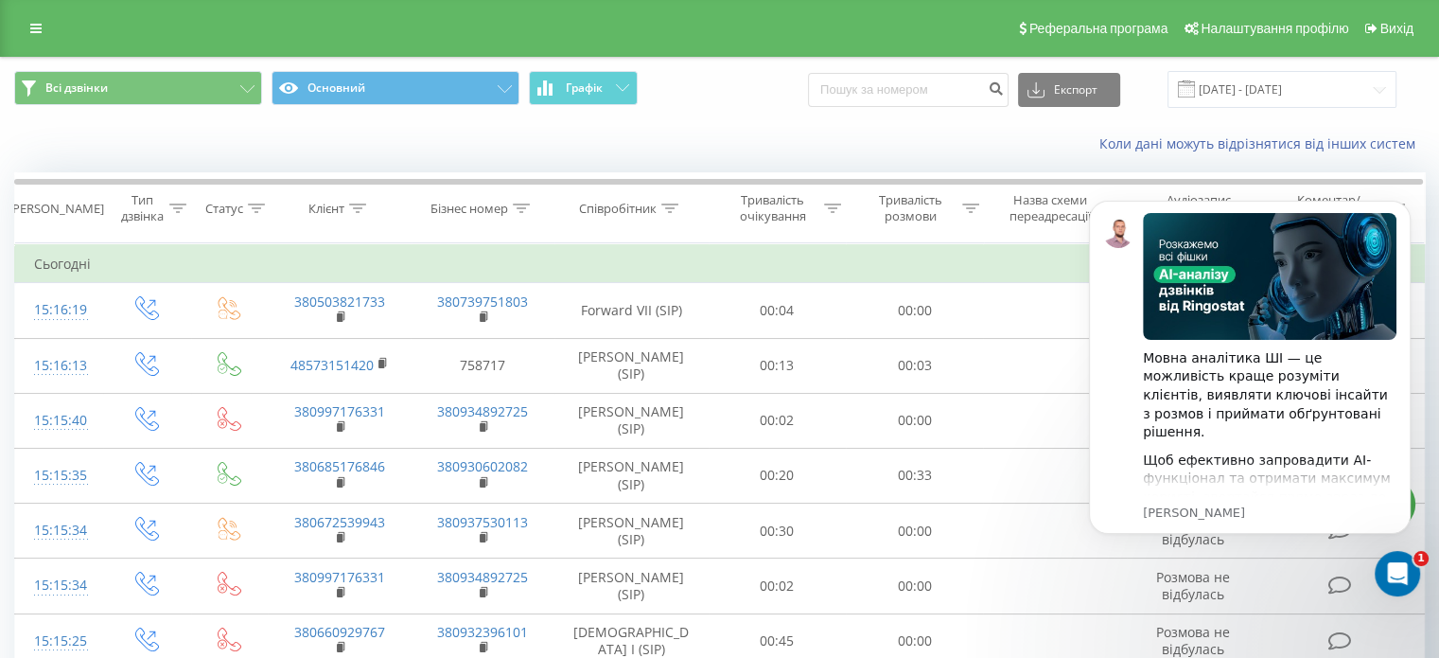
click at [193, 137] on div "Коли дані можуть відрізнятися вiд інших систем" at bounding box center [719, 143] width 1437 height 45
click at [669, 213] on div at bounding box center [669, 209] width 17 height 16
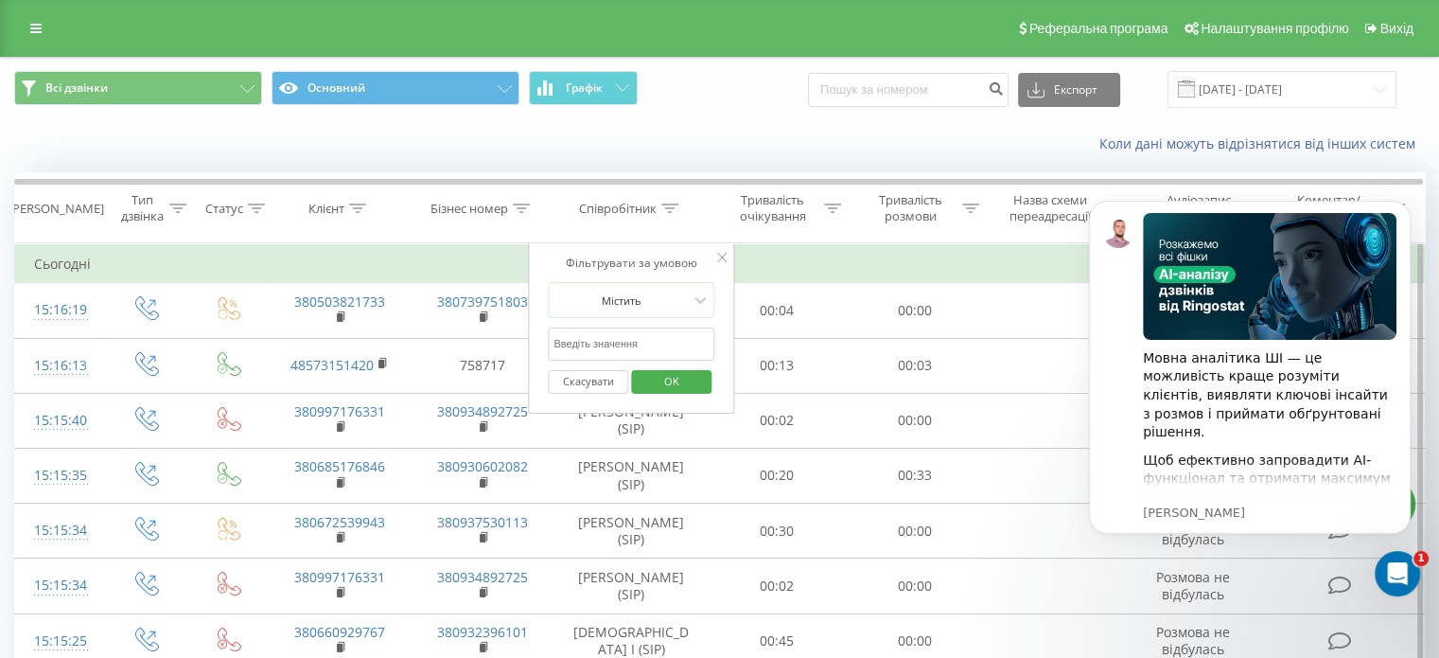
click at [611, 338] on input "text" at bounding box center [631, 343] width 167 height 33
type input "Вежичанін"
click at [696, 377] on span "OK" at bounding box center [671, 380] width 53 height 29
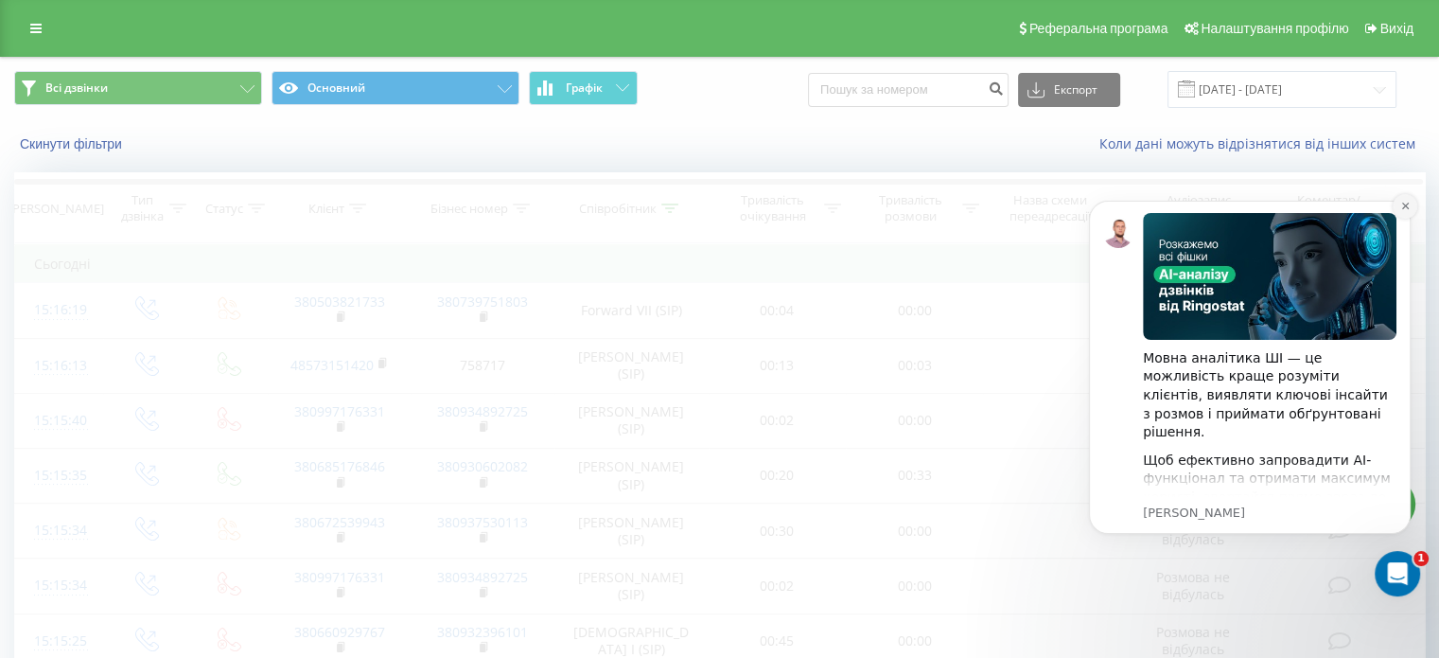
click at [1406, 204] on icon "Dismiss notification" at bounding box center [1404, 205] width 7 height 7
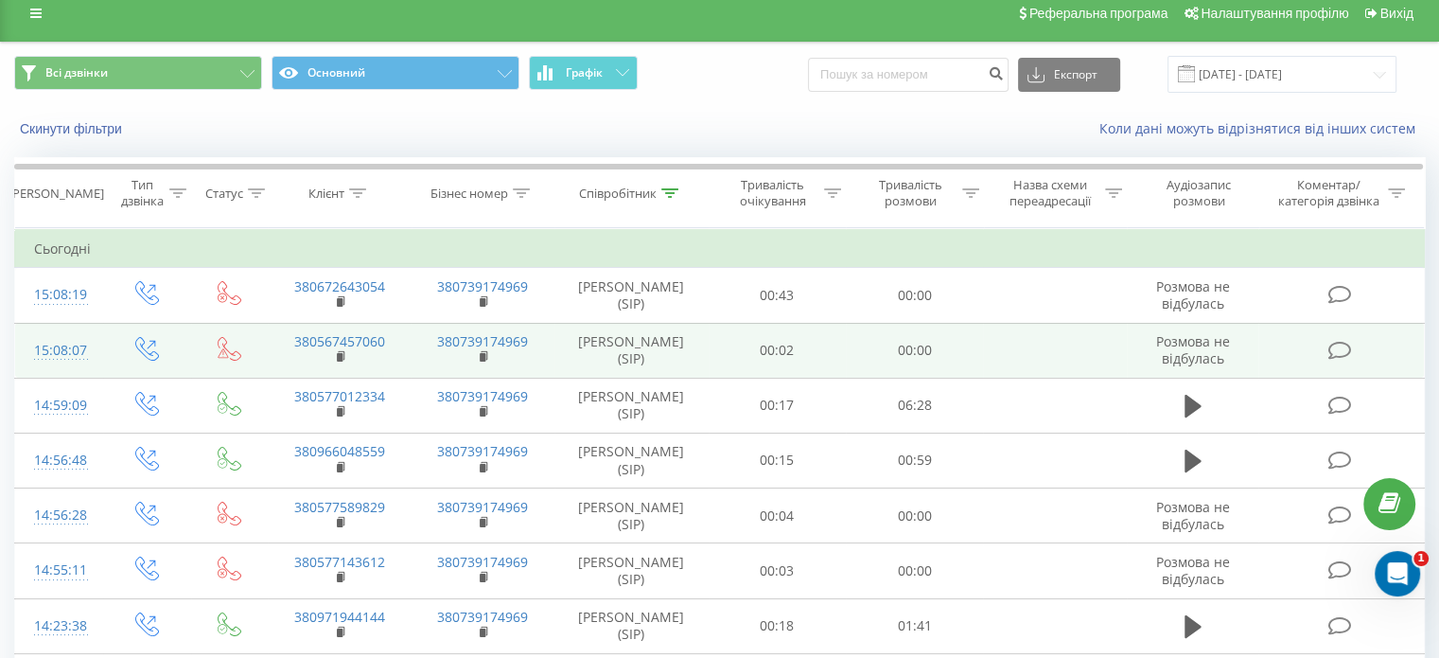
scroll to position [189, 0]
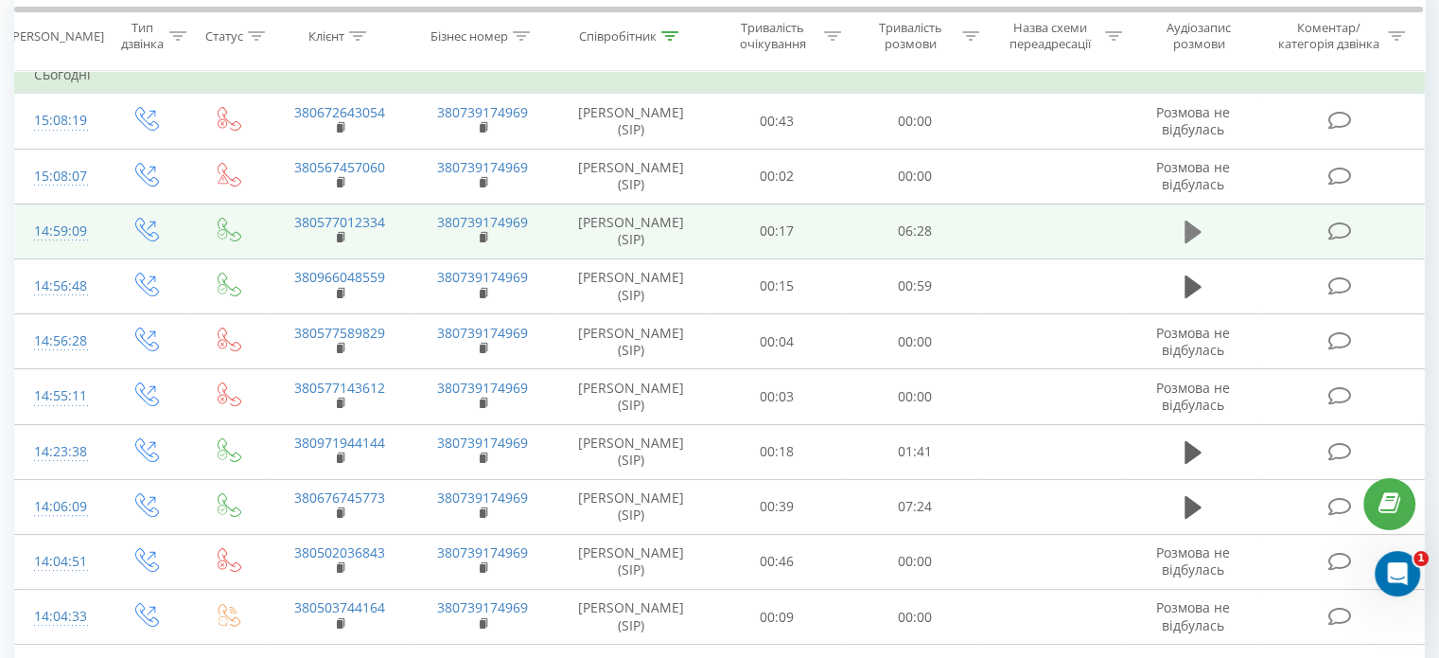
click at [1185, 229] on icon at bounding box center [1193, 232] width 17 height 26
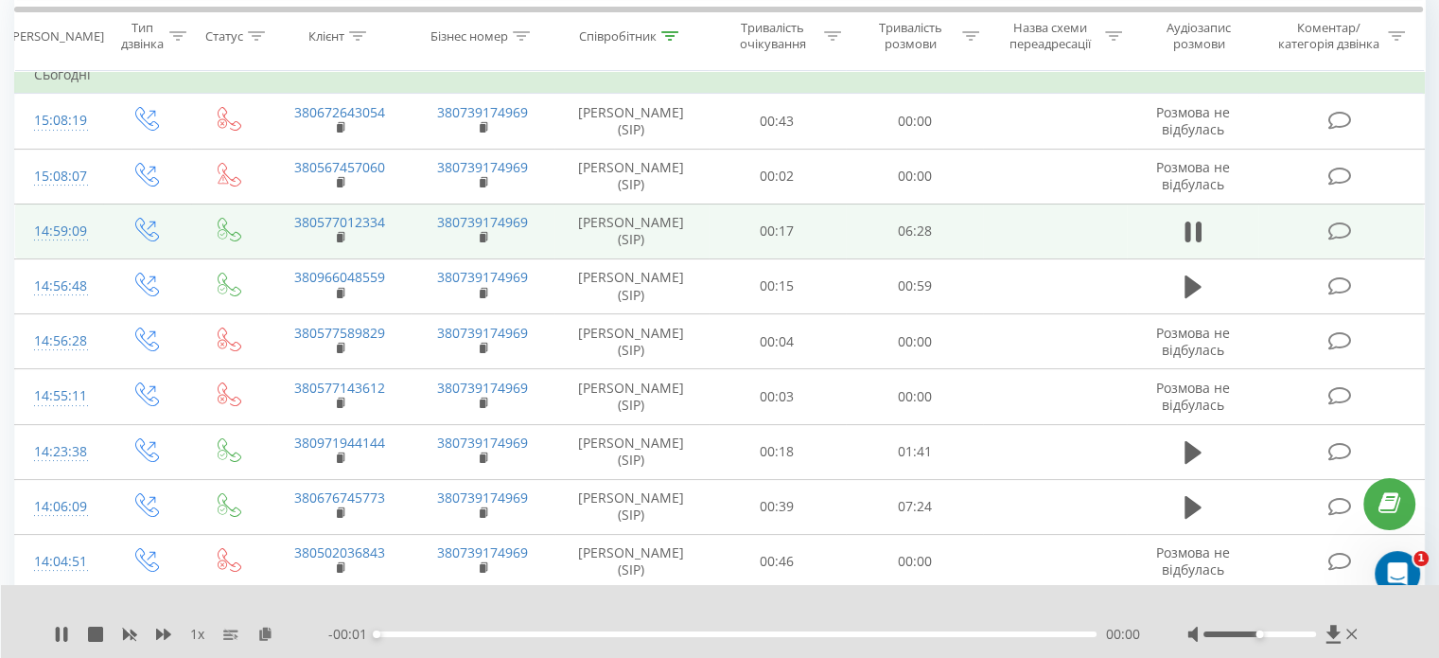
click at [1053, 633] on div "00:00" at bounding box center [737, 634] width 720 height 6
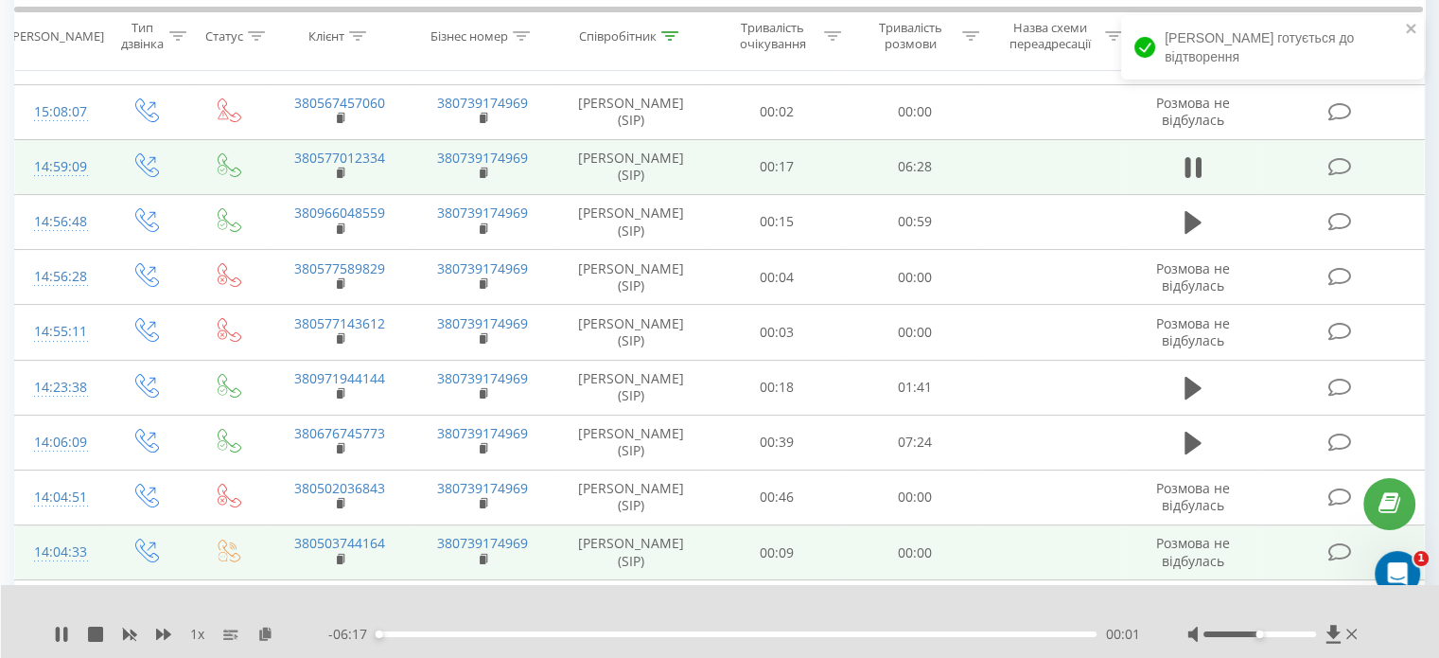
scroll to position [284, 0]
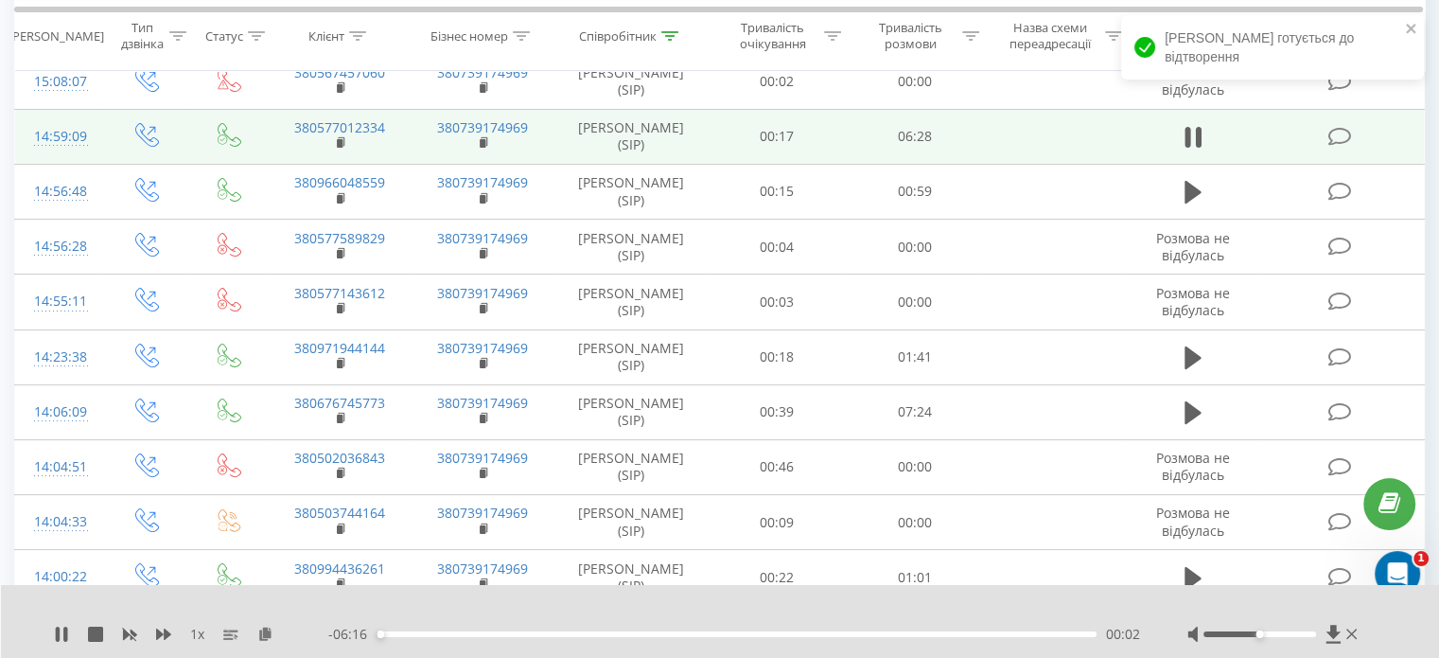
click at [1069, 630] on div "- 06:16 00:02 00:02" at bounding box center [734, 633] width 812 height 19
click at [1068, 635] on div "00:02" at bounding box center [737, 634] width 720 height 6
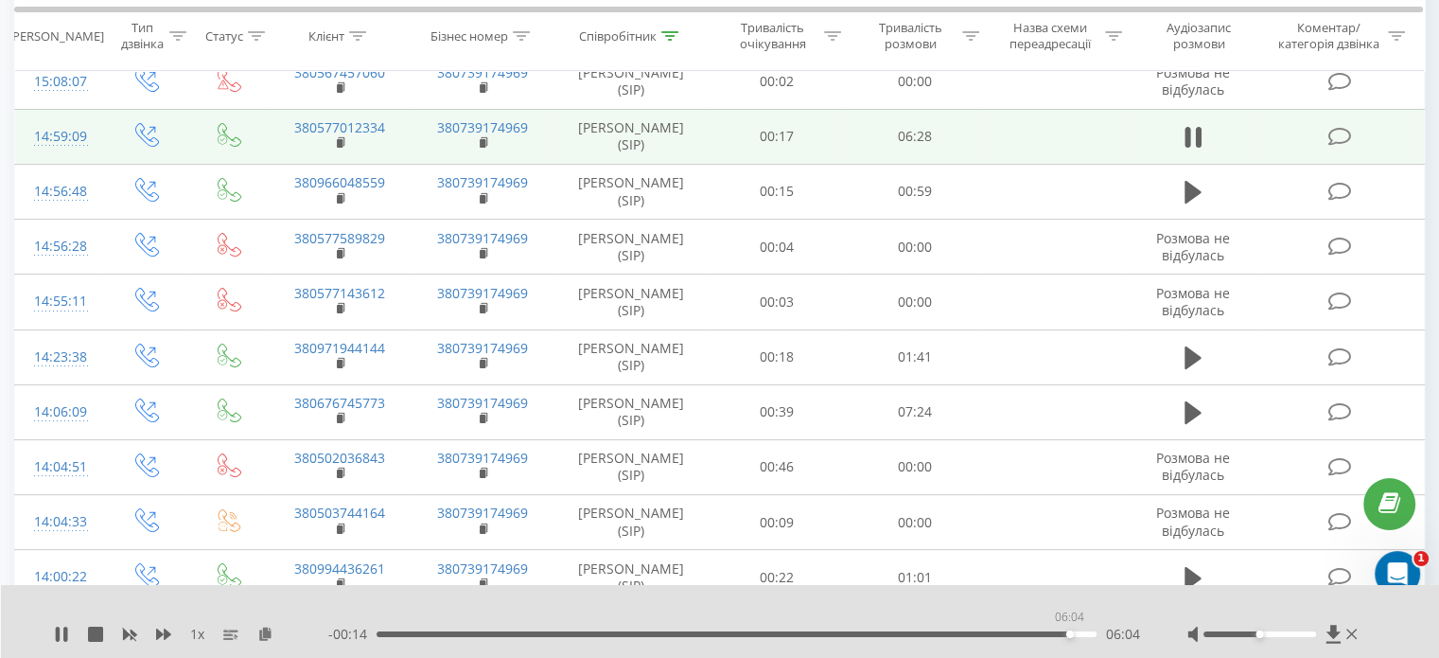
click at [1069, 633] on div "06:04" at bounding box center [737, 634] width 720 height 6
click at [1043, 635] on div "06:09" at bounding box center [737, 634] width 720 height 6
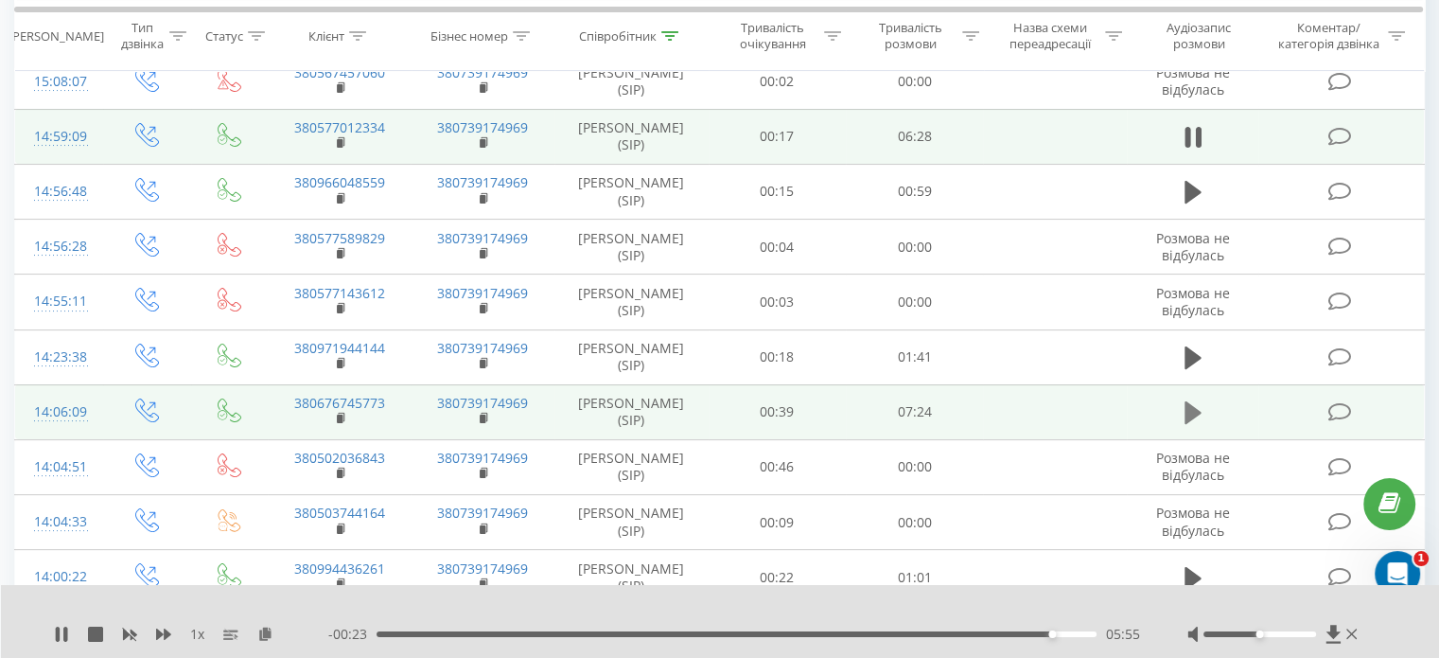
click at [1196, 411] on icon at bounding box center [1193, 412] width 17 height 23
click at [1056, 633] on div "06:49" at bounding box center [737, 634] width 720 height 6
click at [1067, 632] on div "06:57" at bounding box center [737, 634] width 720 height 6
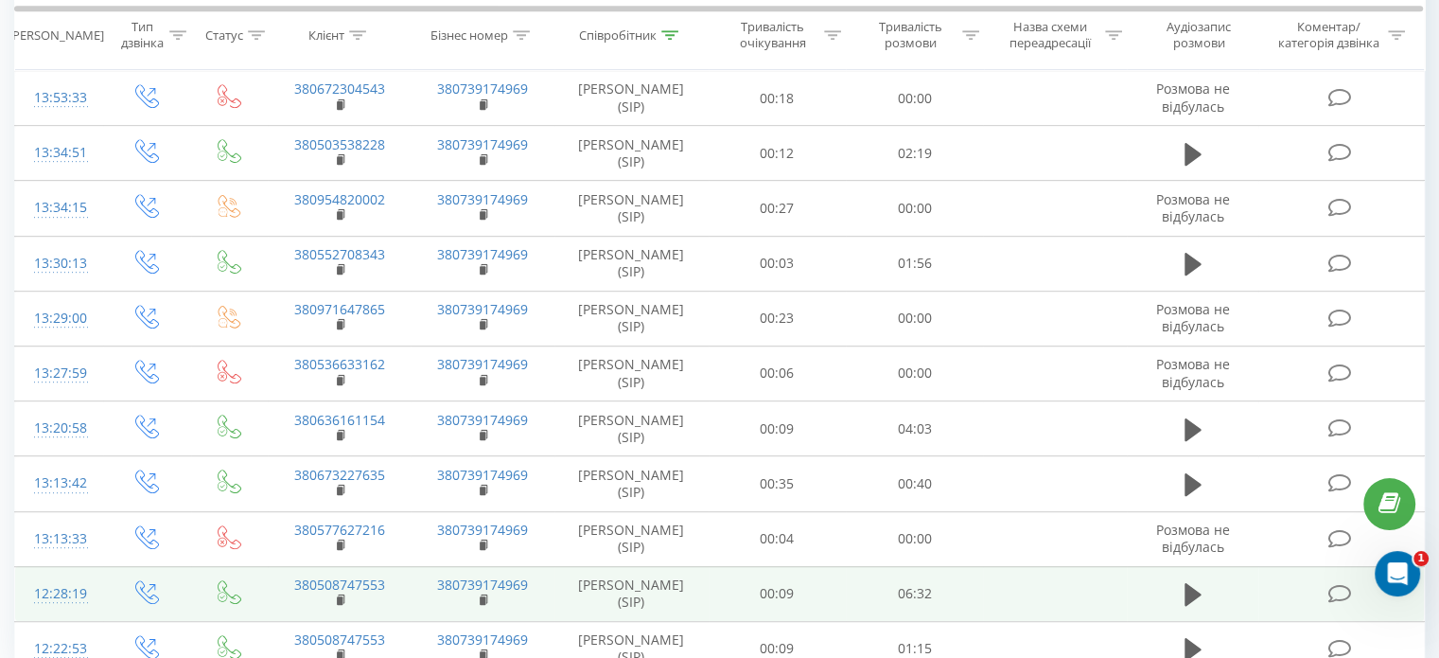
scroll to position [1067, 0]
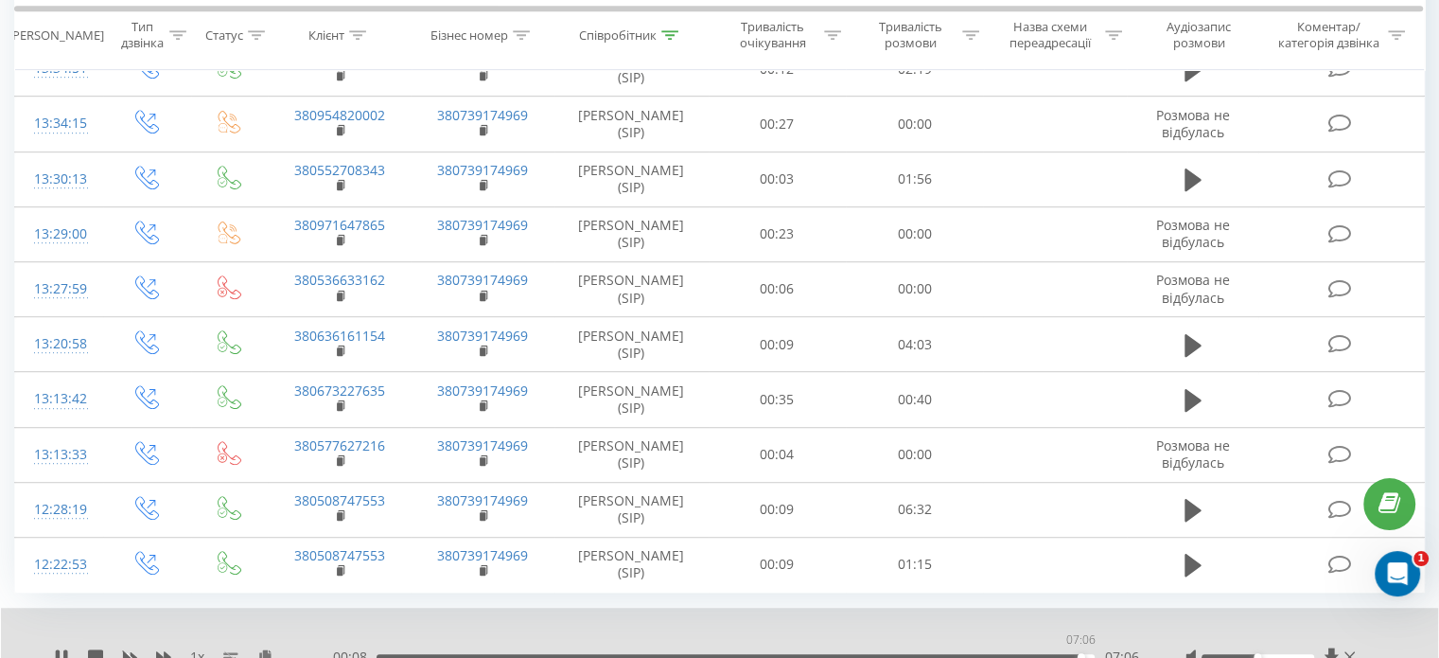
click at [1080, 654] on div "07:06" at bounding box center [736, 657] width 718 height 6
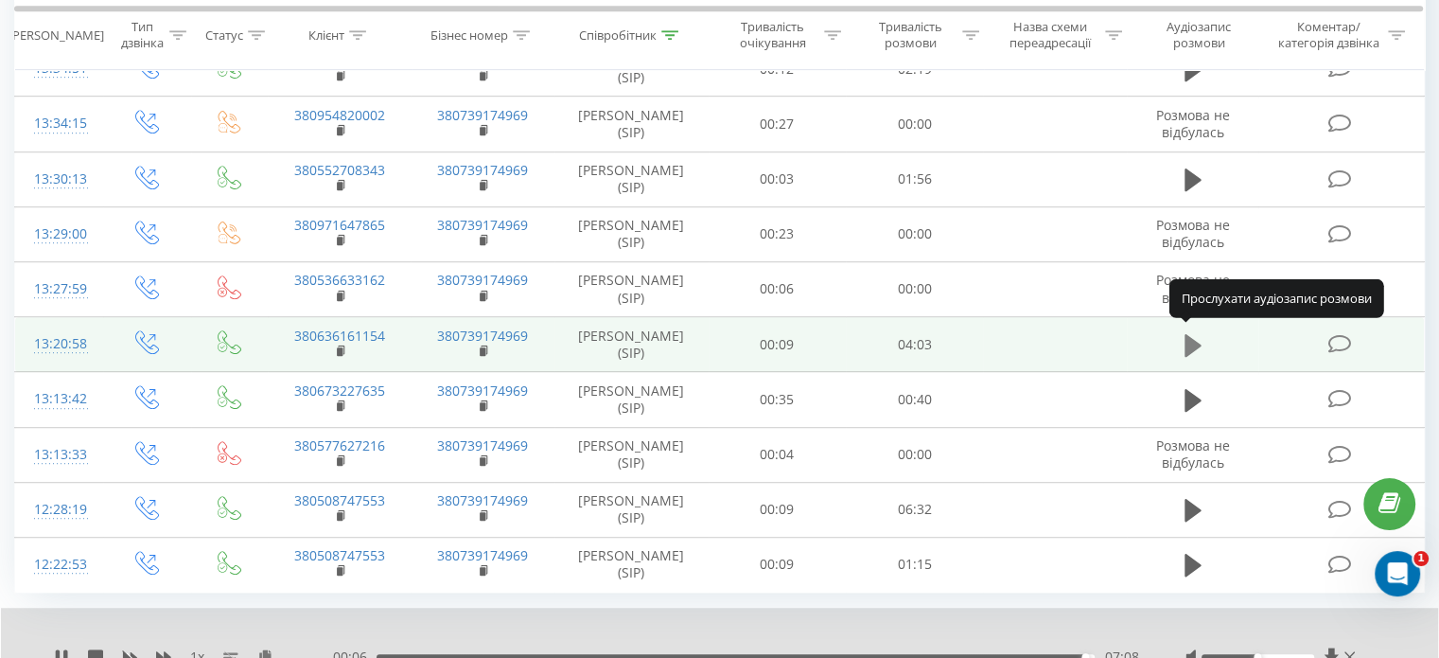
click at [1186, 343] on icon at bounding box center [1193, 344] width 17 height 23
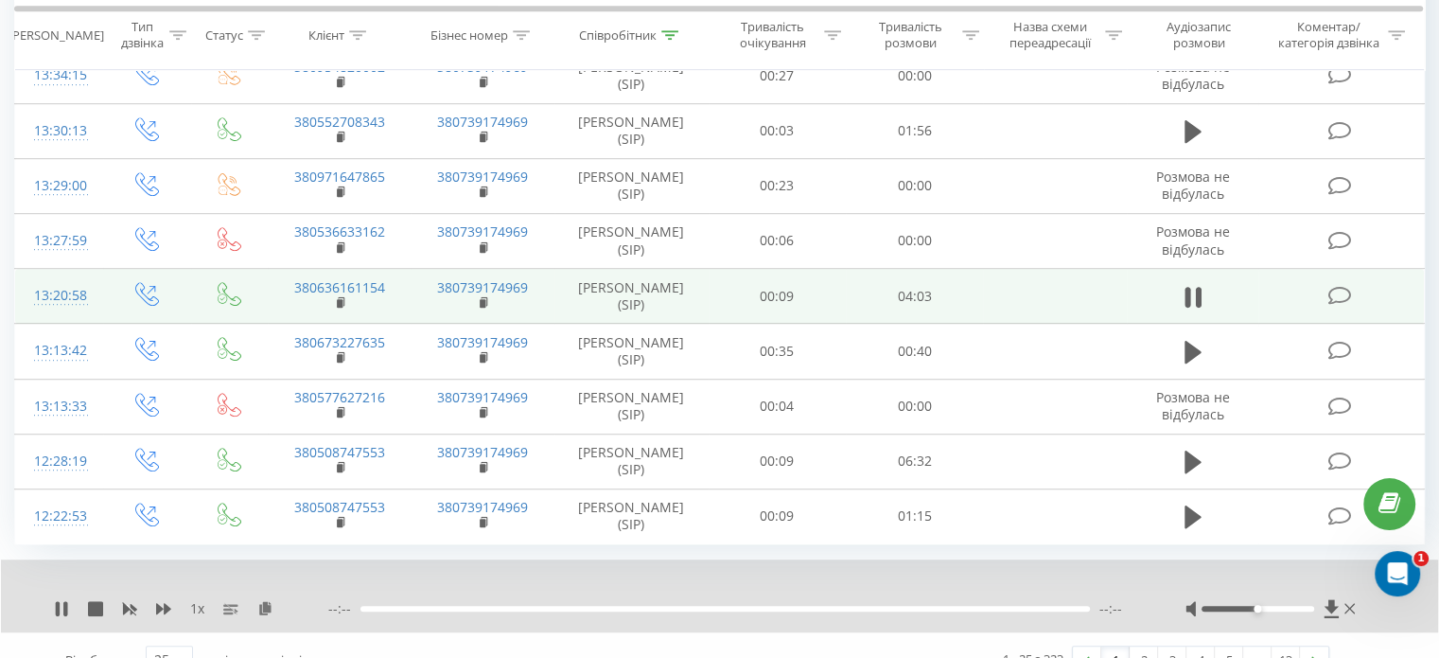
scroll to position [1139, 0]
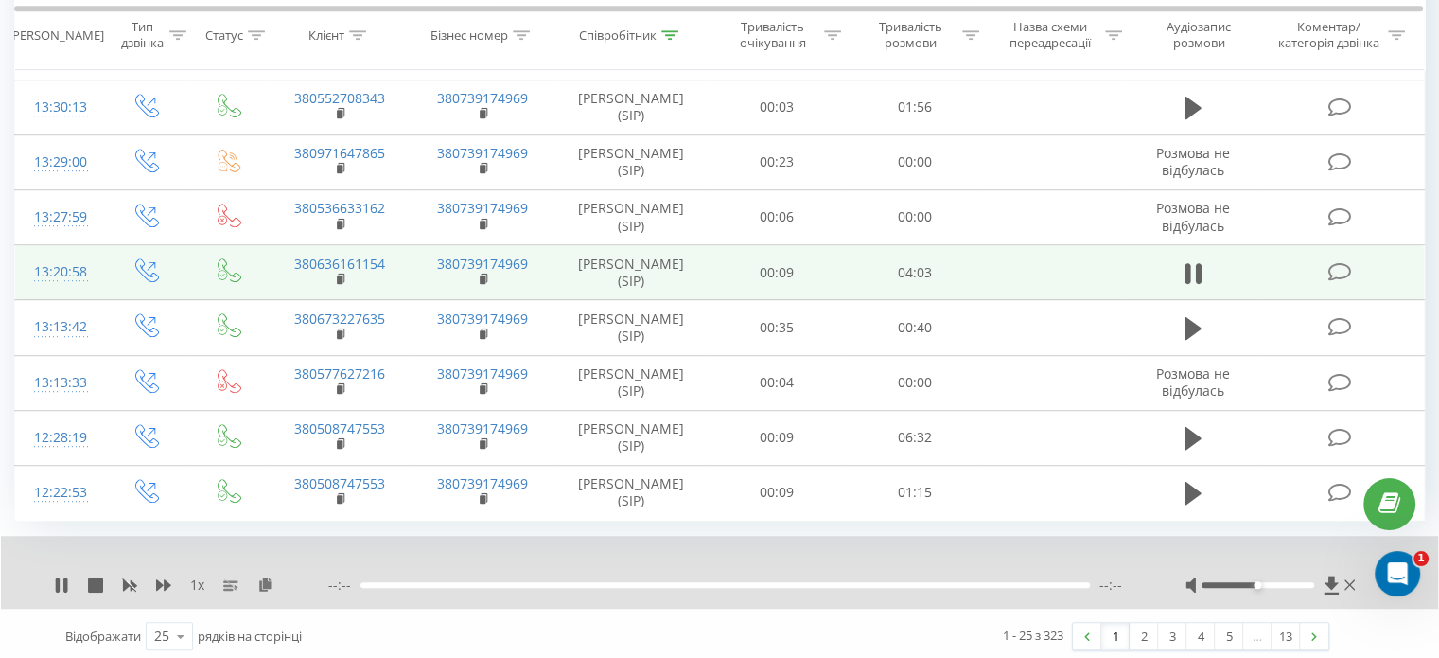
click at [1058, 582] on div at bounding box center [724, 585] width 729 height 6
click at [1057, 582] on div "00:00" at bounding box center [736, 585] width 718 height 6
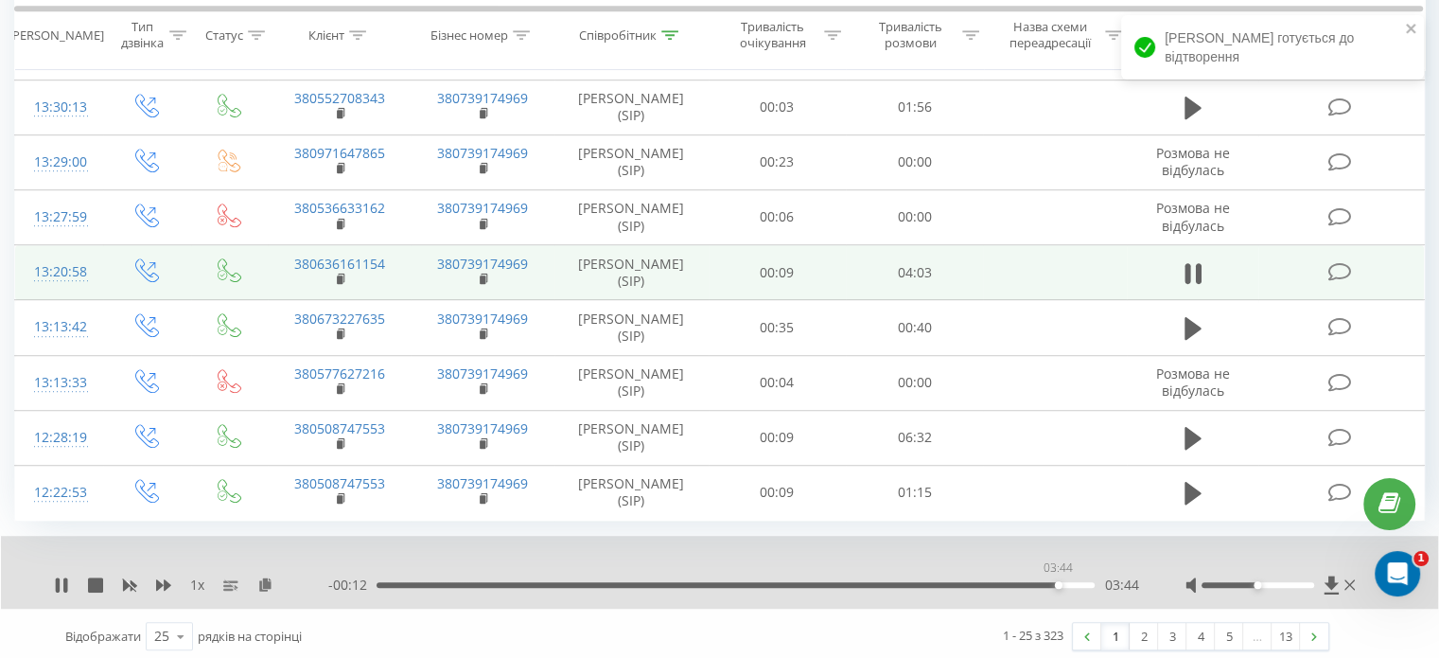
click at [1058, 582] on div "03:44" at bounding box center [736, 585] width 718 height 6
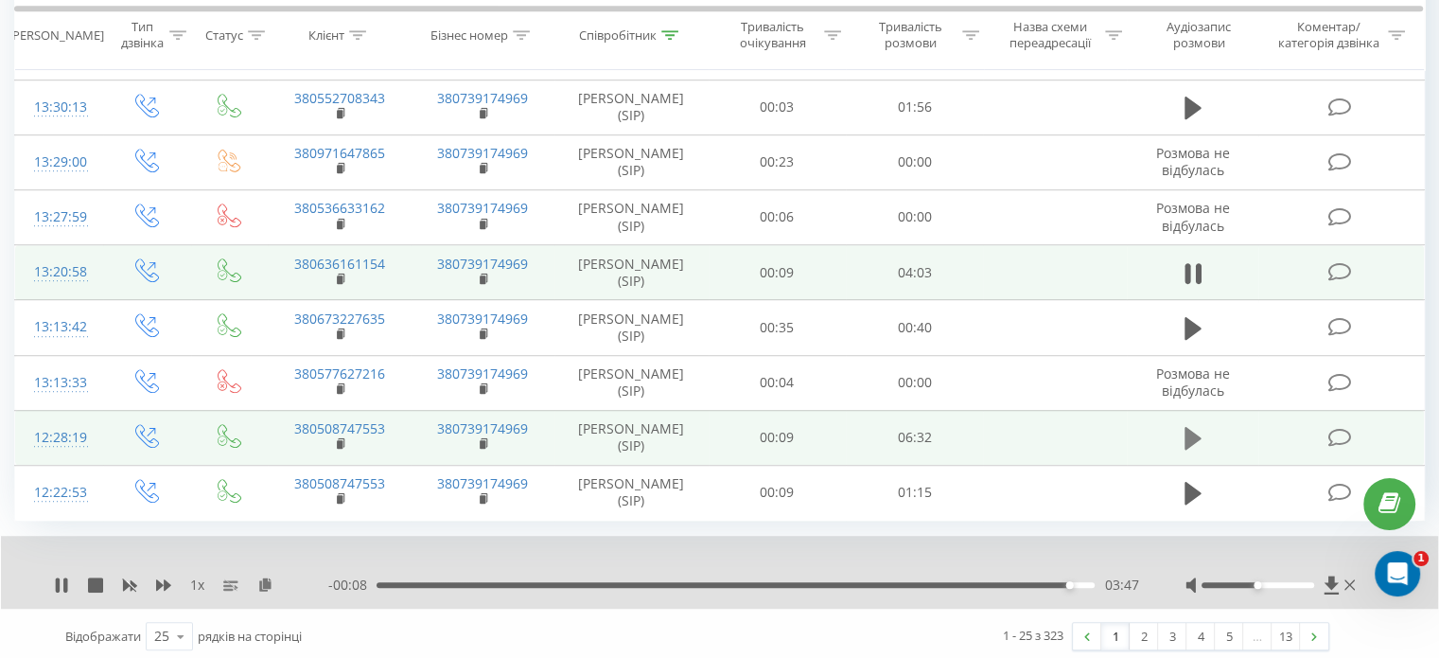
click at [1193, 435] on icon at bounding box center [1193, 438] width 17 height 23
click at [1063, 582] on div "06:12" at bounding box center [736, 585] width 718 height 6
click at [1067, 582] on div "06:14" at bounding box center [736, 585] width 718 height 6
click at [1138, 628] on link "2" at bounding box center [1144, 636] width 28 height 26
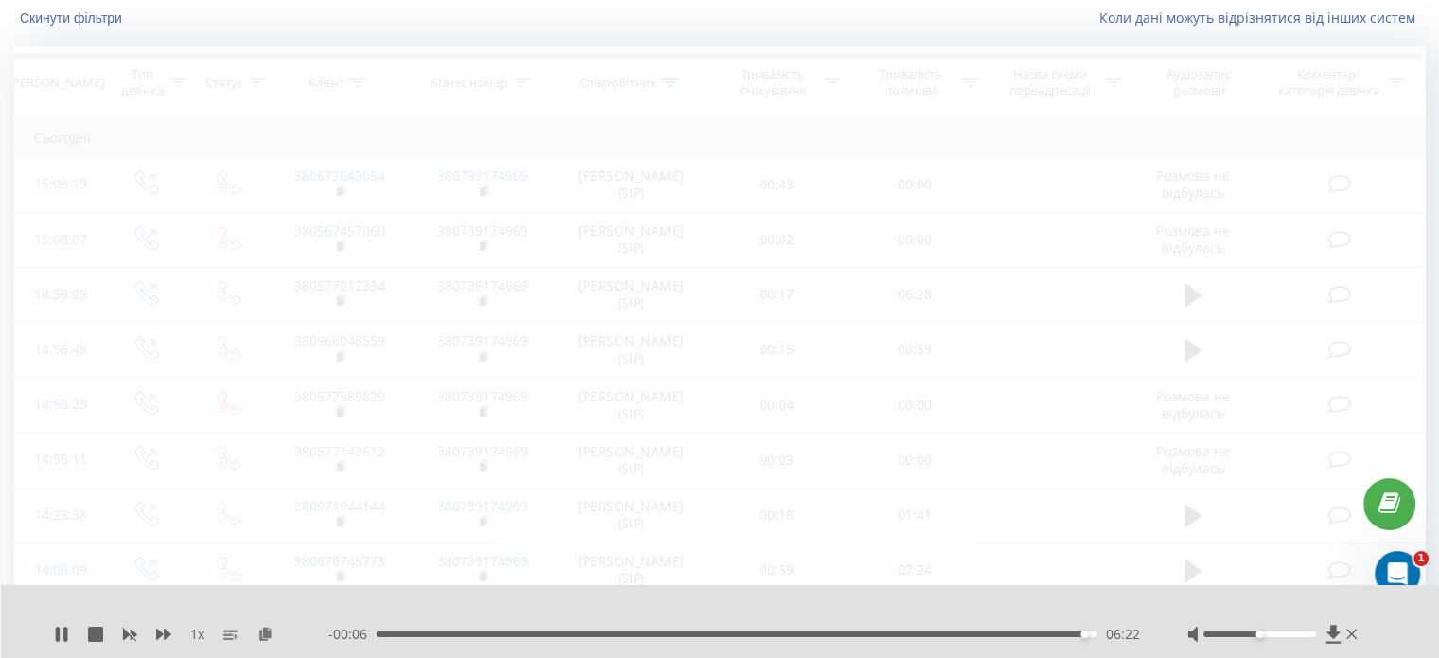
scroll to position [125, 0]
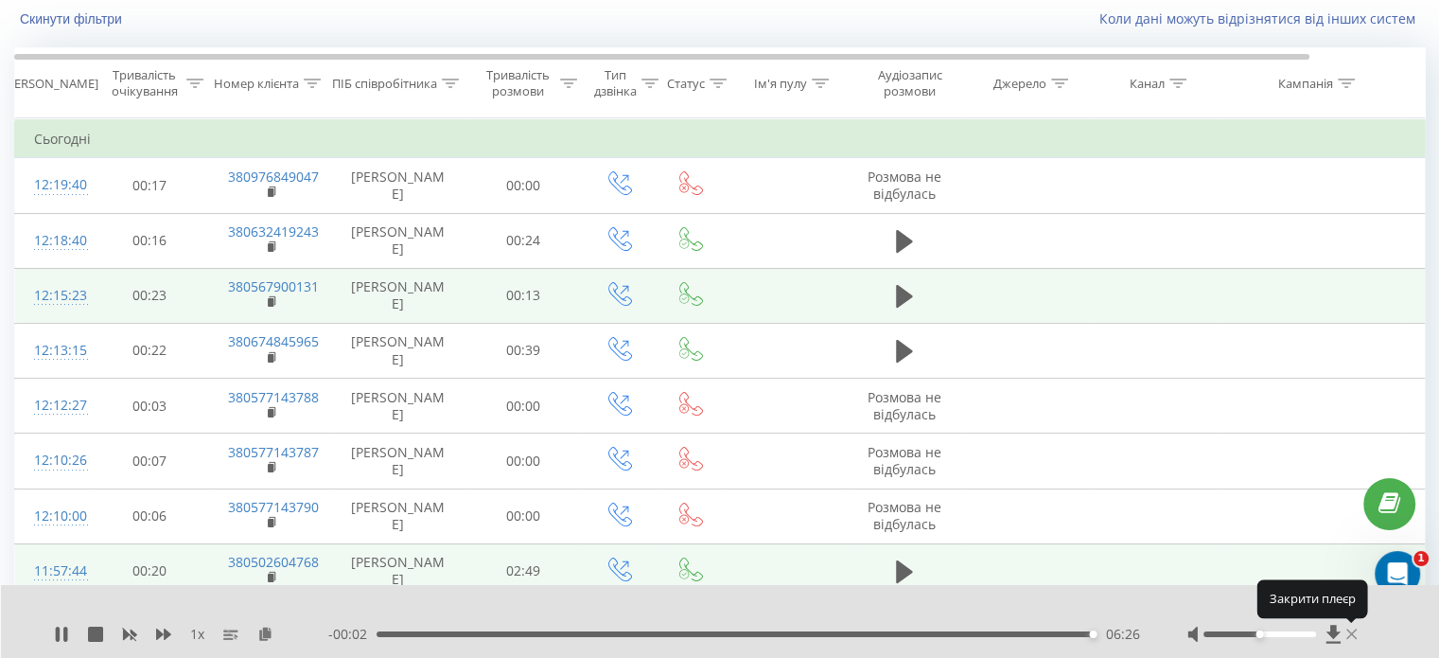
click at [1351, 635] on icon at bounding box center [1351, 633] width 11 height 10
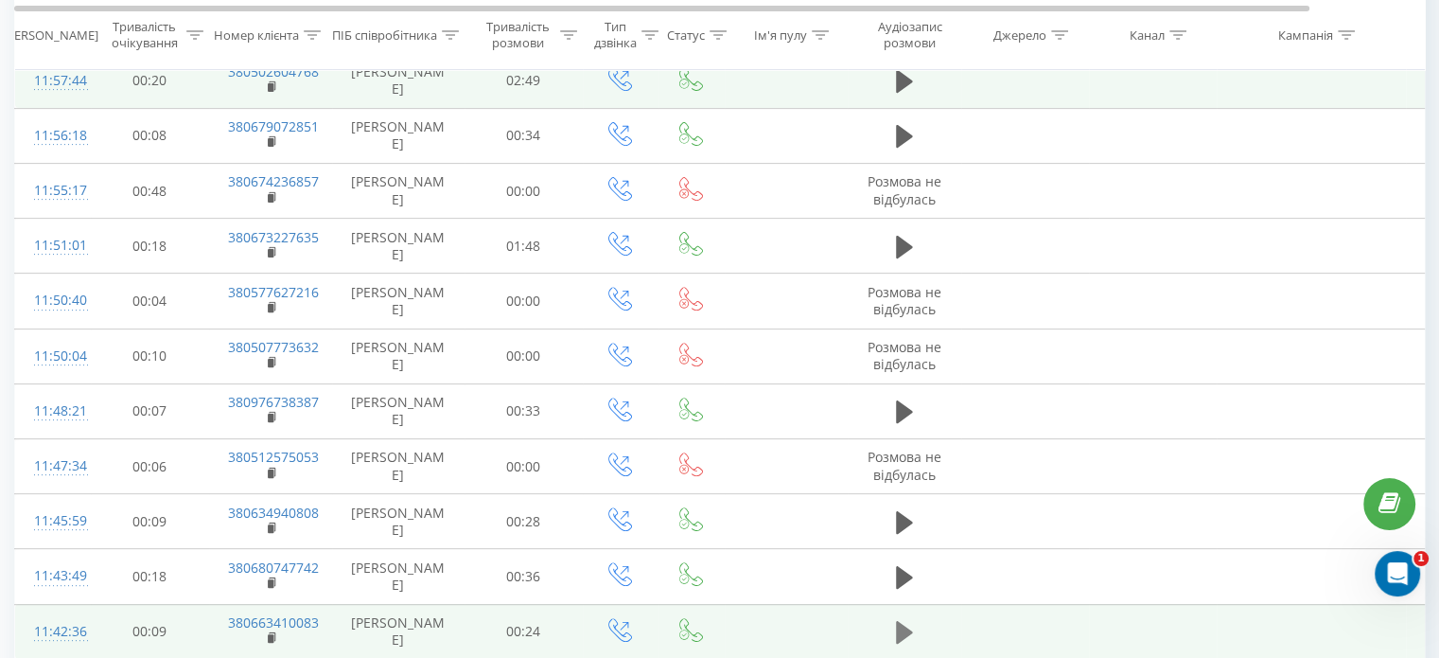
scroll to position [1067, 0]
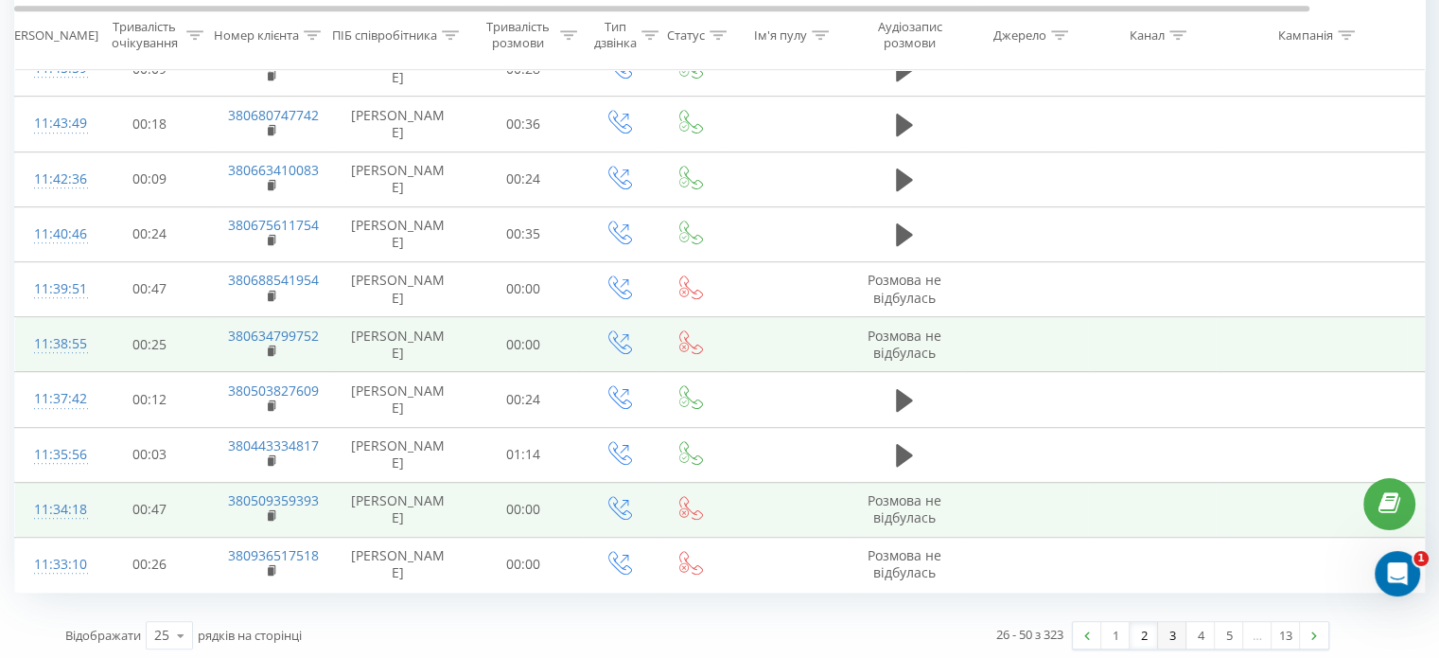
click at [1172, 633] on link "3" at bounding box center [1172, 635] width 28 height 26
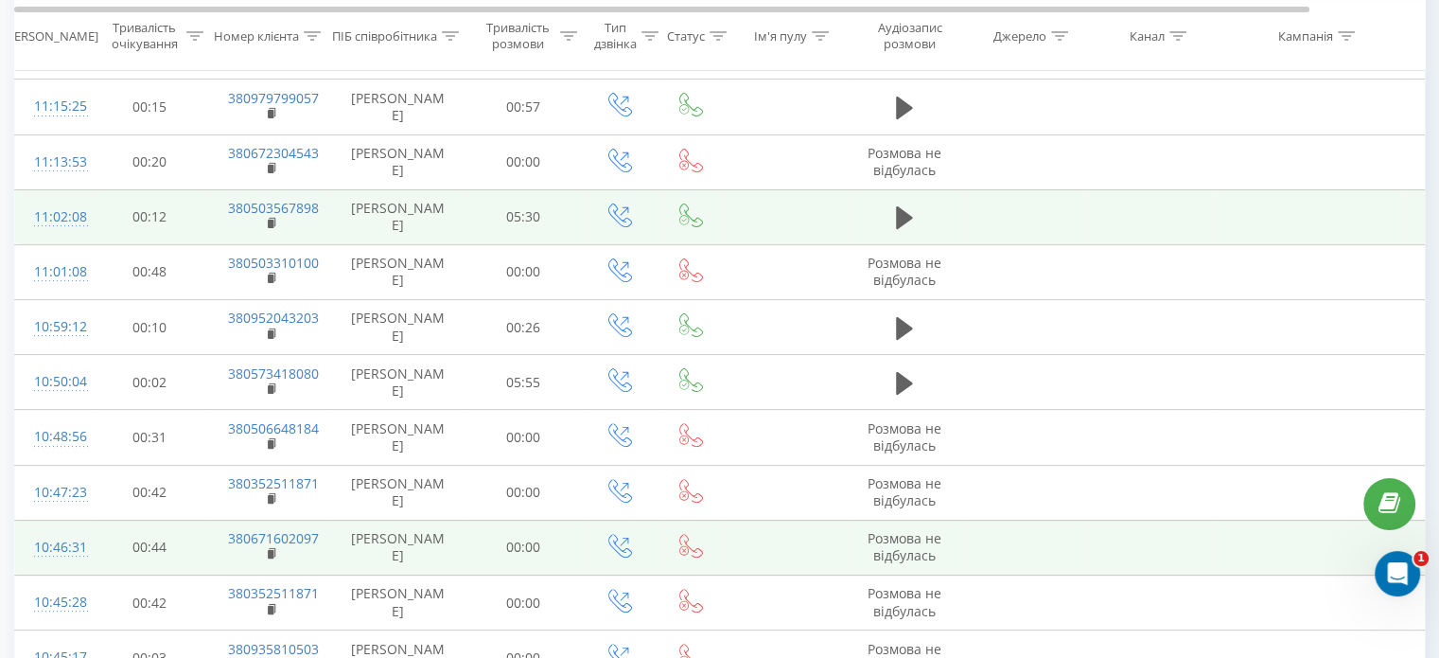
scroll to position [598, 0]
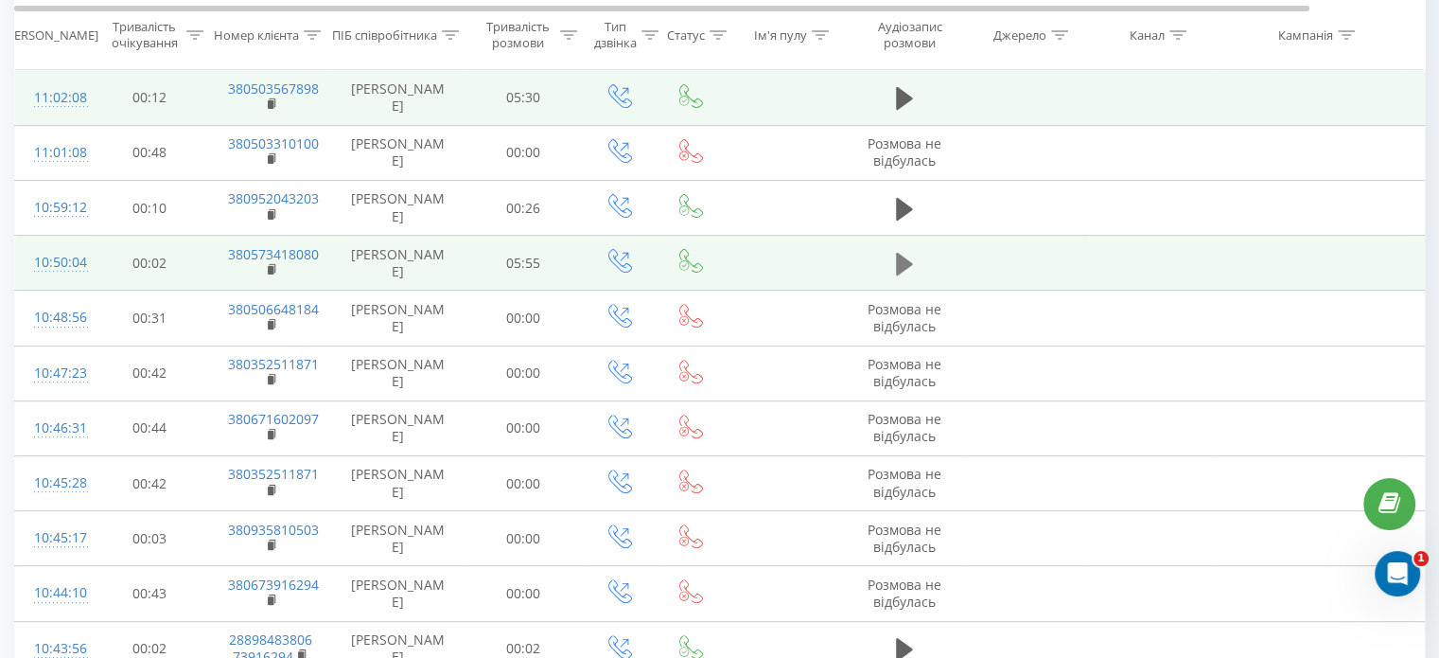
click at [904, 256] on icon at bounding box center [904, 264] width 17 height 23
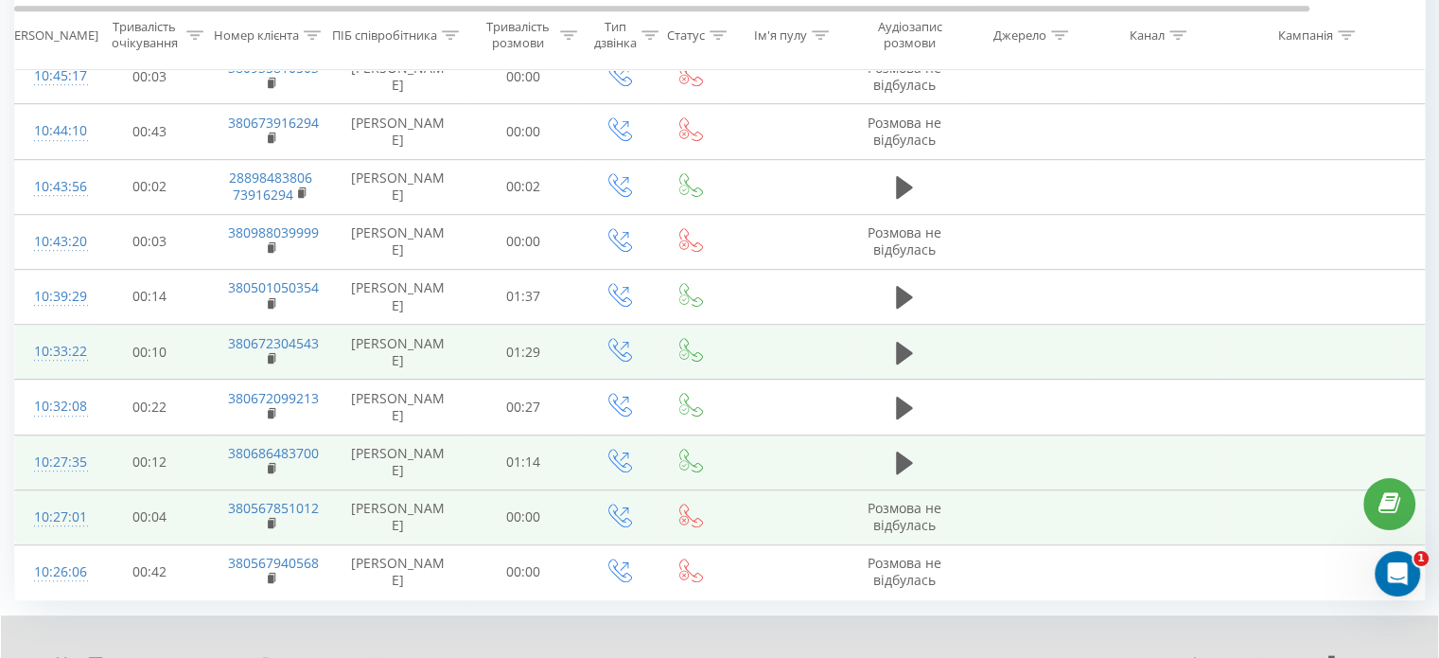
scroll to position [1067, 0]
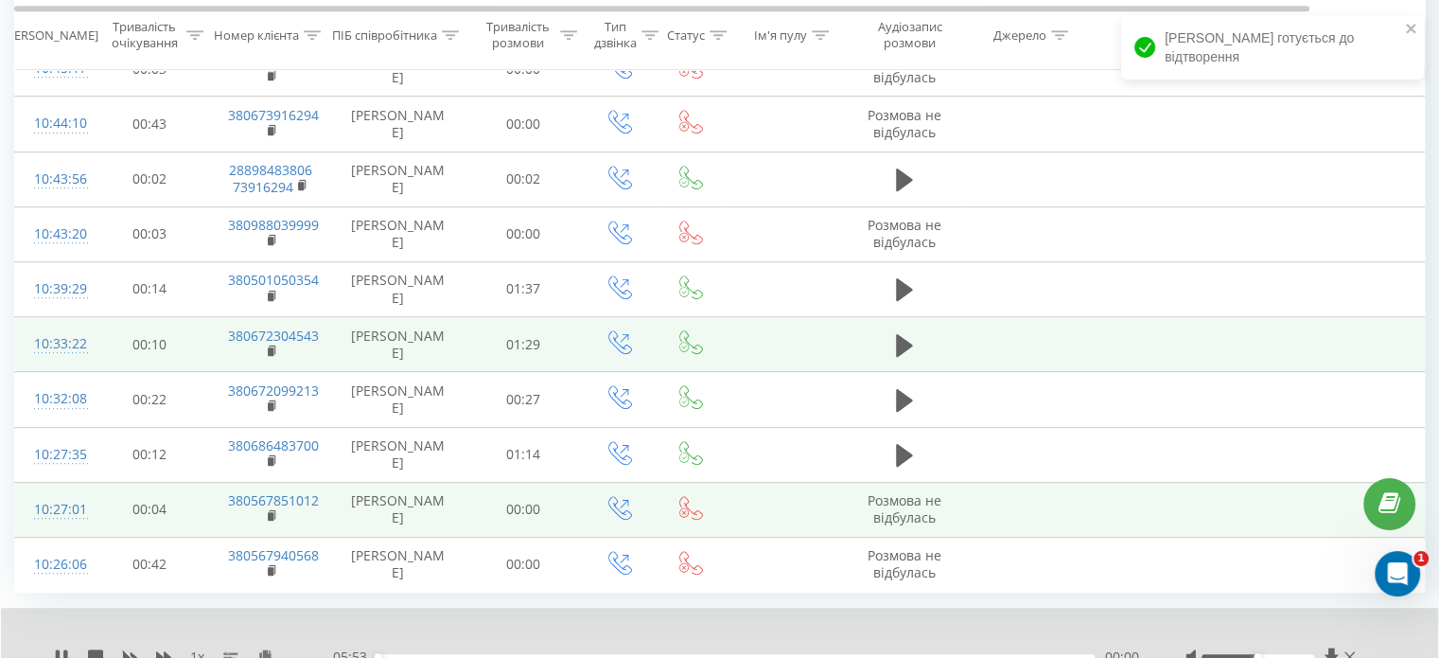
click at [1069, 647] on div "- 05:53 00:00 00:00" at bounding box center [733, 656] width 810 height 19
click at [1059, 654] on div "00:00" at bounding box center [736, 657] width 718 height 6
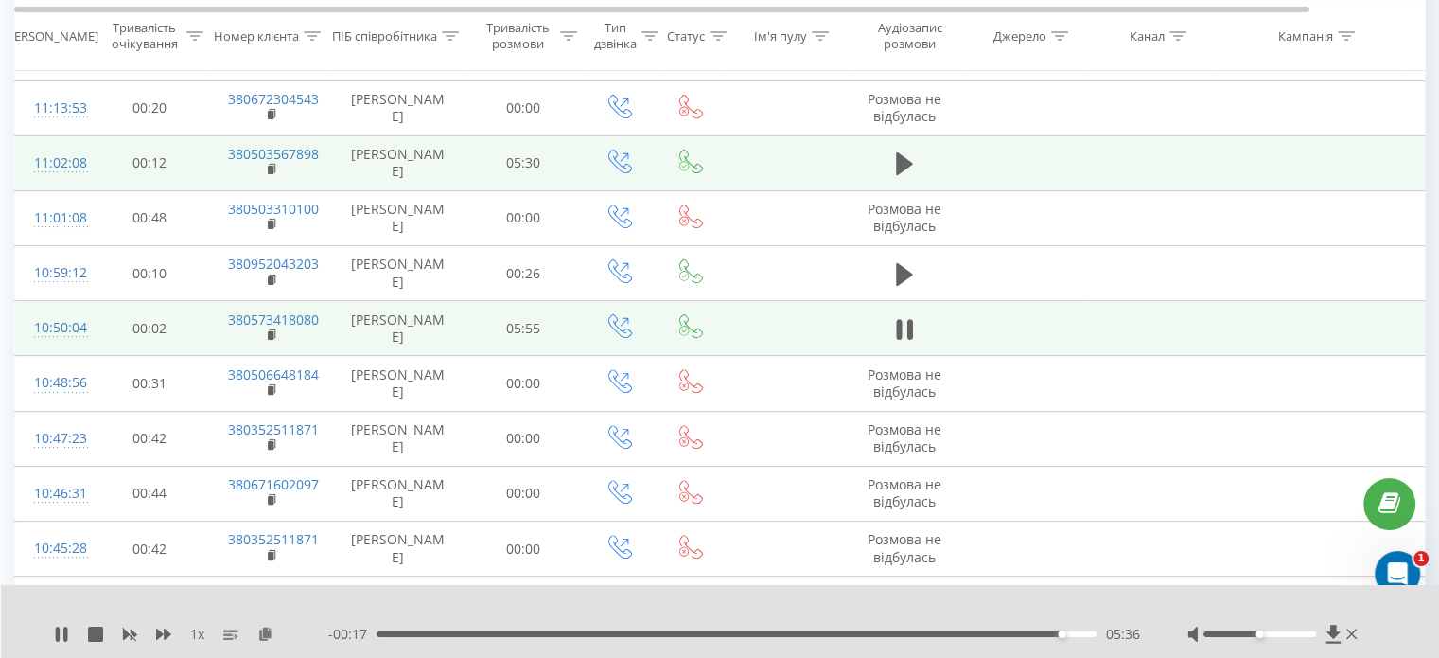
scroll to position [500, 0]
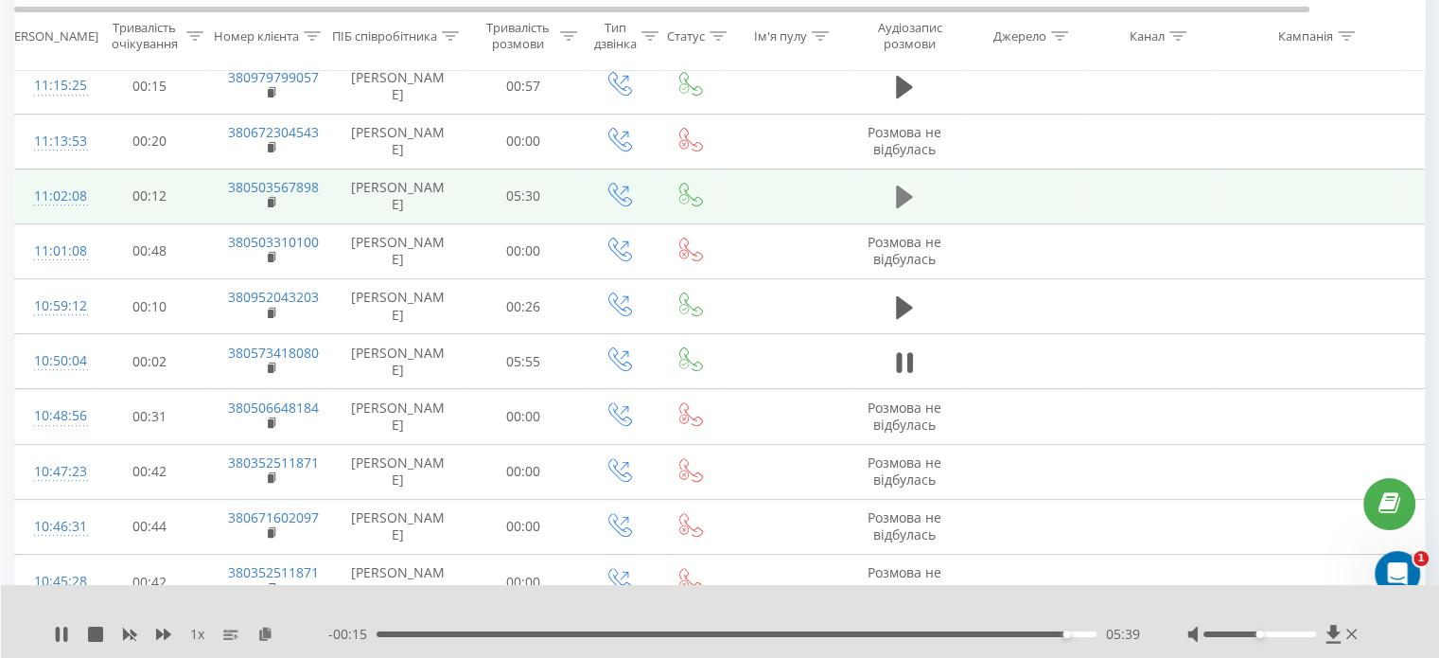
click at [896, 185] on icon at bounding box center [904, 196] width 17 height 23
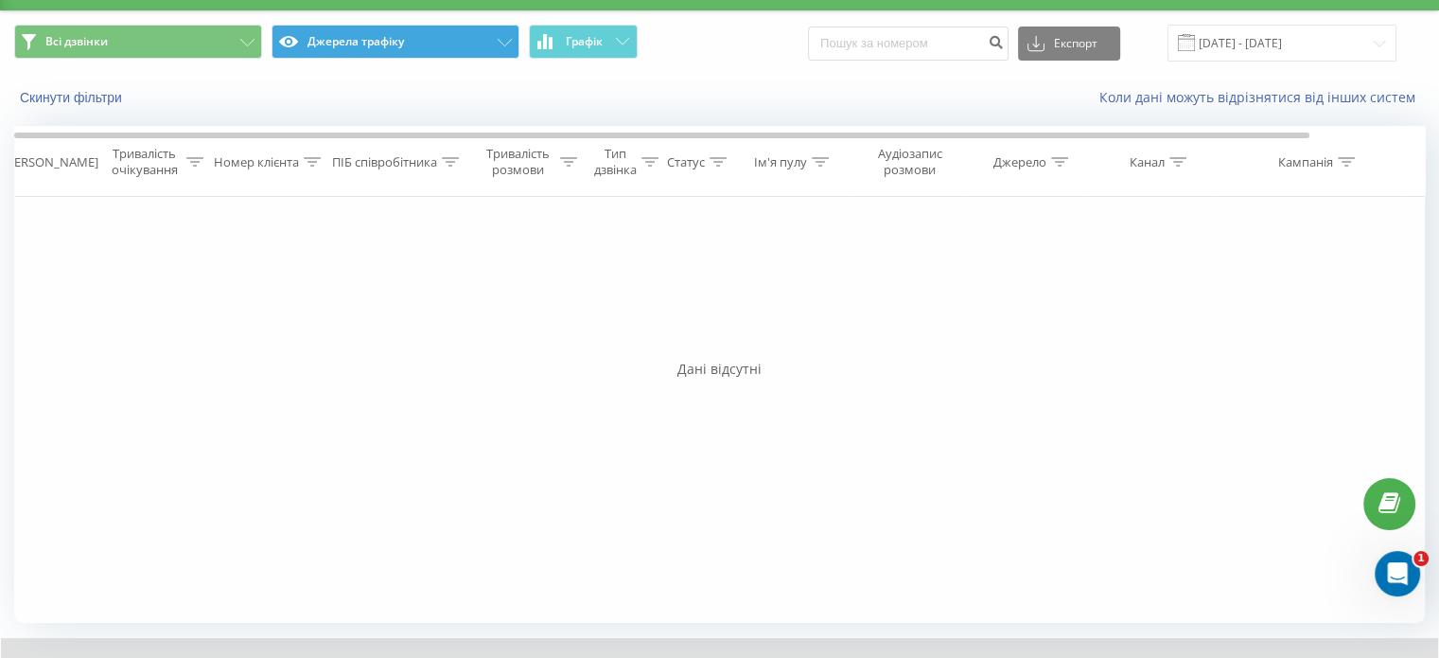
scroll to position [0, 0]
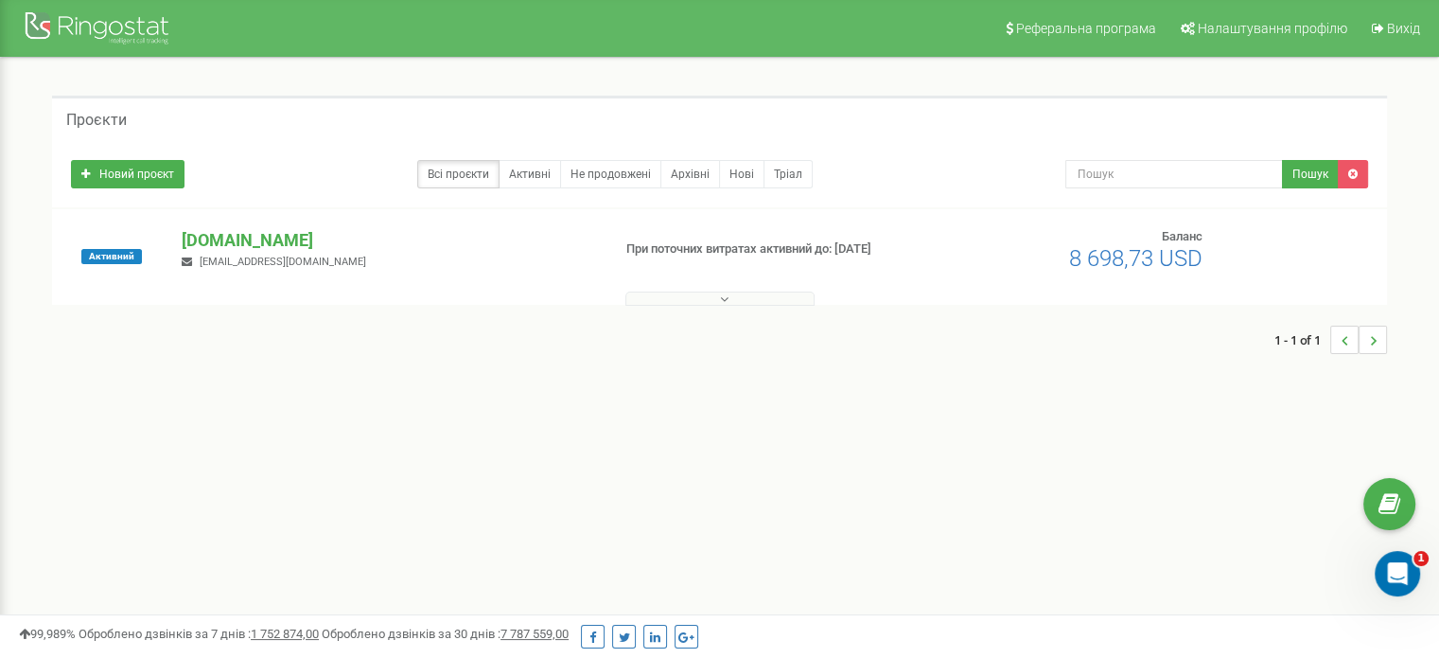
click at [242, 253] on div "[DOMAIN_NAME] [EMAIL_ADDRESS][DOMAIN_NAME]" at bounding box center [388, 249] width 442 height 42
drag, startPoint x: 238, startPoint y: 250, endPoint x: 242, endPoint y: 198, distance: 52.2
click at [237, 249] on p "[DOMAIN_NAME]" at bounding box center [388, 240] width 413 height 25
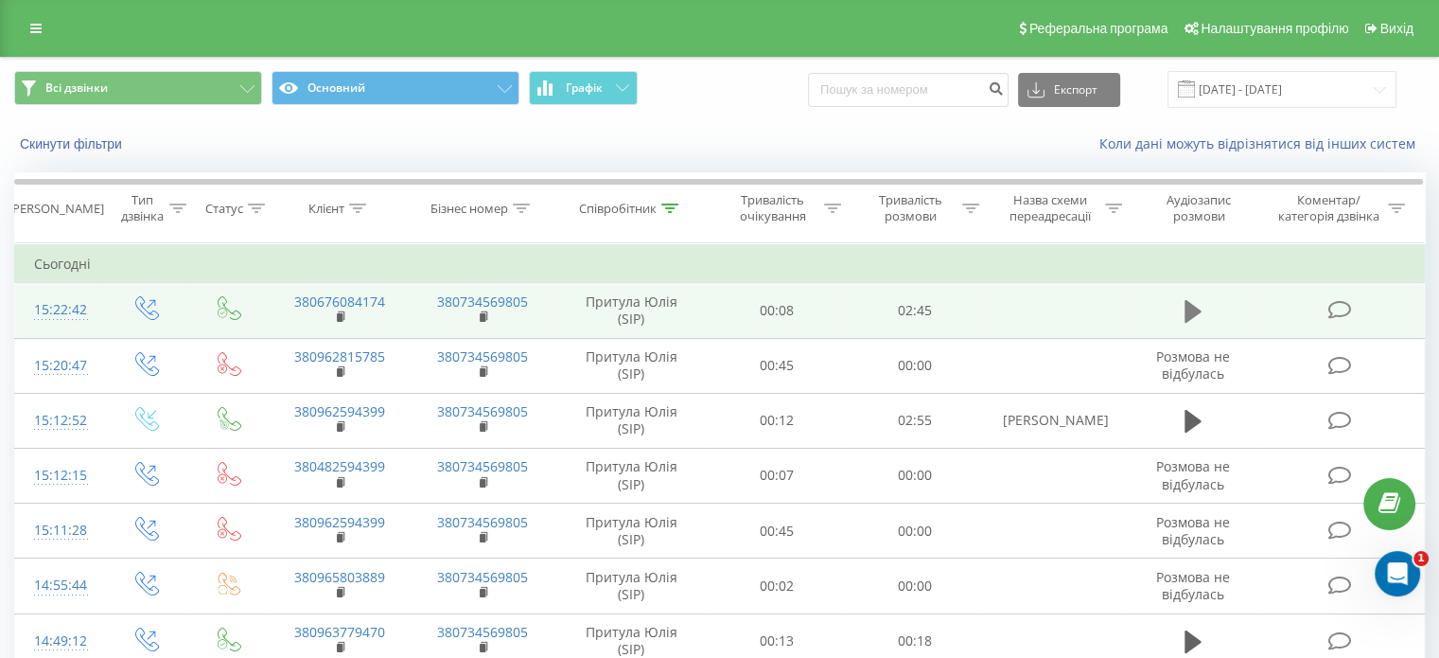
click at [1197, 311] on icon at bounding box center [1193, 311] width 17 height 23
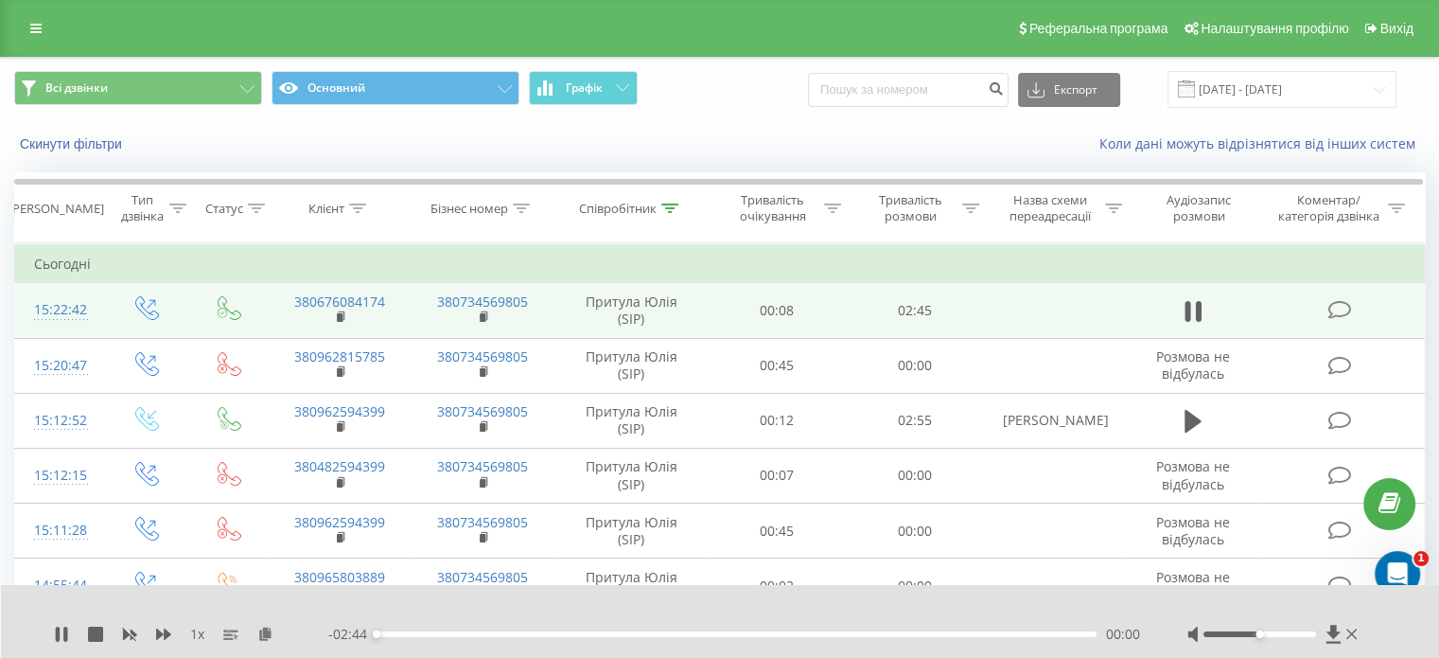
drag, startPoint x: 458, startPoint y: 630, endPoint x: 473, endPoint y: 635, distance: 15.9
click at [462, 631] on div "- 02:44 00:00 00:00" at bounding box center [734, 633] width 812 height 19
click at [473, 635] on div "00:00" at bounding box center [737, 634] width 720 height 6
click at [518, 634] on div "00:22" at bounding box center [737, 634] width 720 height 6
click at [503, 638] on div "- 02:09 00:34 00:34" at bounding box center [734, 633] width 812 height 19
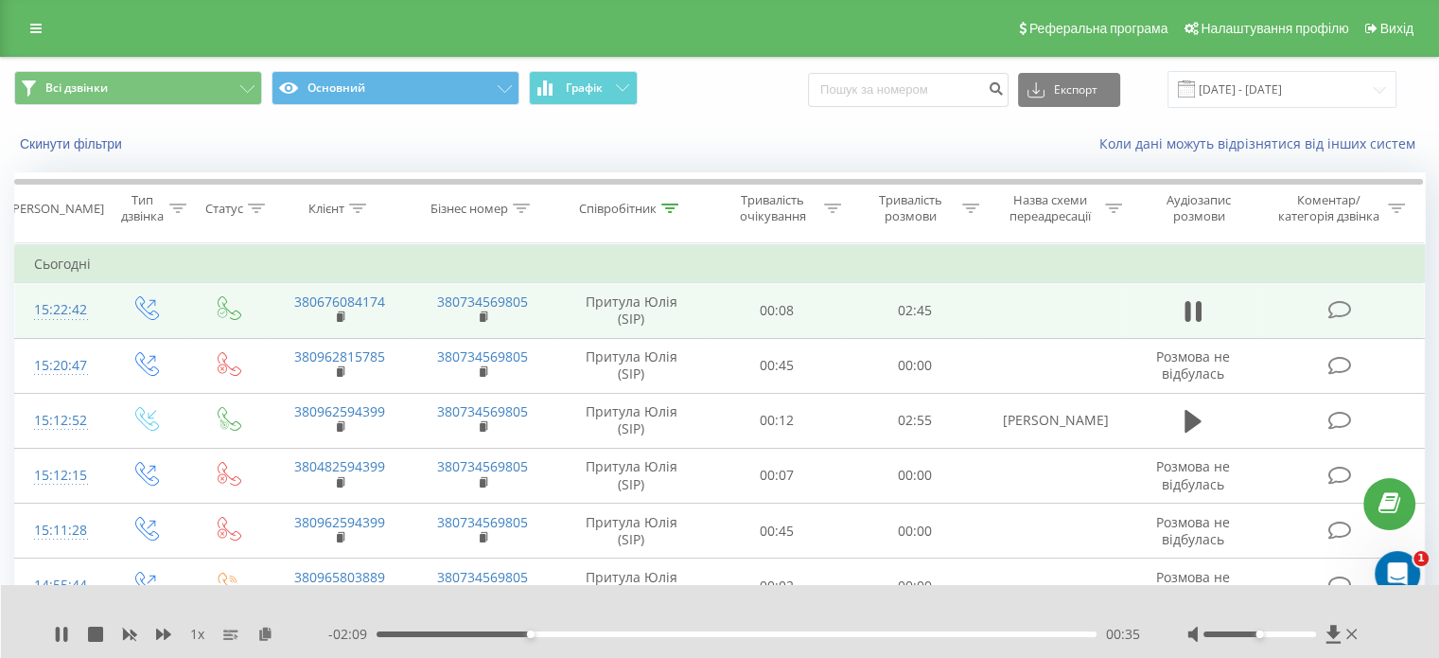
drag, startPoint x: 545, startPoint y: 630, endPoint x: 575, endPoint y: 641, distance: 32.0
click at [553, 634] on div "- 02:09 00:35 00:35" at bounding box center [734, 633] width 812 height 19
click at [577, 641] on div "- 02:09 00:35 00:35" at bounding box center [734, 633] width 812 height 19
click at [581, 635] on div "00:47" at bounding box center [737, 634] width 720 height 6
click at [644, 636] on div "00:47" at bounding box center [737, 634] width 720 height 6
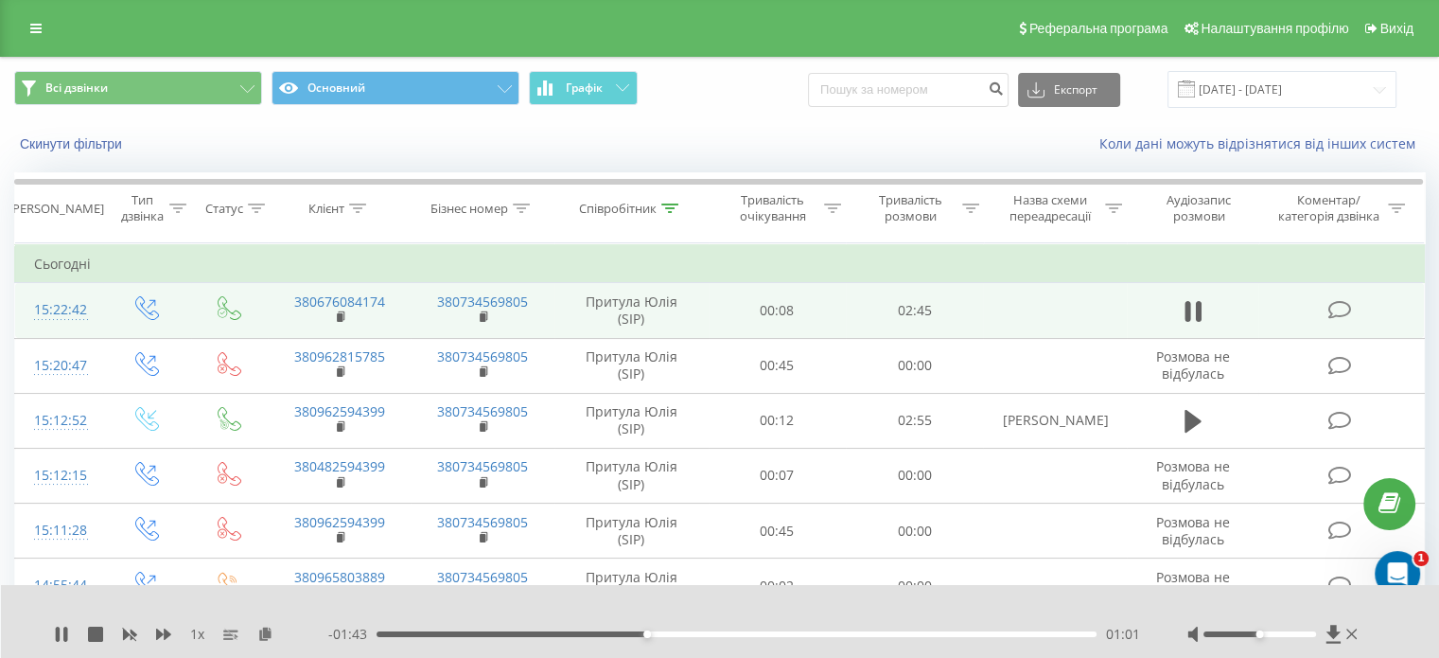
click at [671, 631] on div "01:01" at bounding box center [737, 634] width 720 height 6
click at [700, 634] on div "01:07" at bounding box center [737, 634] width 720 height 6
click at [713, 637] on div "- 01:30 01:14 01:14" at bounding box center [734, 633] width 812 height 19
click at [721, 635] on div "01:18" at bounding box center [737, 634] width 720 height 6
click at [703, 639] on div "- 01:21 01:23 01:23" at bounding box center [734, 633] width 812 height 19
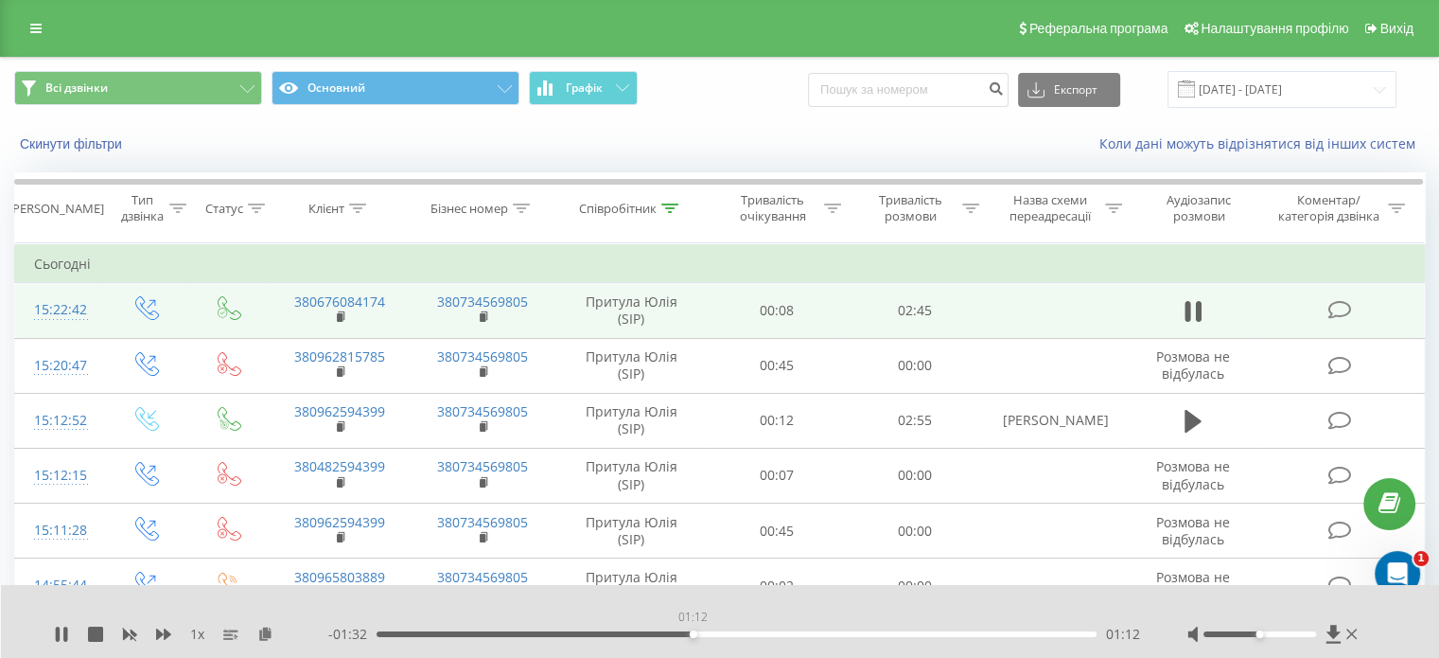
click at [693, 633] on div "01:12" at bounding box center [737, 634] width 720 height 6
click at [898, 636] on div "01:54" at bounding box center [737, 634] width 720 height 6
click at [912, 636] on div "01:59" at bounding box center [737, 634] width 720 height 6
drag, startPoint x: 954, startPoint y: 634, endPoint x: 965, endPoint y: 633, distance: 11.4
click at [960, 634] on div "02:05" at bounding box center [737, 634] width 720 height 6
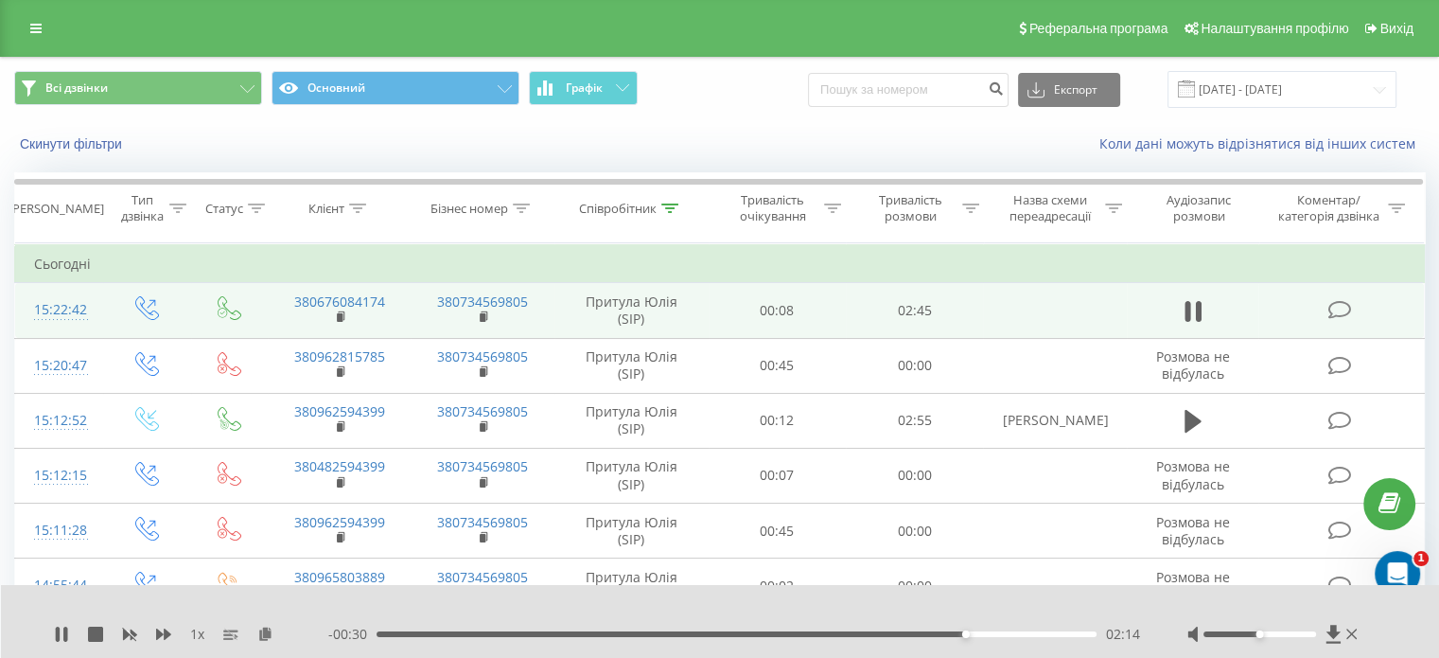
click at [975, 635] on div "02:14" at bounding box center [737, 634] width 720 height 6
click at [1351, 631] on icon at bounding box center [1351, 633] width 11 height 15
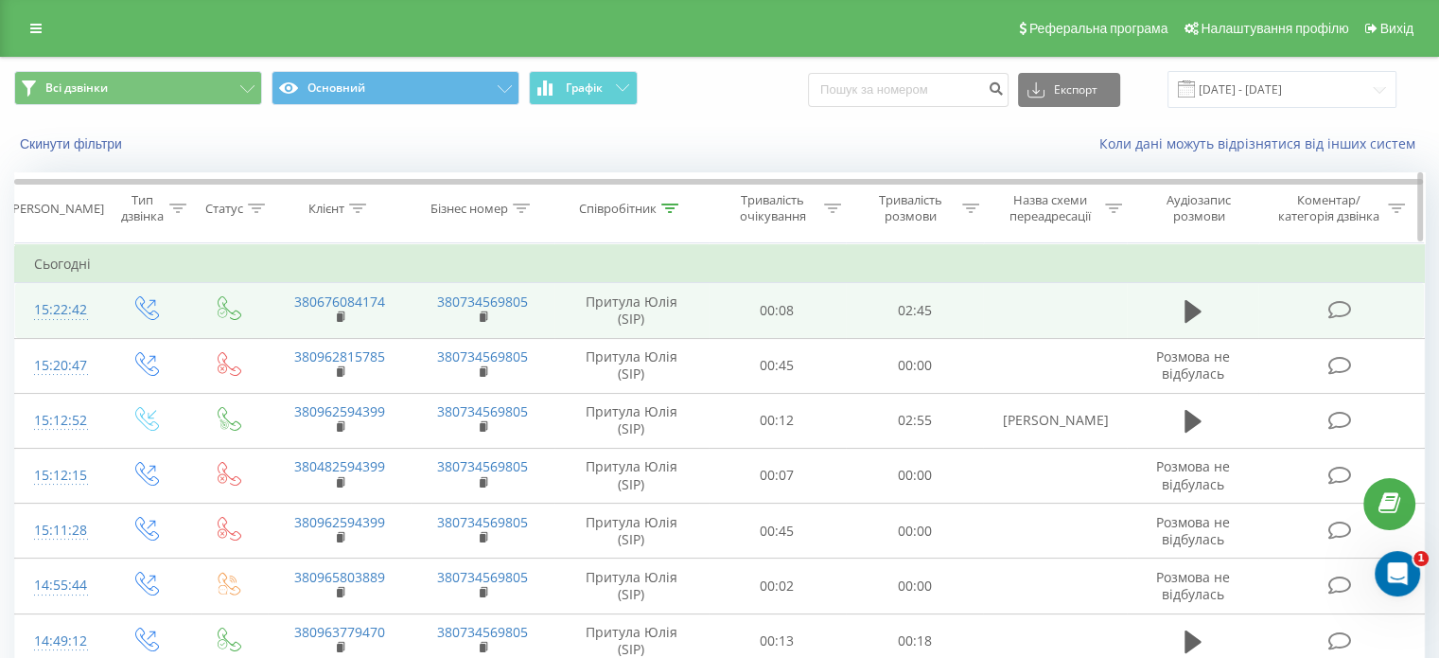
click at [677, 210] on icon at bounding box center [669, 207] width 17 height 9
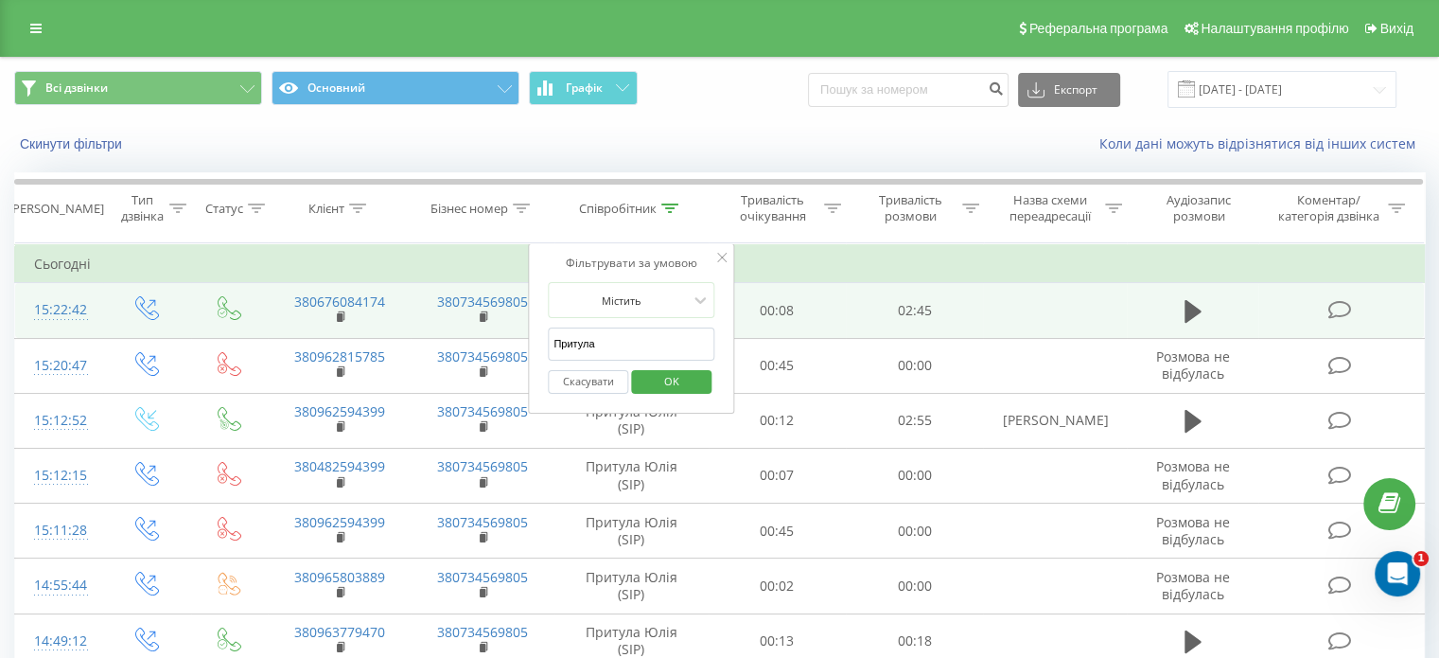
click at [708, 392] on div "Скасувати OK" at bounding box center [631, 381] width 167 height 43
click at [705, 381] on button "OK" at bounding box center [671, 382] width 80 height 24
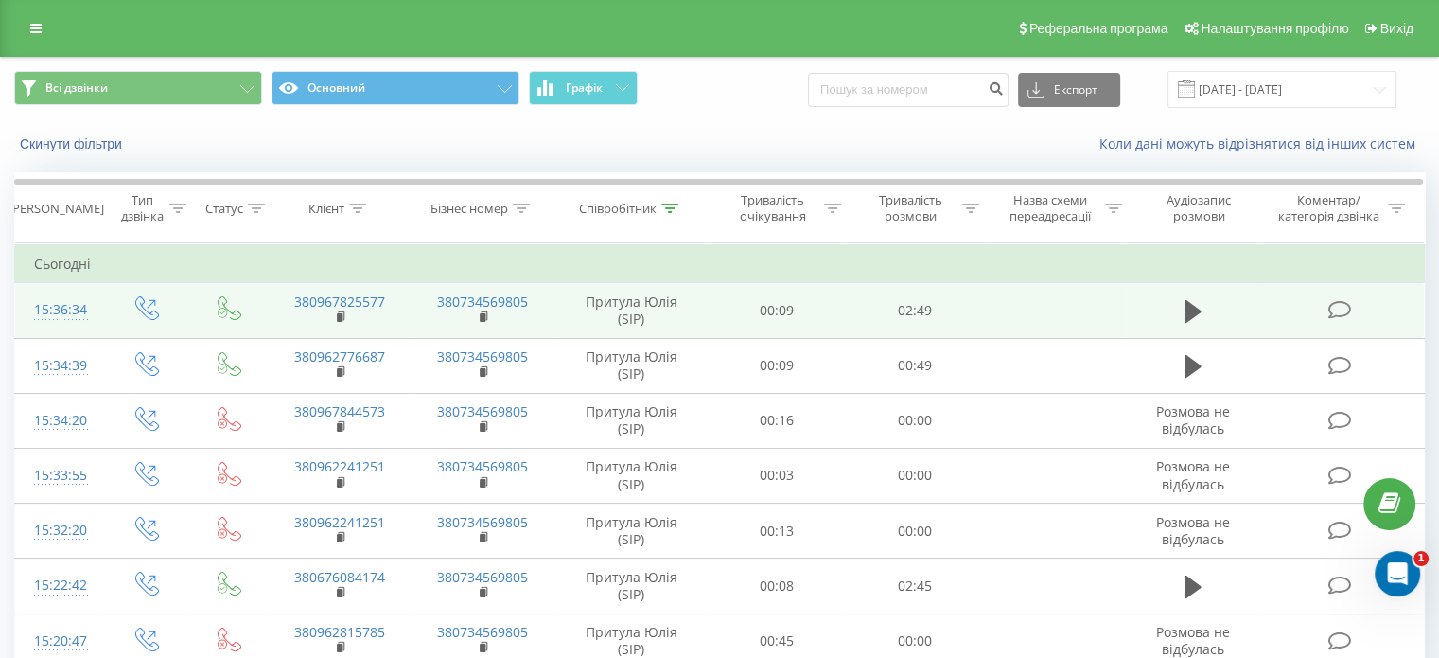
click at [272, 136] on div "Скинути фільтри" at bounding box center [270, 143] width 539 height 19
click at [1188, 299] on icon at bounding box center [1193, 311] width 17 height 26
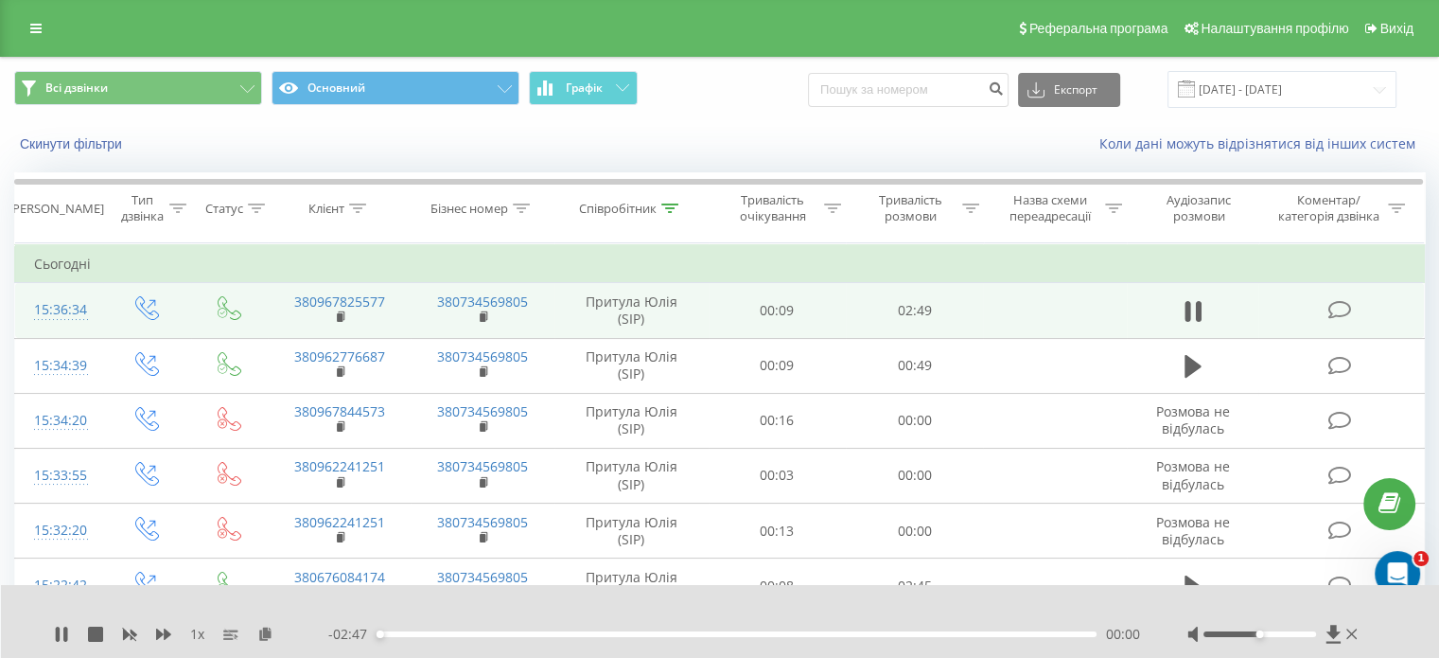
click at [519, 629] on div "- 02:47 00:00 00:00" at bounding box center [734, 633] width 812 height 19
click at [557, 631] on div "00:01" at bounding box center [737, 634] width 720 height 6
drag, startPoint x: 595, startPoint y: 636, endPoint x: 617, endPoint y: 632, distance: 22.1
click at [600, 636] on div "00:51" at bounding box center [737, 634] width 720 height 6
drag, startPoint x: 621, startPoint y: 632, endPoint x: 636, endPoint y: 632, distance: 15.1
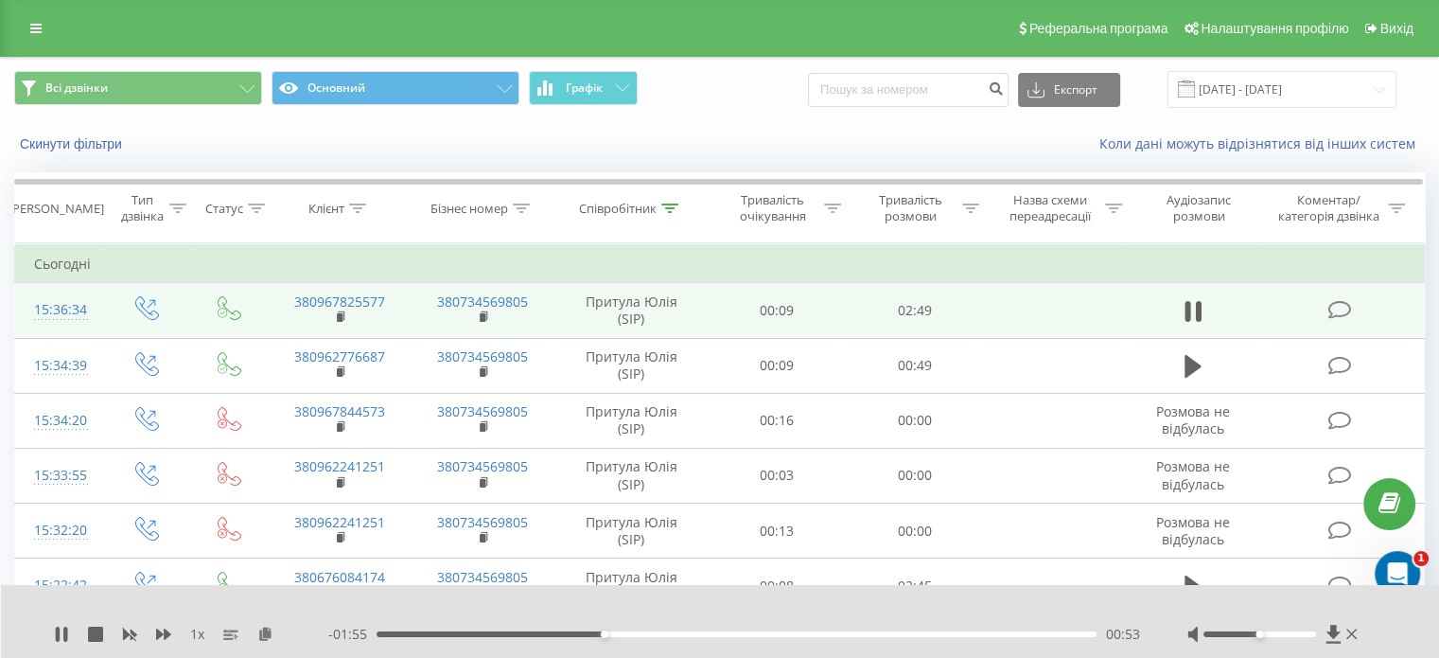
click at [628, 632] on div "00:53" at bounding box center [737, 634] width 720 height 6
click at [651, 631] on div "01:04" at bounding box center [737, 634] width 720 height 6
click at [601, 634] on div "00:53" at bounding box center [737, 634] width 720 height 6
click at [661, 635] on div "00:52" at bounding box center [737, 634] width 720 height 6
drag, startPoint x: 1353, startPoint y: 635, endPoint x: 631, endPoint y: 3, distance: 959.5
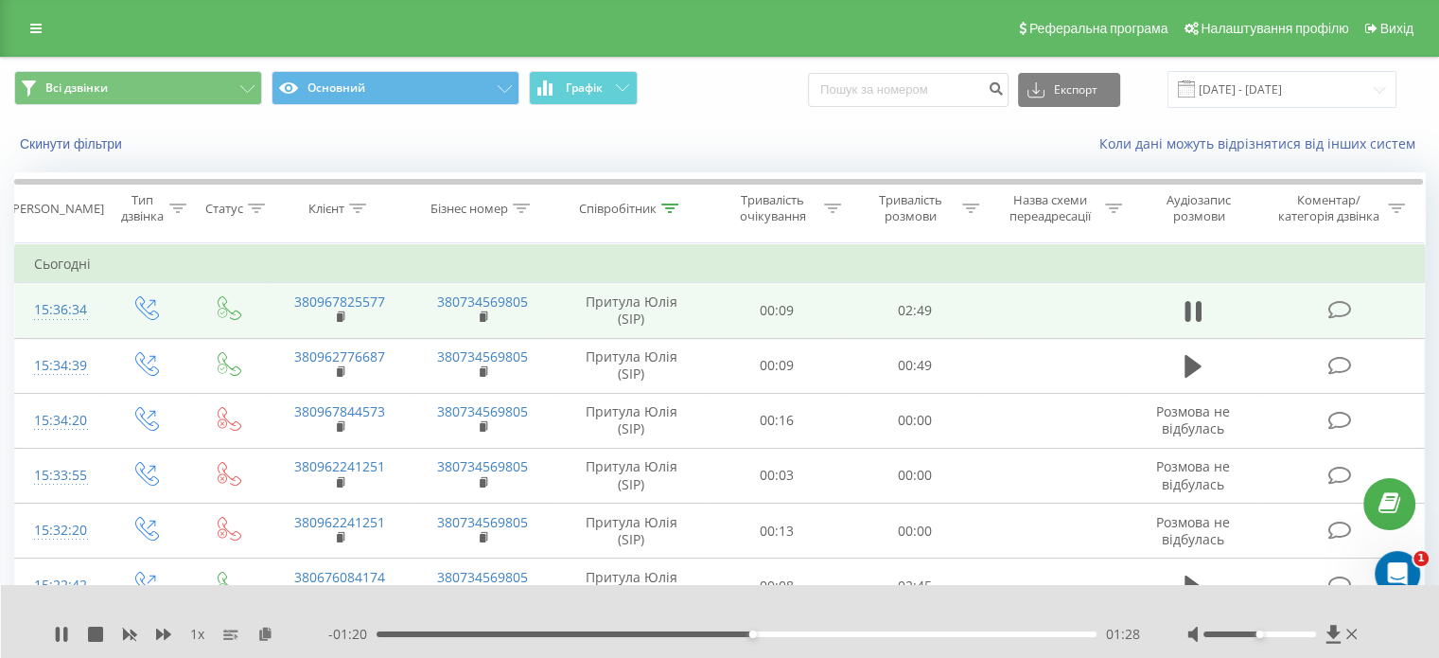
click at [1354, 634] on icon at bounding box center [1351, 633] width 11 height 15
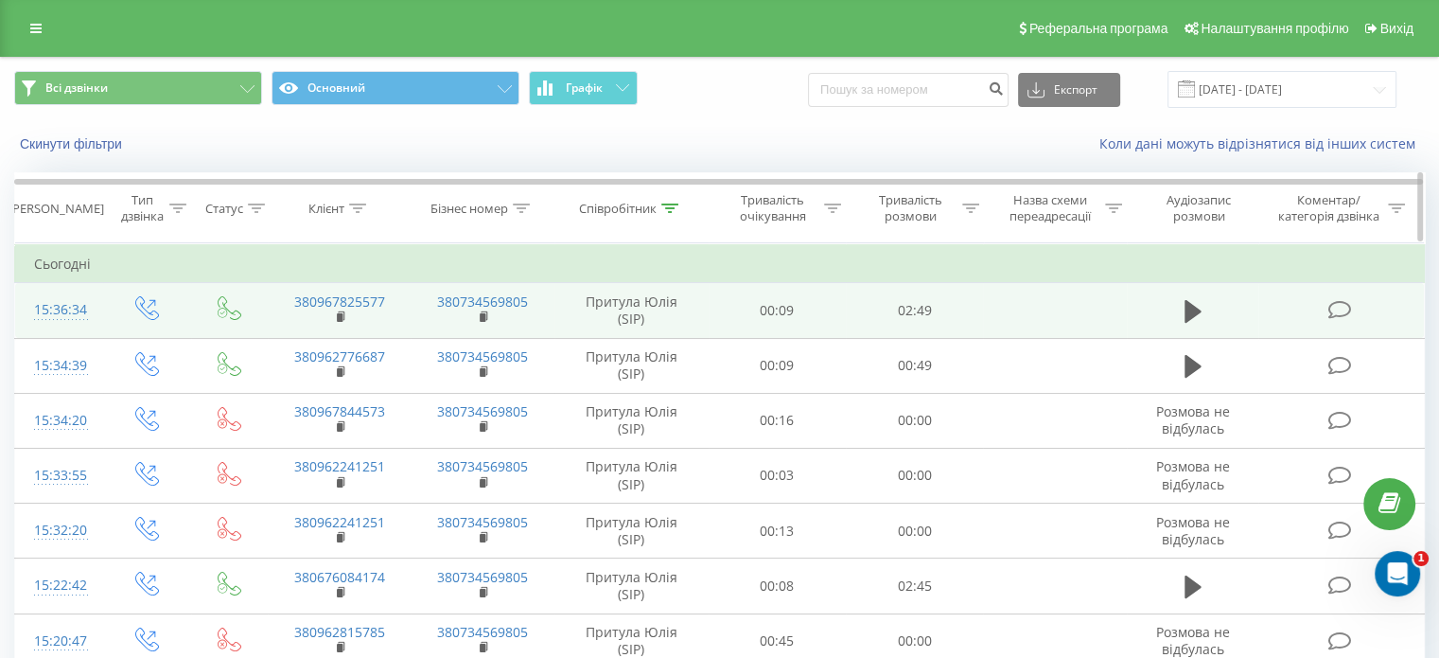
drag, startPoint x: 678, startPoint y: 205, endPoint x: 677, endPoint y: 234, distance: 28.4
click at [677, 203] on icon at bounding box center [669, 207] width 17 height 9
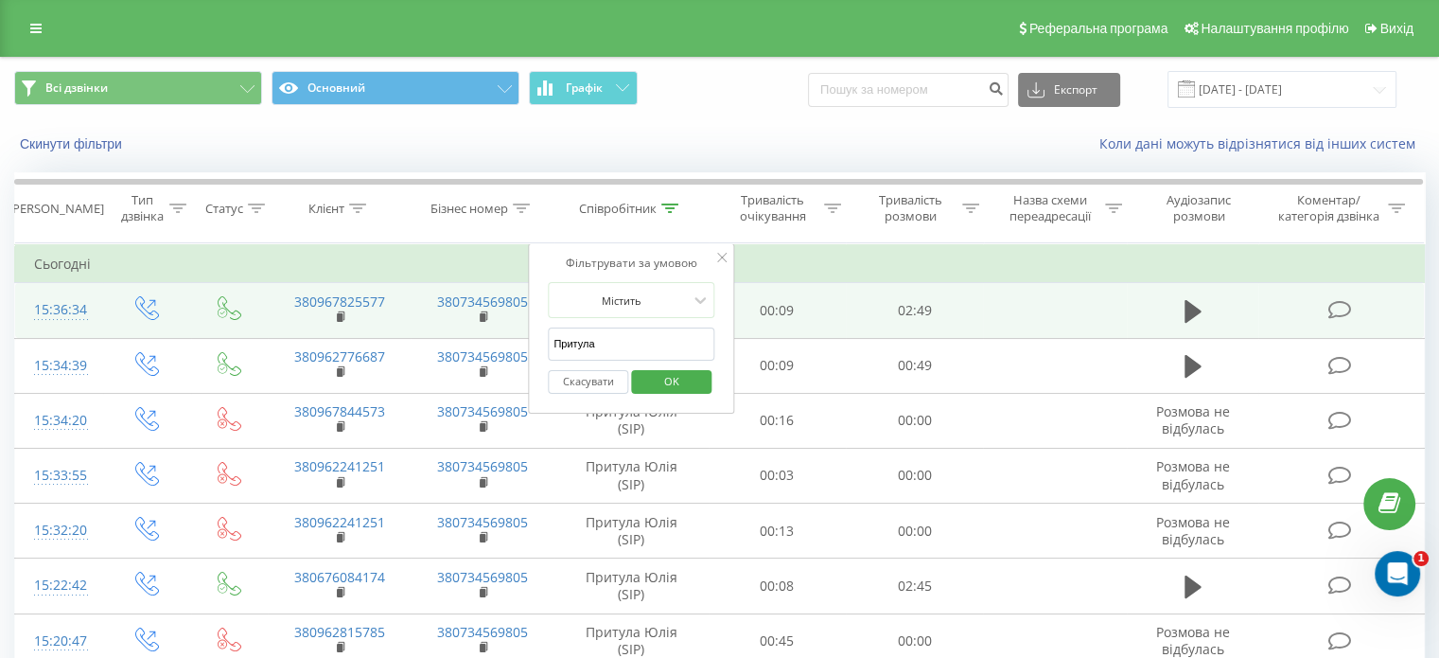
click at [681, 386] on span "OK" at bounding box center [671, 380] width 53 height 29
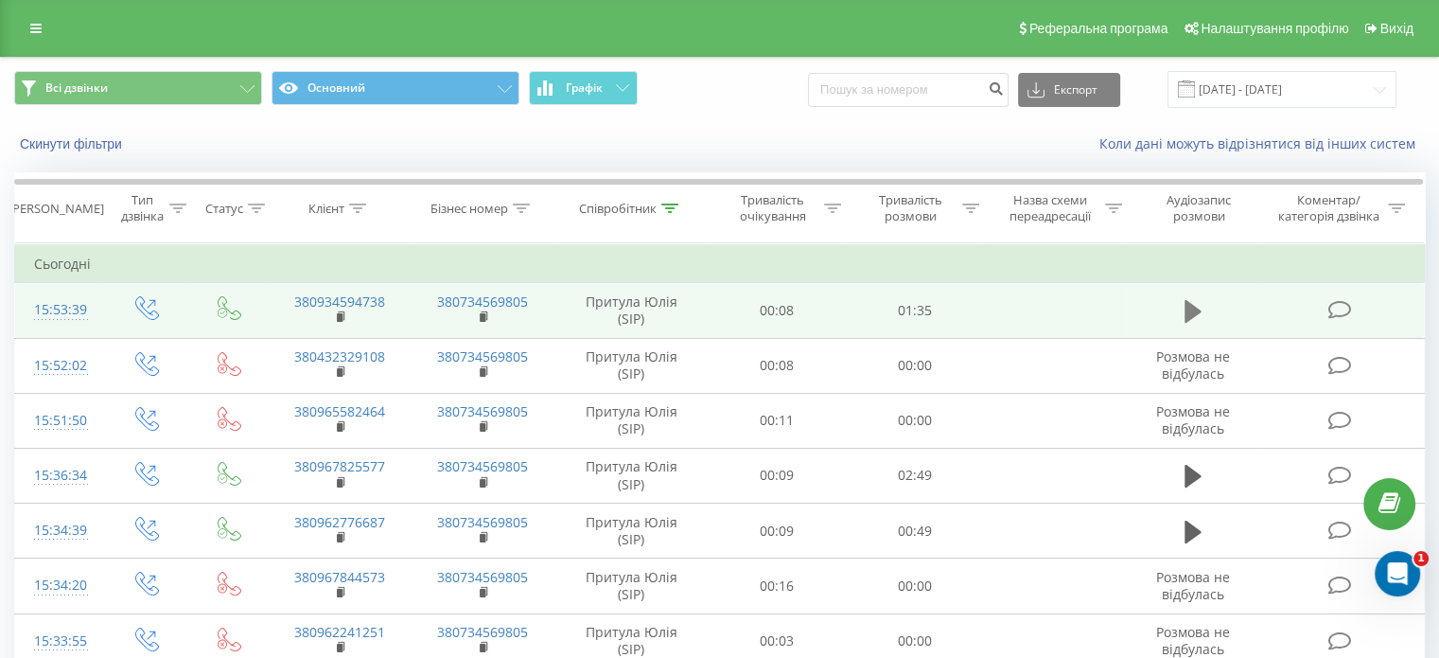
click at [1185, 304] on icon at bounding box center [1193, 311] width 17 height 23
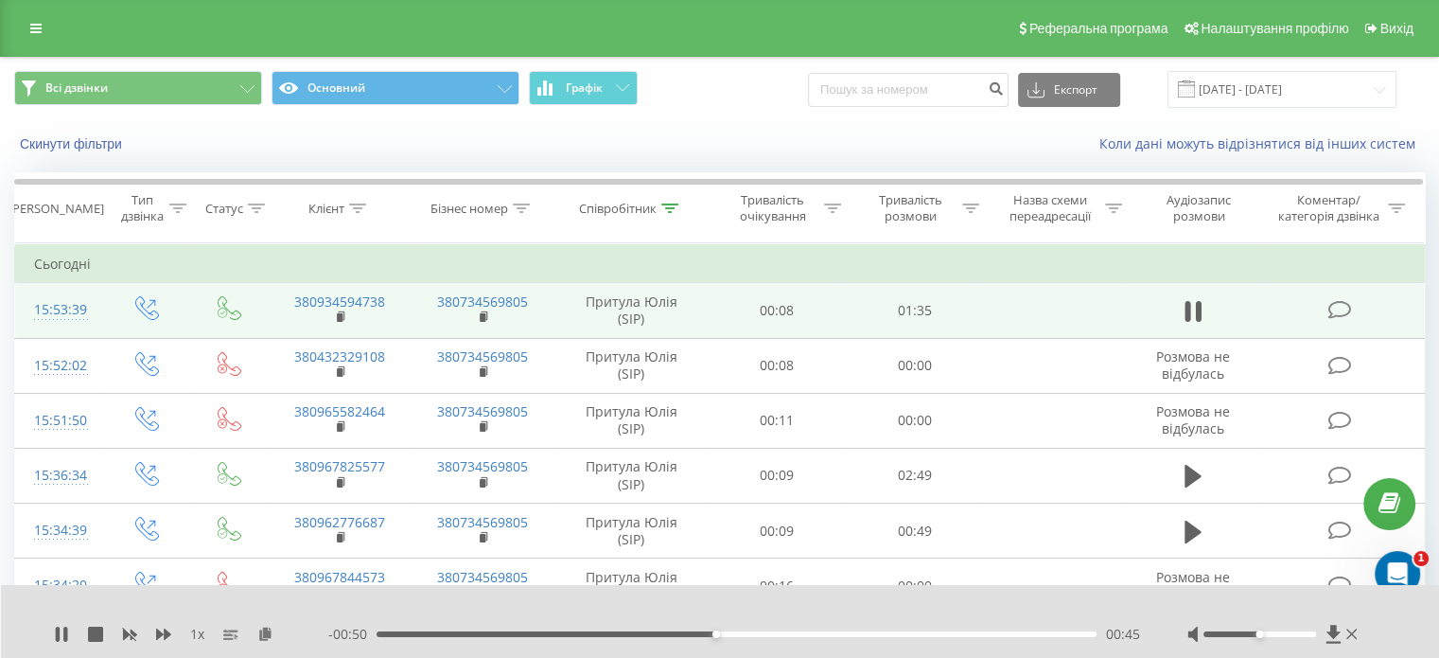
click at [187, 111] on div "Всі дзвінки Основний Графік Експорт .csv .xls .xlsx 21.07.2025 - 21.08.2025" at bounding box center [719, 89] width 1437 height 63
click at [666, 212] on div at bounding box center [669, 209] width 17 height 16
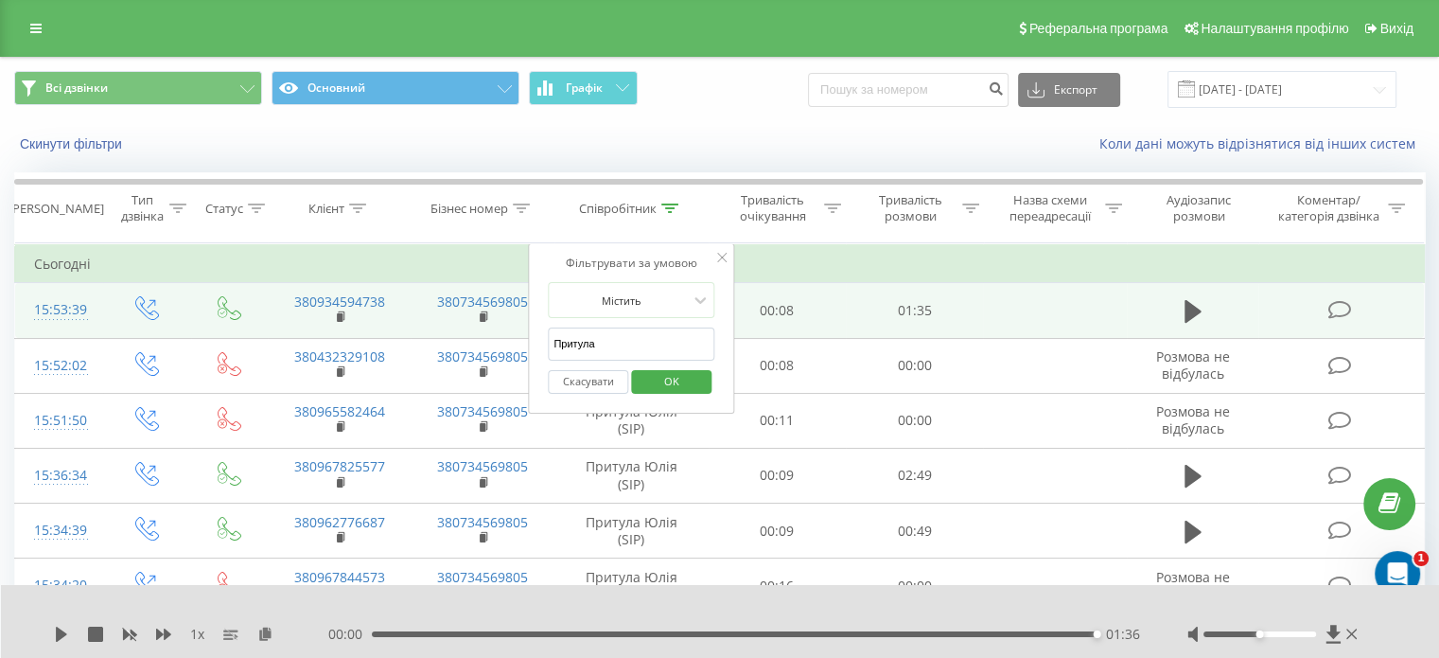
click at [680, 383] on span "OK" at bounding box center [671, 380] width 53 height 29
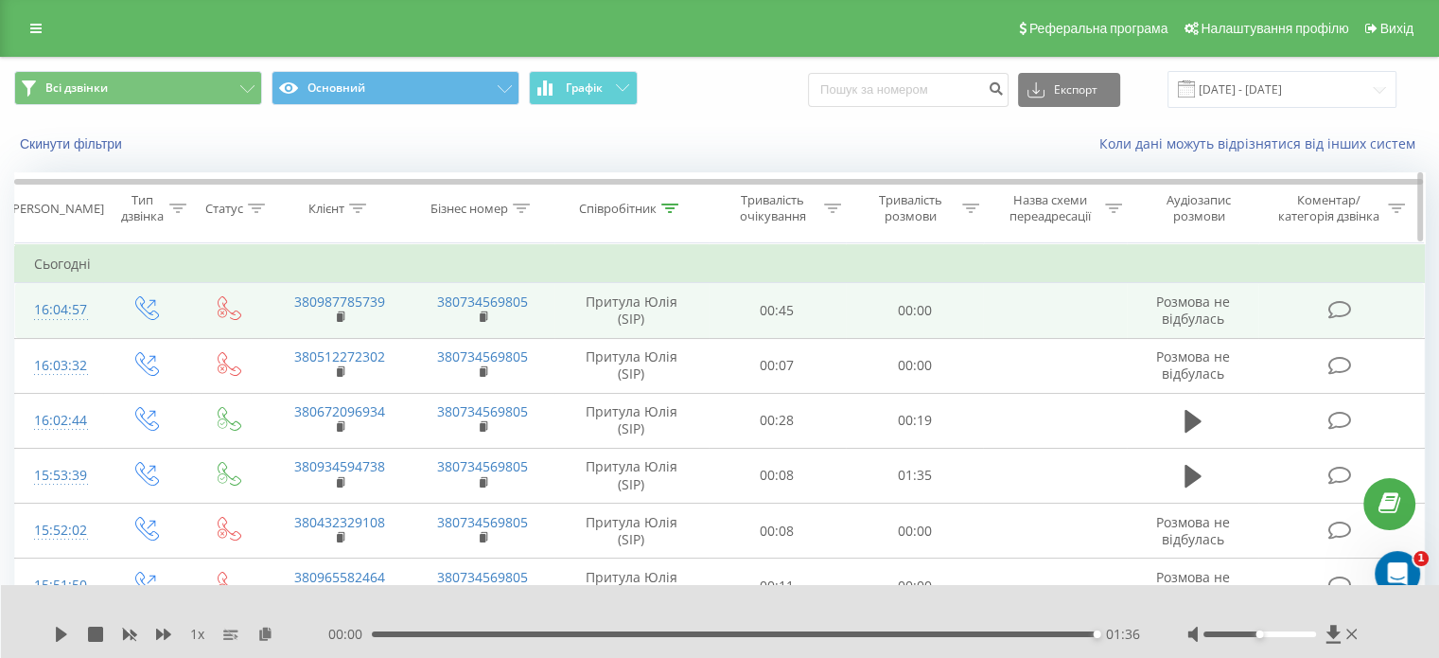
click at [661, 196] on th "Співробітник" at bounding box center [631, 208] width 154 height 70
click at [672, 205] on icon at bounding box center [669, 207] width 17 height 9
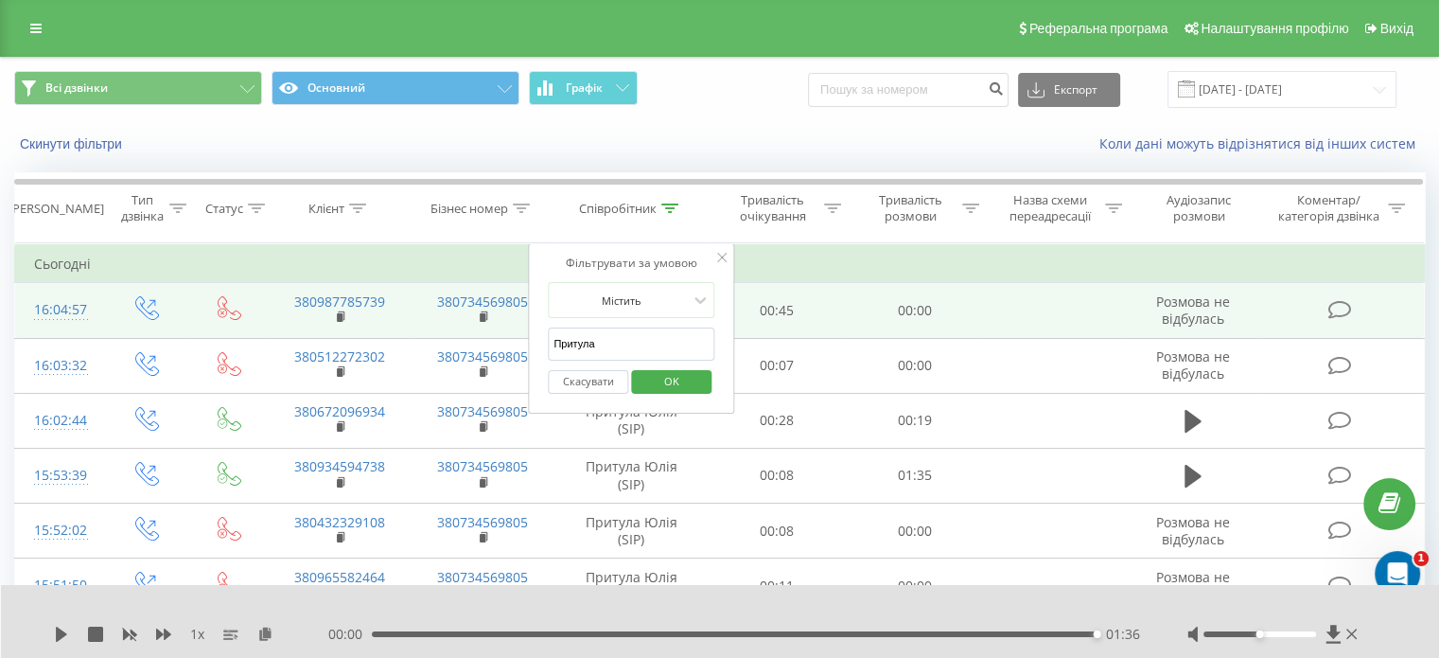
click at [659, 376] on span "OK" at bounding box center [671, 380] width 53 height 29
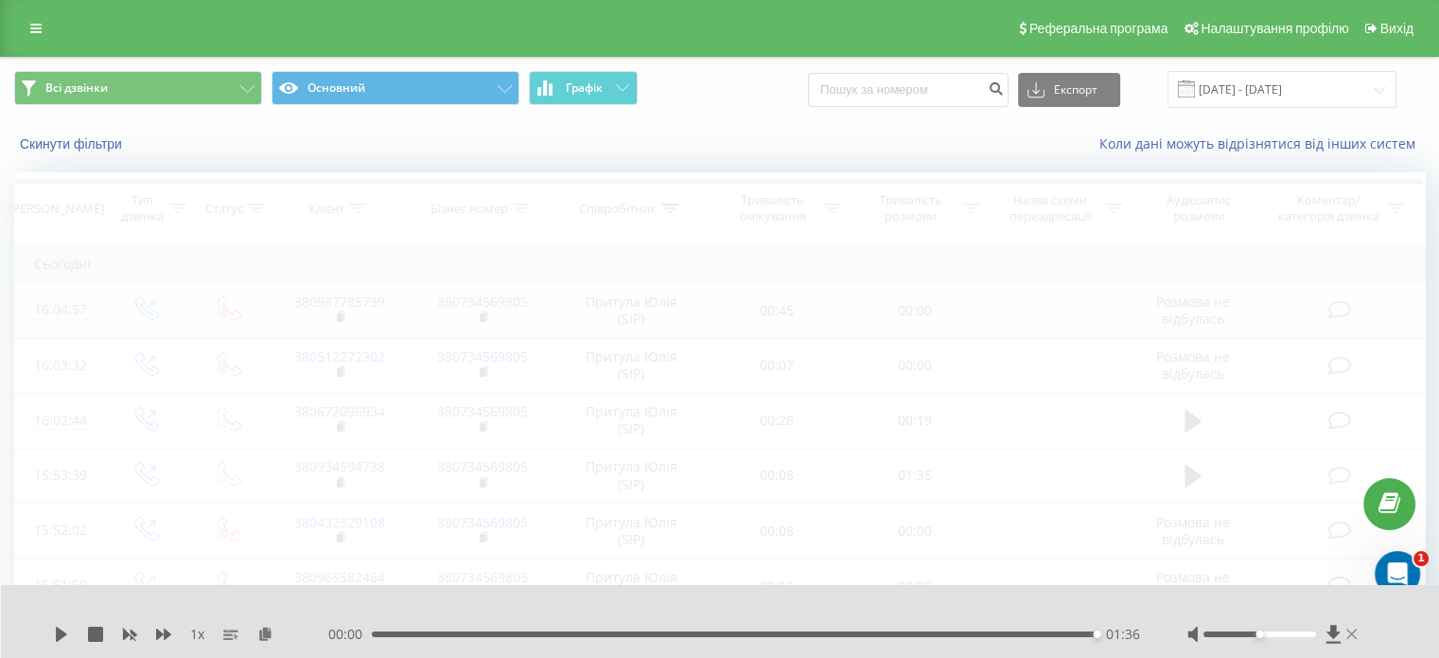
click at [1349, 632] on icon at bounding box center [1351, 633] width 11 height 10
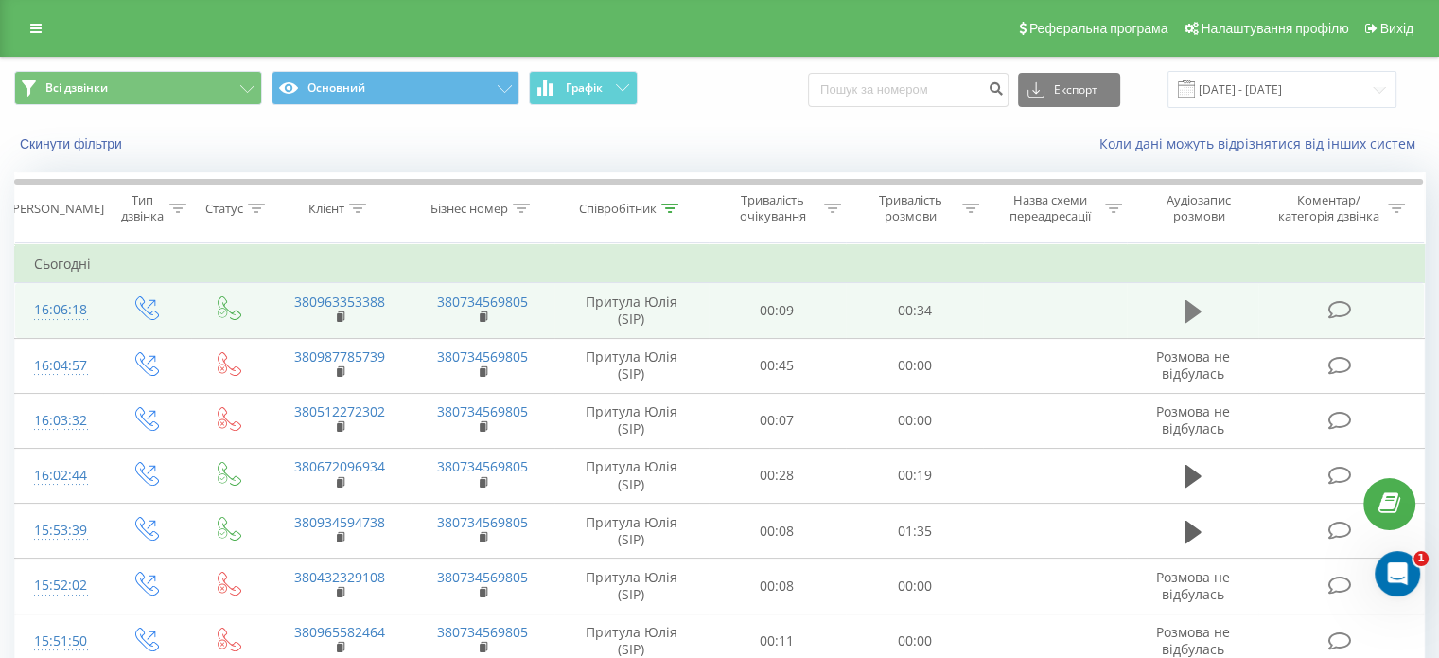
click at [1198, 309] on icon at bounding box center [1193, 311] width 17 height 23
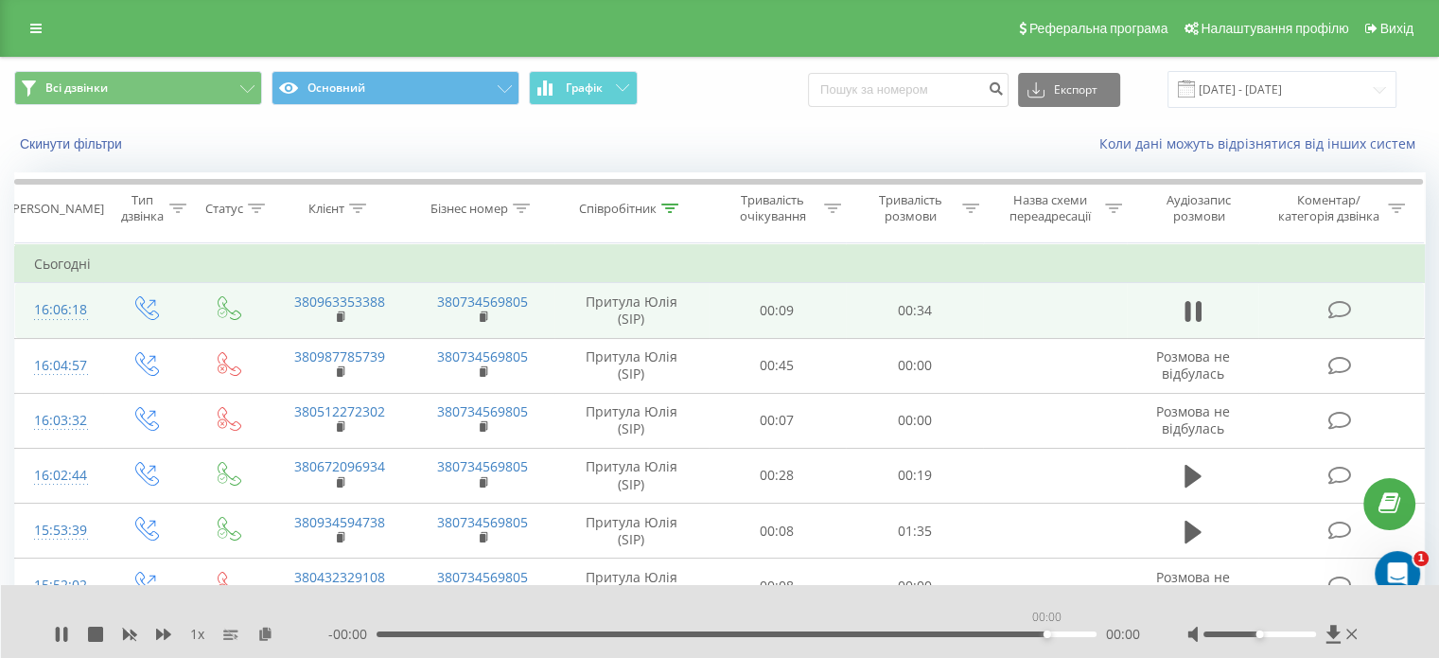
click at [1048, 634] on div "00:00" at bounding box center [737, 634] width 720 height 6
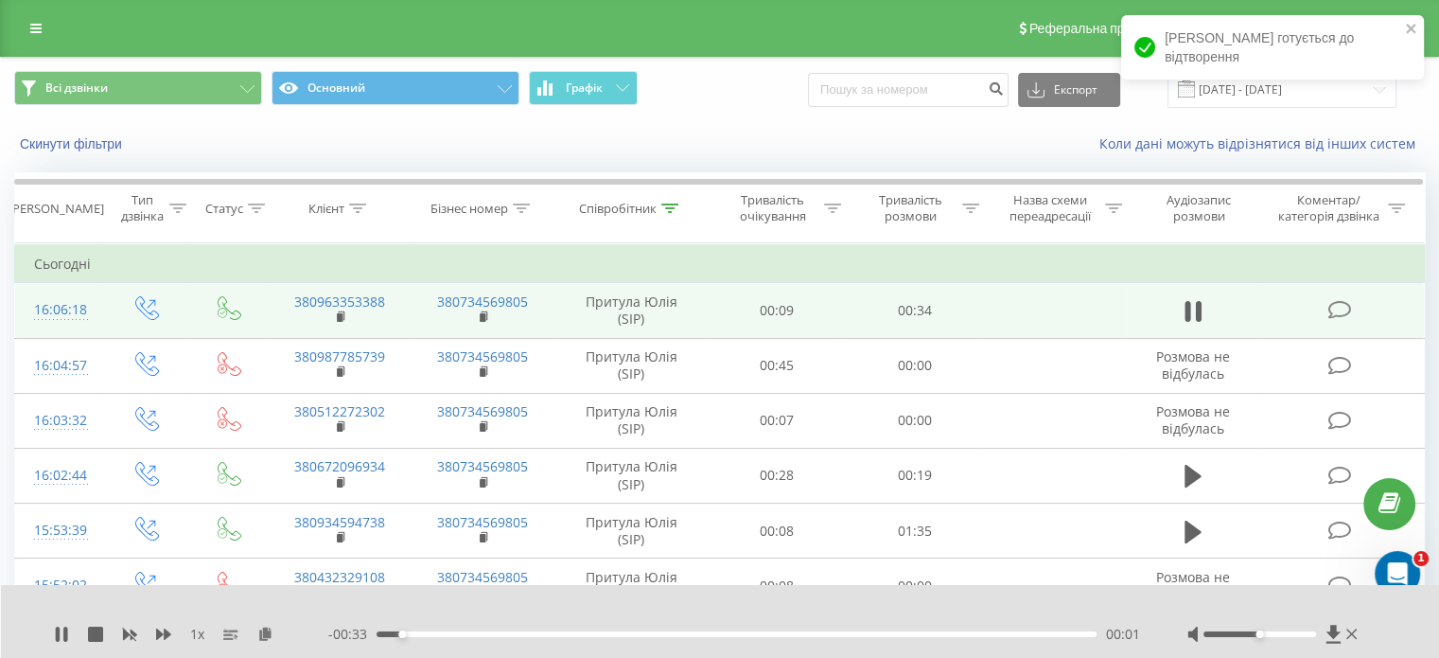
click at [1059, 632] on div "00:01" at bounding box center [737, 634] width 720 height 6
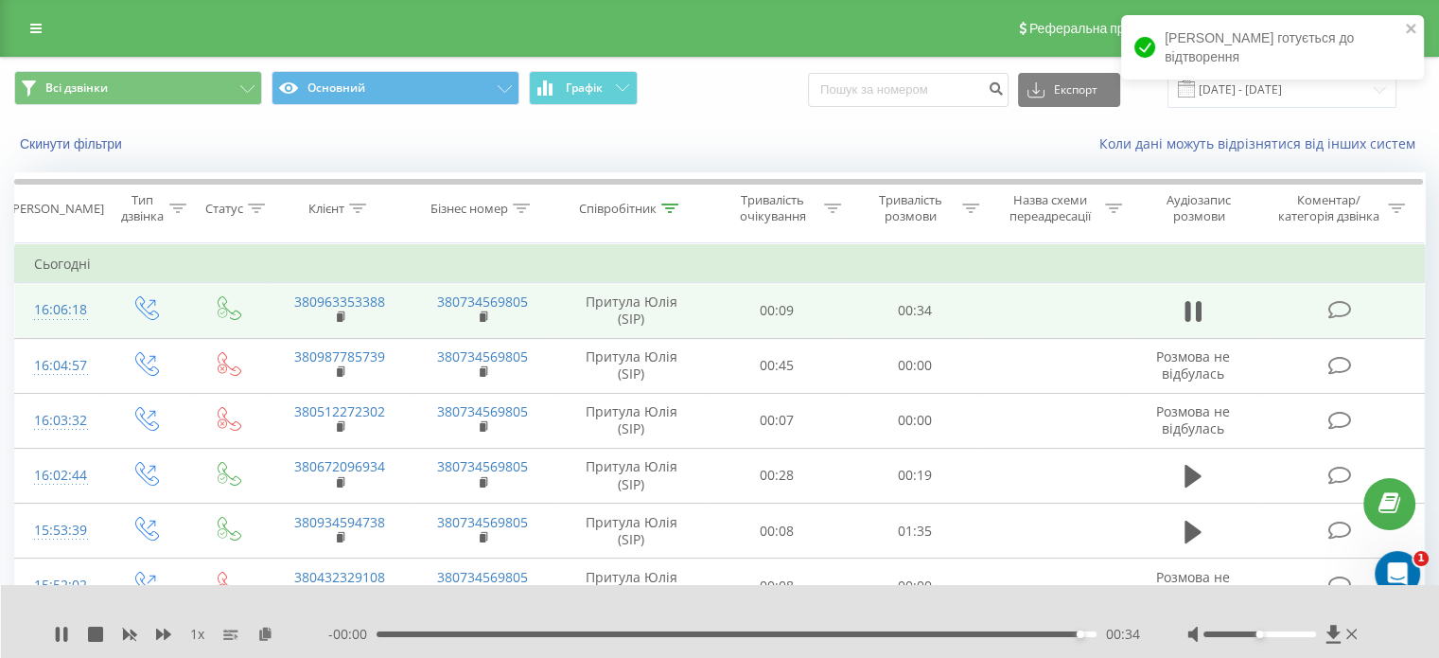
click at [1039, 637] on div "- 00:00 00:34 00:34" at bounding box center [734, 633] width 812 height 19
click at [1037, 632] on div "00:32" at bounding box center [737, 634] width 720 height 6
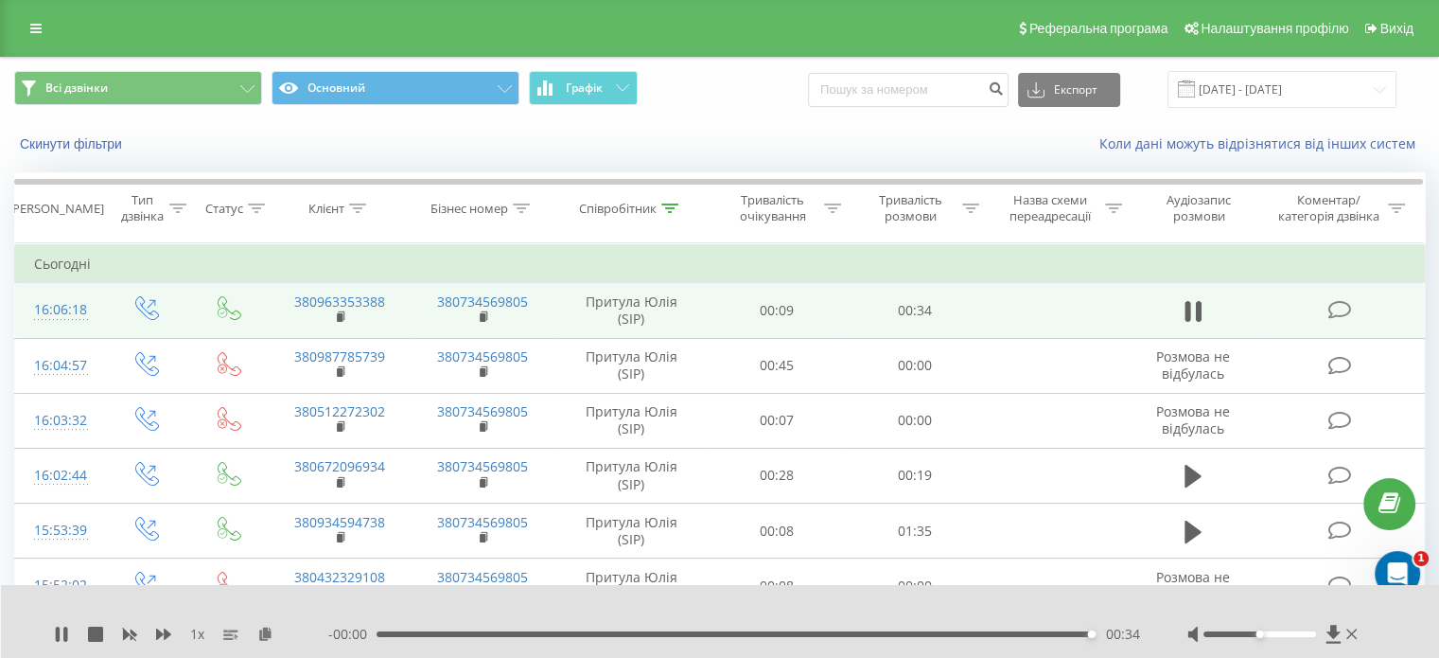
click at [984, 636] on div "00:34" at bounding box center [737, 634] width 720 height 6
click at [873, 635] on div "00:24" at bounding box center [737, 634] width 720 height 6
click at [734, 630] on div "- 00:06 00:28 00:28" at bounding box center [734, 633] width 812 height 19
click at [734, 631] on div "00:28" at bounding box center [737, 634] width 720 height 6
click at [1349, 636] on icon at bounding box center [1351, 633] width 11 height 10
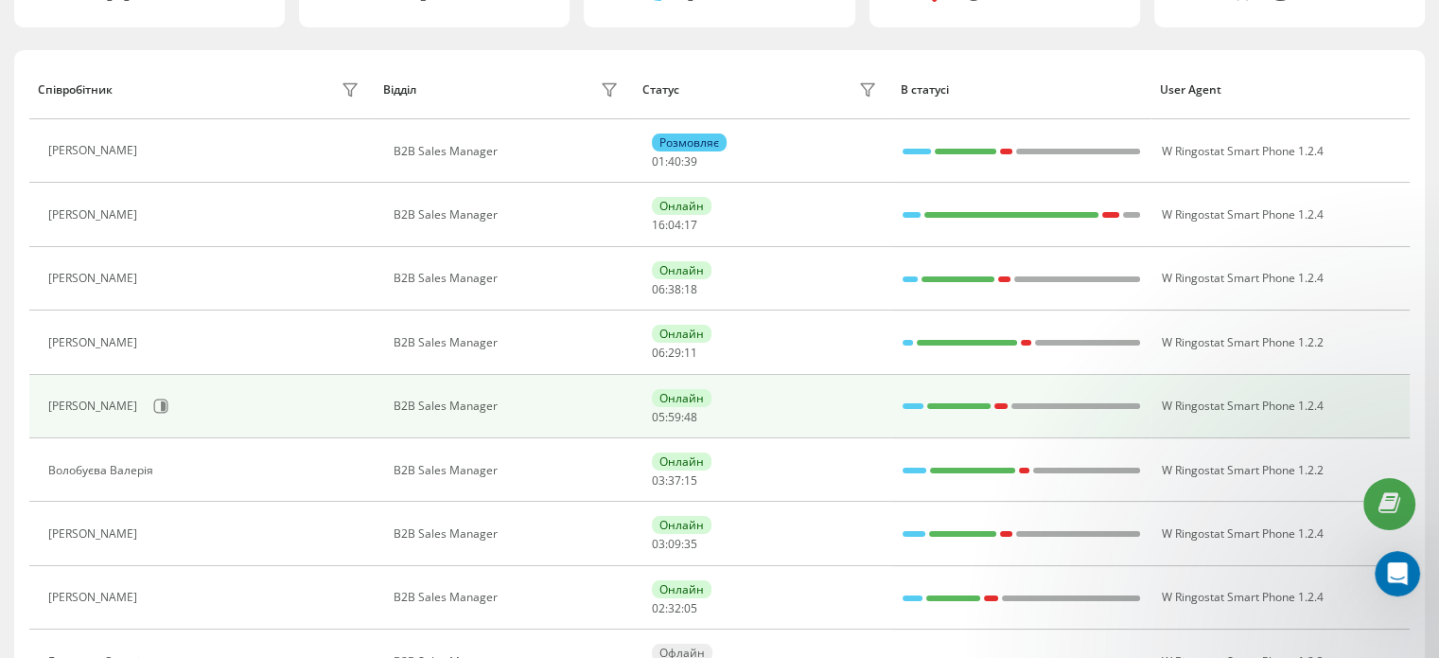
scroll to position [378, 0]
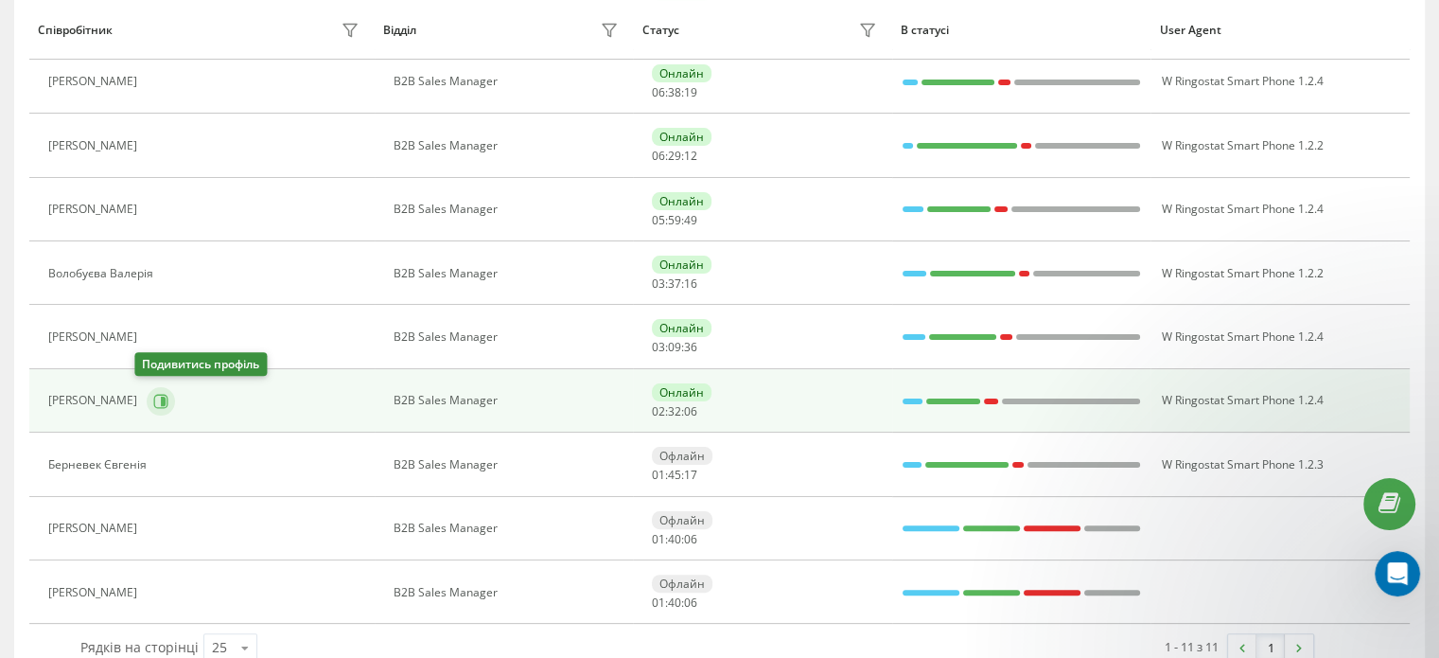
click at [148, 412] on button at bounding box center [161, 401] width 28 height 28
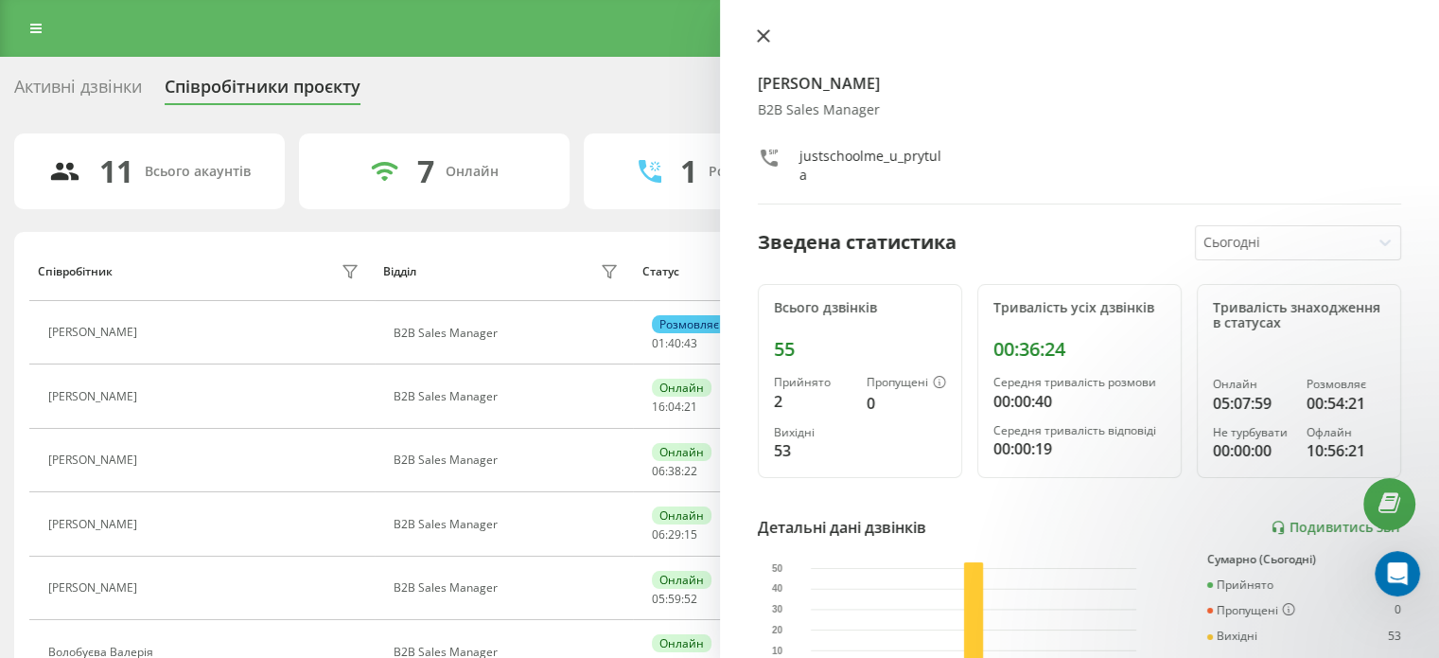
click at [760, 42] on icon at bounding box center [763, 35] width 13 height 13
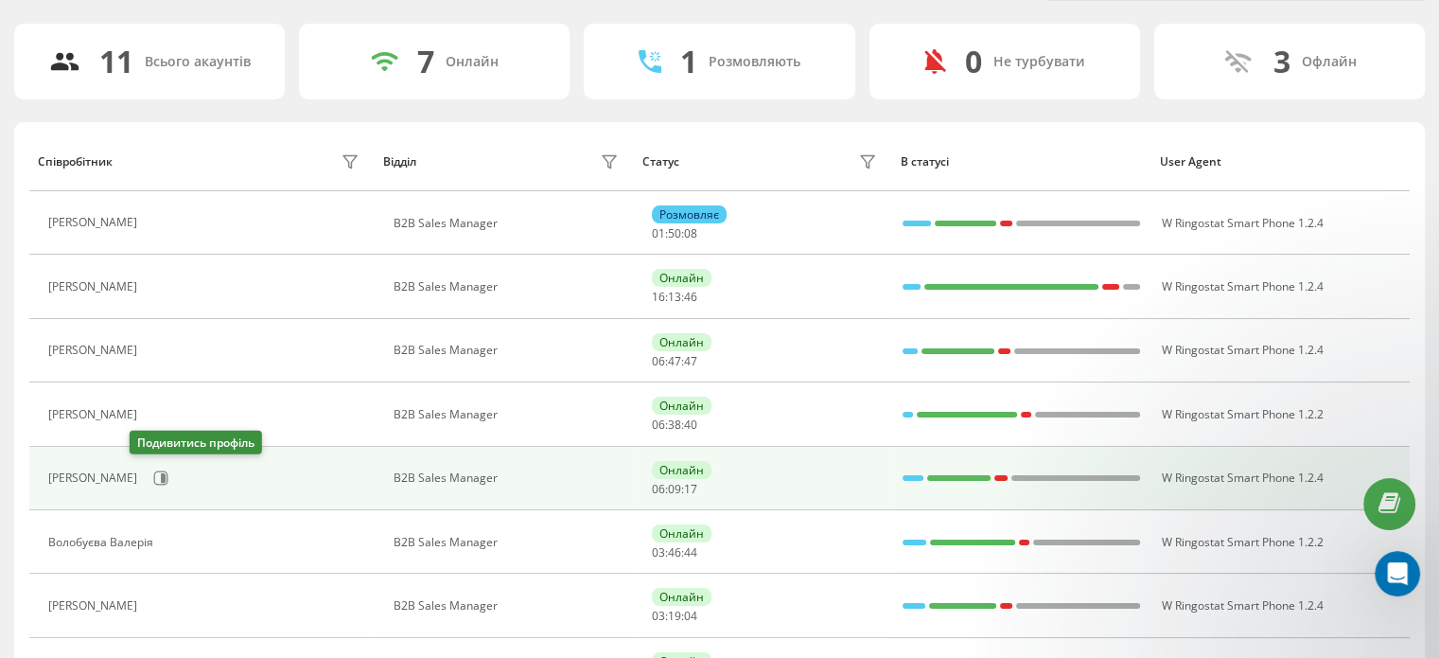
scroll to position [378, 0]
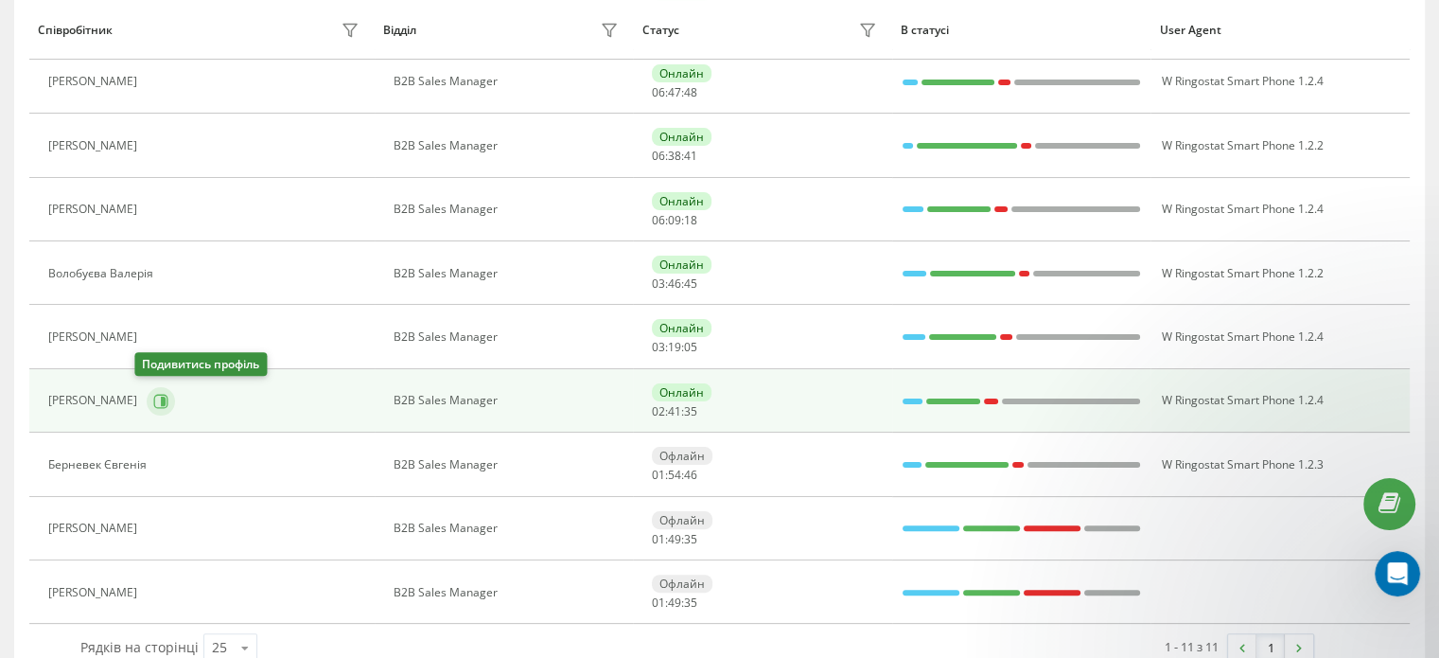
click at [161, 401] on icon at bounding box center [163, 399] width 5 height 9
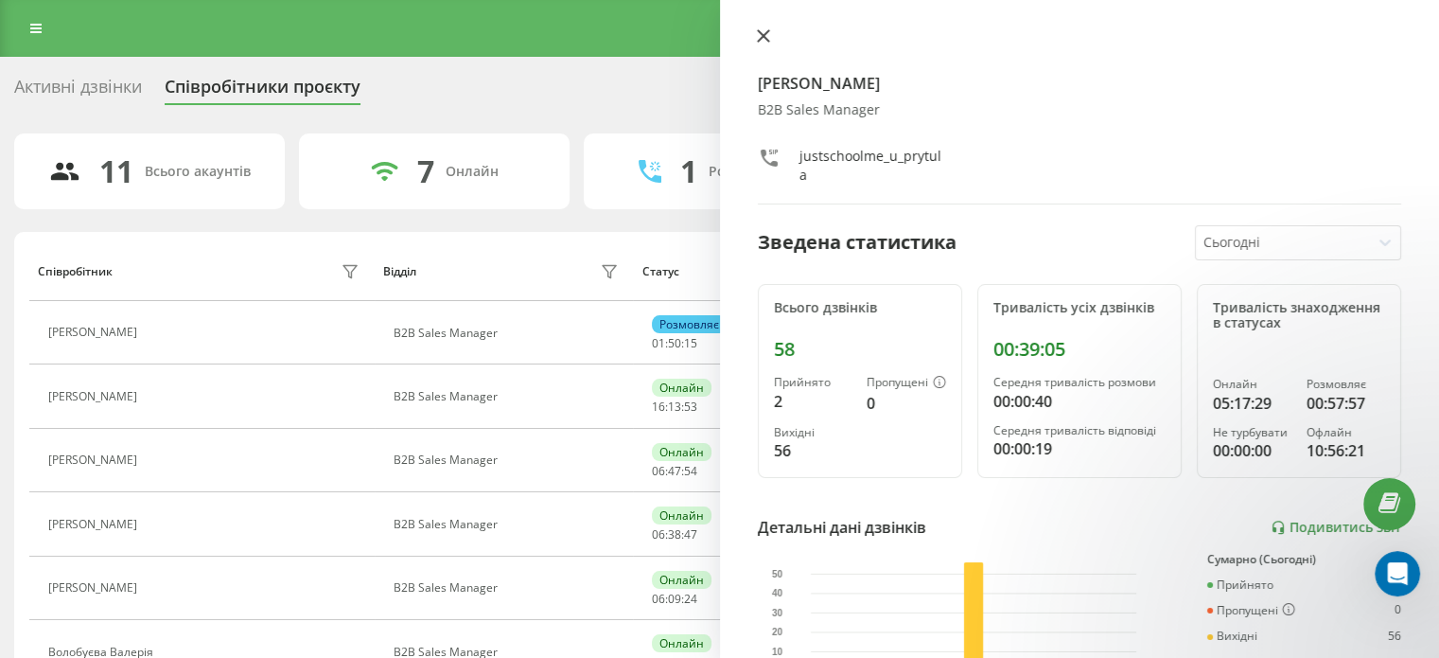
click at [763, 44] on button at bounding box center [763, 37] width 25 height 18
